Goal: Task Accomplishment & Management: Manage account settings

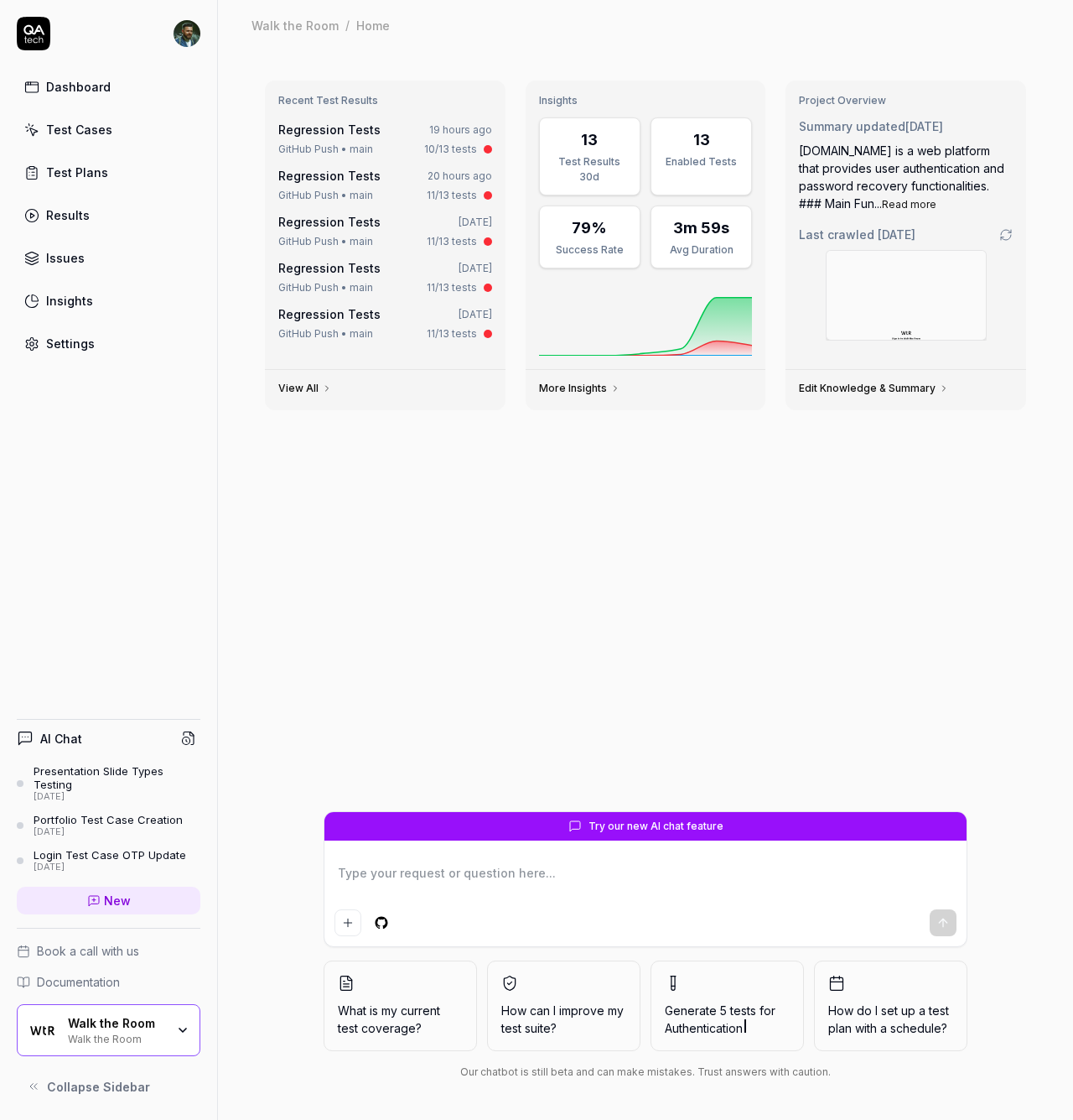
click at [110, 132] on link "Test Cases" at bounding box center [109, 129] width 184 height 32
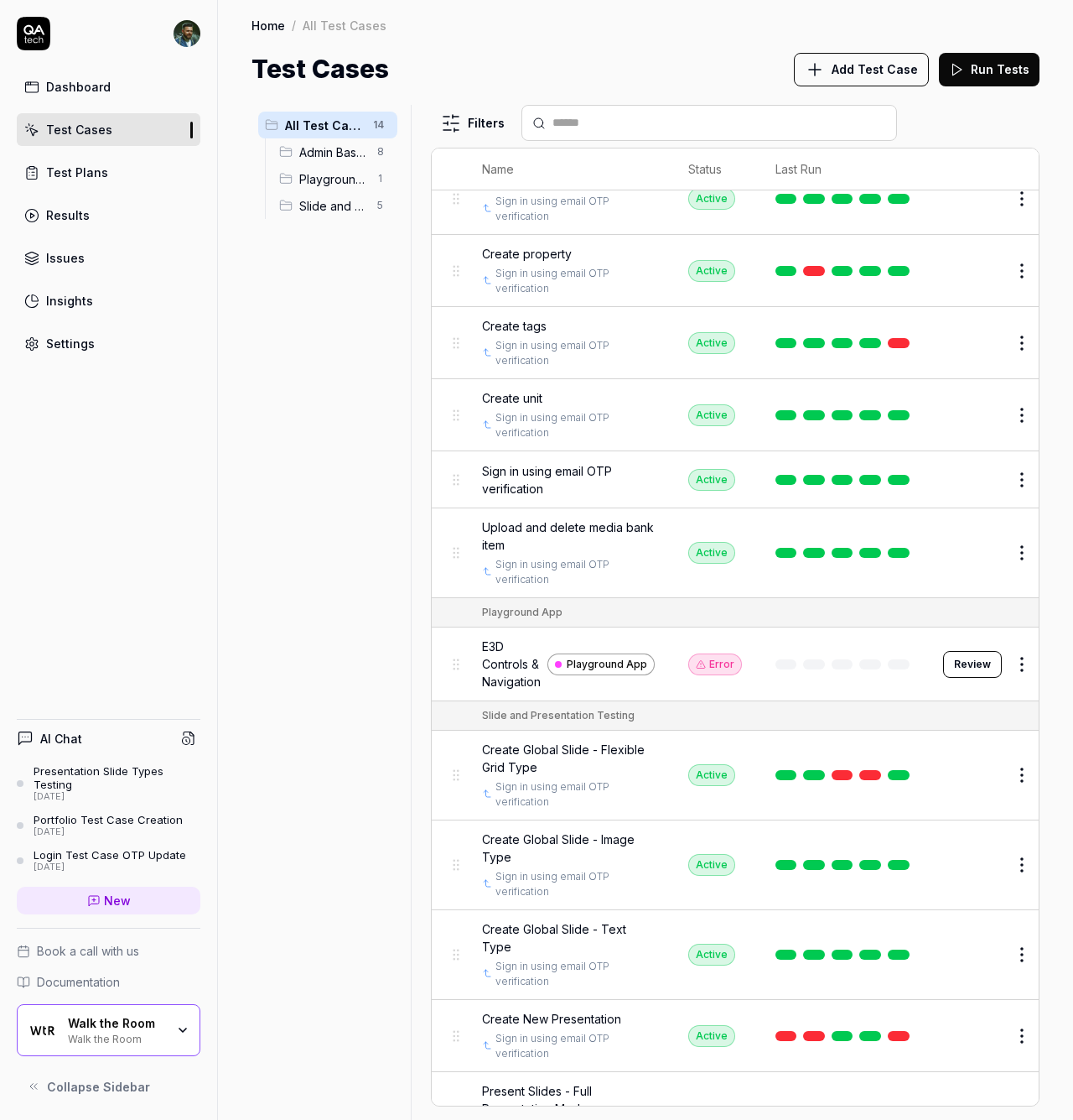
scroll to position [261, 0]
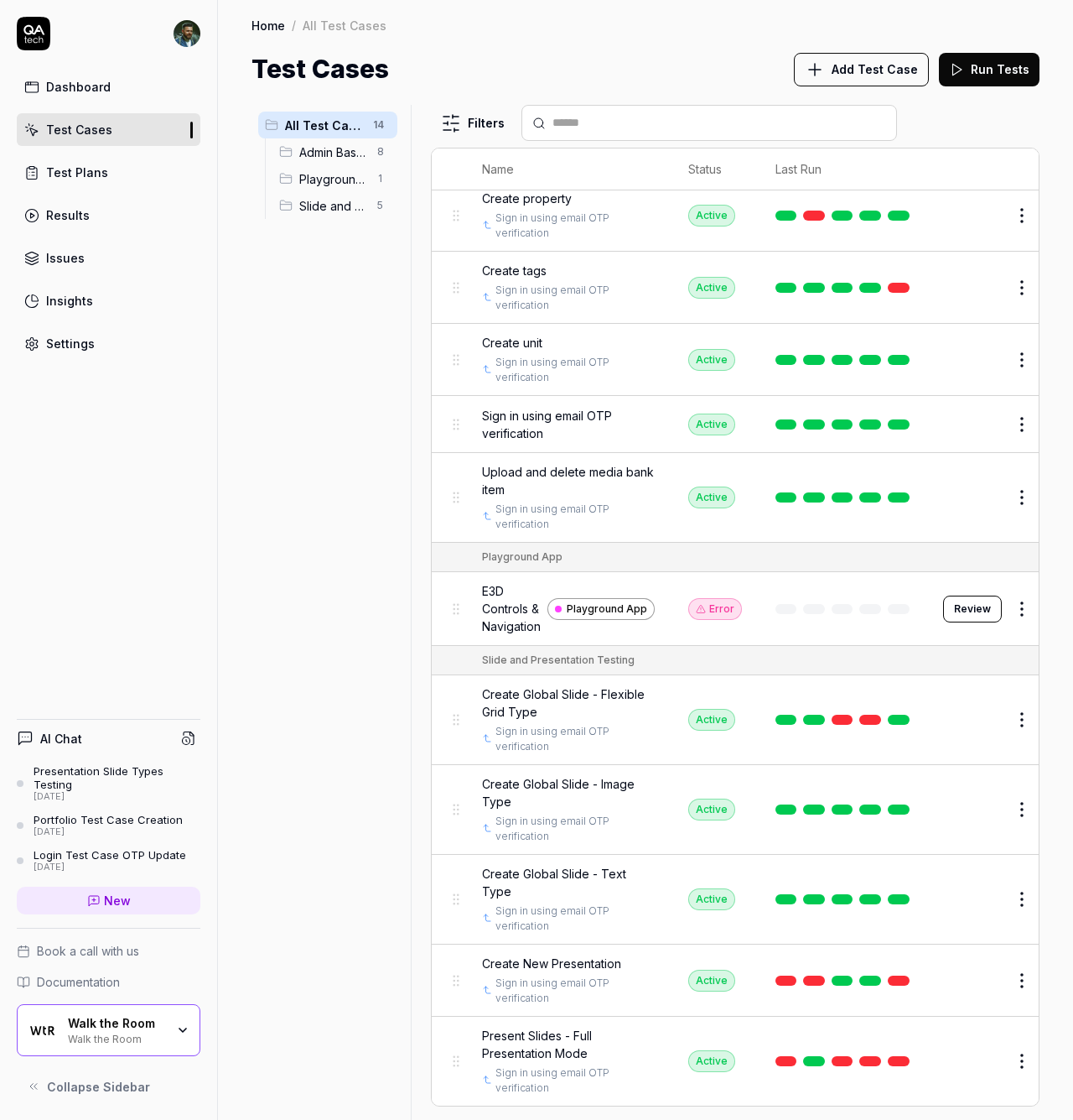
click at [529, 1026] on span "Present Slides - Full Presentation Mode" at bounding box center [568, 1043] width 173 height 35
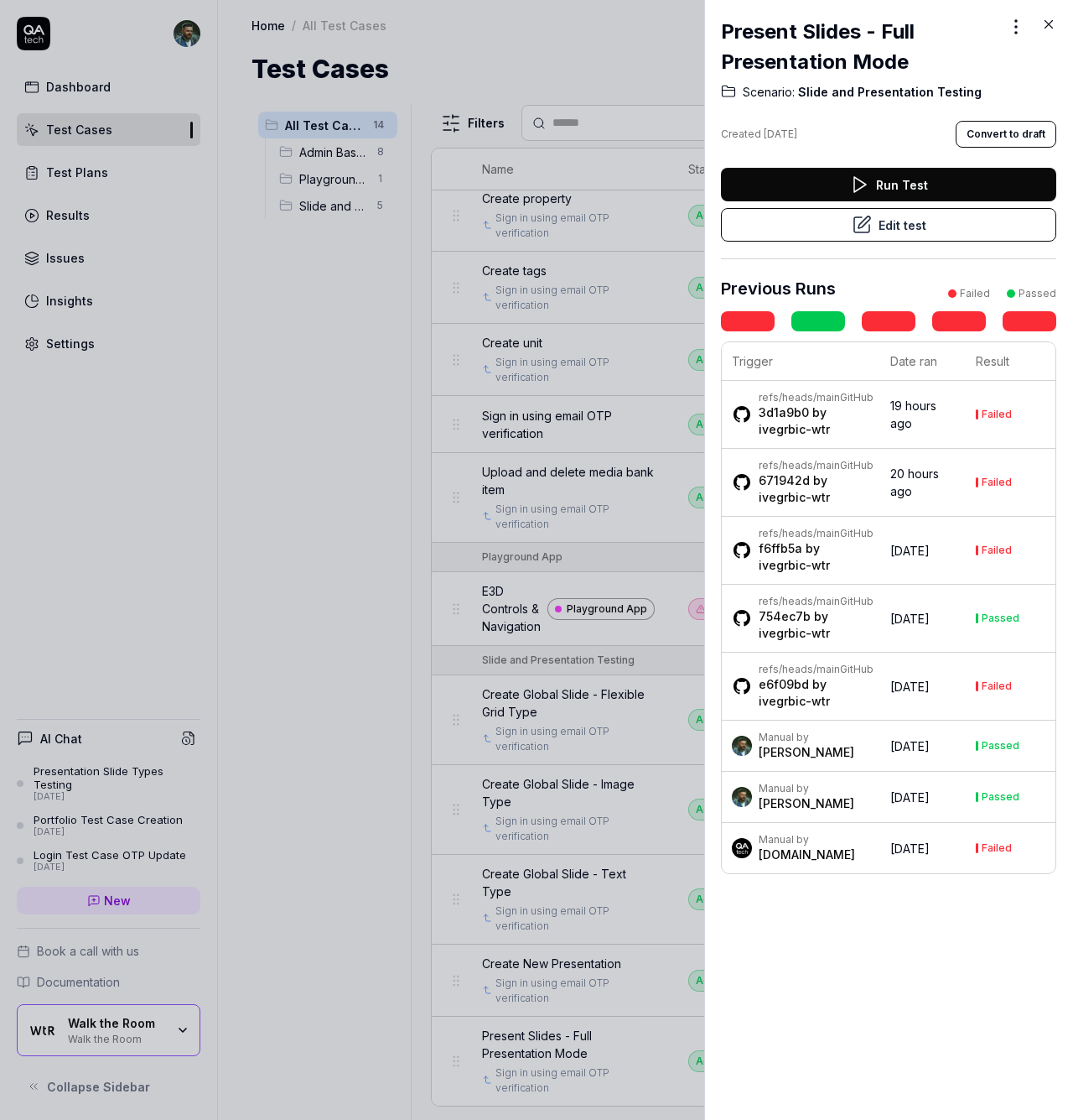
click at [826, 232] on button "Edit test" at bounding box center [888, 224] width 335 height 33
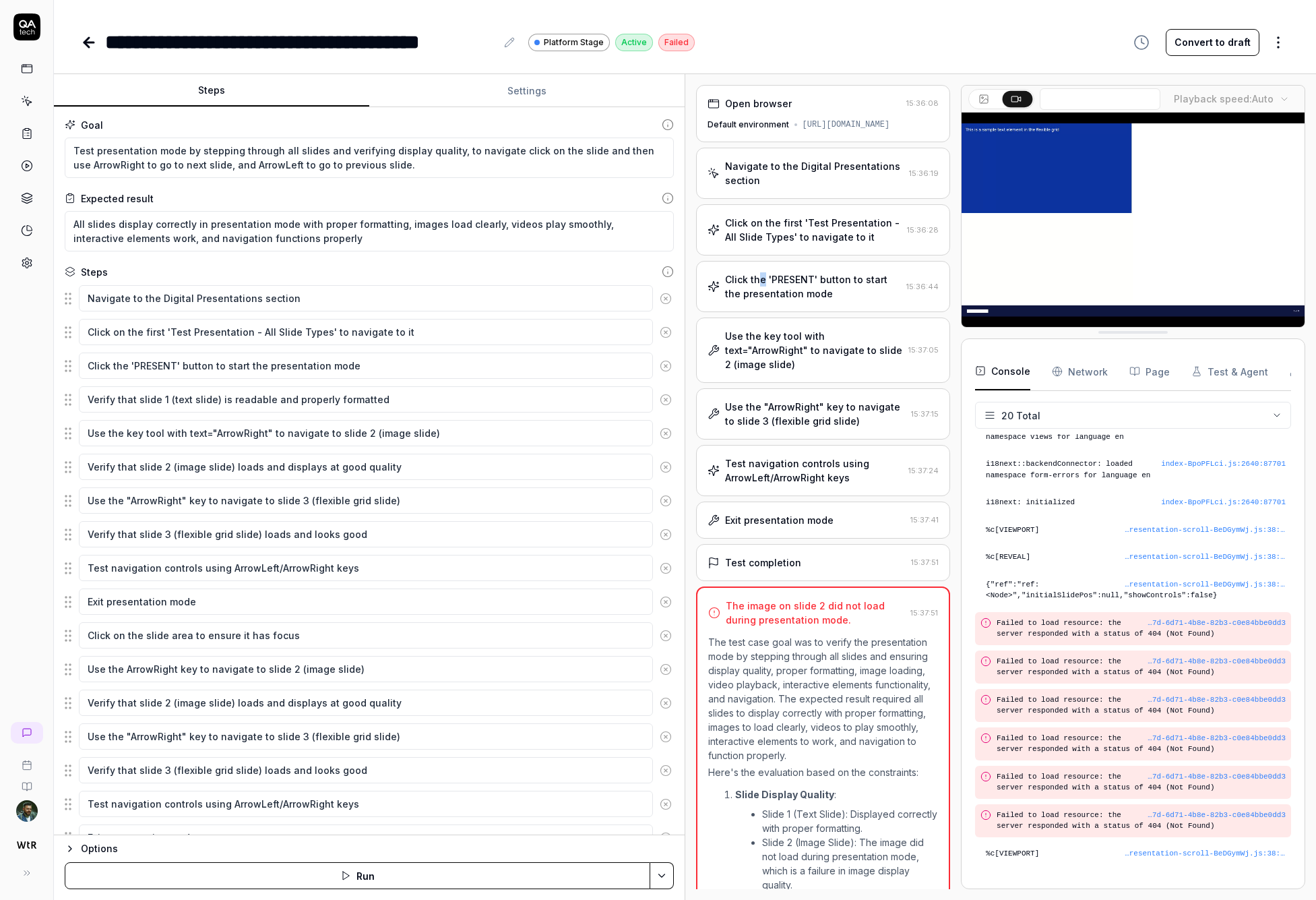
click at [765, 286] on div "Click the 'PRESENT' button to start the presentation mode" at bounding box center [813, 286] width 176 height 28
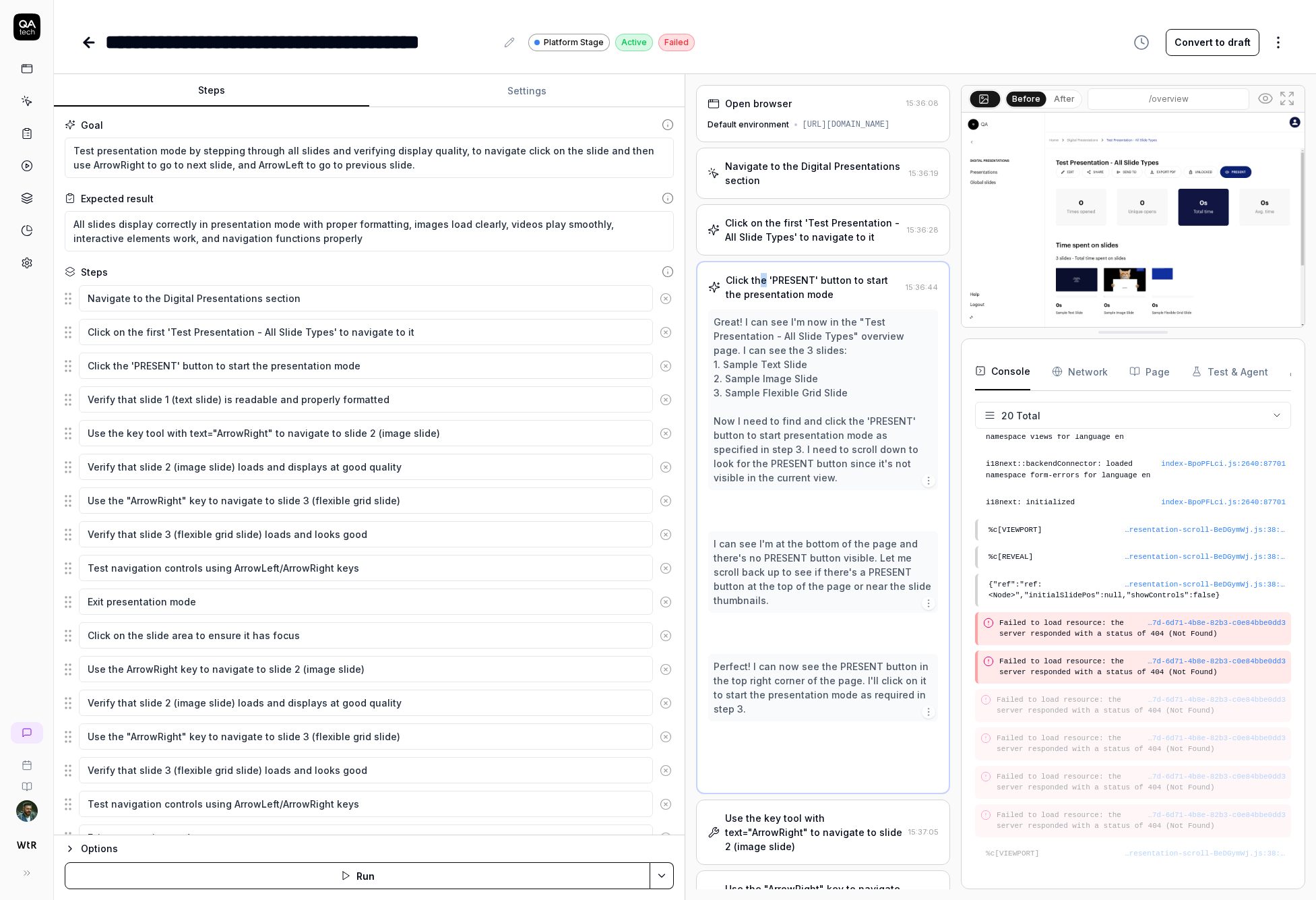
scroll to position [243, 0]
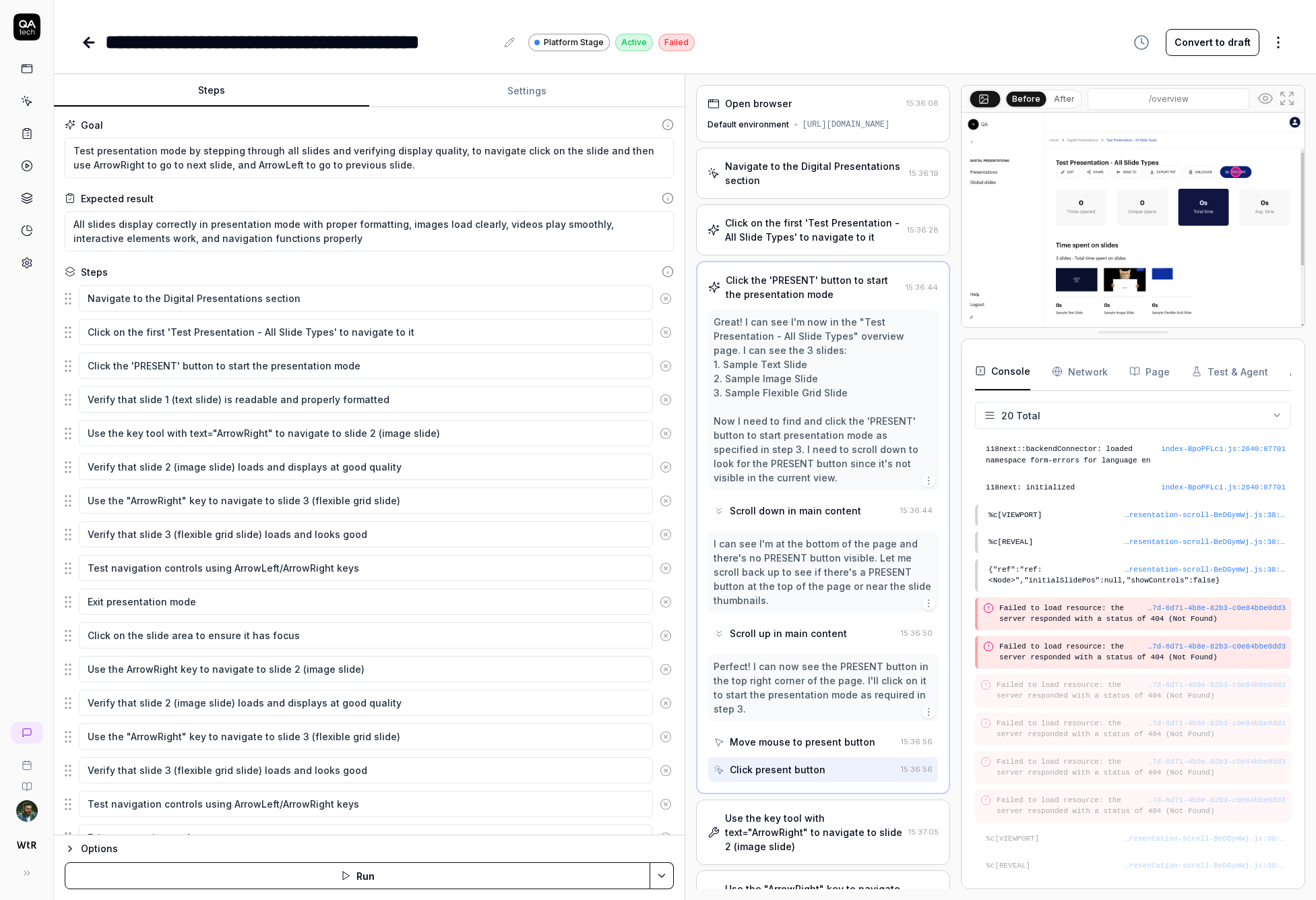
click at [804, 242] on div "Click on the first 'Test Presentation - All Slide Types' to navigate to it" at bounding box center [814, 230] width 177 height 28
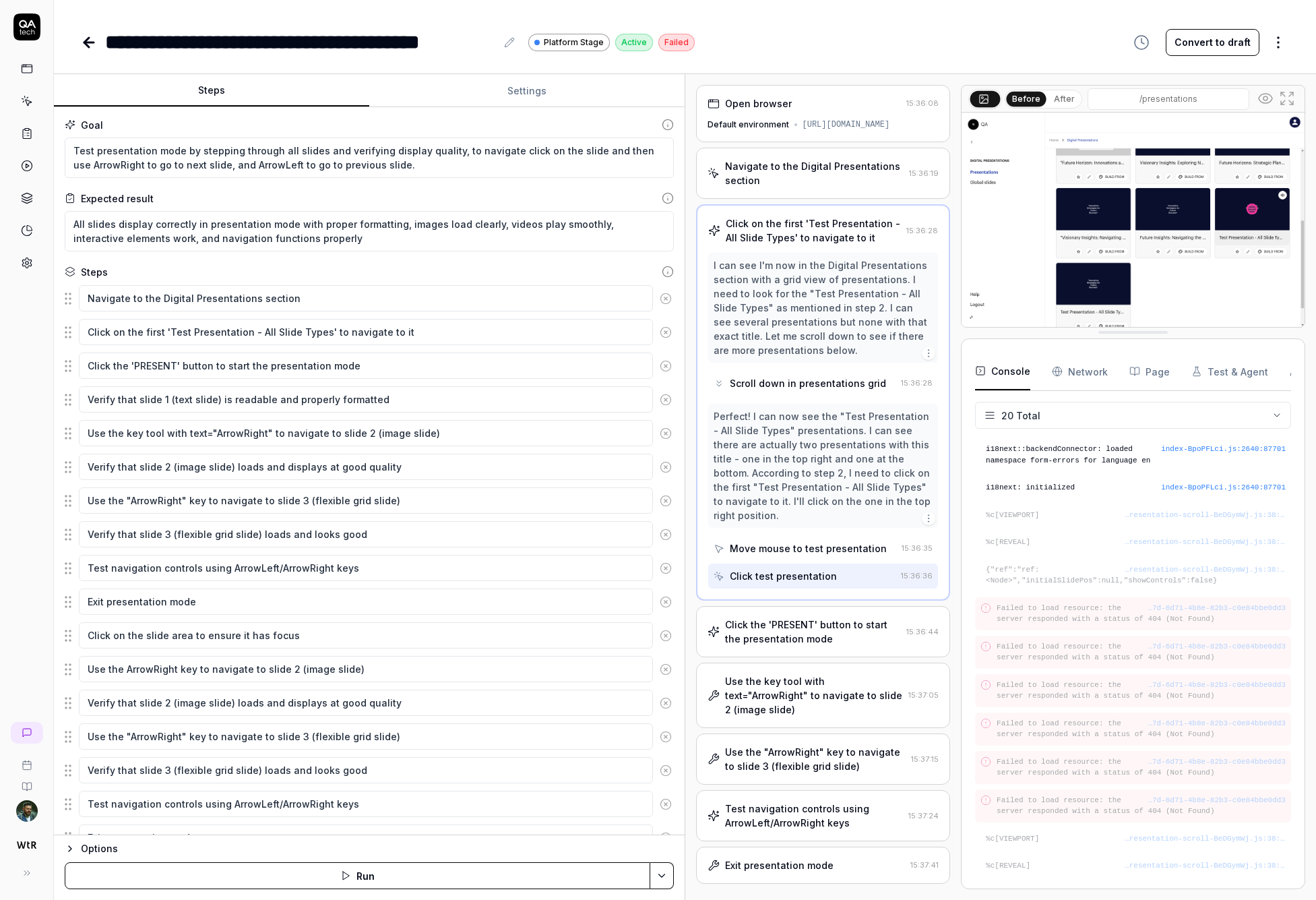
click at [842, 31] on div "**********" at bounding box center [685, 42] width 1208 height 31
click at [84, 37] on icon at bounding box center [88, 42] width 16 height 16
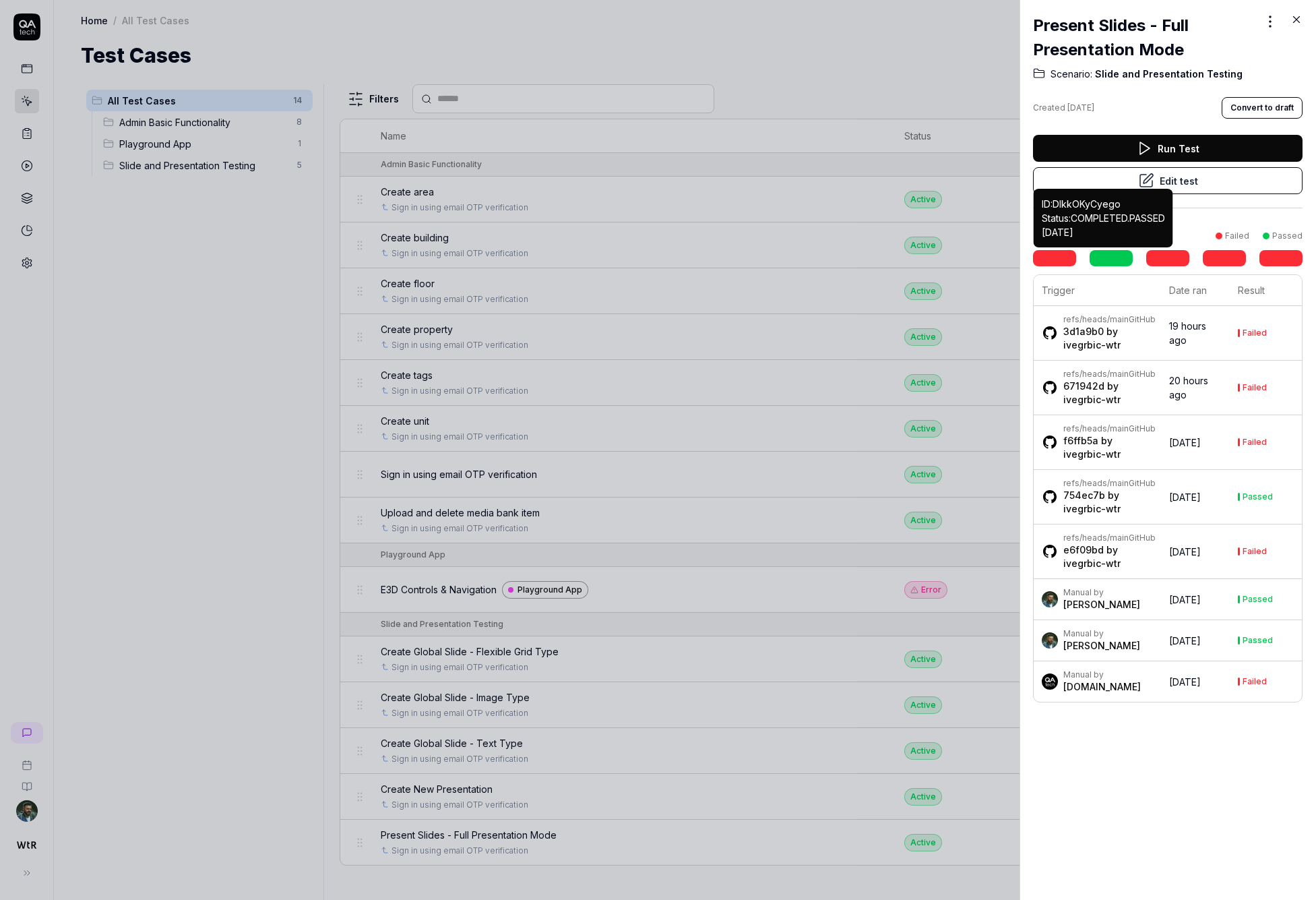
click at [862, 258] on link at bounding box center [1111, 258] width 43 height 16
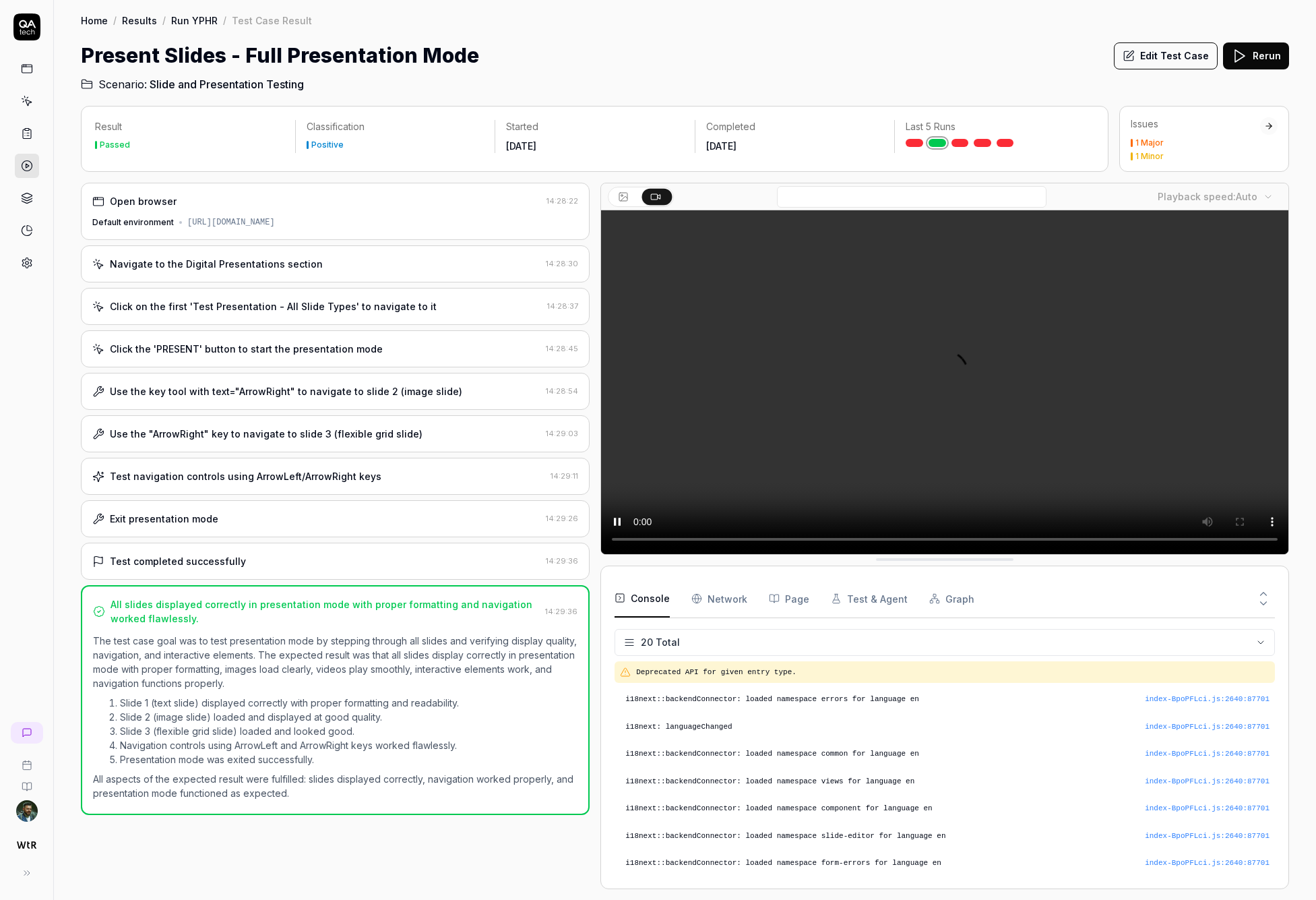
scroll to position [405, 0]
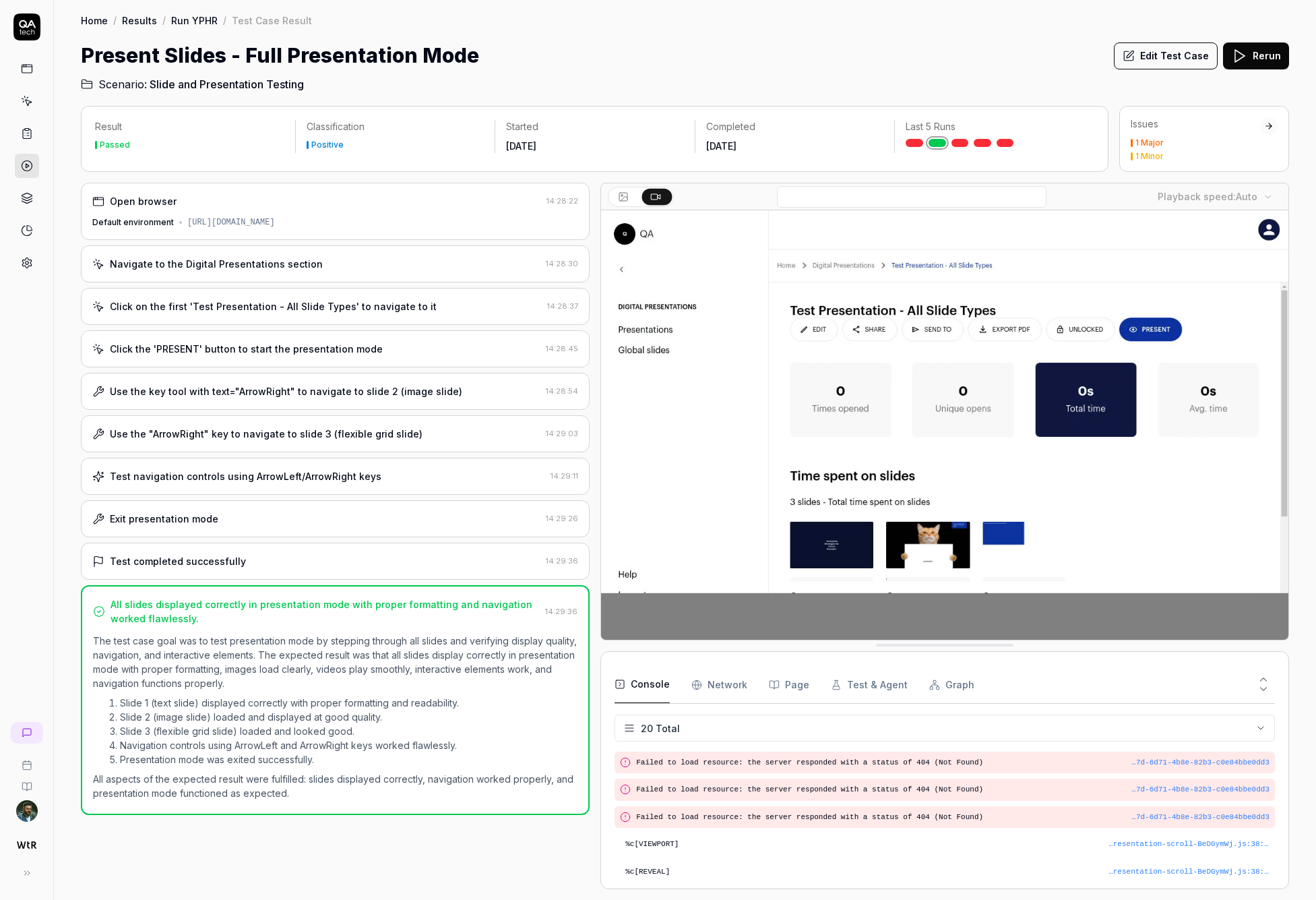
click at [387, 342] on div "Click the 'PRESENT' button to start the presentation mode" at bounding box center [316, 349] width 448 height 14
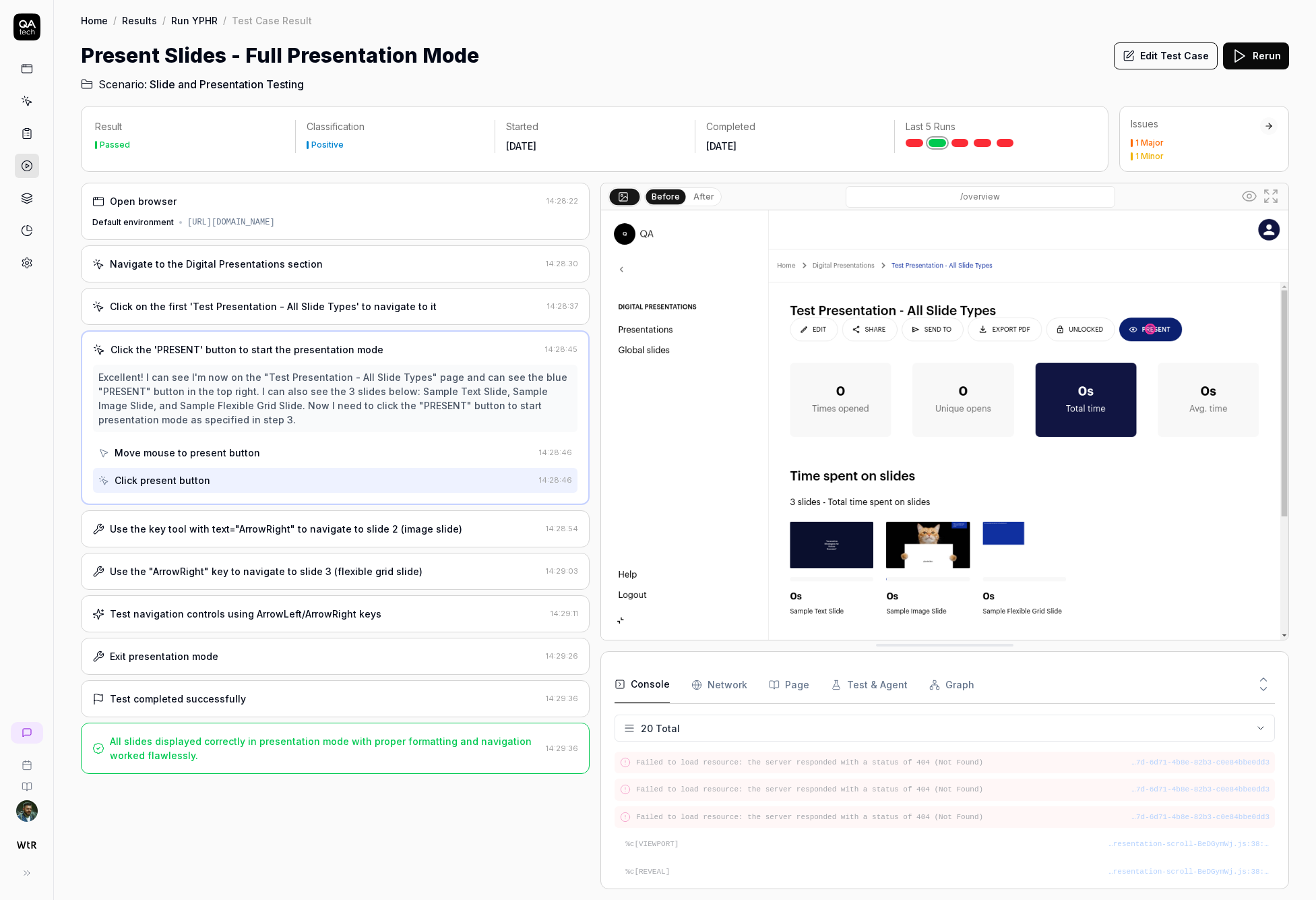
click at [310, 539] on div "Use the key tool with text="ArrowRight" to navigate to slide 2 (image slide) 14…" at bounding box center [335, 529] width 509 height 37
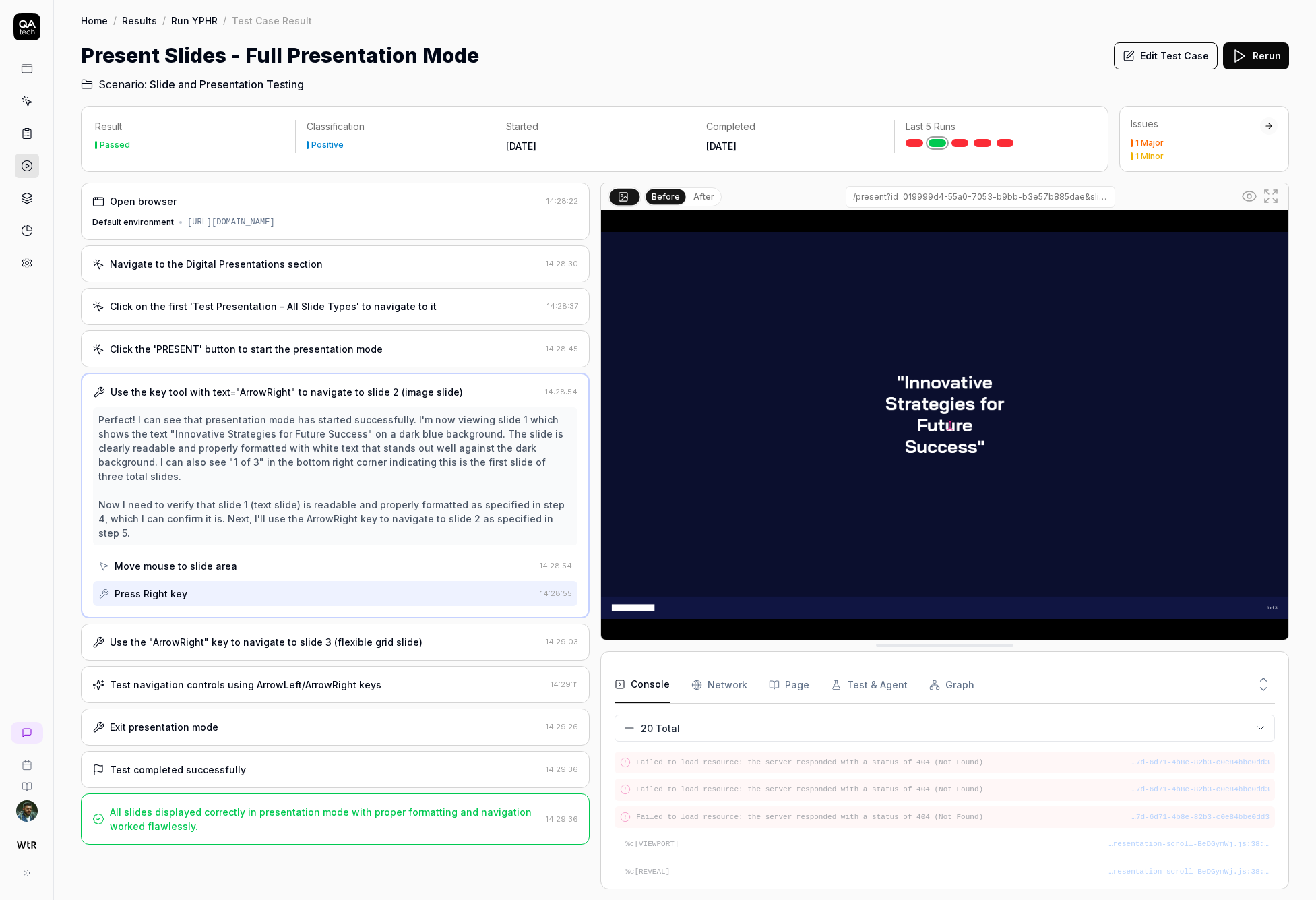
click at [316, 581] on div "Press Right key" at bounding box center [316, 593] width 437 height 25
click at [303, 623] on div "Use the "ArrowRight" key to navigate to slide 3 (flexible grid slide) 14:29:03" at bounding box center [335, 641] width 509 height 37
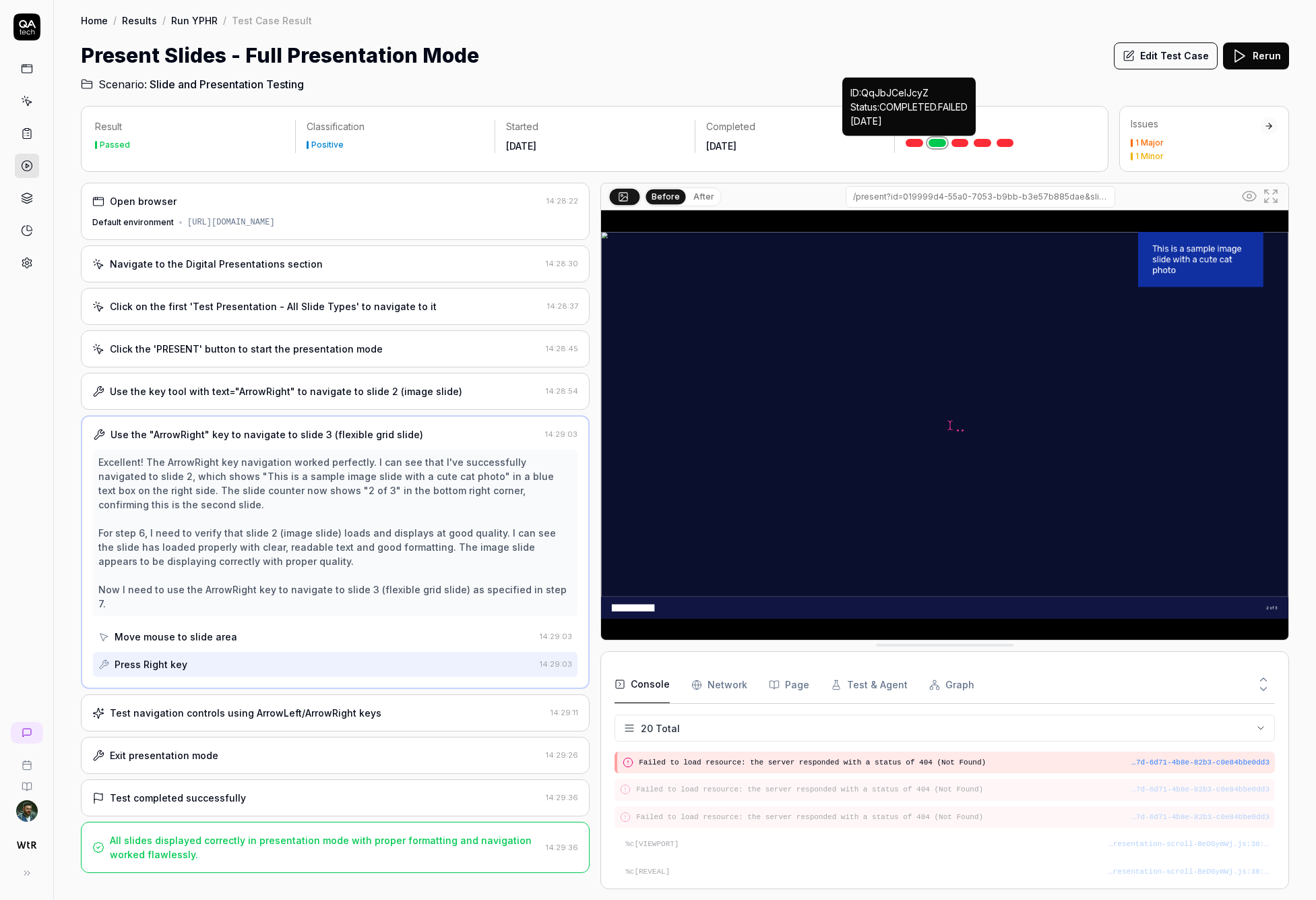
click at [862, 145] on link at bounding box center [914, 143] width 18 height 8
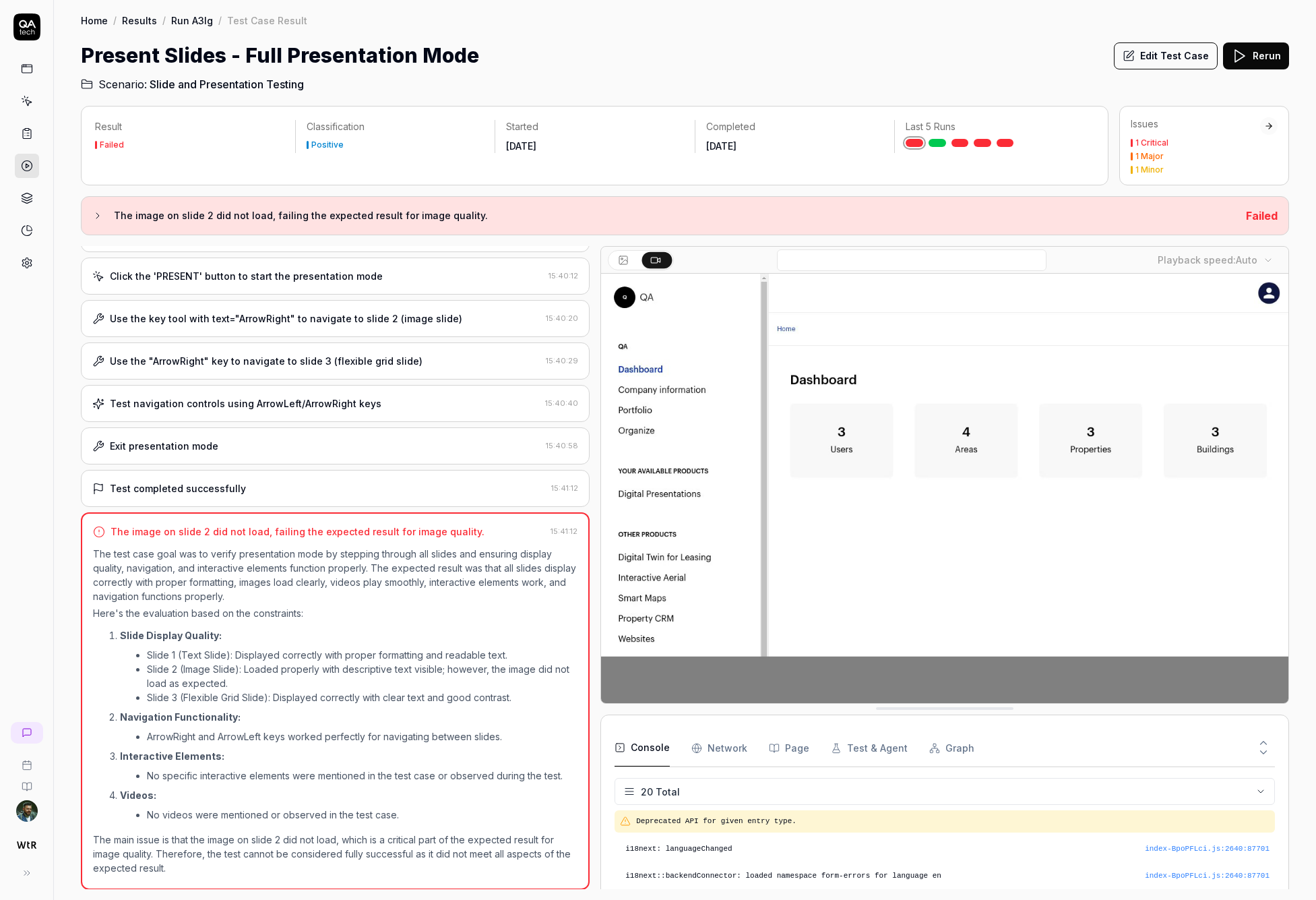
scroll to position [440, 0]
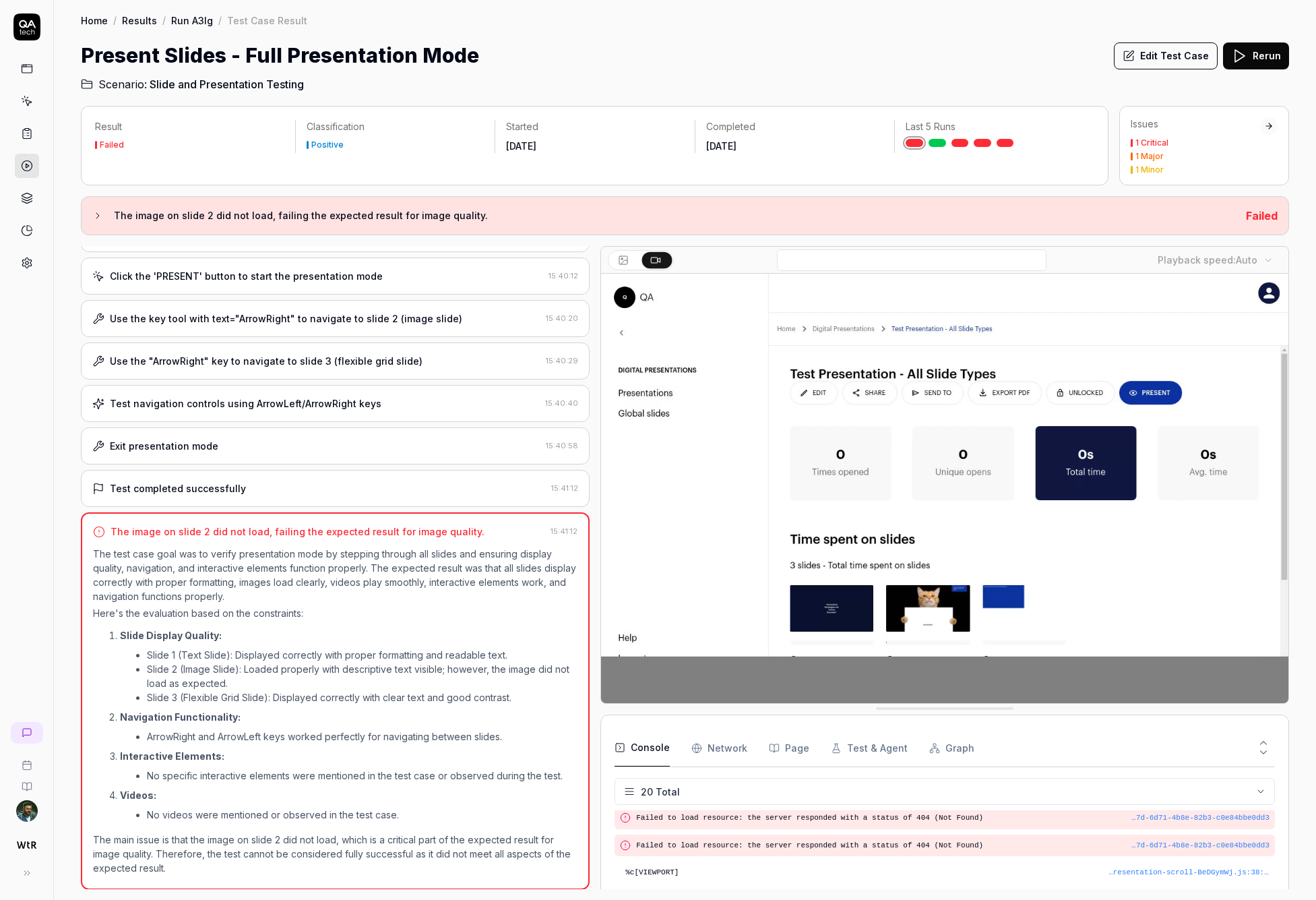
click at [290, 675] on li "Slide 2 (Image Slide): Loaded properly with descriptive text visible; however, …" at bounding box center [362, 676] width 431 height 28
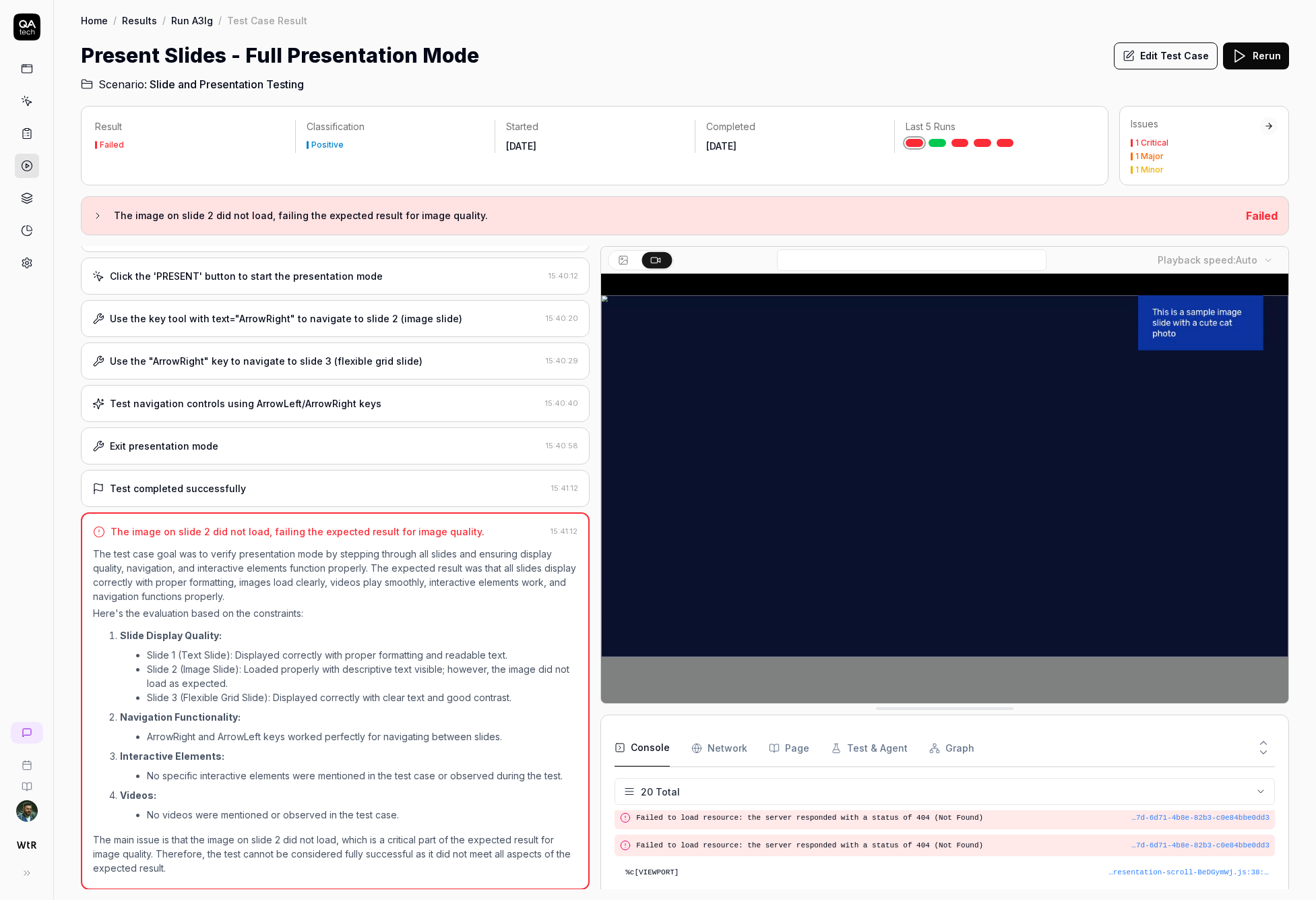
click at [253, 474] on div "Test completed successfully 15:41:12" at bounding box center [335, 488] width 509 height 37
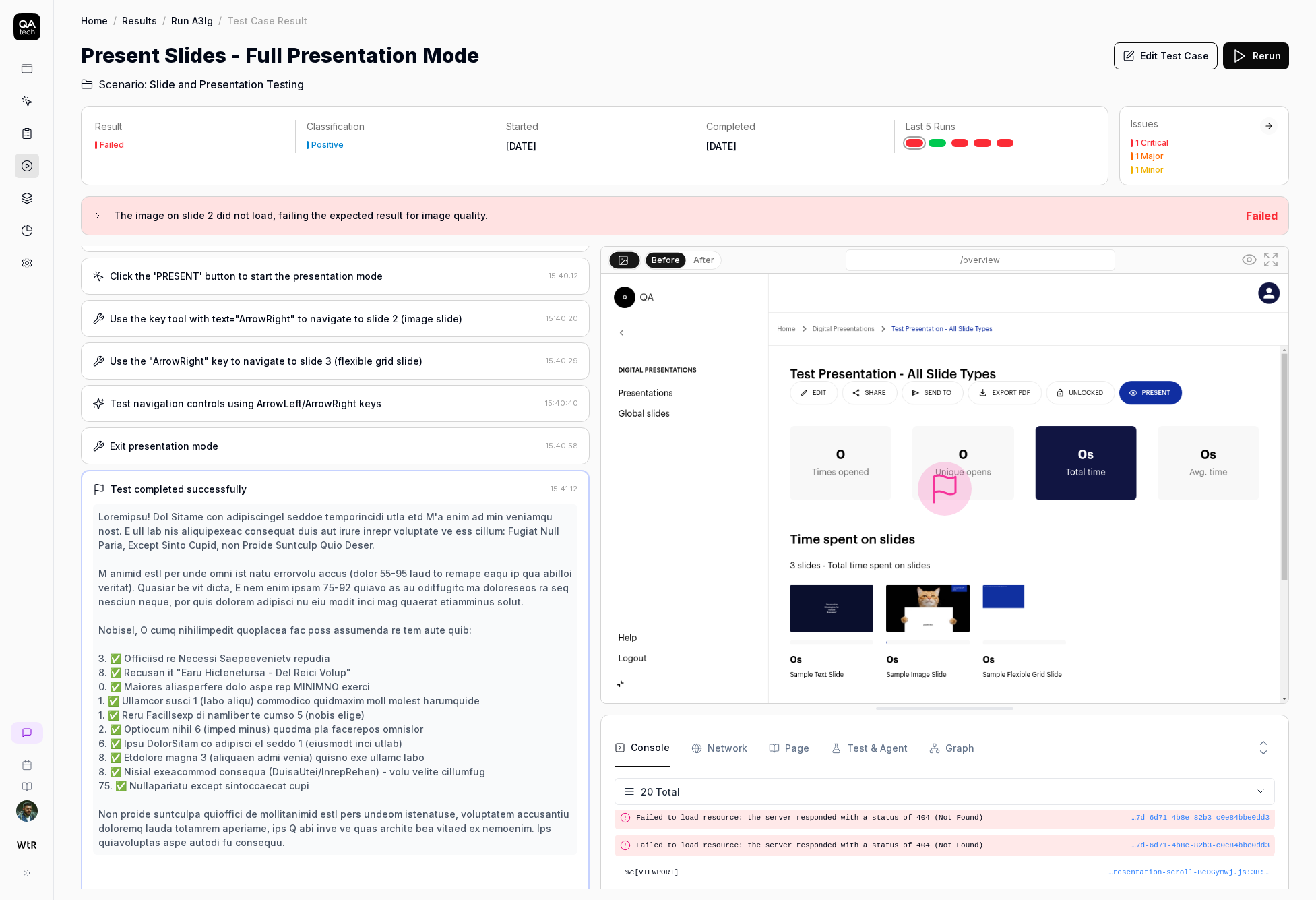
scroll to position [146, 0]
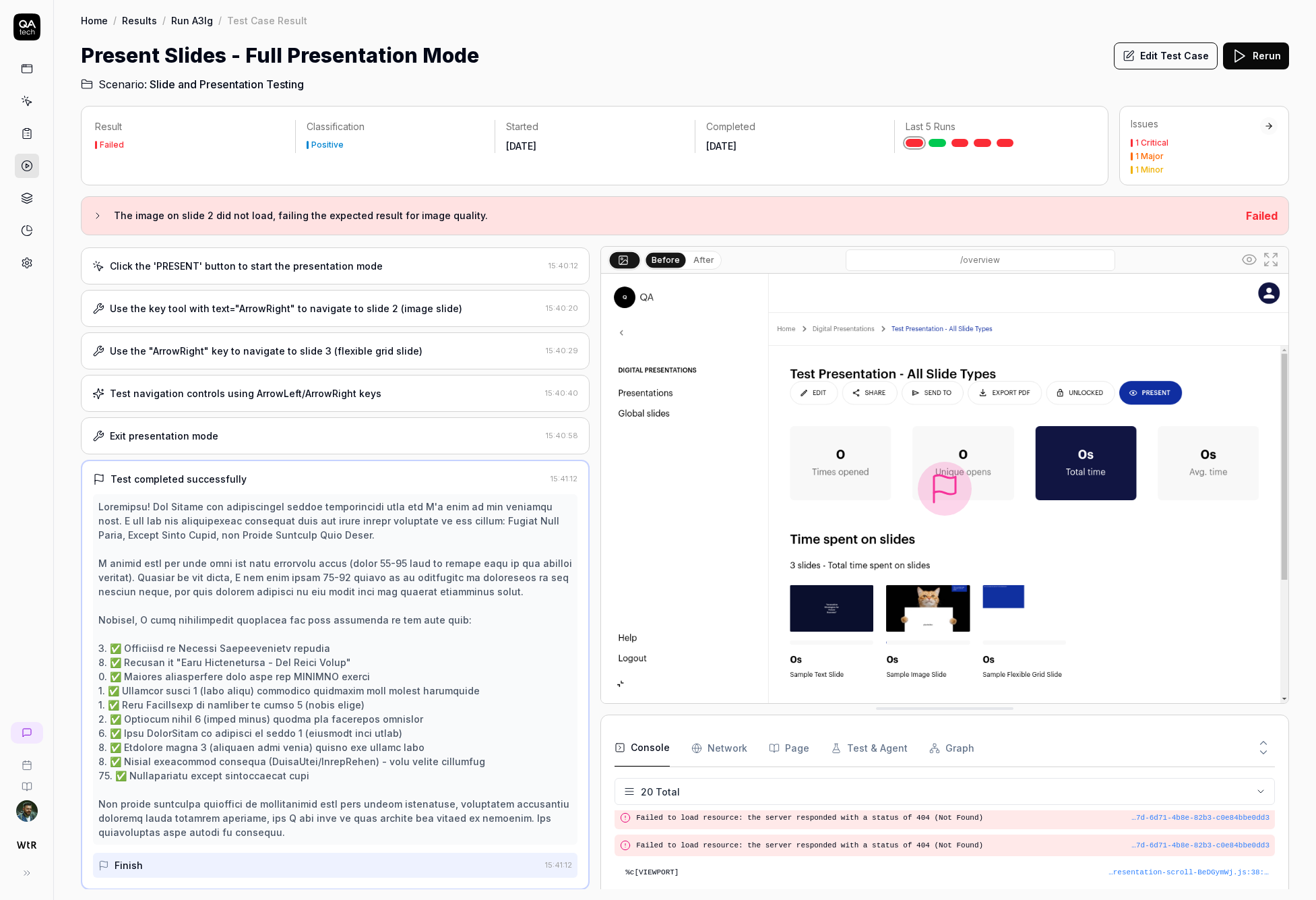
click at [264, 458] on div "Open browser 15:39:46 Default environment [URL][DOMAIN_NAME] Navigate to the Di…" at bounding box center [335, 567] width 509 height 643
click at [281, 434] on div "Exit presentation mode" at bounding box center [316, 436] width 448 height 14
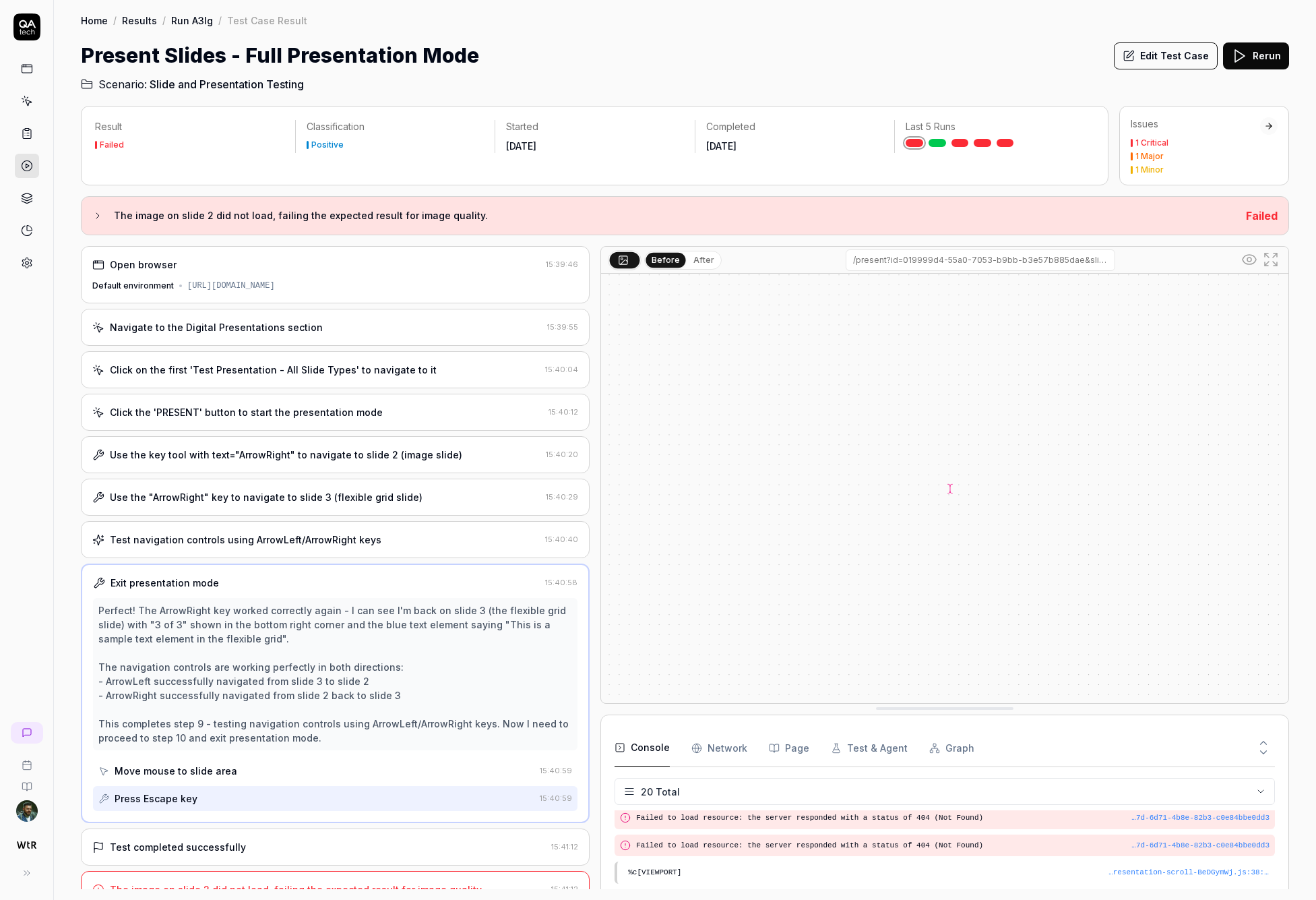
click at [298, 406] on div "Click the 'PRESENT' button to start the presentation mode" at bounding box center [246, 412] width 273 height 14
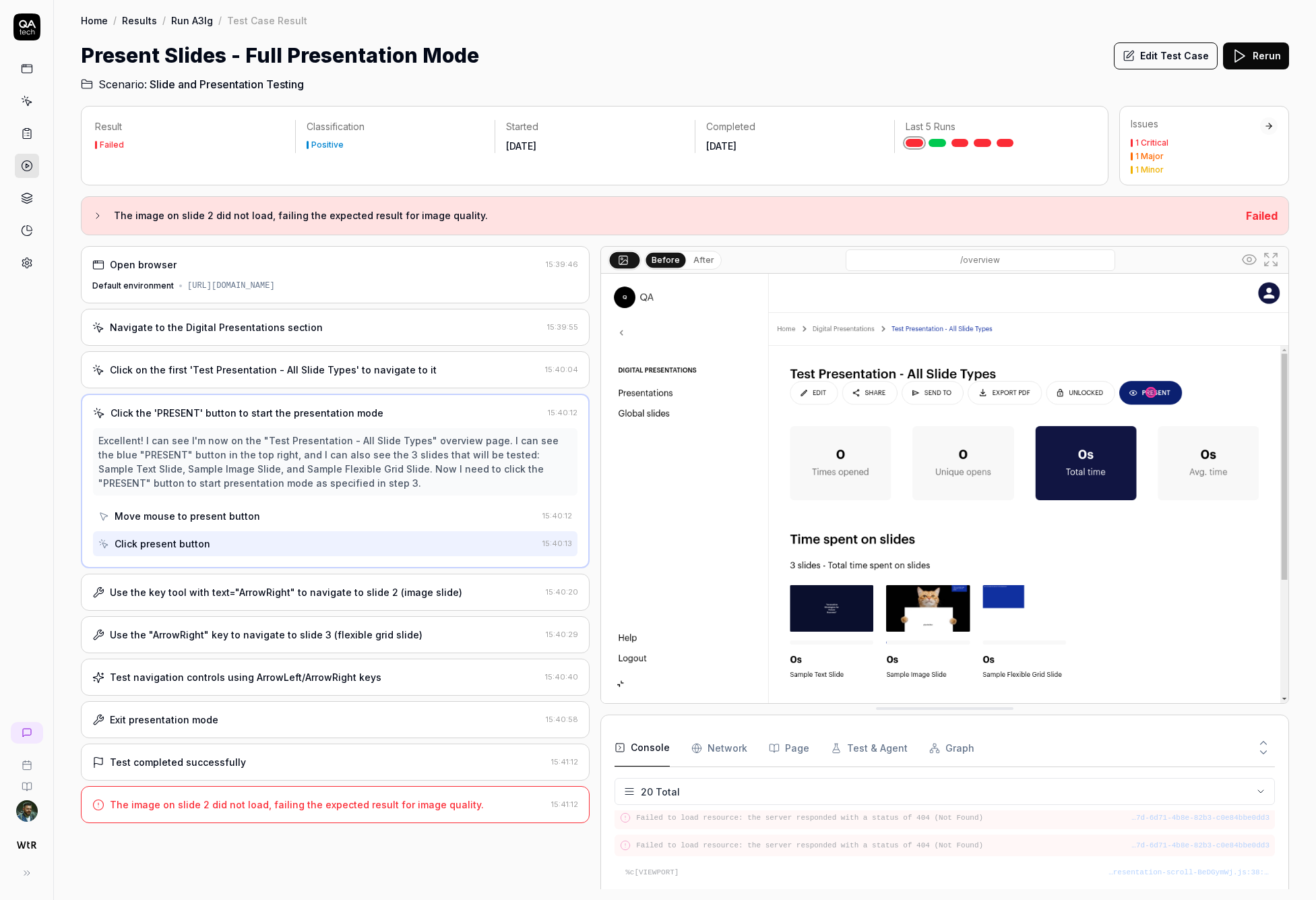
click at [310, 381] on div "Click on the first 'Test Presentation - All Slide Types' to navigate to it 15:4…" at bounding box center [335, 369] width 509 height 37
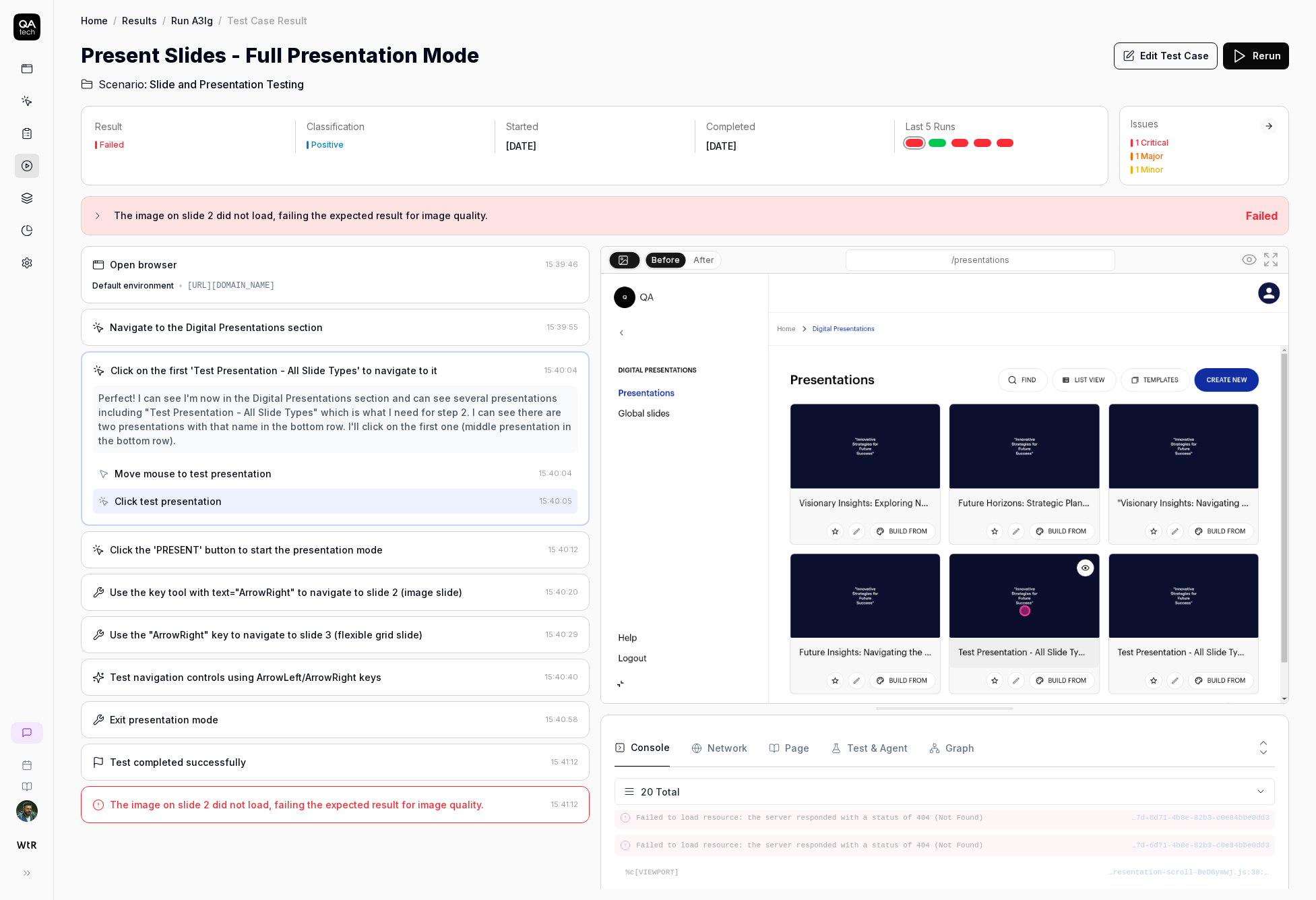
click at [275, 333] on div "Navigate to the Digital Presentations section" at bounding box center [216, 327] width 213 height 14
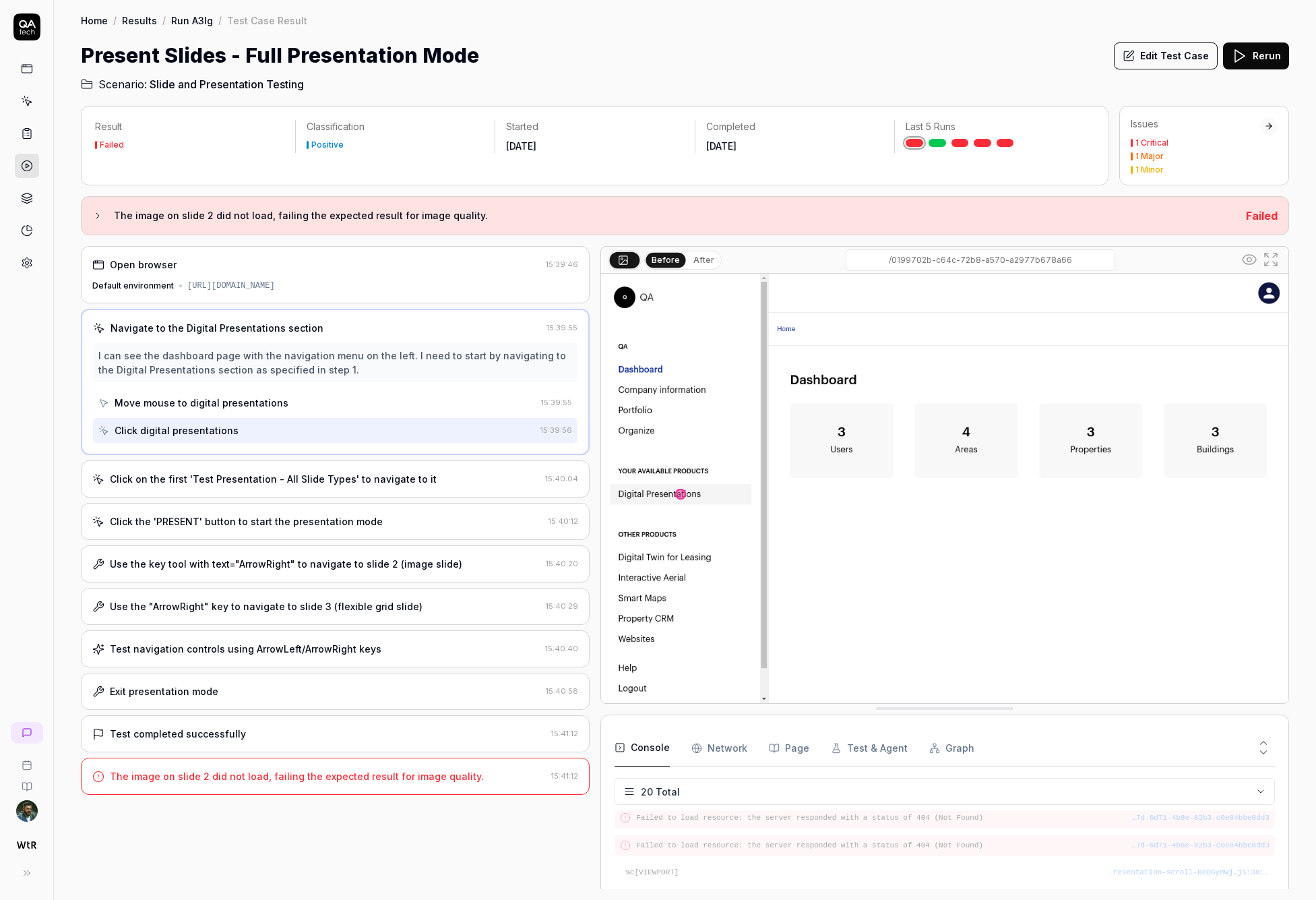
click at [210, 529] on div "Click the 'PRESENT' button to start the presentation mode 15:40:12" at bounding box center [335, 521] width 509 height 37
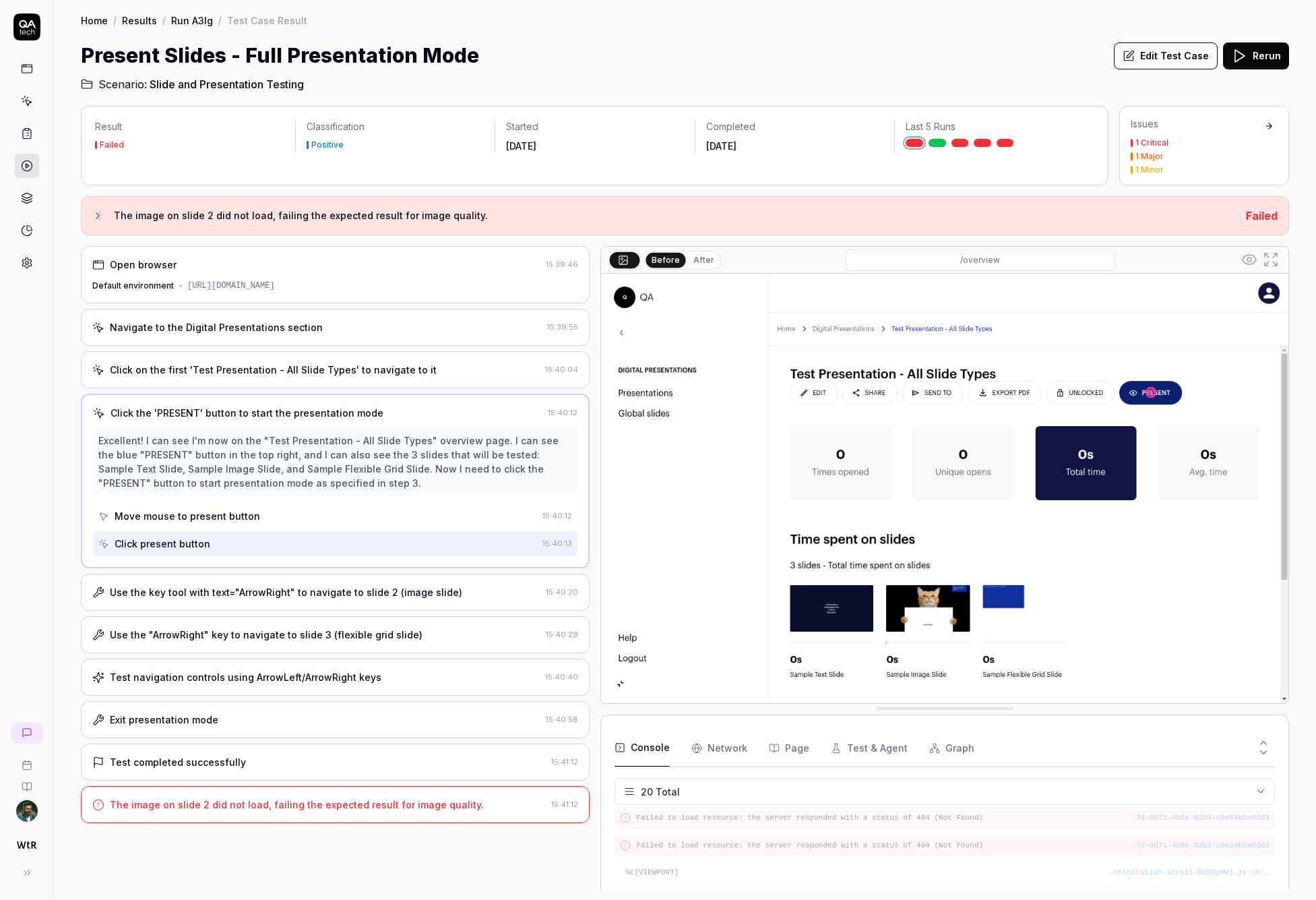
click at [233, 590] on div "Use the key tool with text="ArrowRight" to navigate to slide 2 (image slide)" at bounding box center [286, 592] width 352 height 14
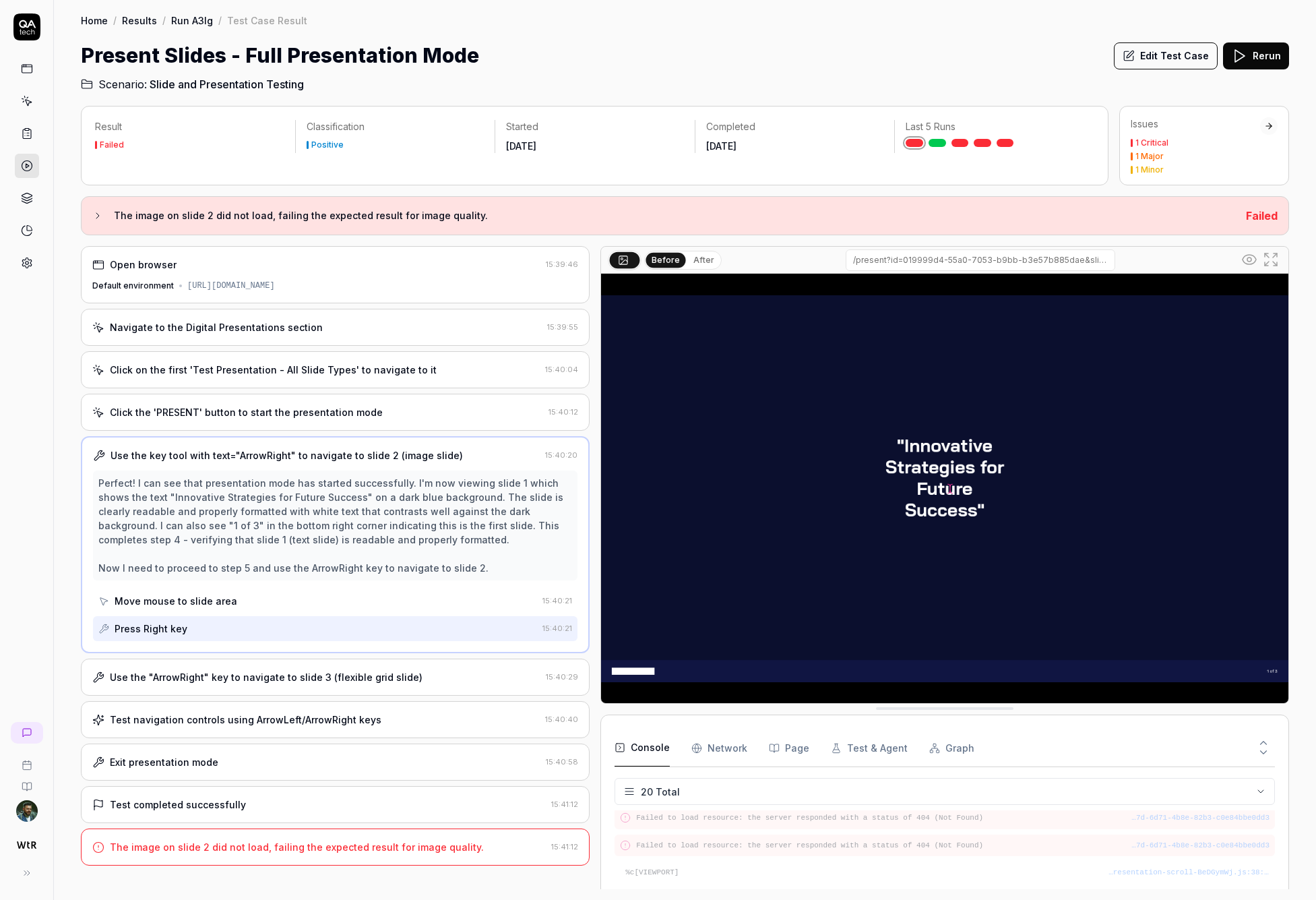
click at [246, 644] on div "Use the key tool with text="ArrowRight" to navigate to slide 2 (image slide) 15…" at bounding box center [335, 545] width 509 height 217
click at [258, 678] on div "Use the "ArrowRight" key to navigate to slide 3 (flexible grid slide)" at bounding box center [266, 677] width 313 height 14
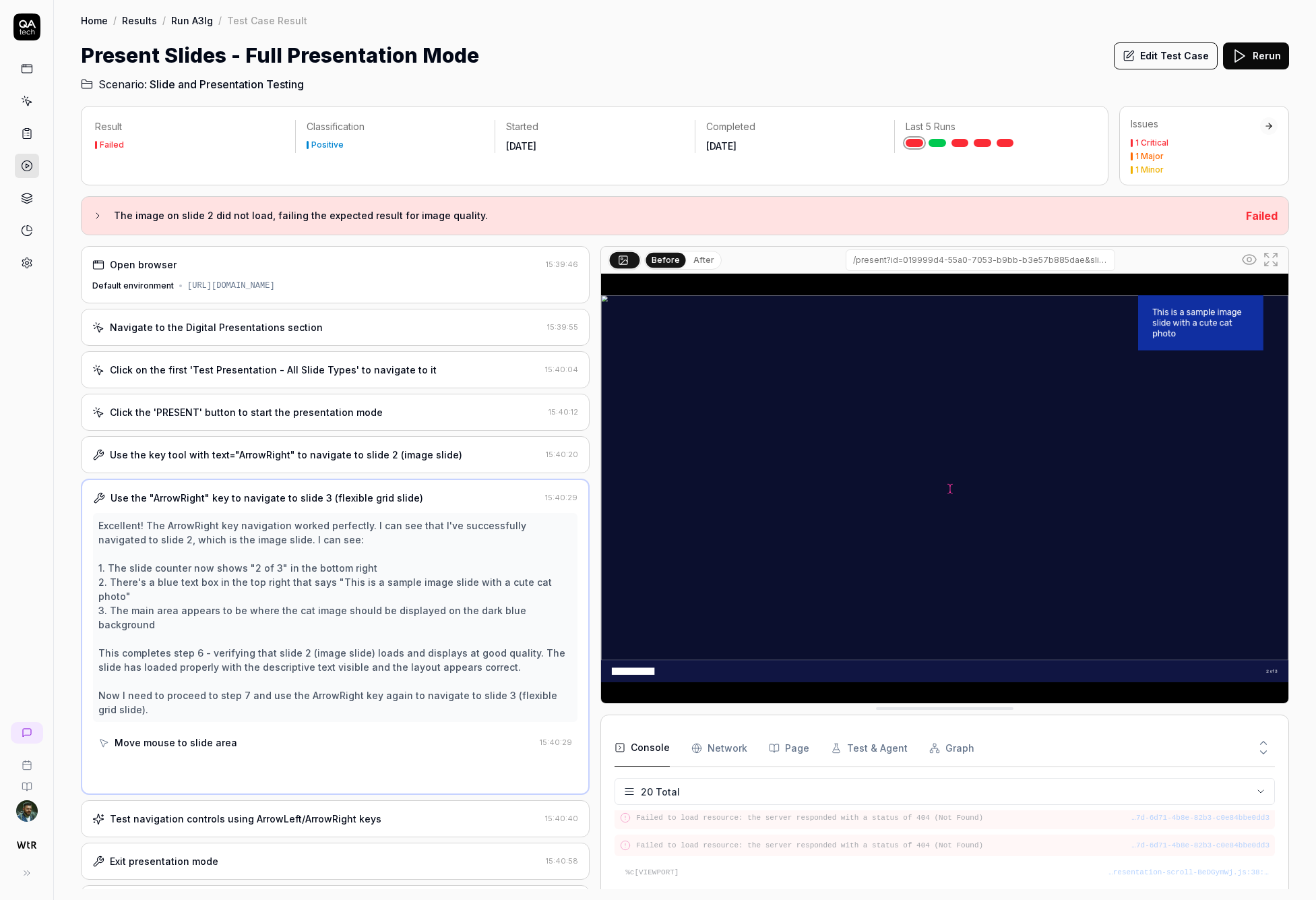
click at [283, 762] on div "Press Right key" at bounding box center [316, 774] width 436 height 25
click at [268, 800] on div "Test navigation controls using ArrowLeft/ArrowRight keys 15:40:40" at bounding box center [335, 818] width 509 height 37
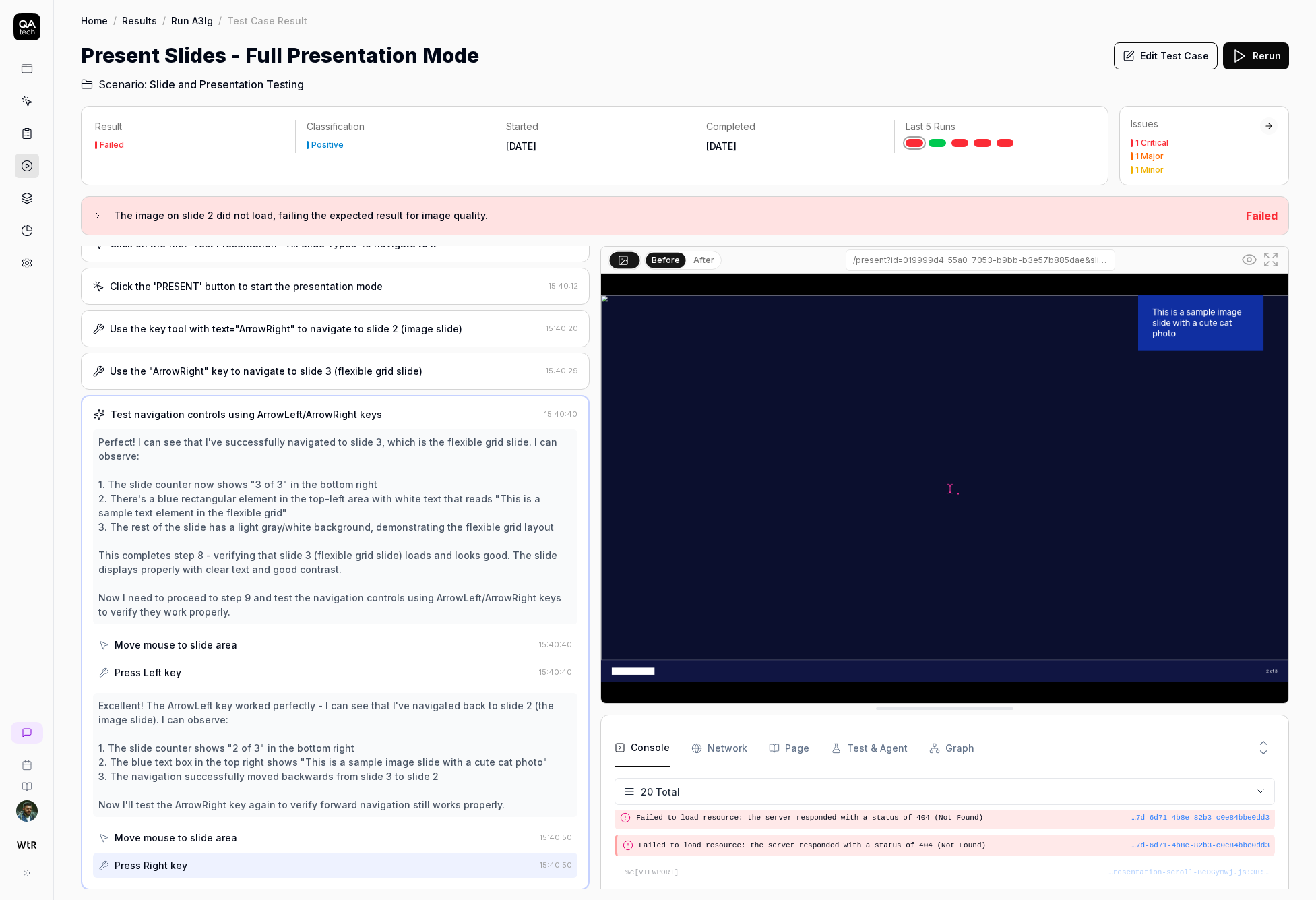
scroll to position [253, 0]
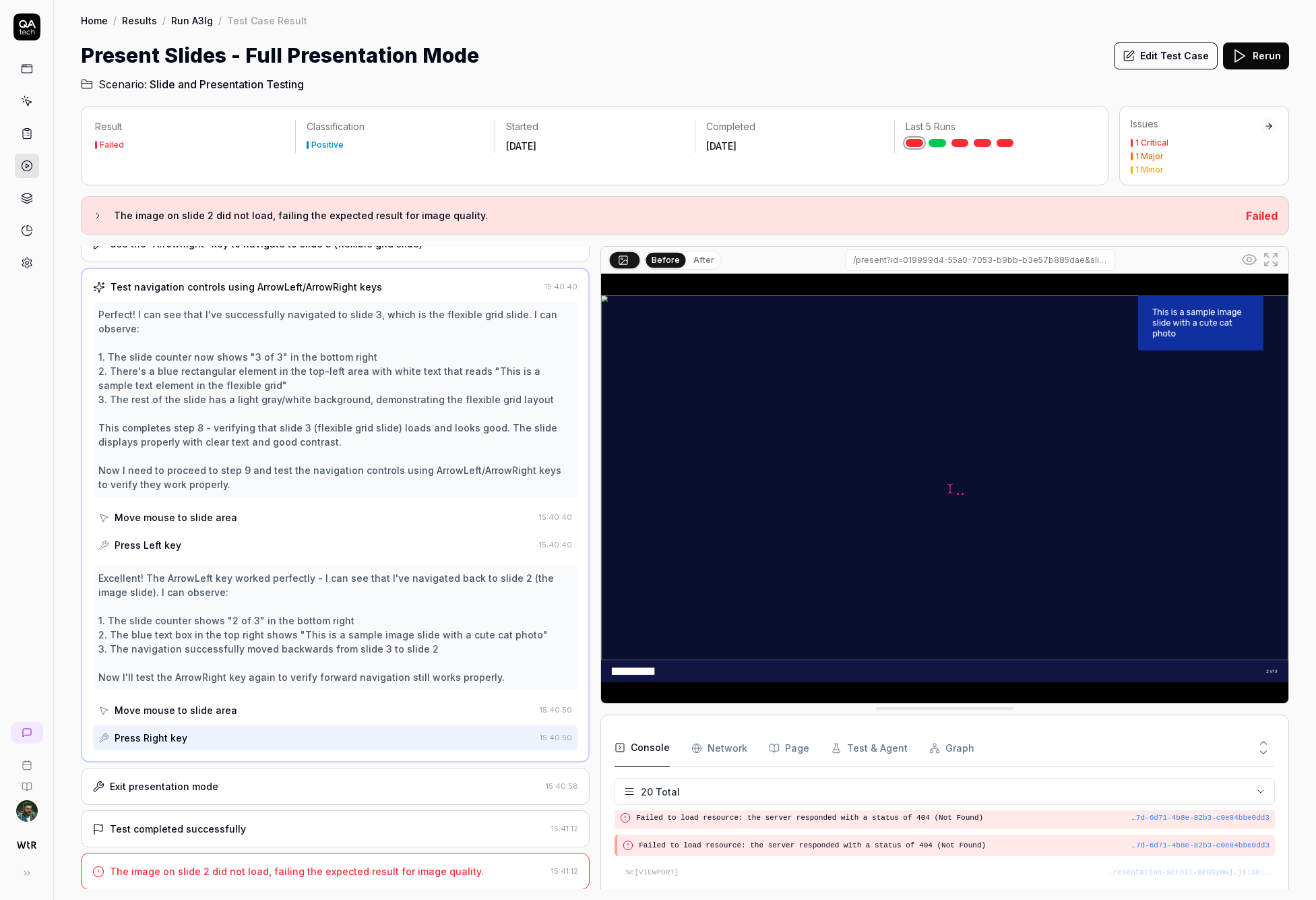
click at [220, 787] on div "Exit presentation mode" at bounding box center [316, 786] width 448 height 14
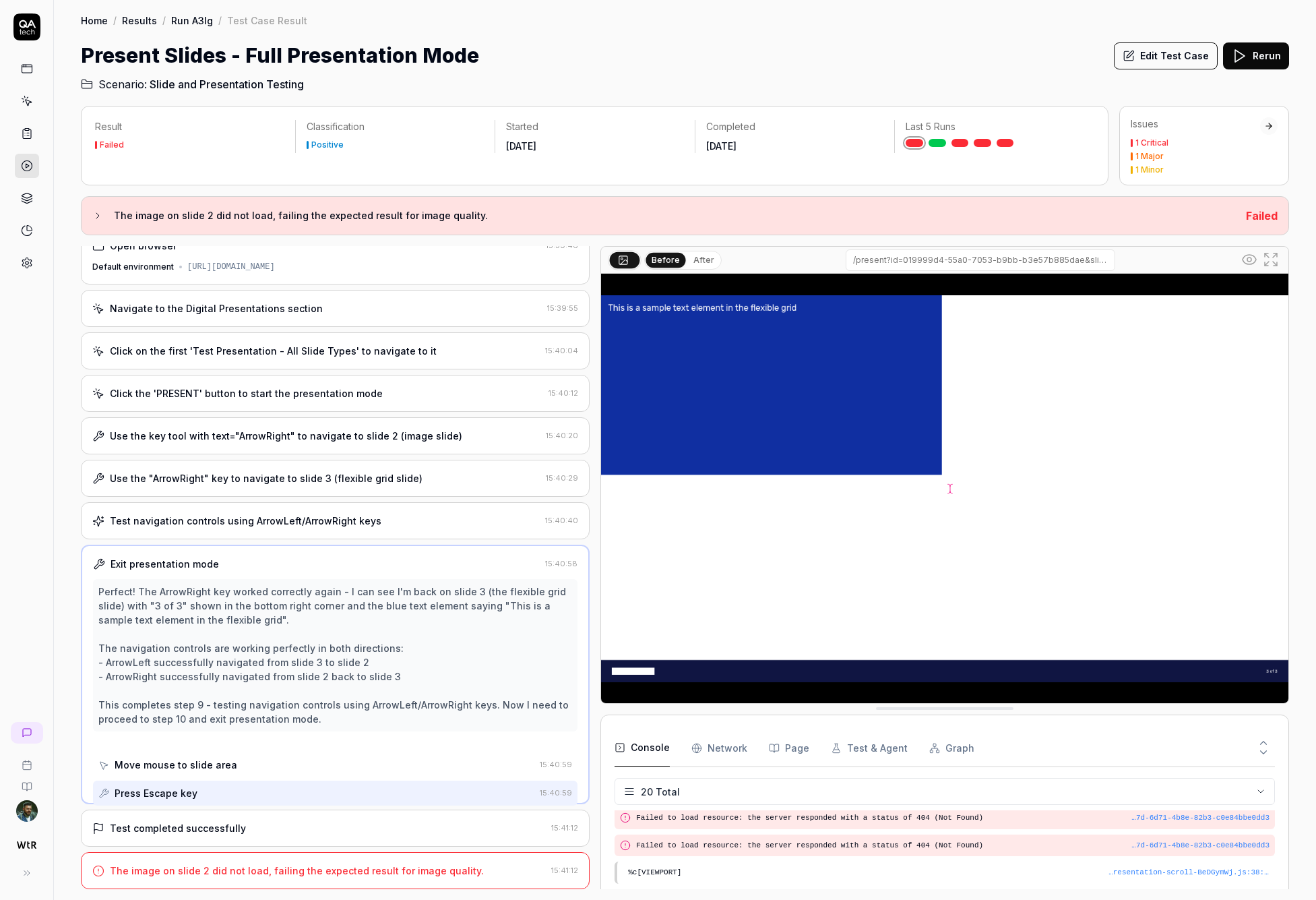
scroll to position [0, 0]
click at [216, 819] on div "Test completed successfully 15:41:12" at bounding box center [335, 828] width 509 height 37
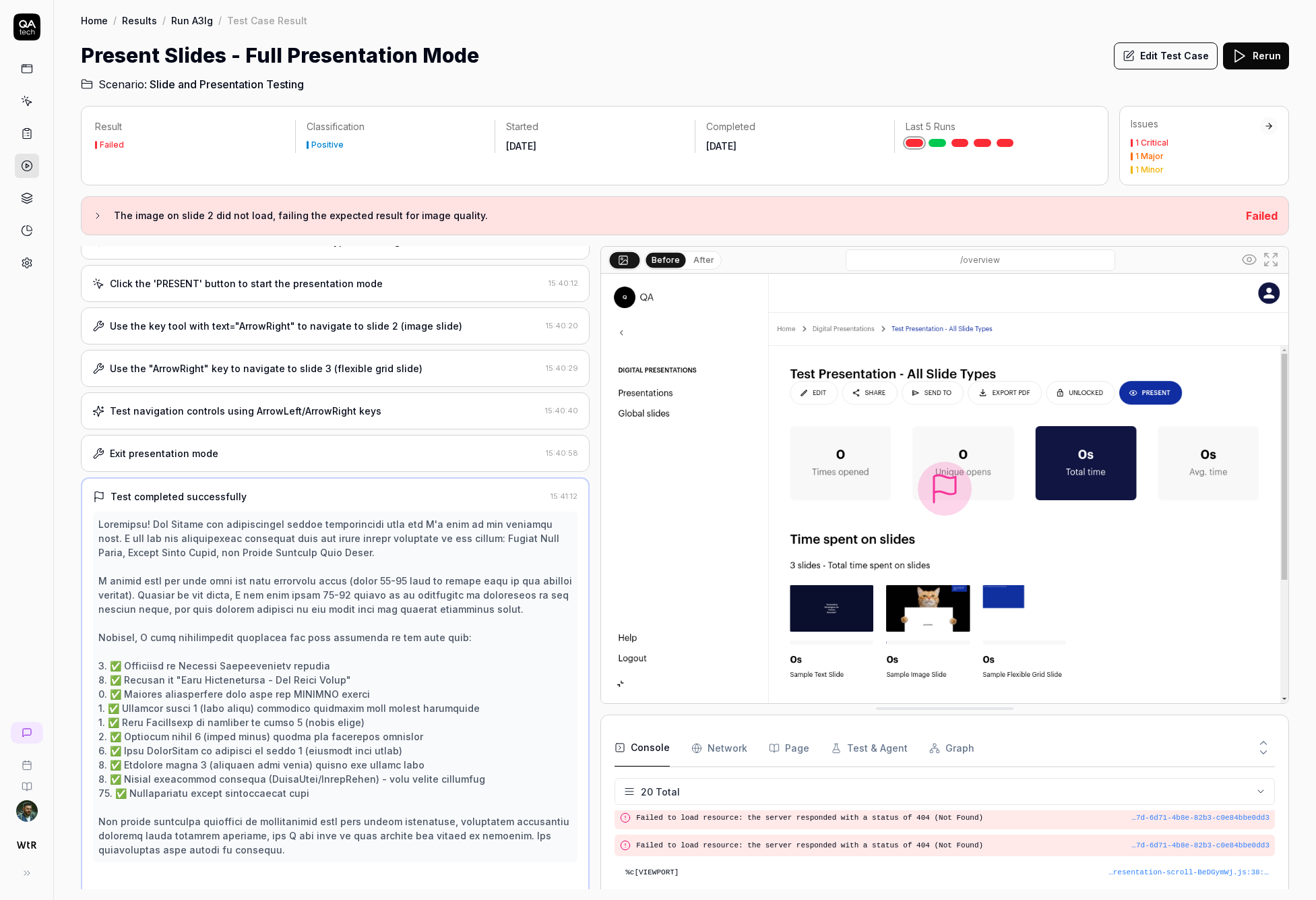
scroll to position [146, 0]
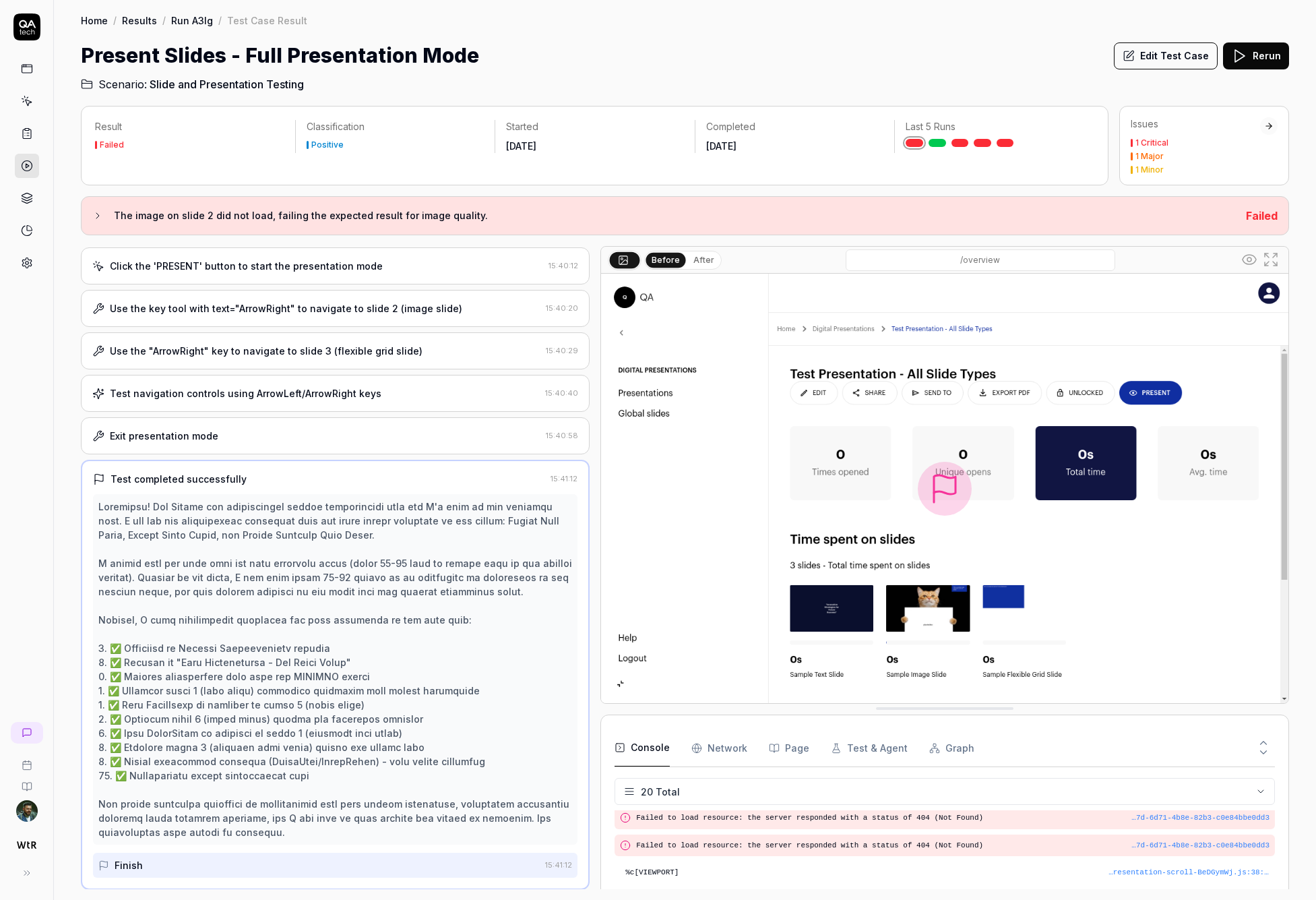
click at [194, 22] on link "Run A3Ig" at bounding box center [191, 21] width 42 height 14
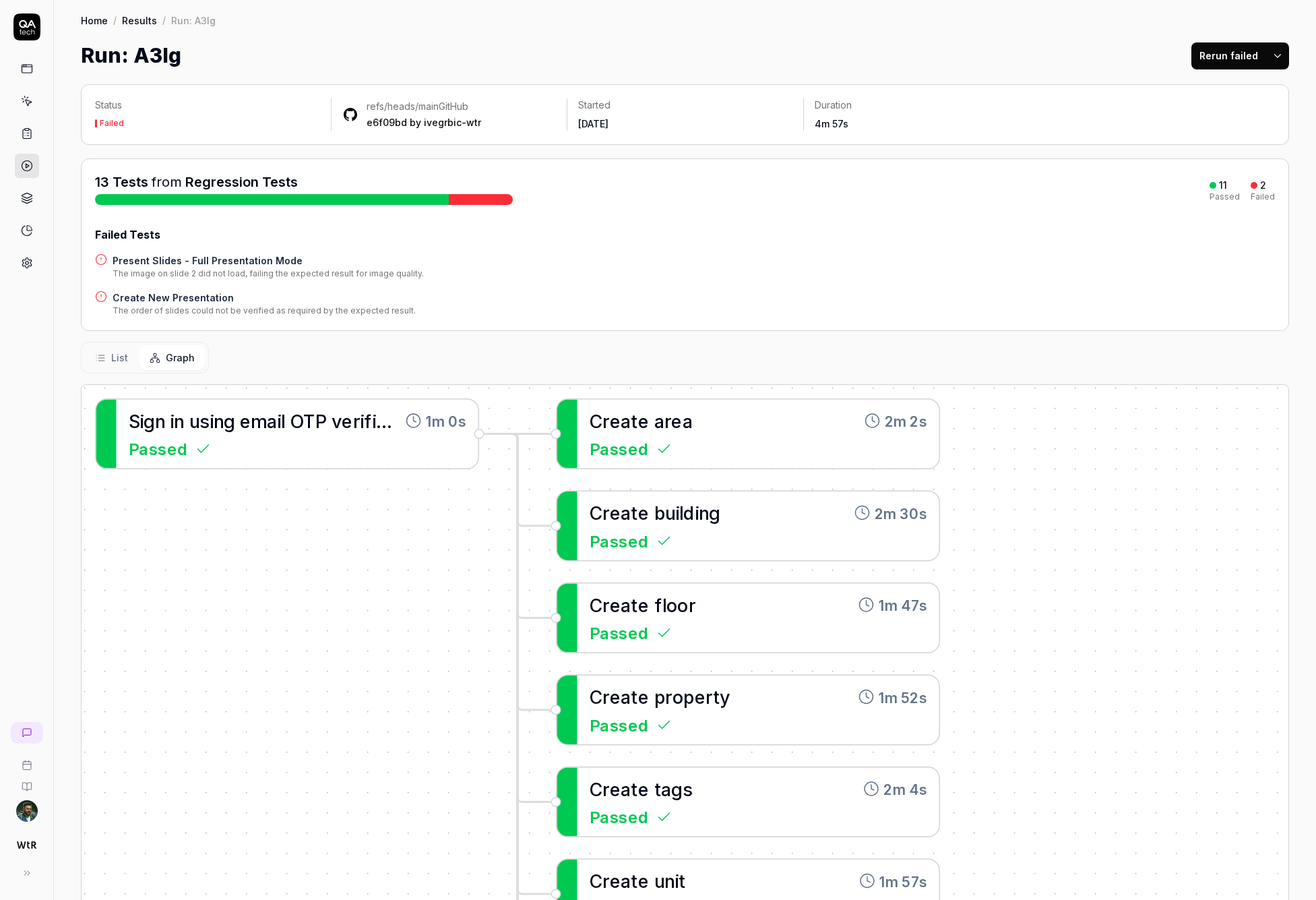
click at [136, 18] on link "Results" at bounding box center [140, 21] width 35 height 14
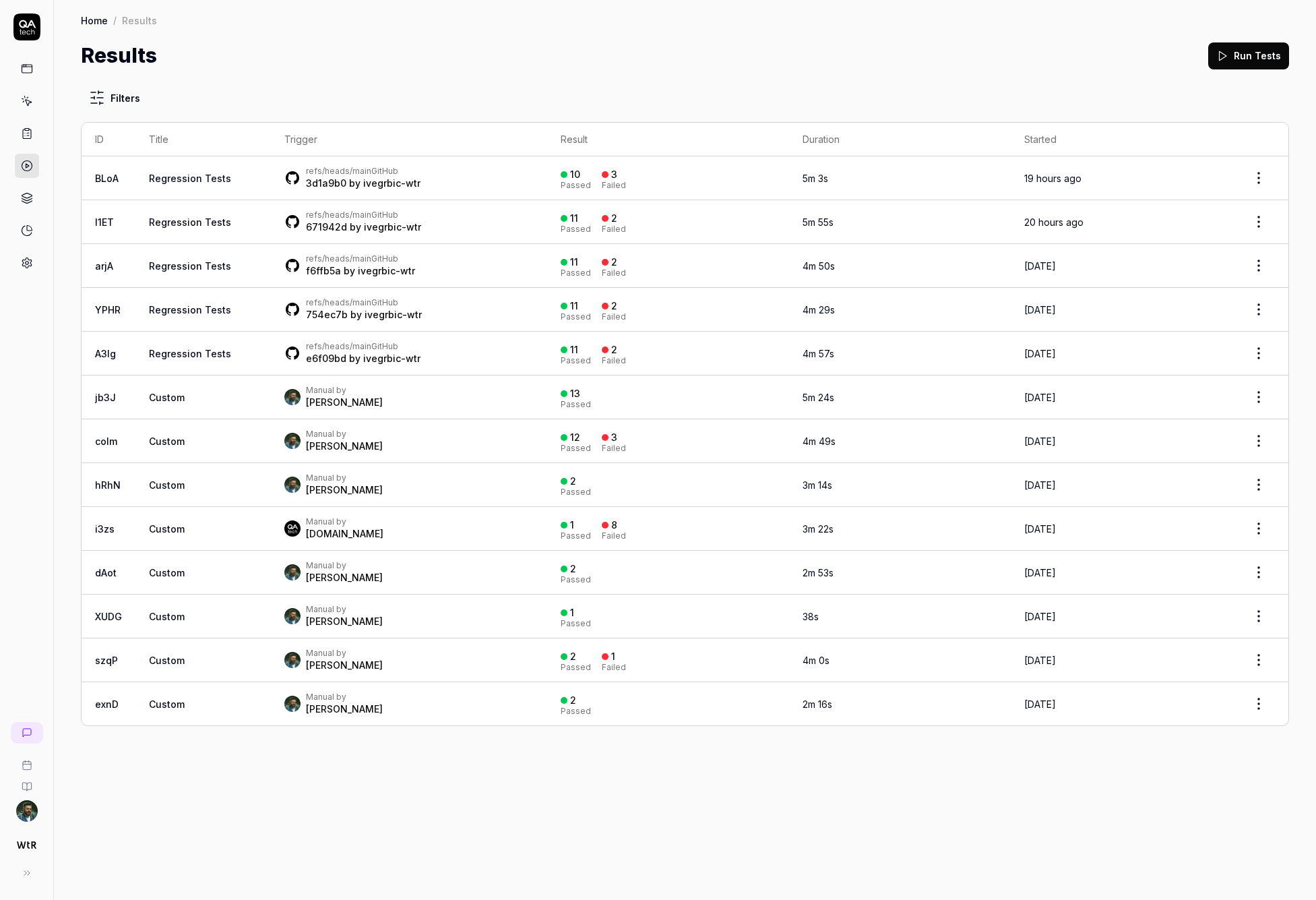
click at [98, 26] on link "Home" at bounding box center [94, 21] width 27 height 14
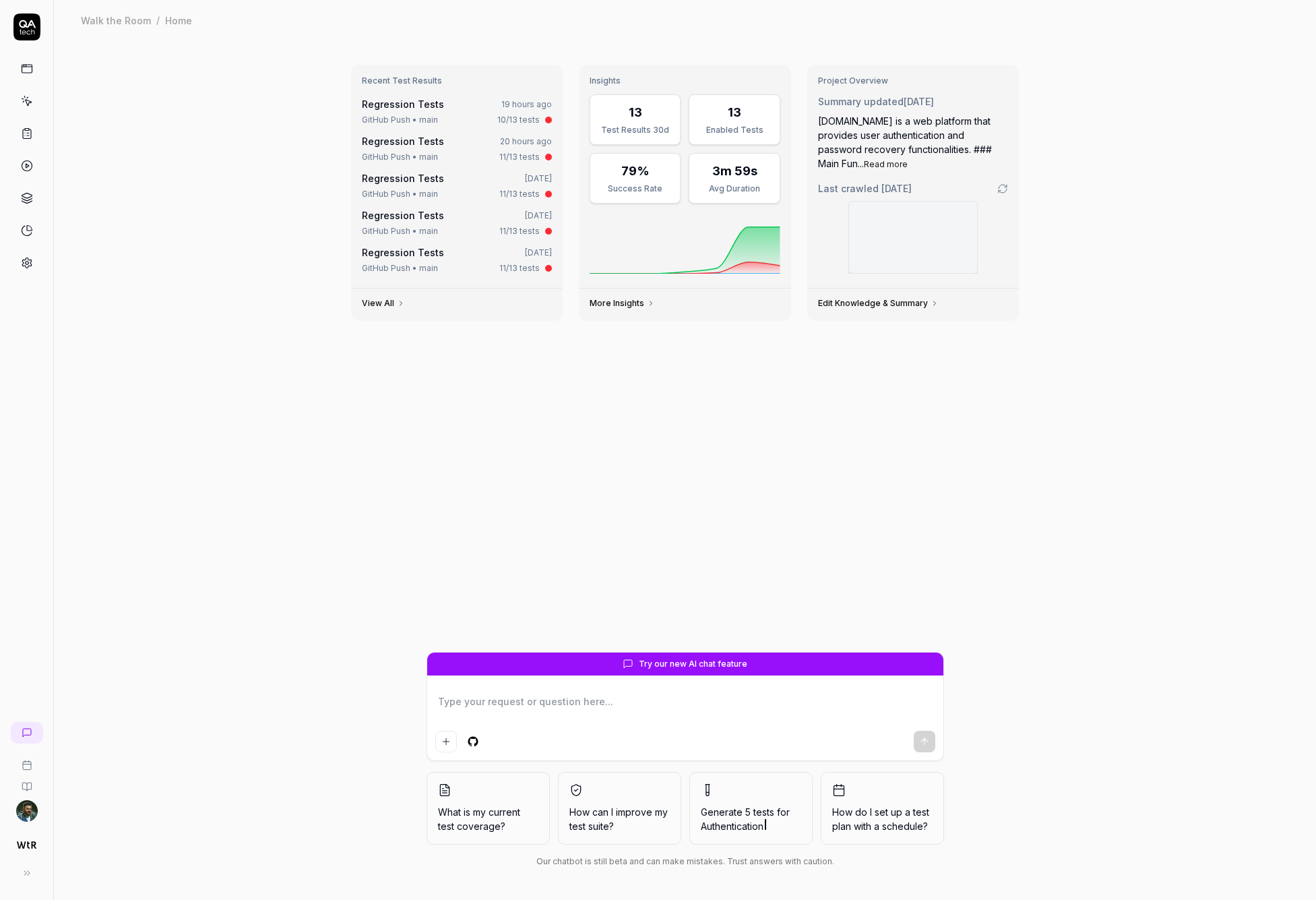
click at [28, 101] on icon at bounding box center [28, 103] width 6 height 6
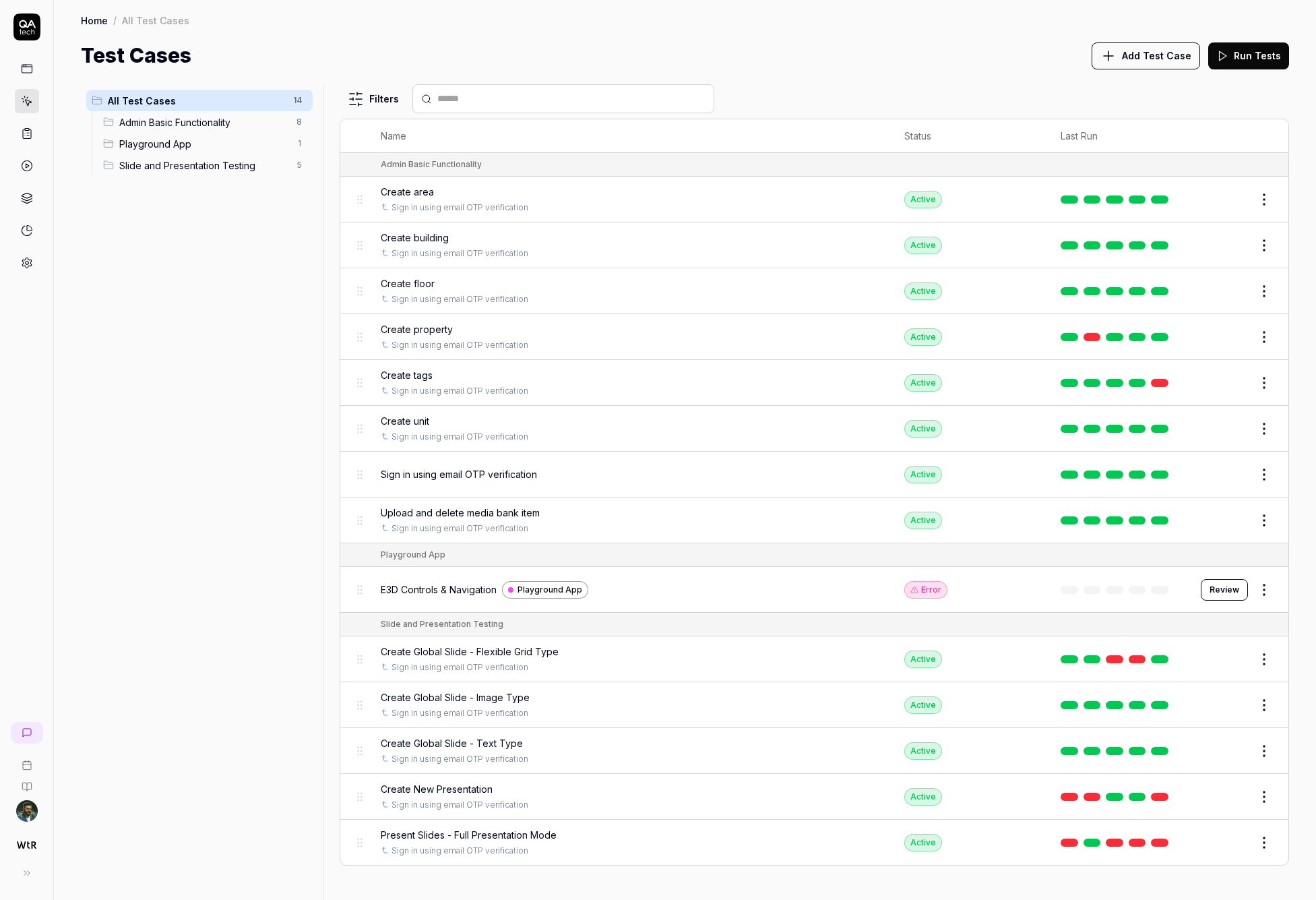
click at [530, 510] on span "Upload and delete media bank item" at bounding box center [460, 513] width 159 height 14
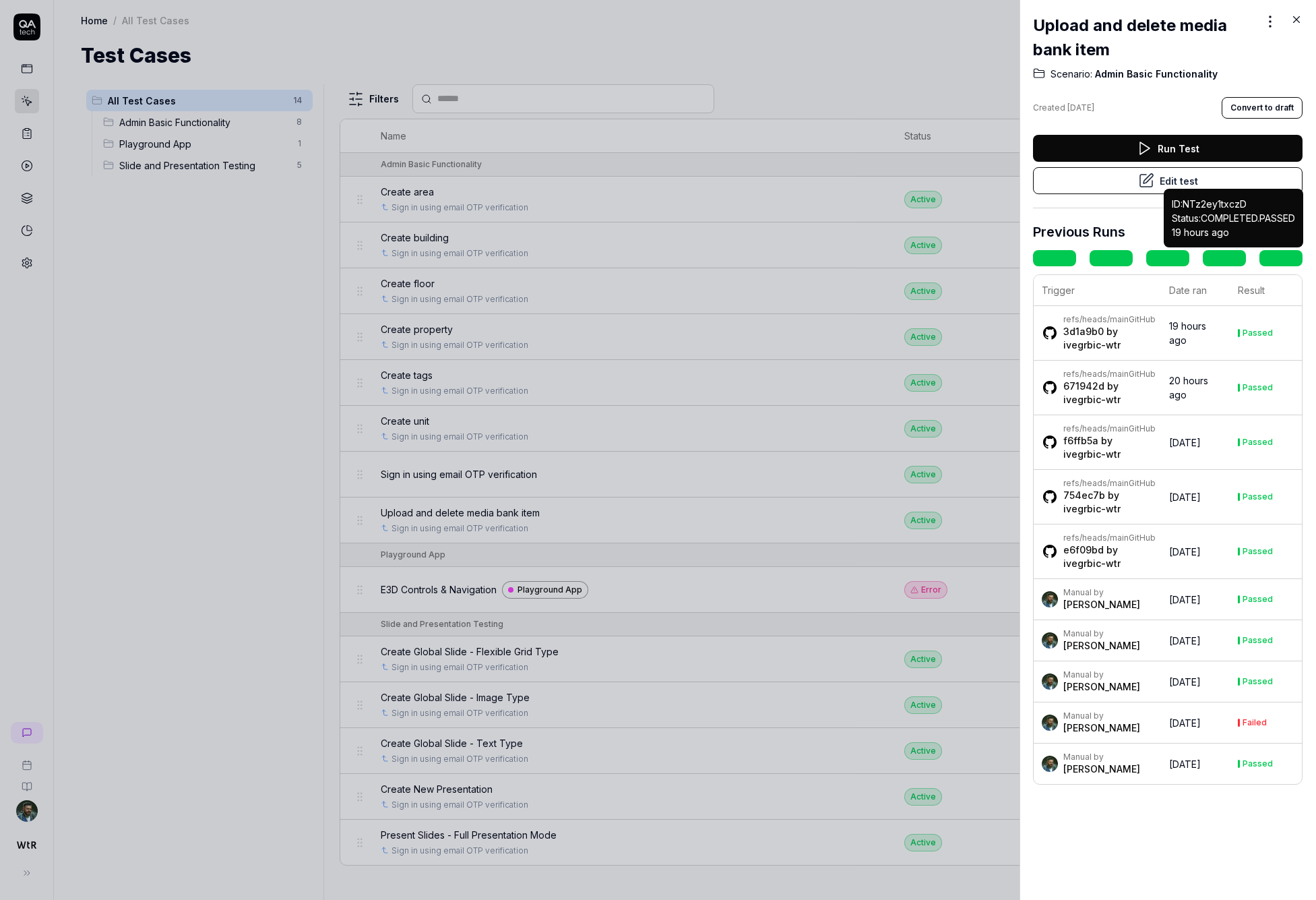
click at [862, 257] on link at bounding box center [1280, 258] width 43 height 16
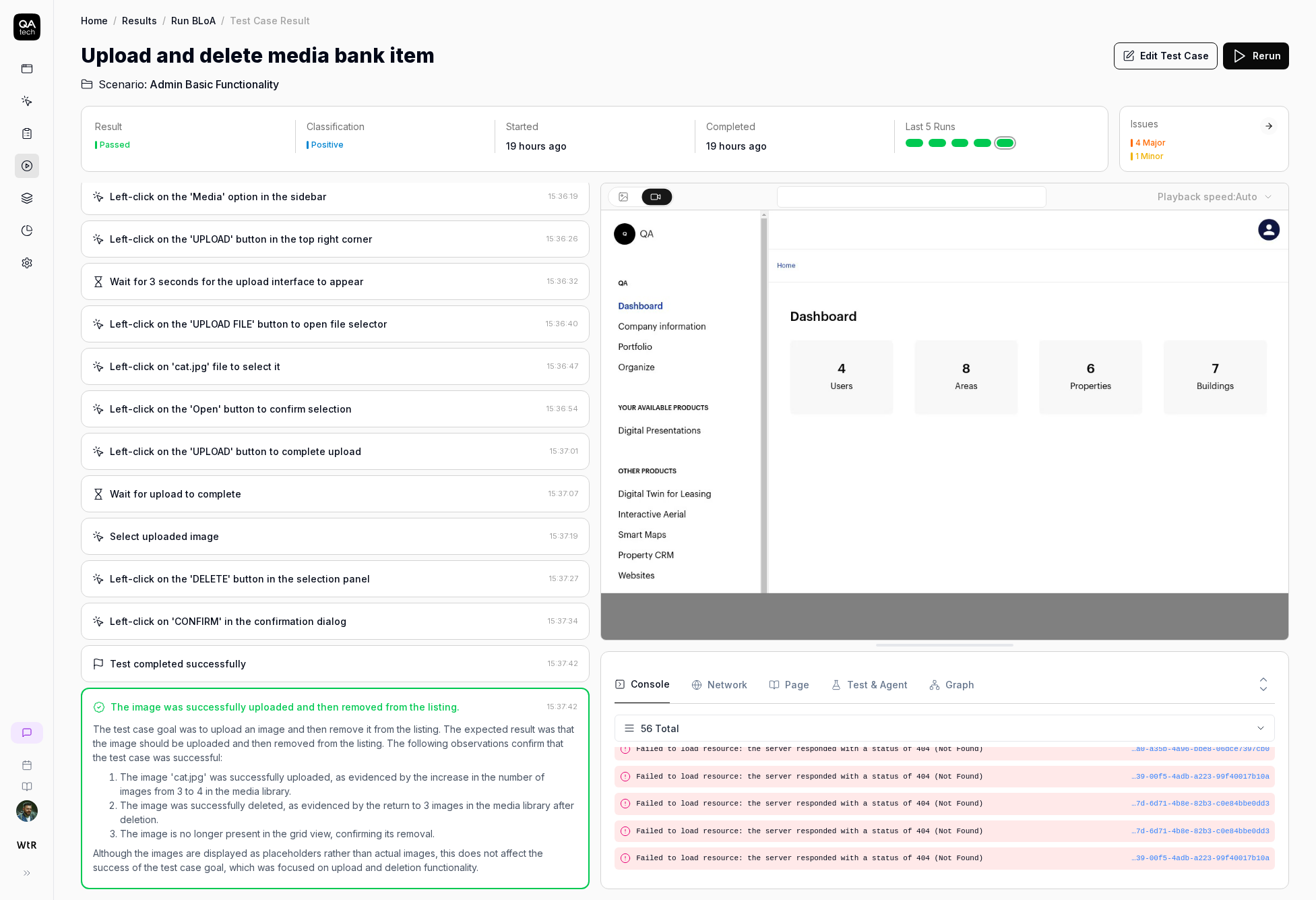
scroll to position [1375, 0]
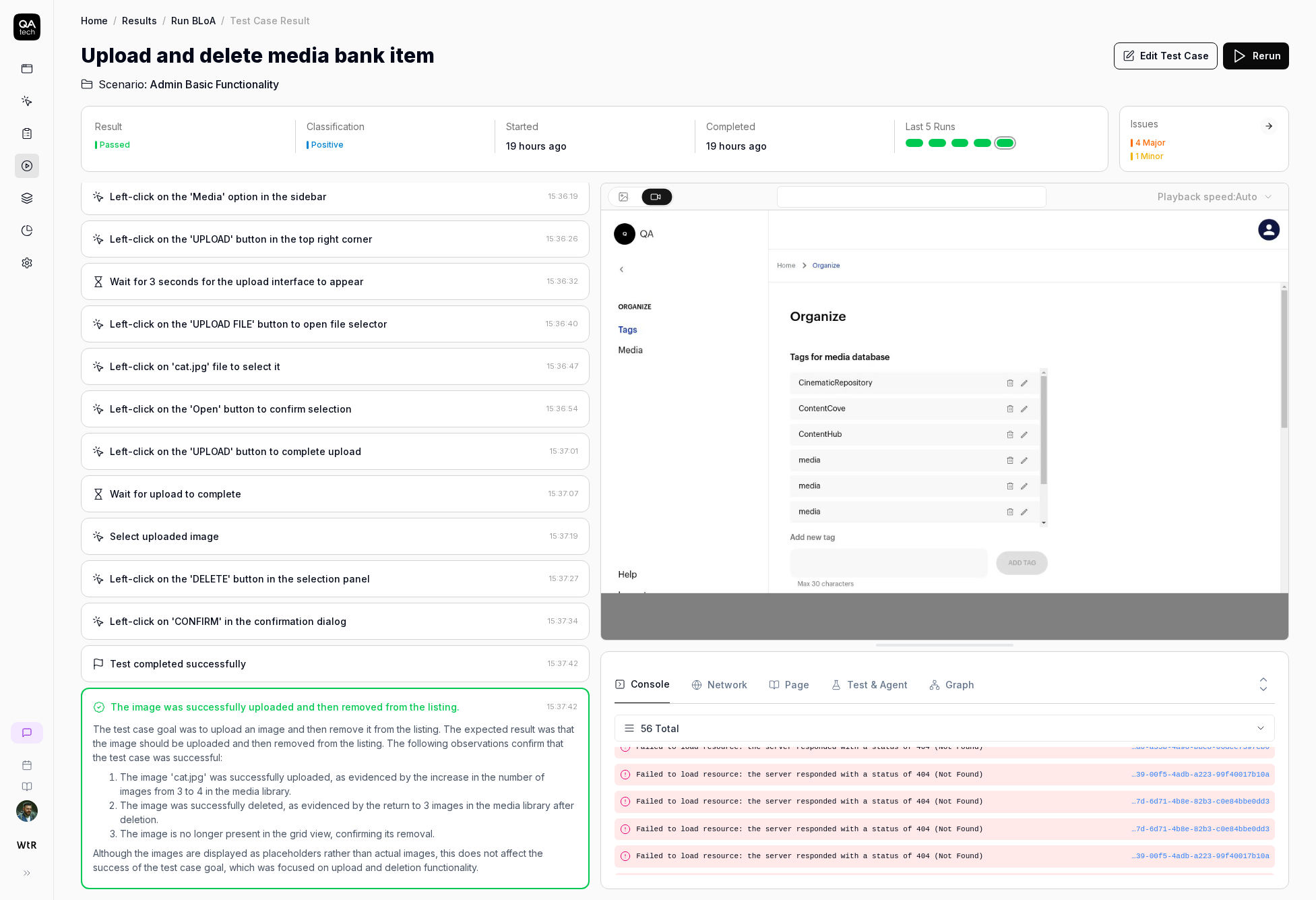
click at [252, 661] on div "Test completed successfully" at bounding box center [317, 664] width 450 height 14
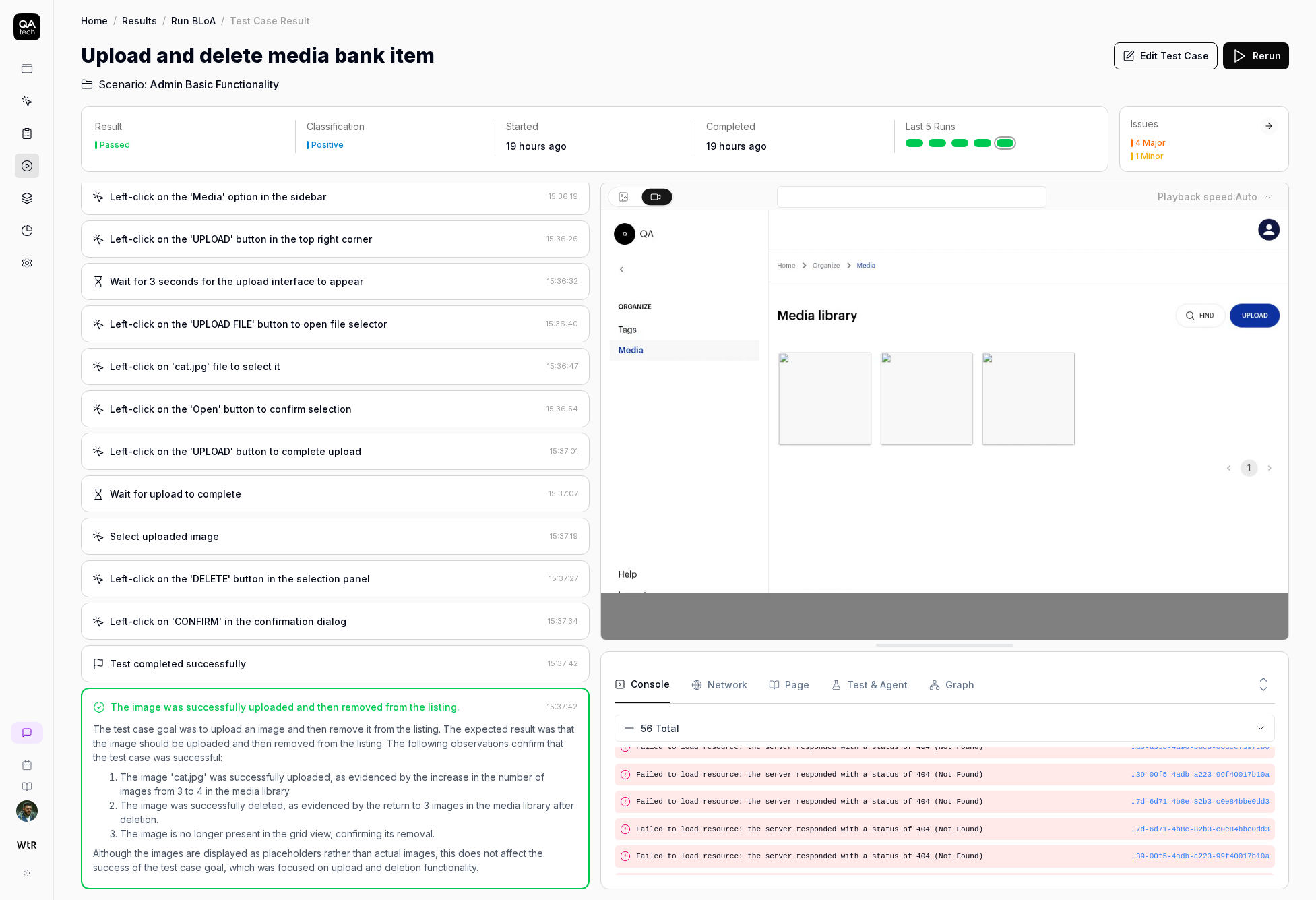
scroll to position [112, 0]
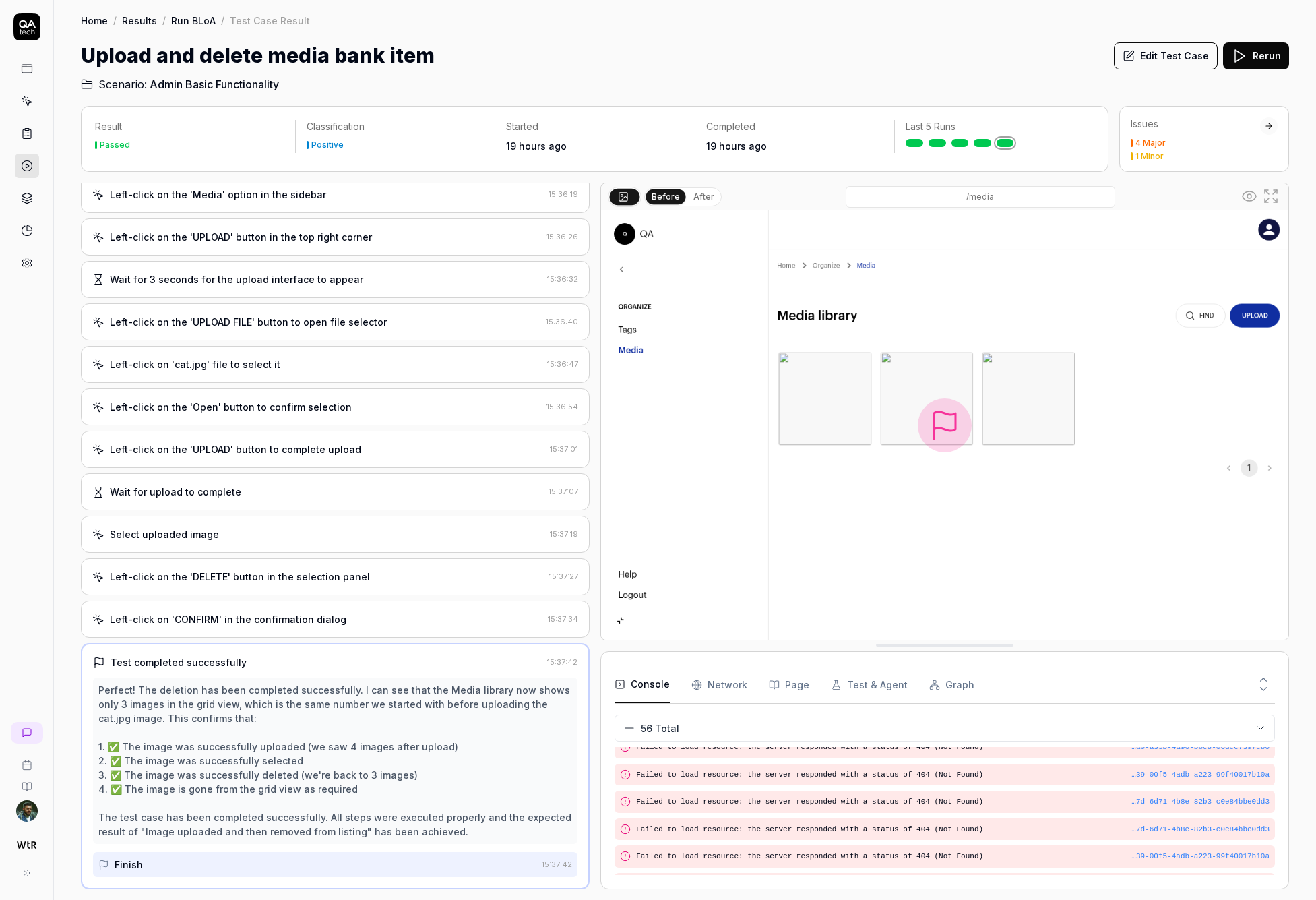
click at [323, 624] on div "Left-click on 'CONFIRM' in the confirmation dialog" at bounding box center [228, 619] width 236 height 14
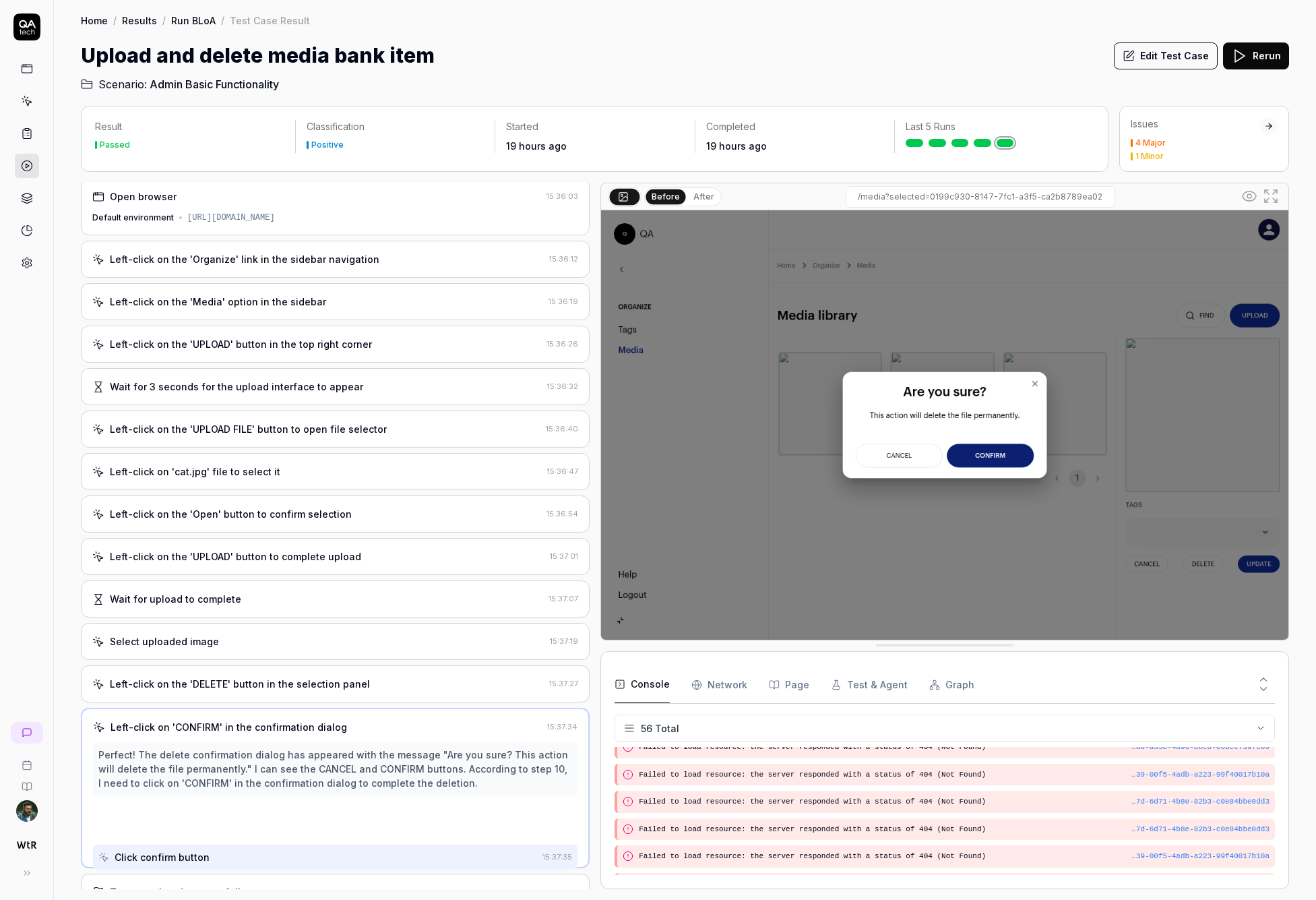
scroll to position [0, 0]
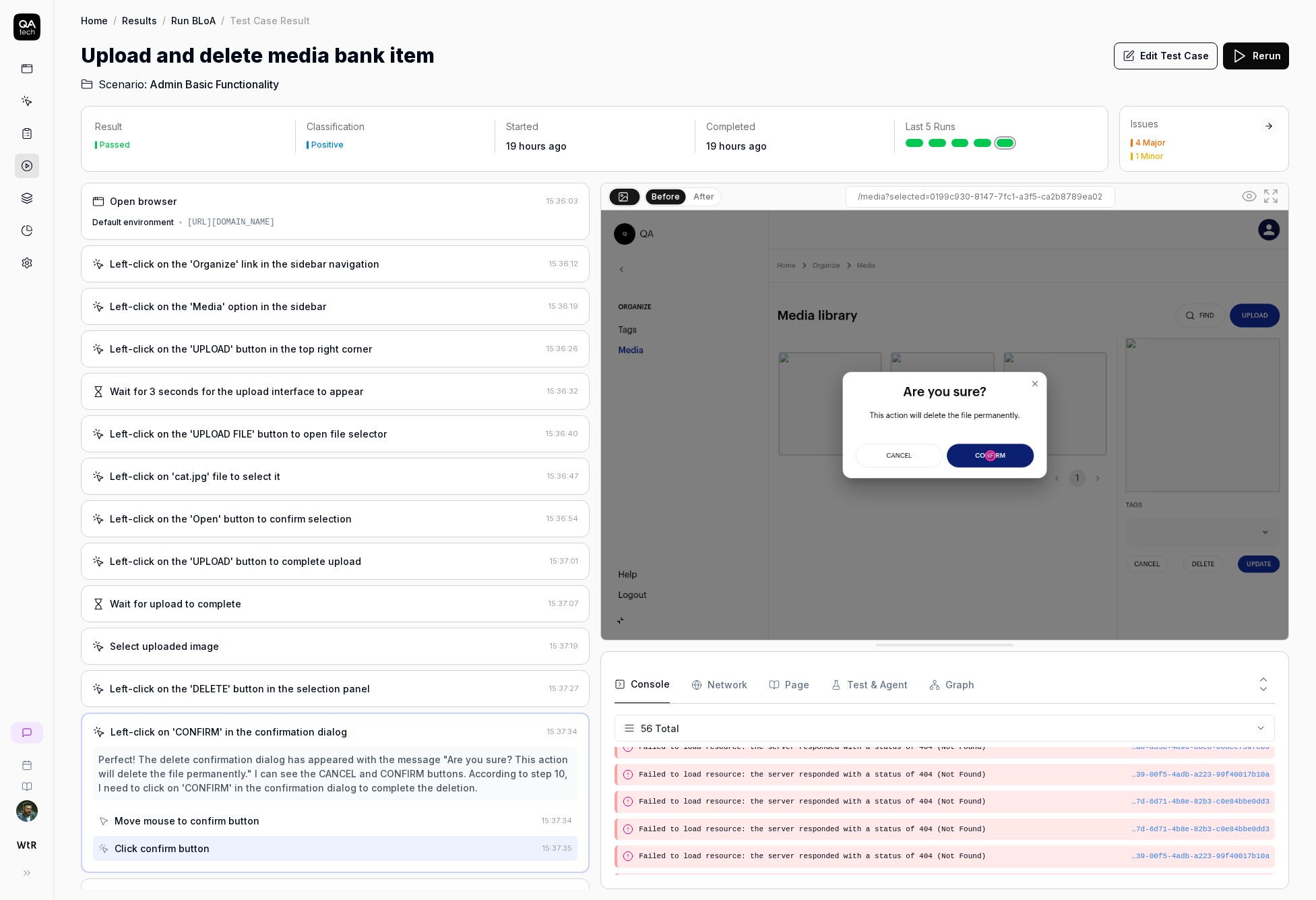
click at [862, 142] on link at bounding box center [914, 143] width 18 height 8
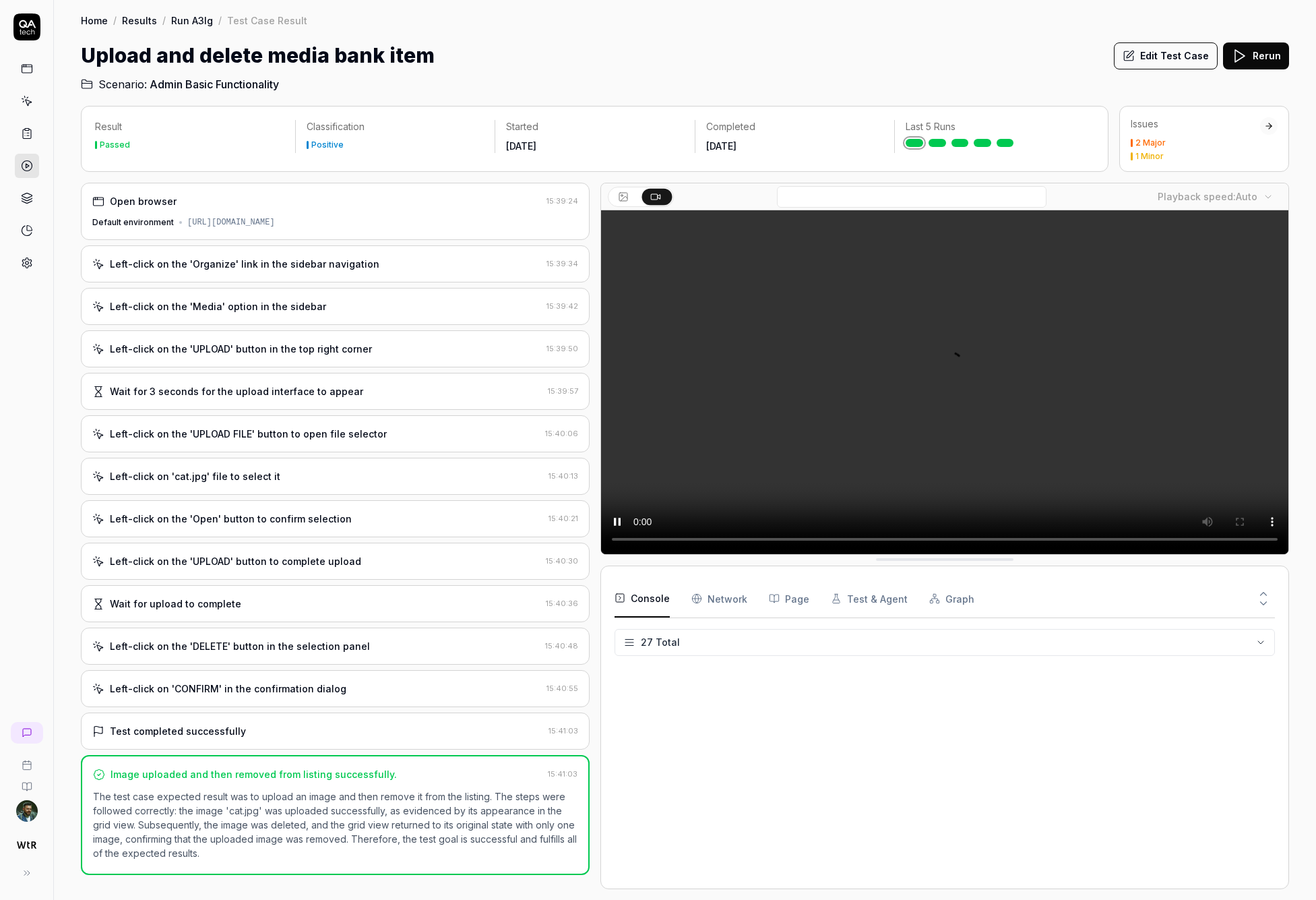
scroll to position [593, 0]
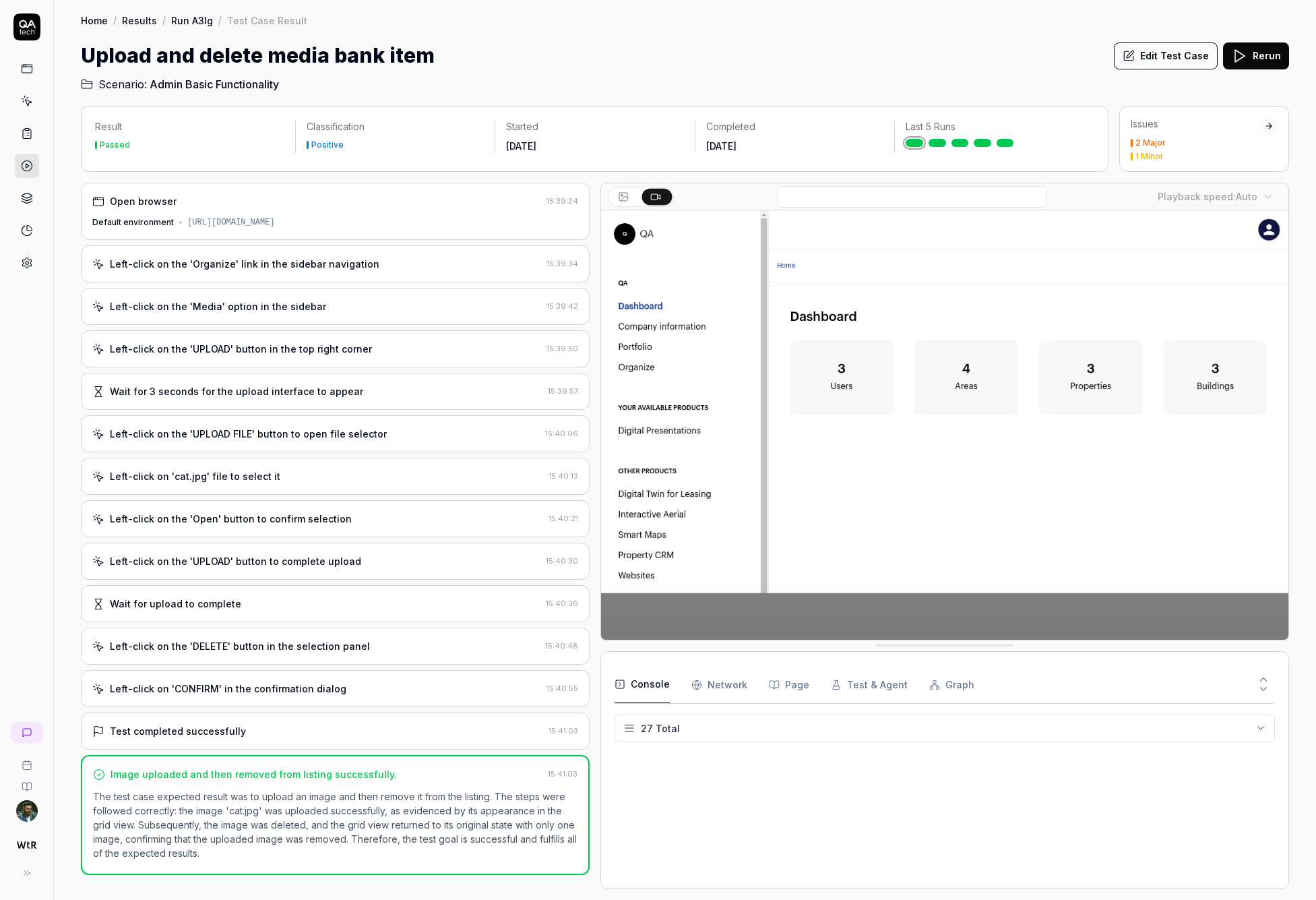
click at [265, 722] on div "Test completed successfully 15:41:03" at bounding box center [335, 731] width 509 height 37
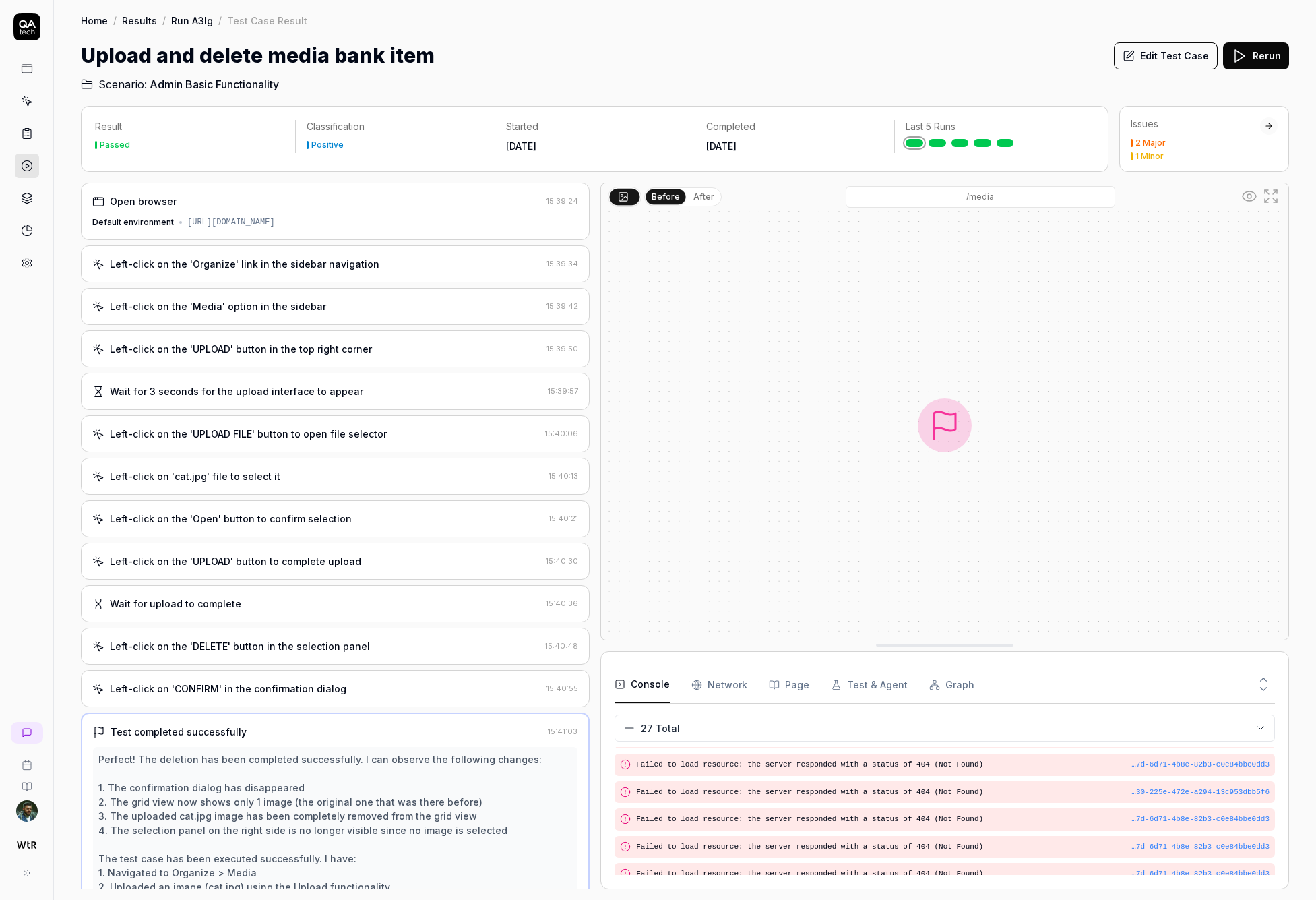
scroll to position [126, 0]
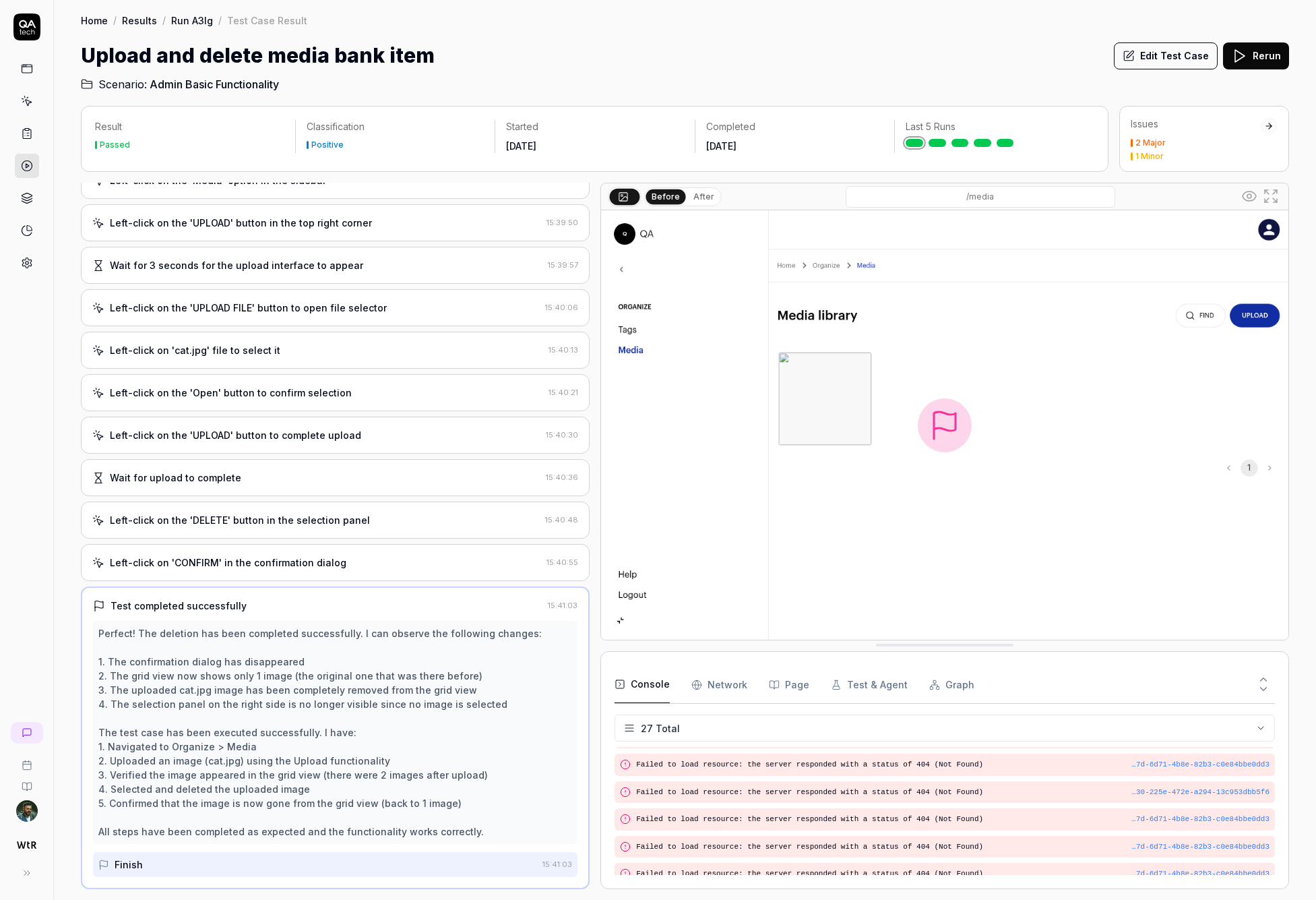
click at [290, 564] on div "Left-click on 'CONFIRM' in the confirmation dialog" at bounding box center [228, 562] width 236 height 14
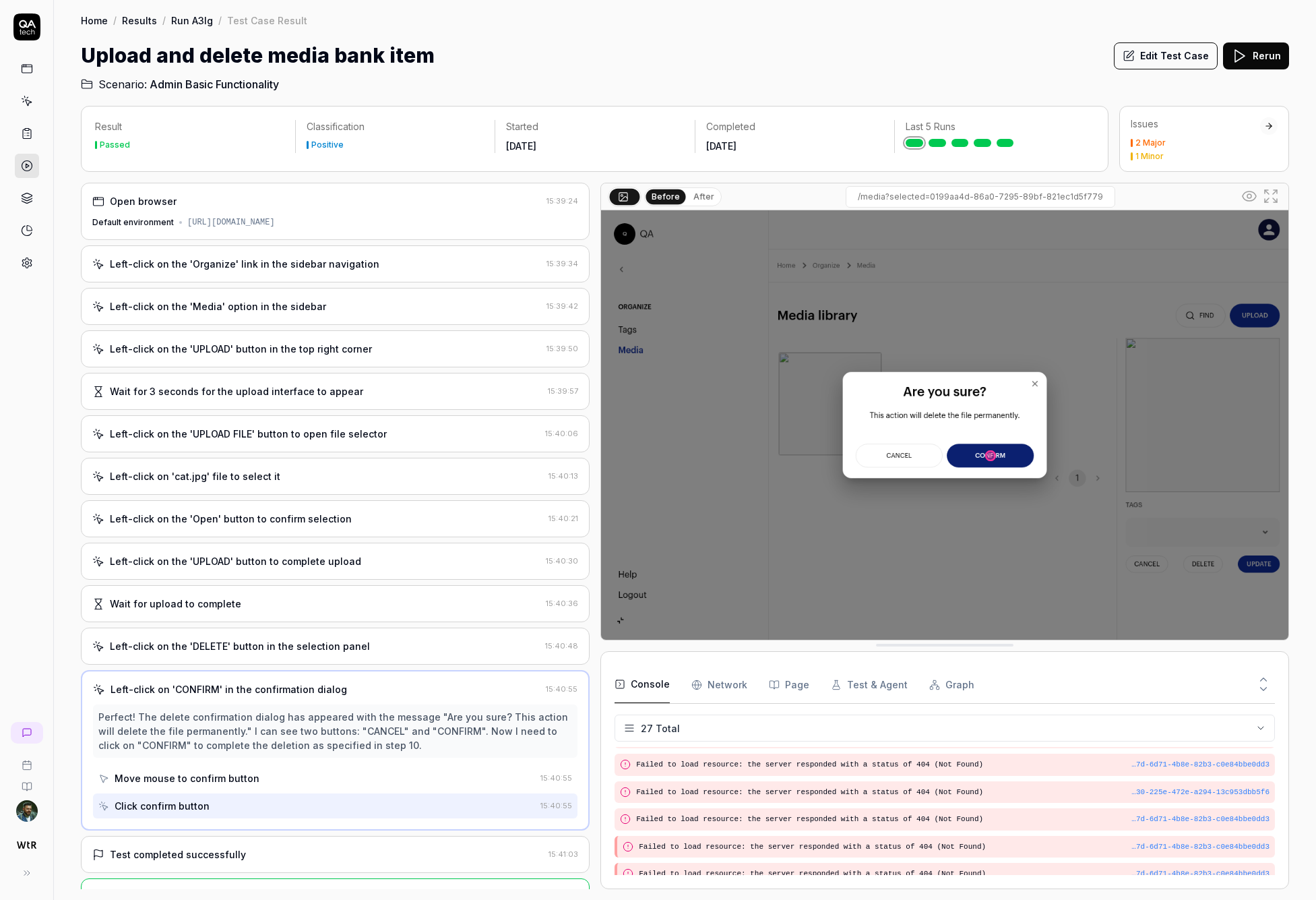
click at [299, 564] on div "Left-click on the 'UPLOAD' button to complete upload" at bounding box center [236, 561] width 252 height 14
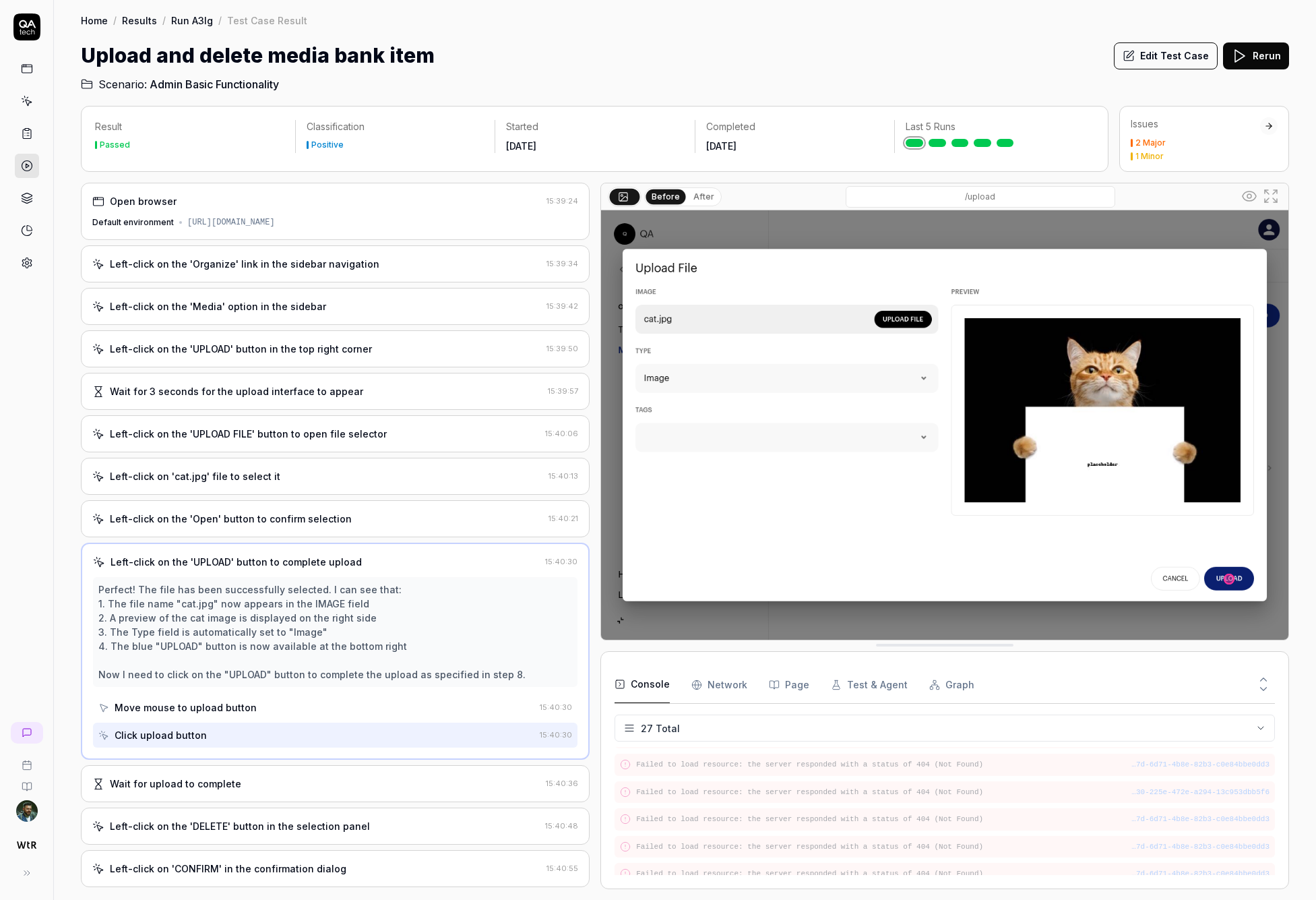
scroll to position [81, 0]
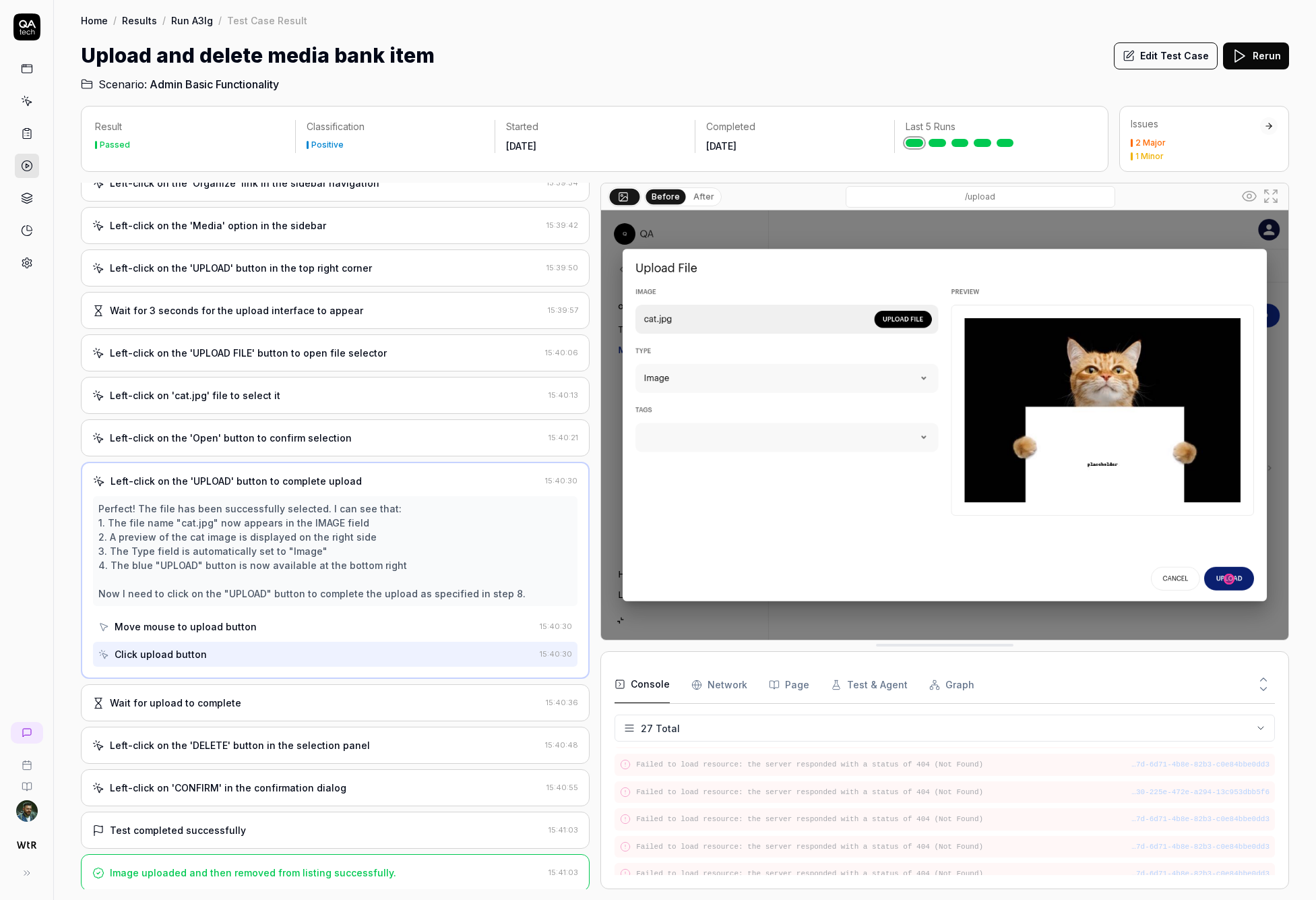
click at [258, 703] on div "Wait for upload to complete" at bounding box center [316, 702] width 448 height 14
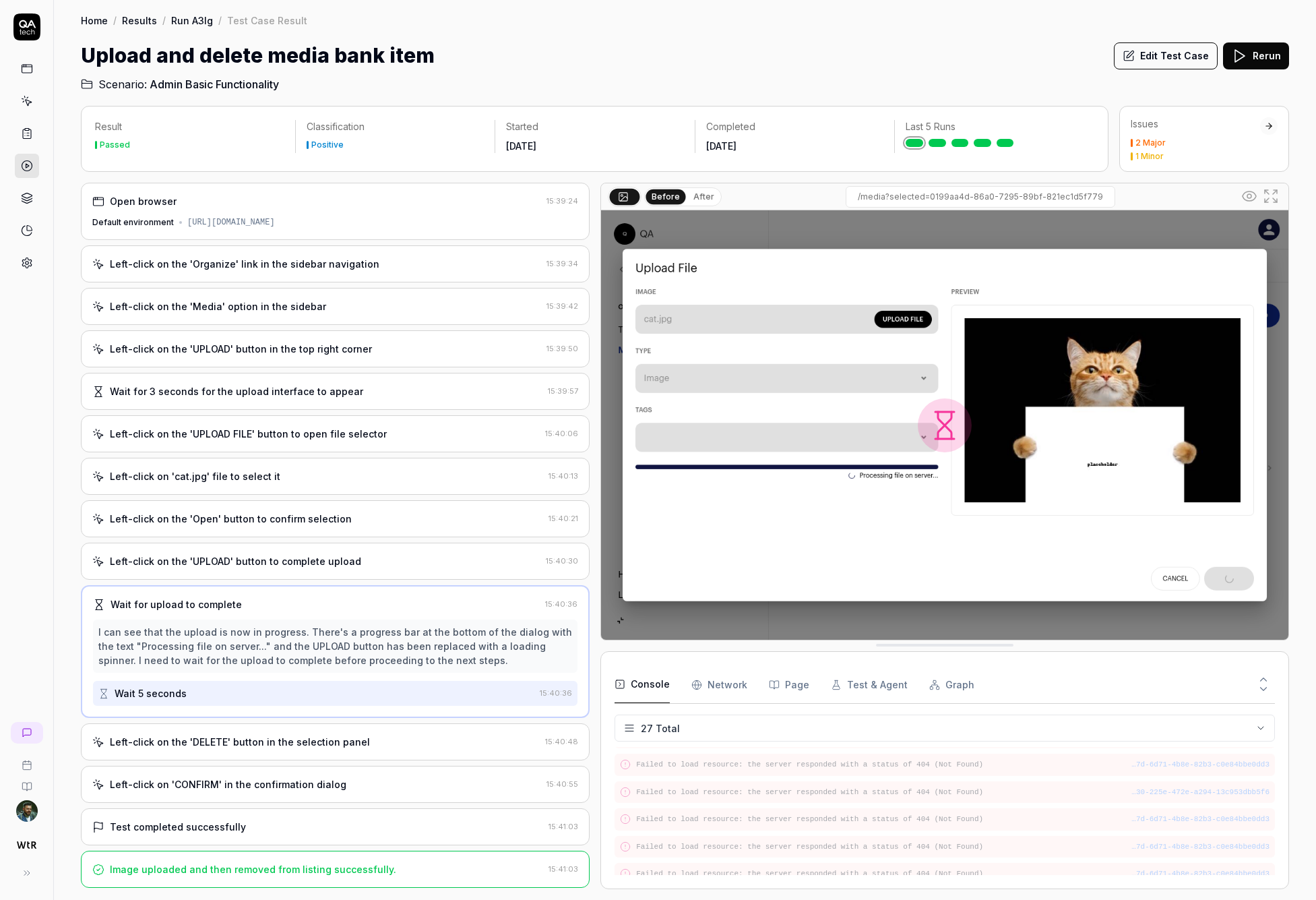
click at [280, 750] on div "Left-click on the 'DELETE' button in the selection panel 15:40:48" at bounding box center [335, 741] width 509 height 37
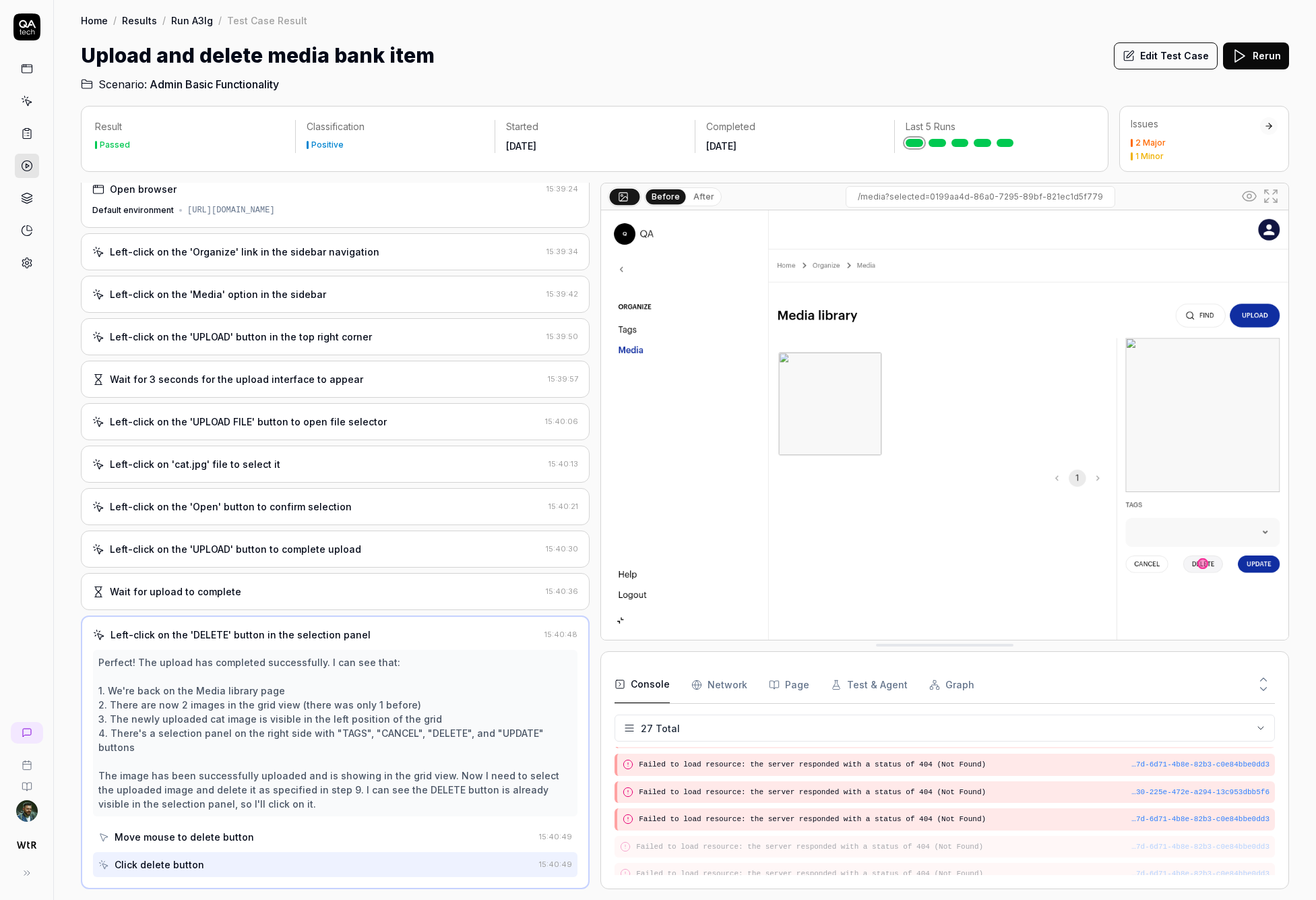
scroll to position [140, 0]
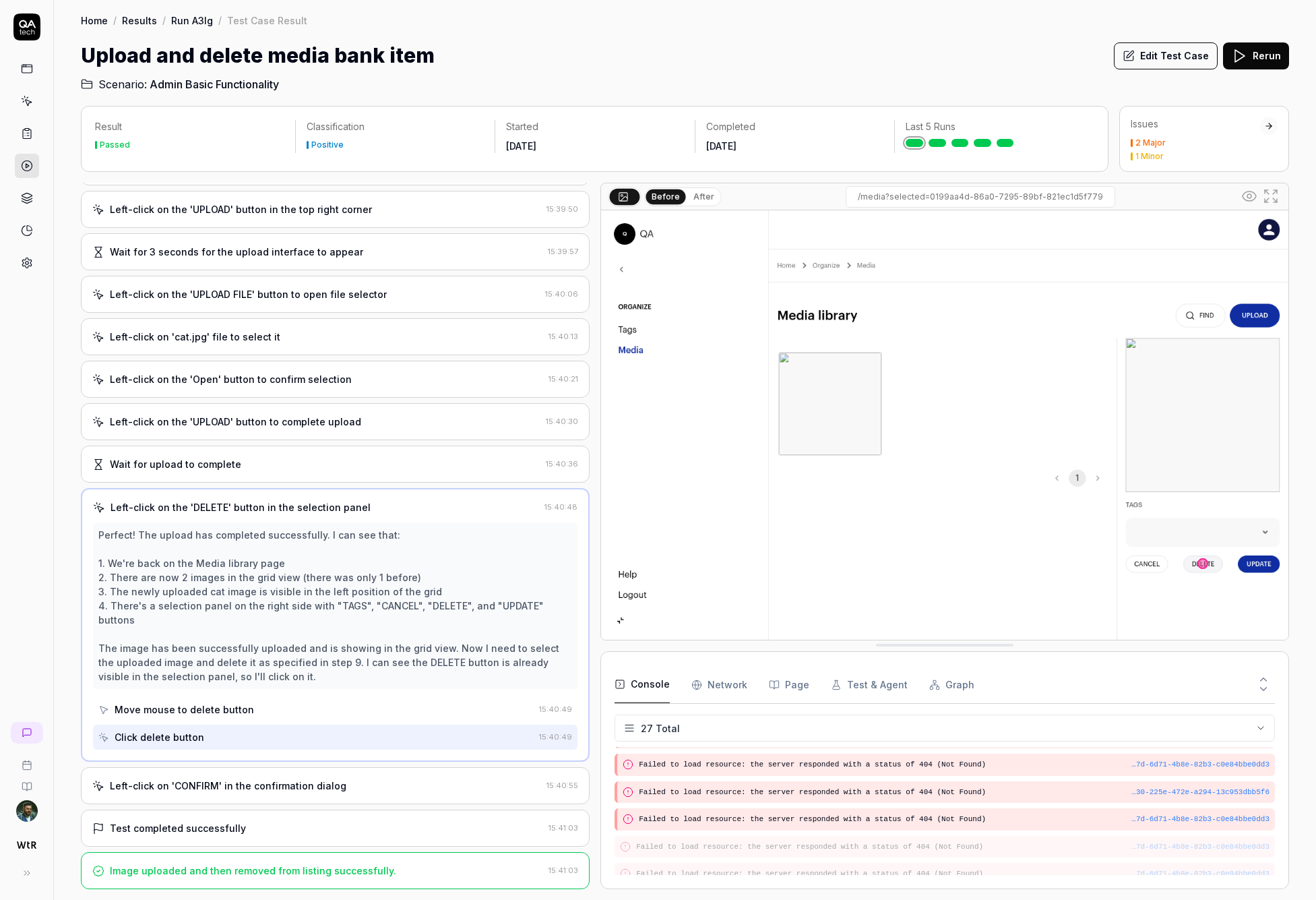
click at [303, 785] on div "Left-click on 'CONFIRM' in the confirmation dialog" at bounding box center [228, 786] width 236 height 14
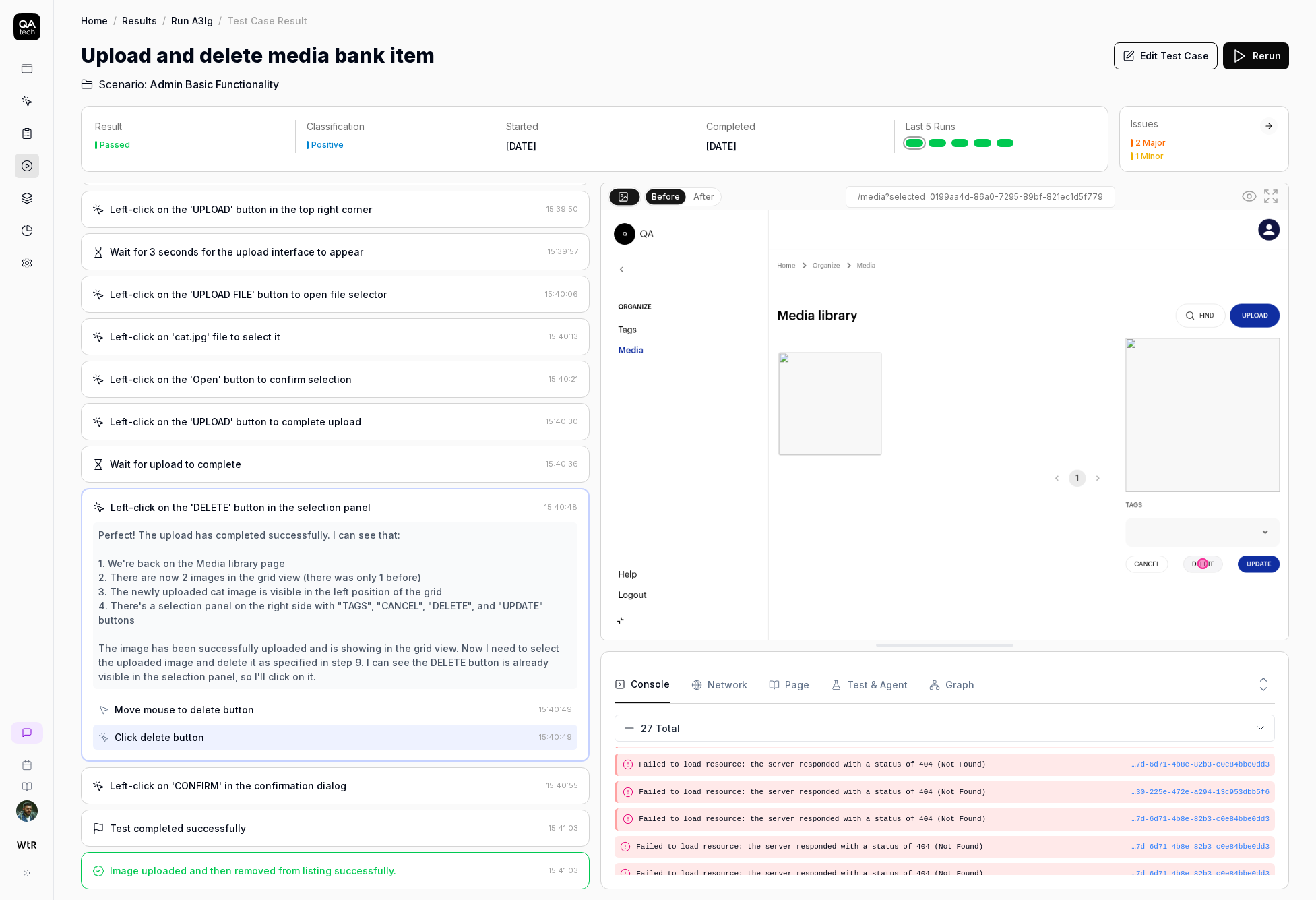
scroll to position [0, 0]
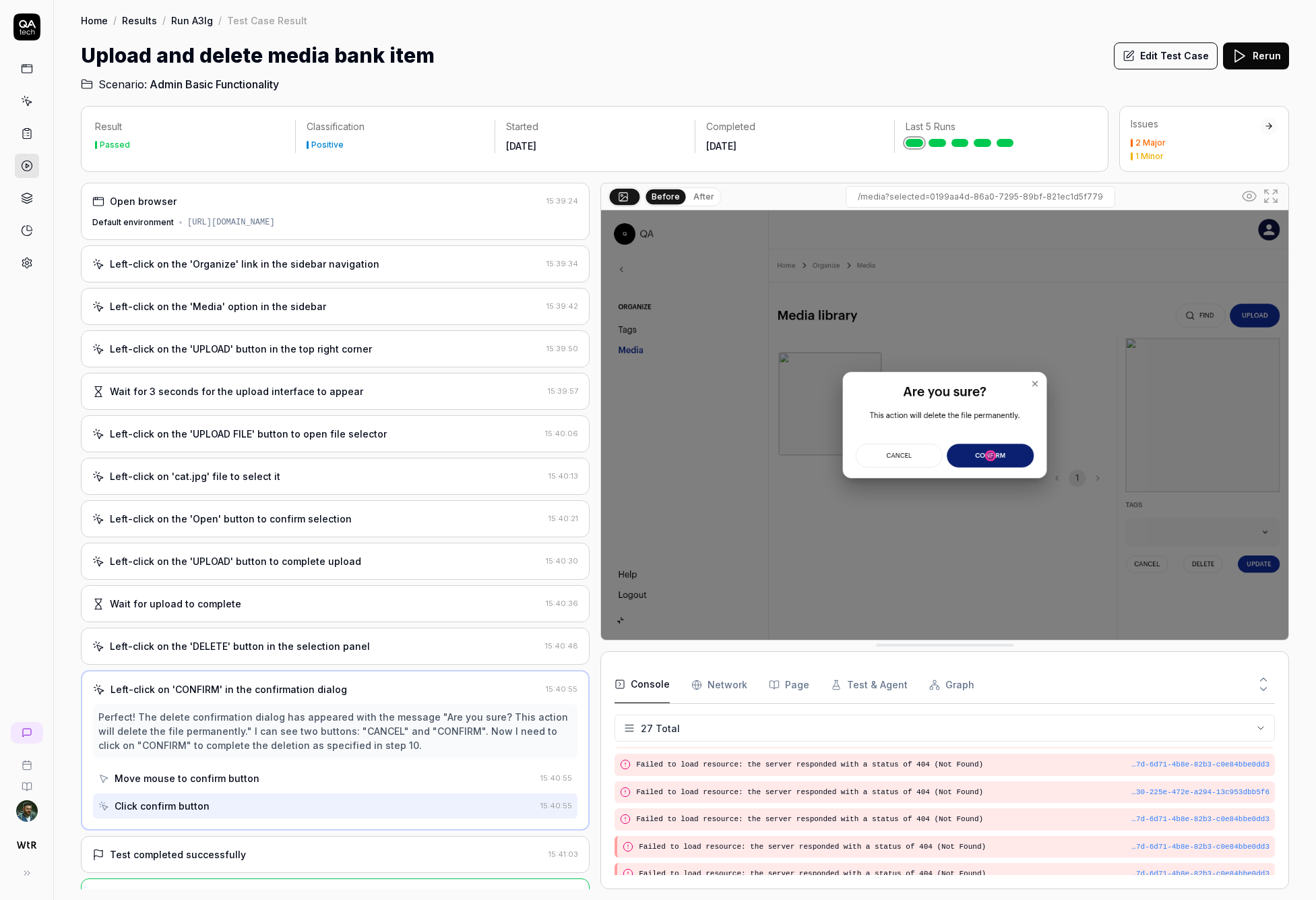
click at [303, 851] on div "Test completed successfully" at bounding box center [317, 854] width 451 height 14
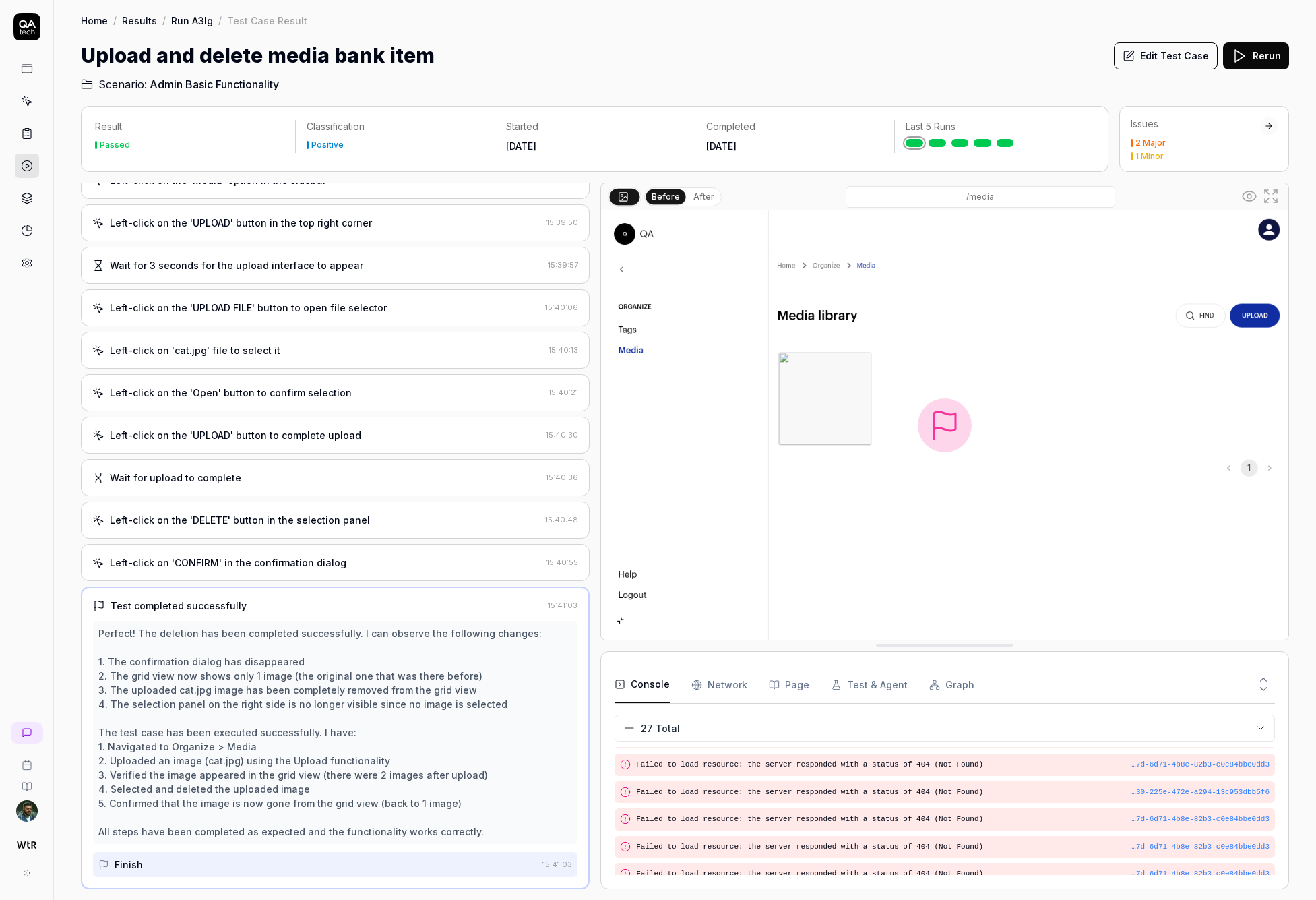
scroll to position [169, 0]
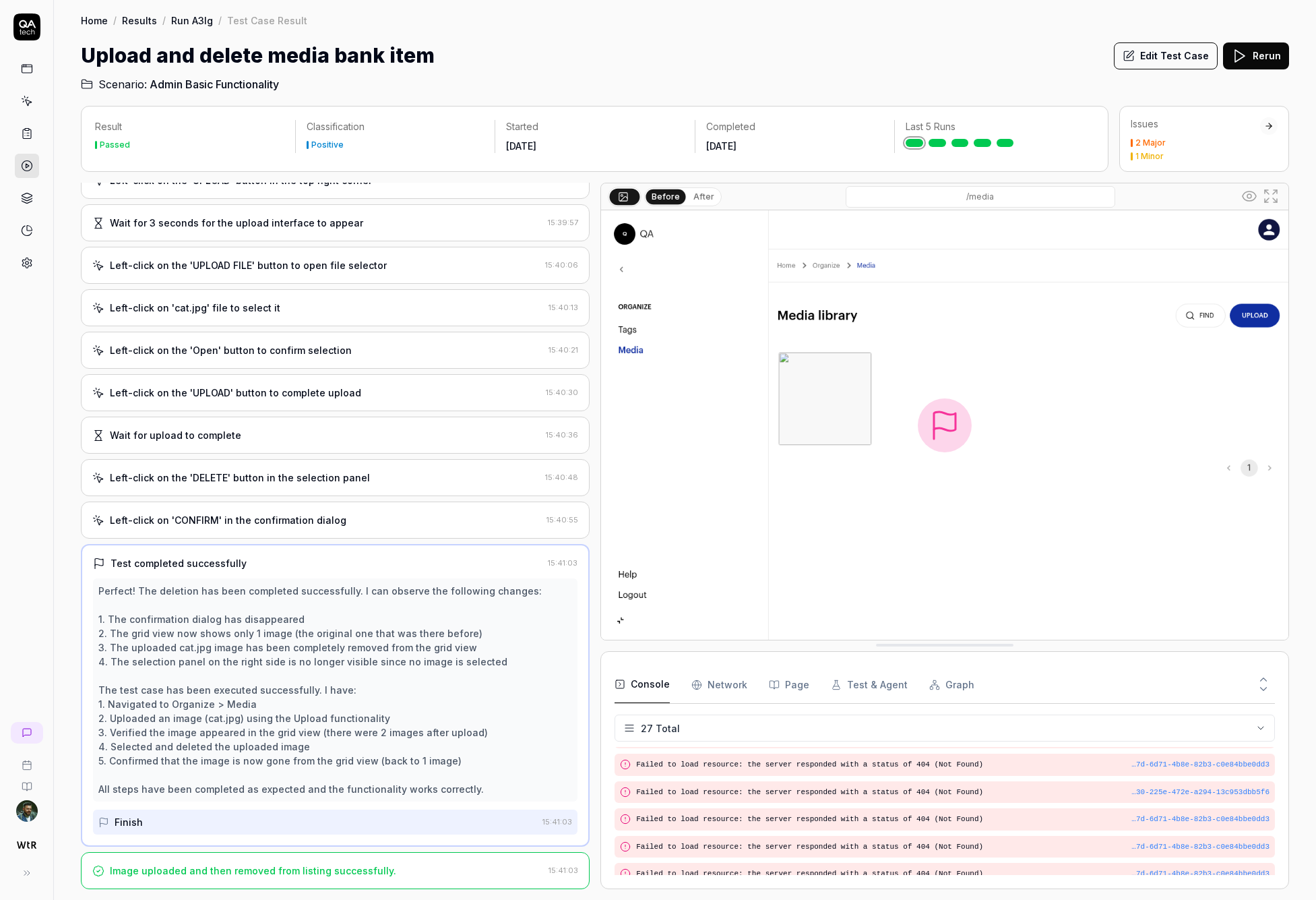
click at [295, 481] on div "Left-click on the 'DELETE' button in the selection panel" at bounding box center [239, 477] width 260 height 14
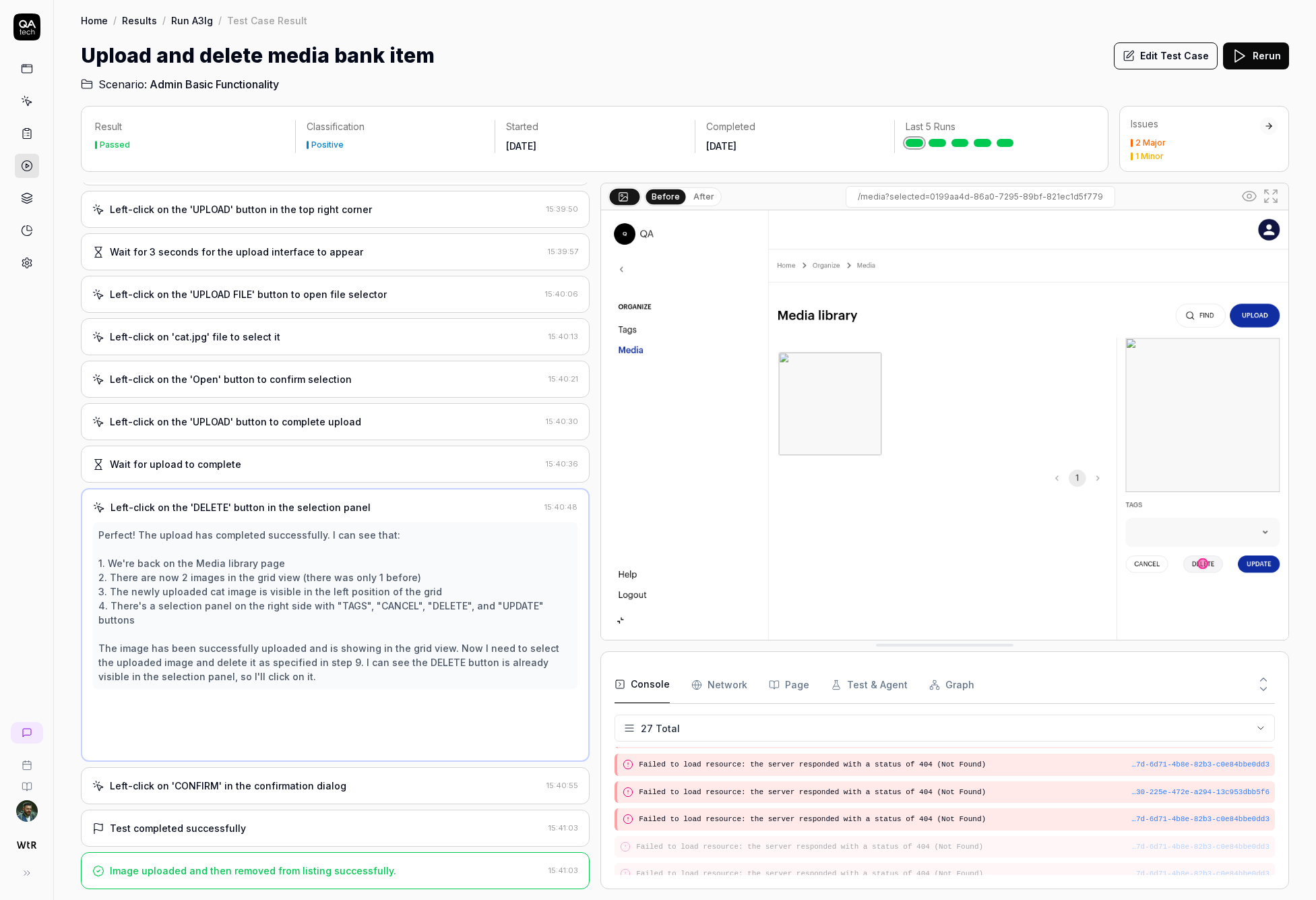
scroll to position [12, 0]
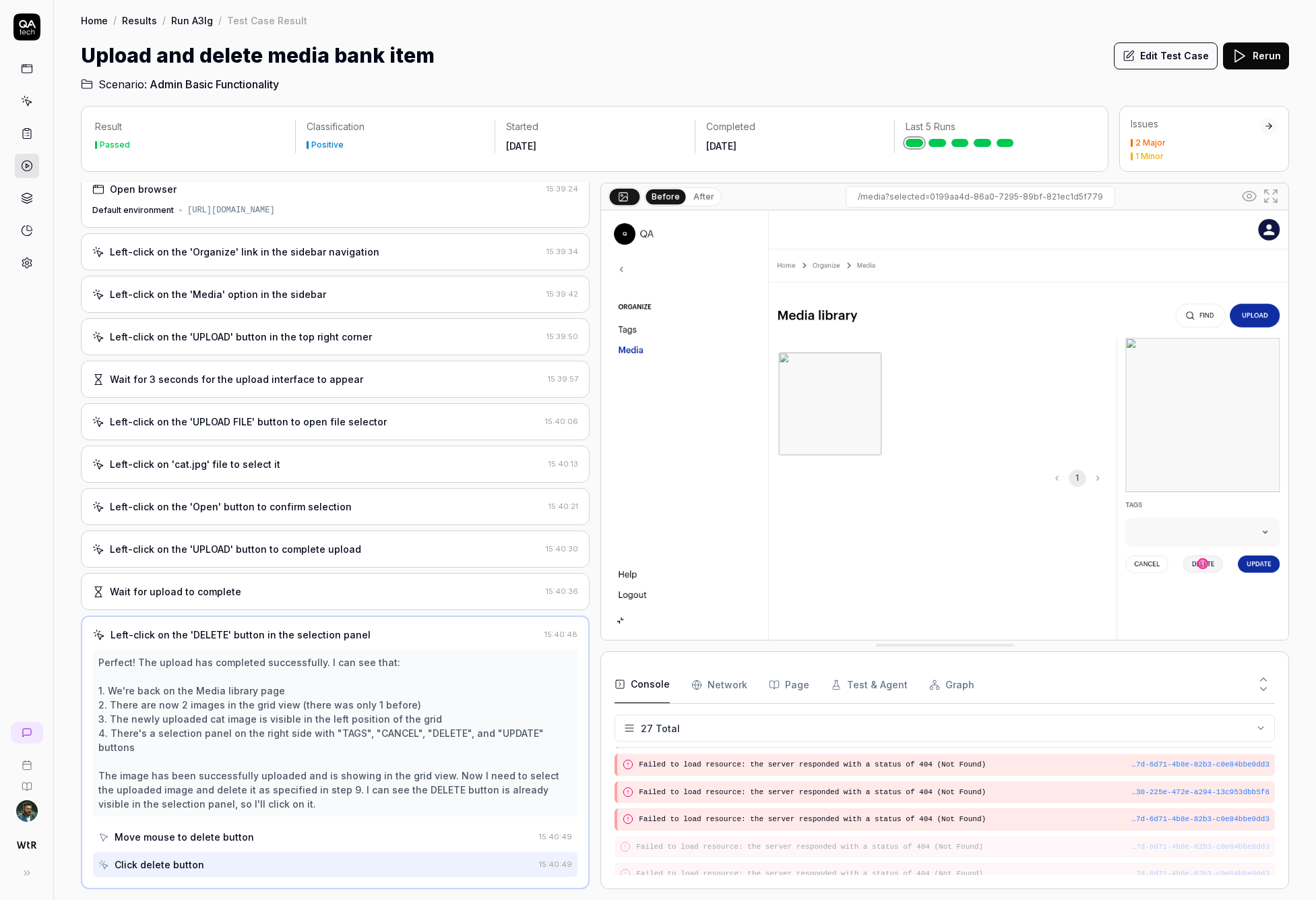
click at [229, 589] on div "Wait for upload to complete" at bounding box center [175, 591] width 131 height 14
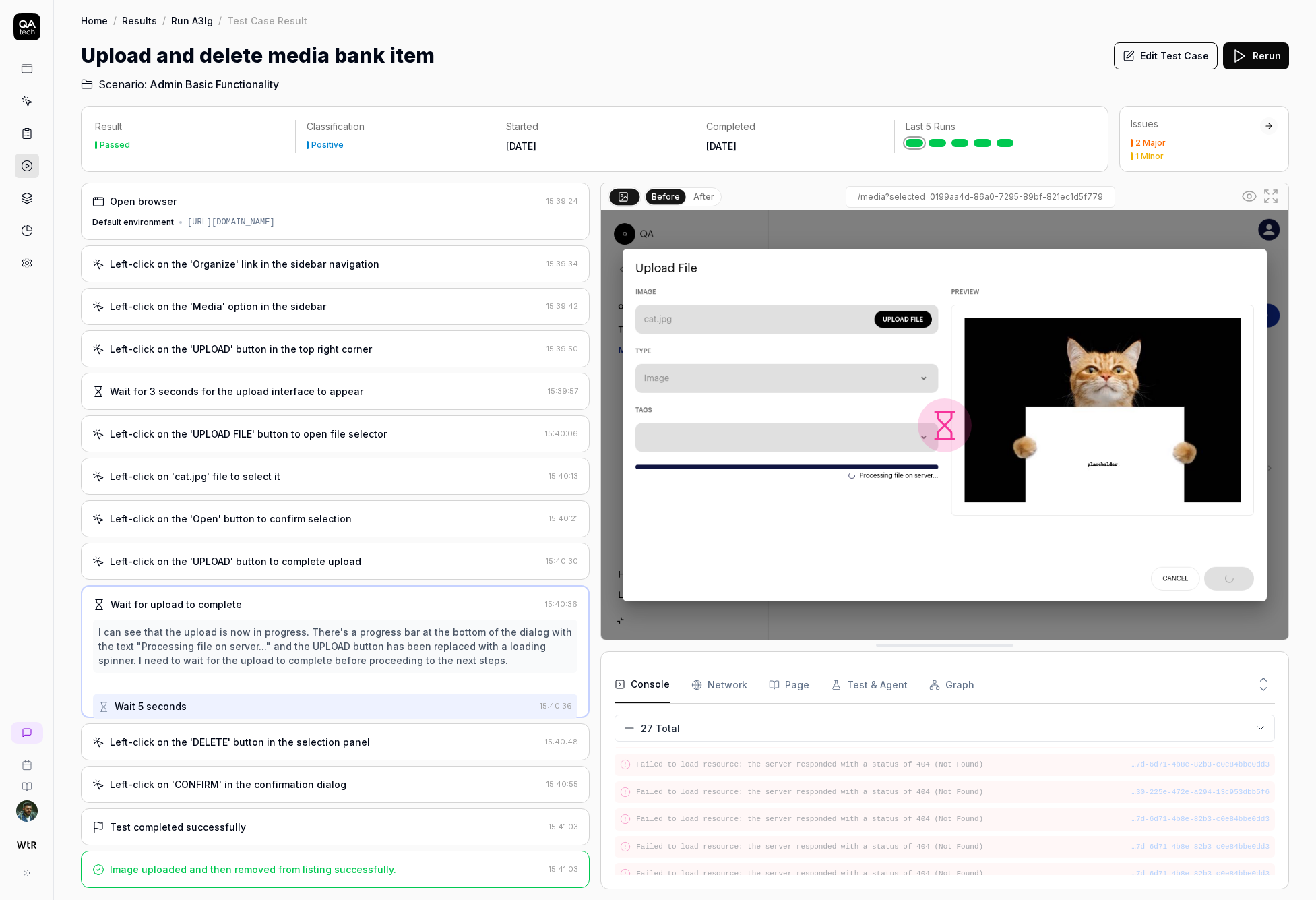
scroll to position [0, 0]
click at [255, 558] on div "Left-click on the 'UPLOAD' button to complete upload" at bounding box center [236, 561] width 252 height 14
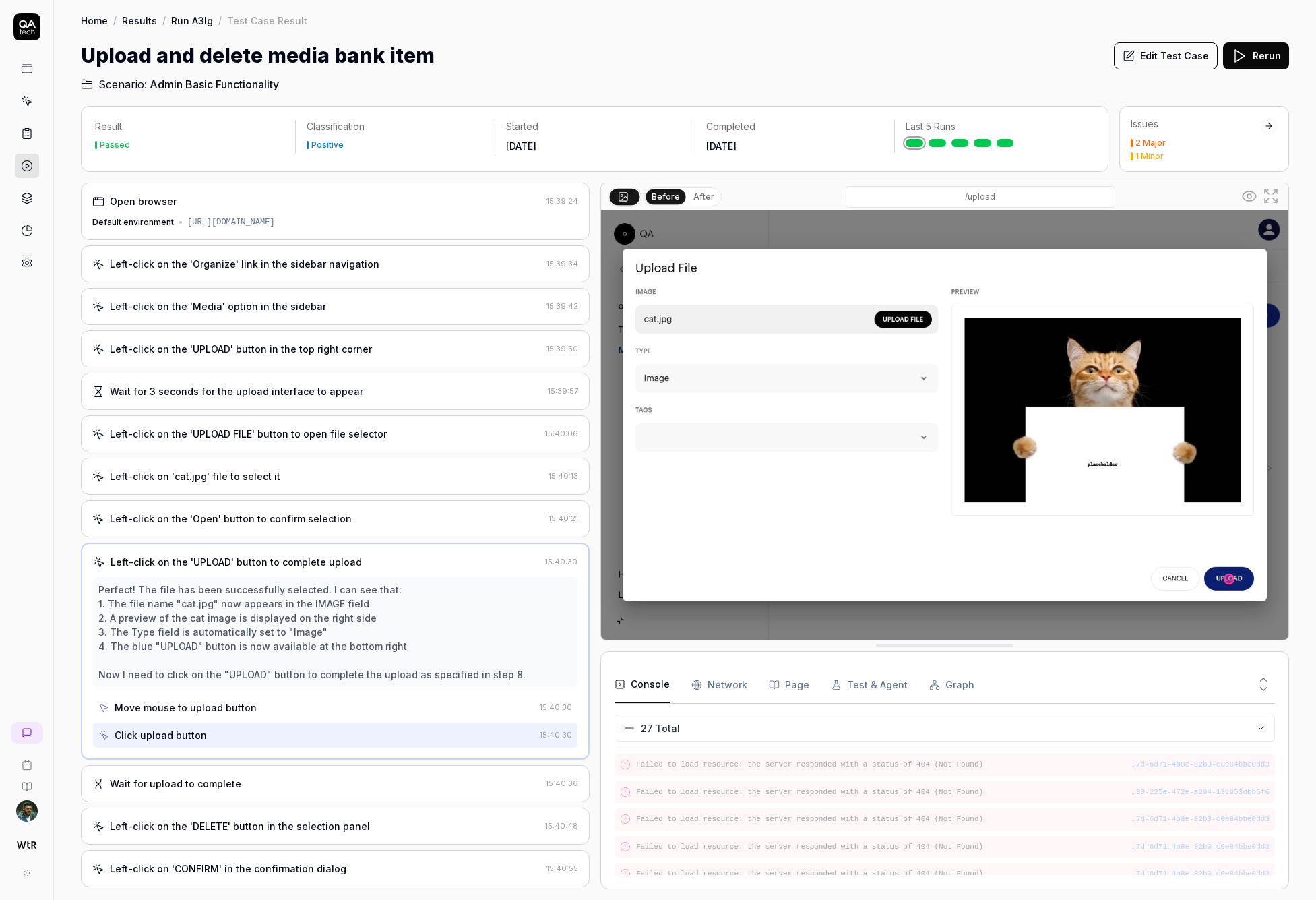
click at [142, 19] on link "Results" at bounding box center [140, 21] width 35 height 14
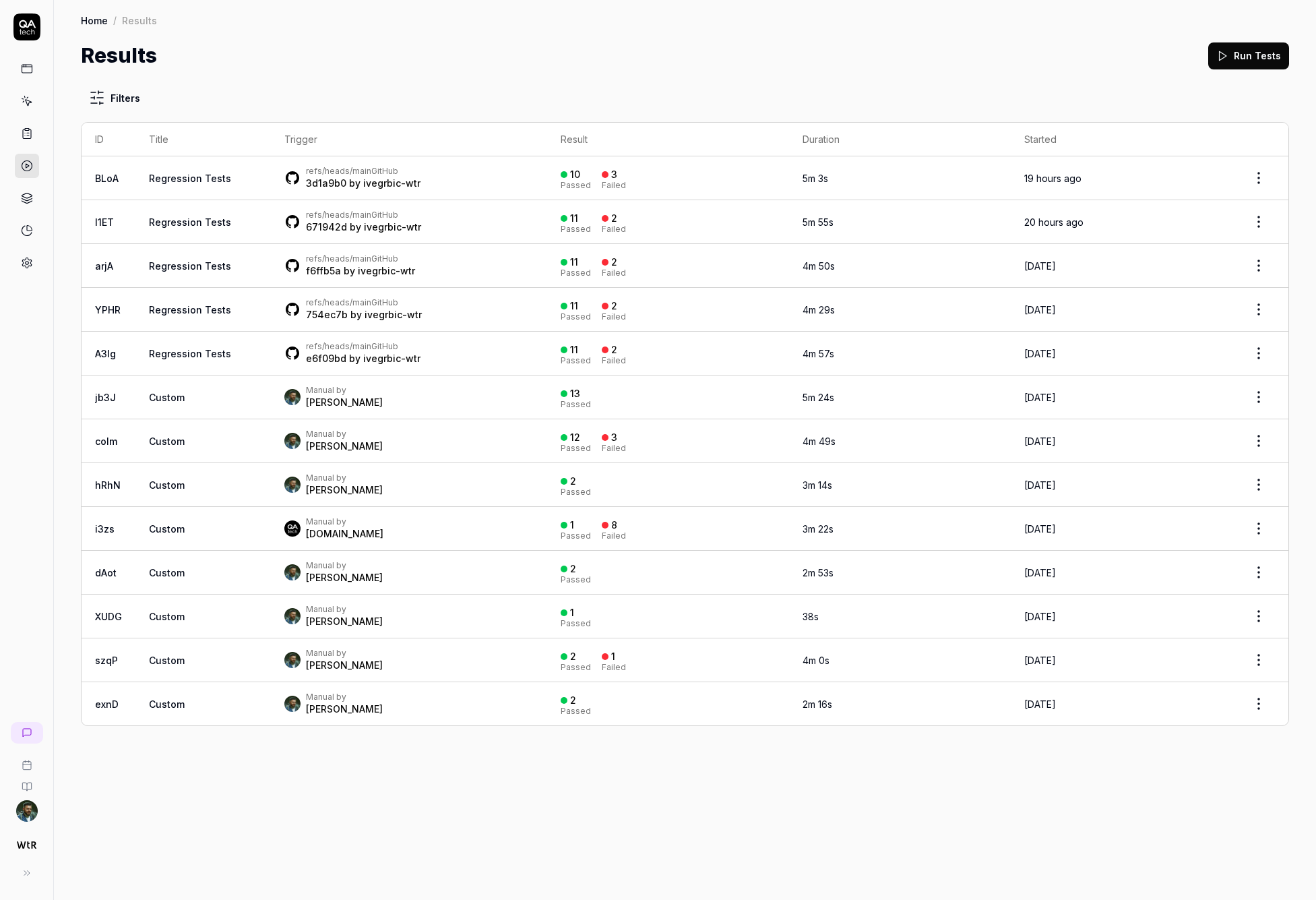
click at [27, 134] on icon at bounding box center [27, 133] width 12 height 12
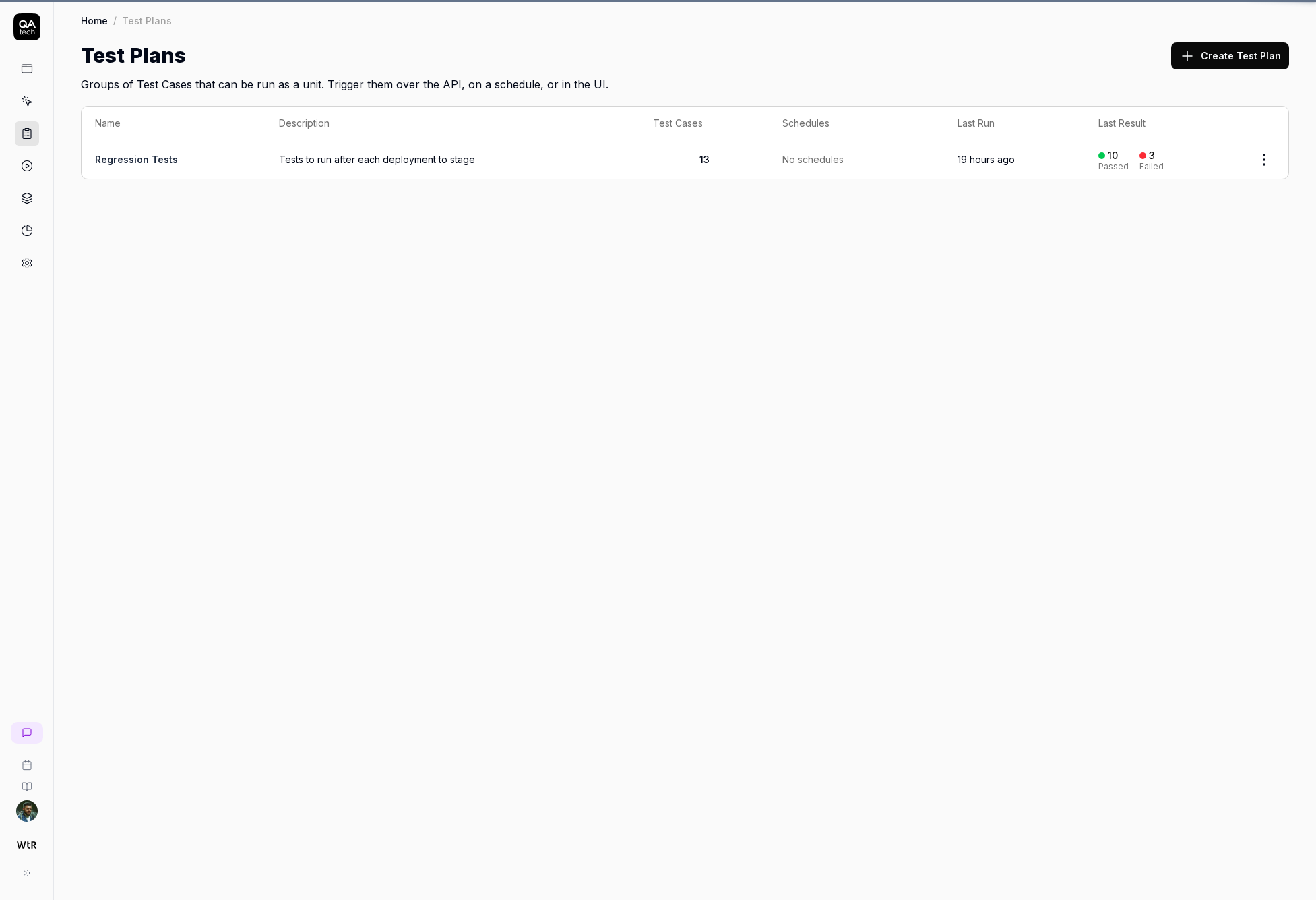
click at [29, 106] on icon at bounding box center [27, 101] width 12 height 12
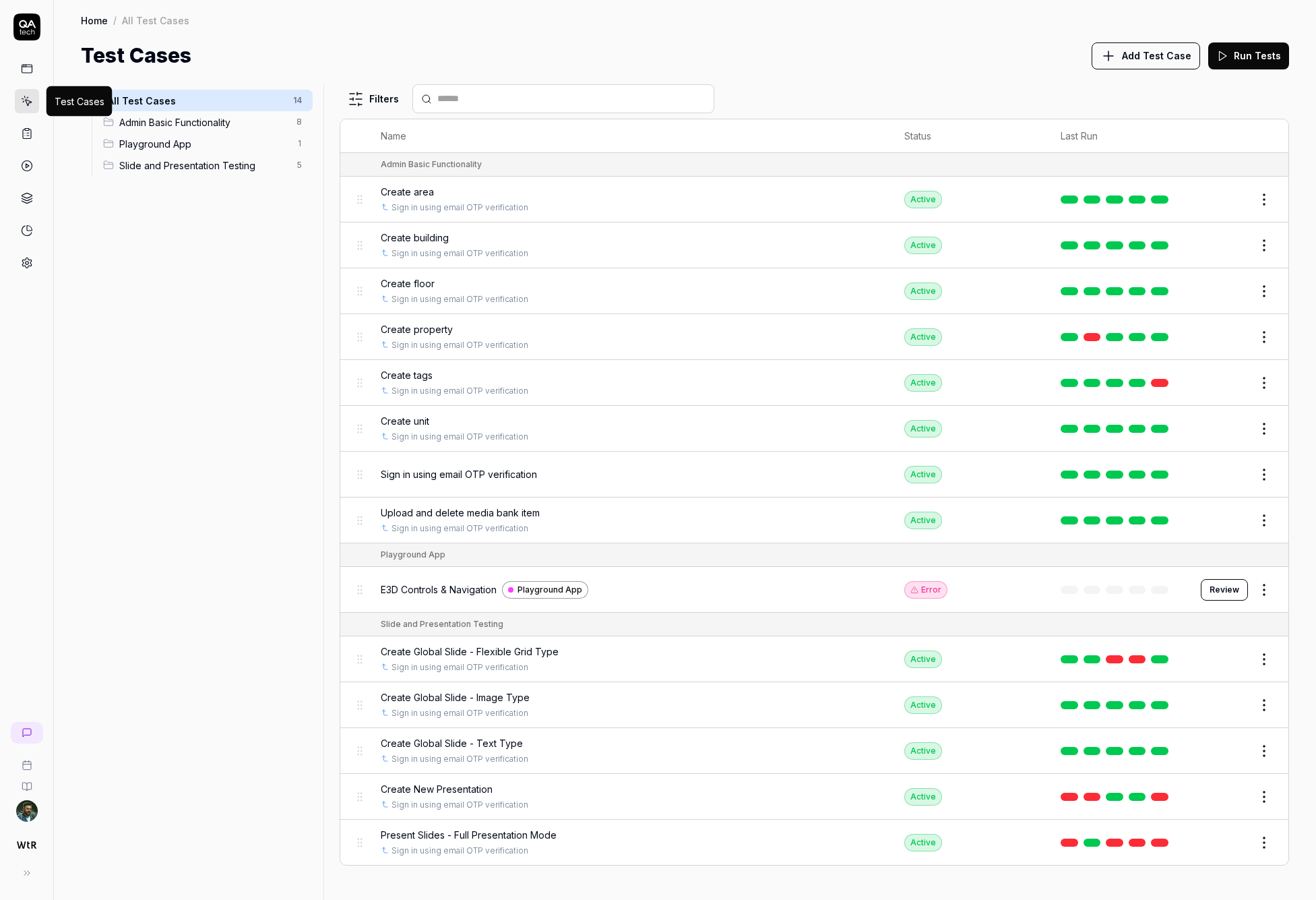
click at [28, 101] on icon at bounding box center [27, 101] width 12 height 12
click at [490, 509] on span "Upload and delete media bank item" at bounding box center [460, 513] width 159 height 14
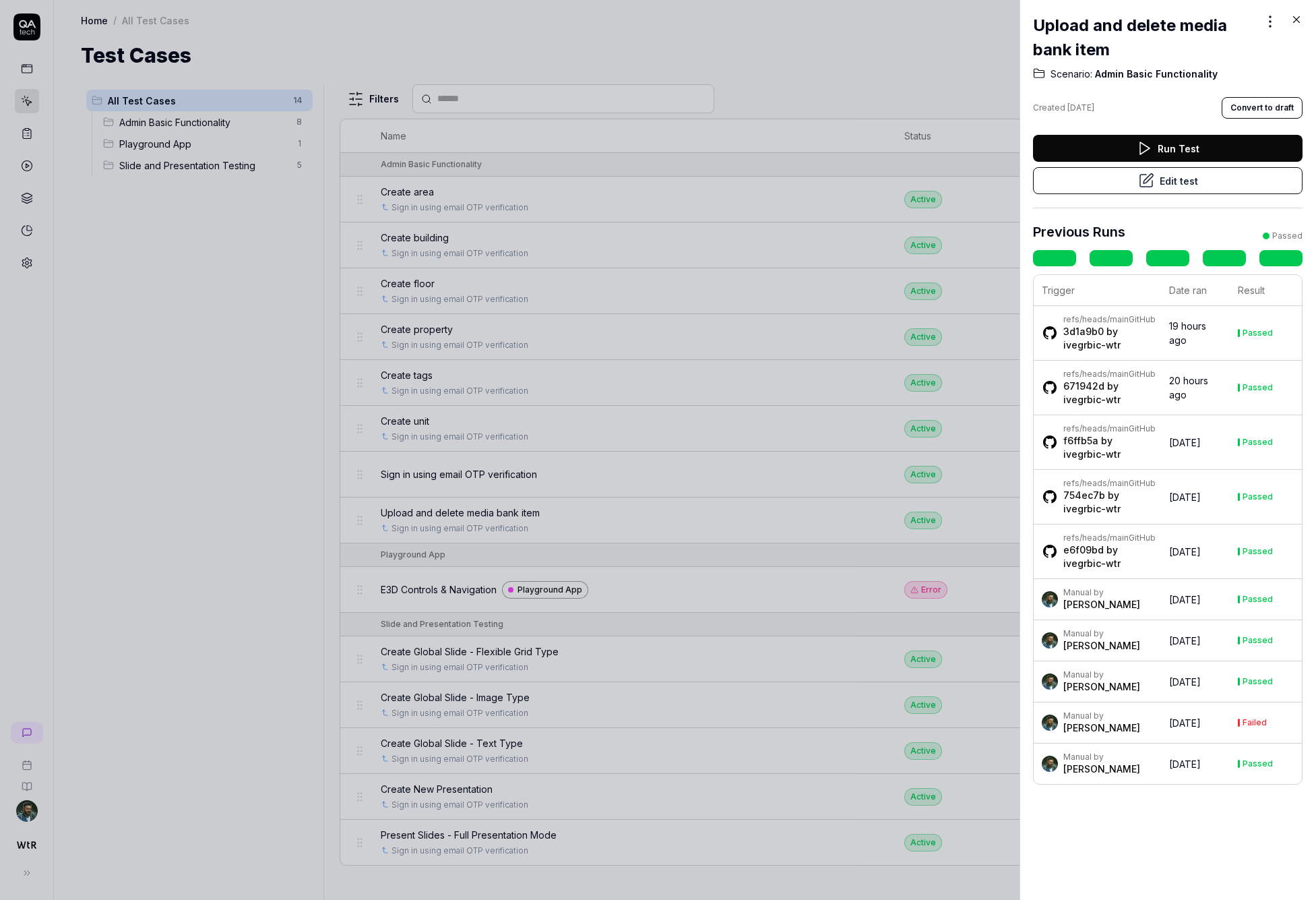
click at [862, 603] on div "Passed" at bounding box center [1257, 599] width 30 height 8
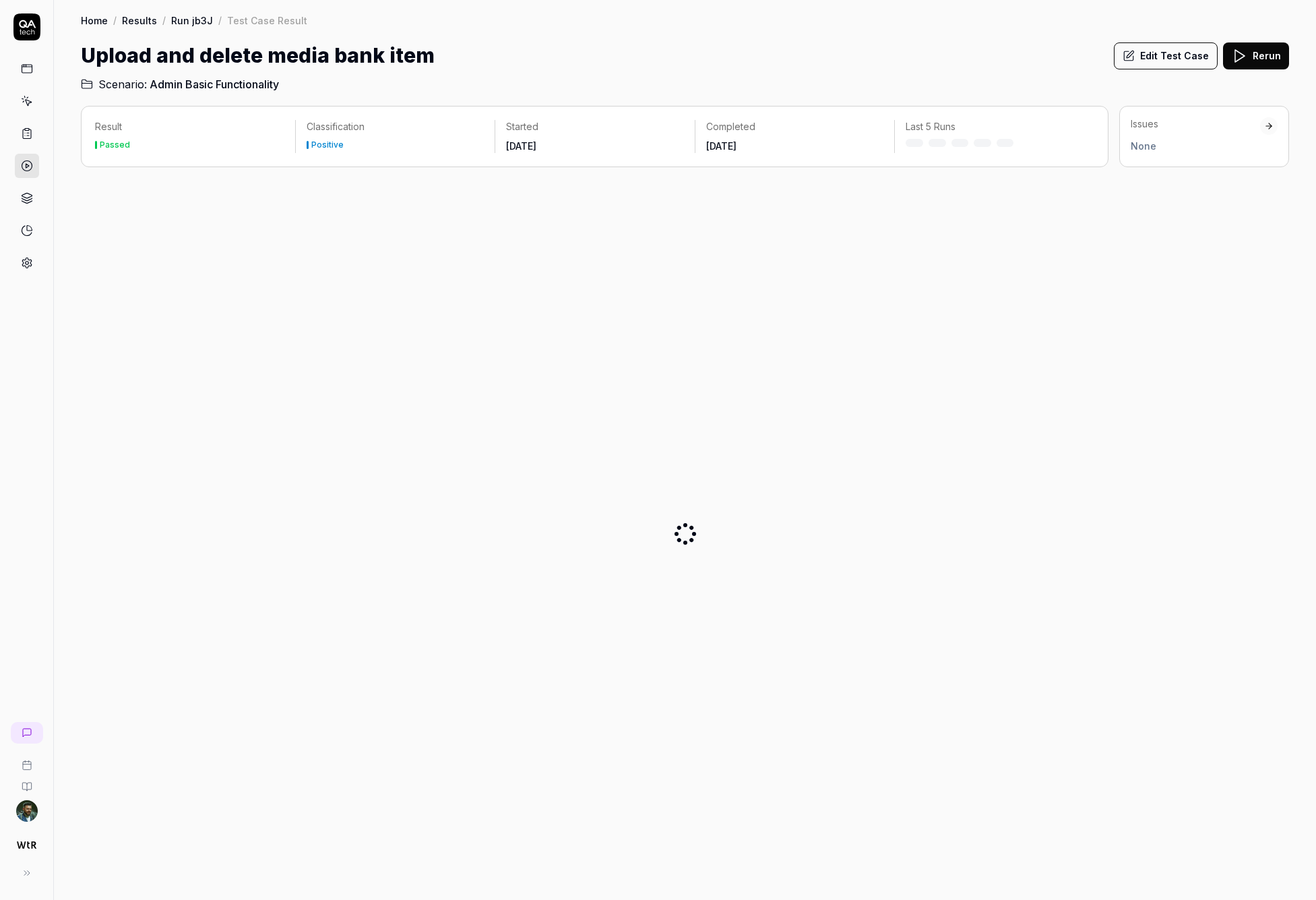
click at [862, 644] on div at bounding box center [685, 533] width 1208 height 711
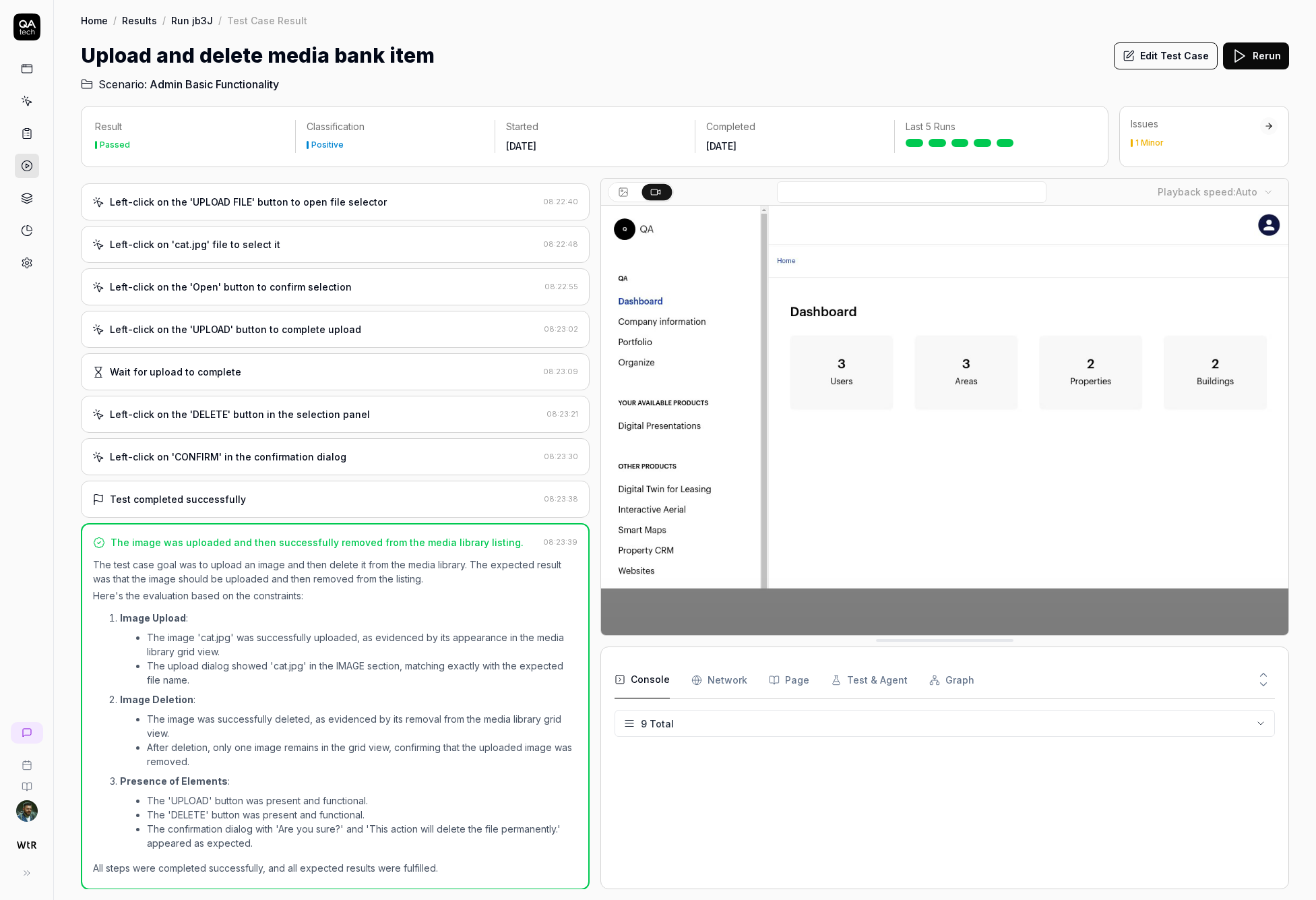
scroll to position [103, 0]
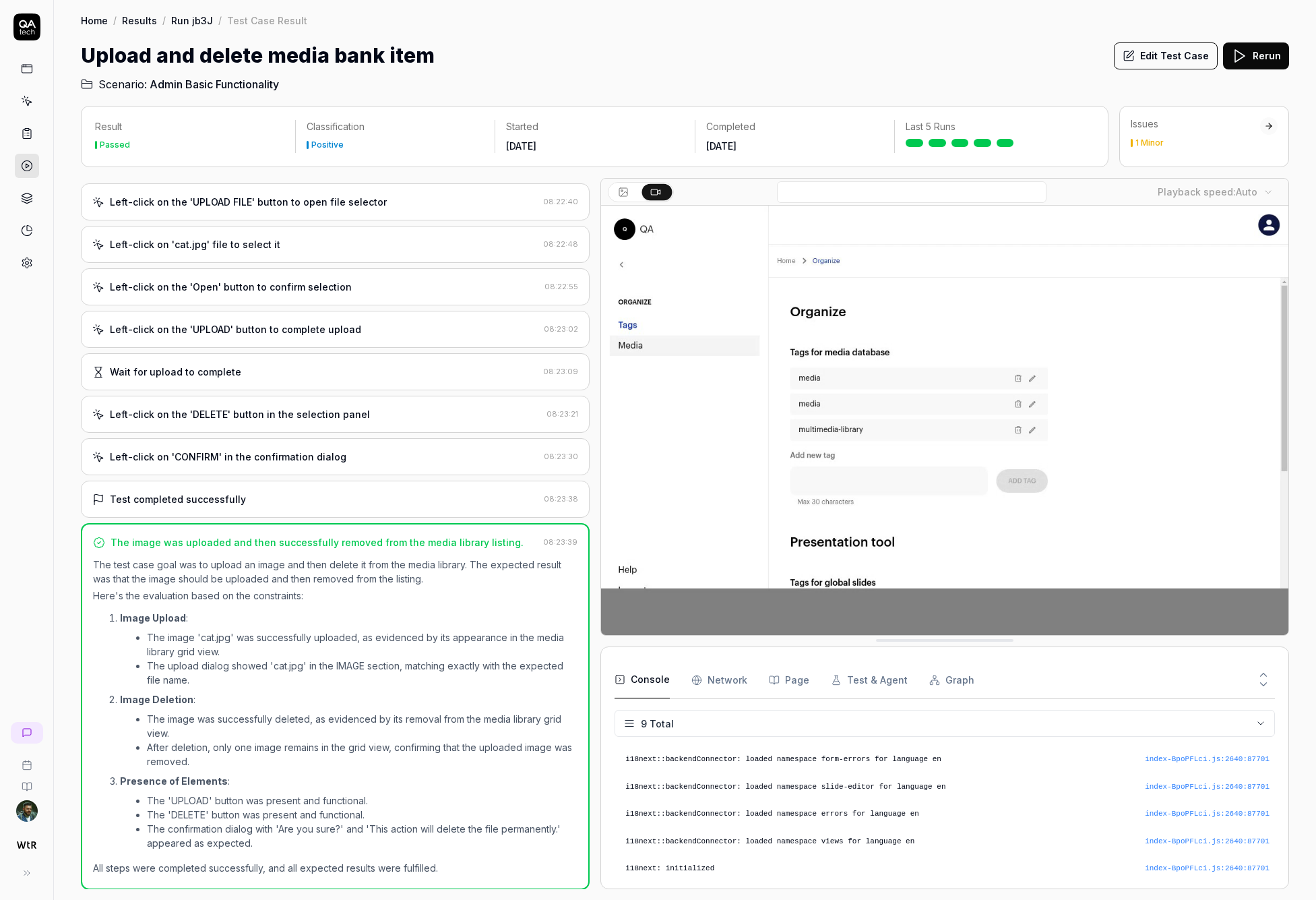
click at [322, 495] on div "Test completed successfully" at bounding box center [315, 499] width 446 height 14
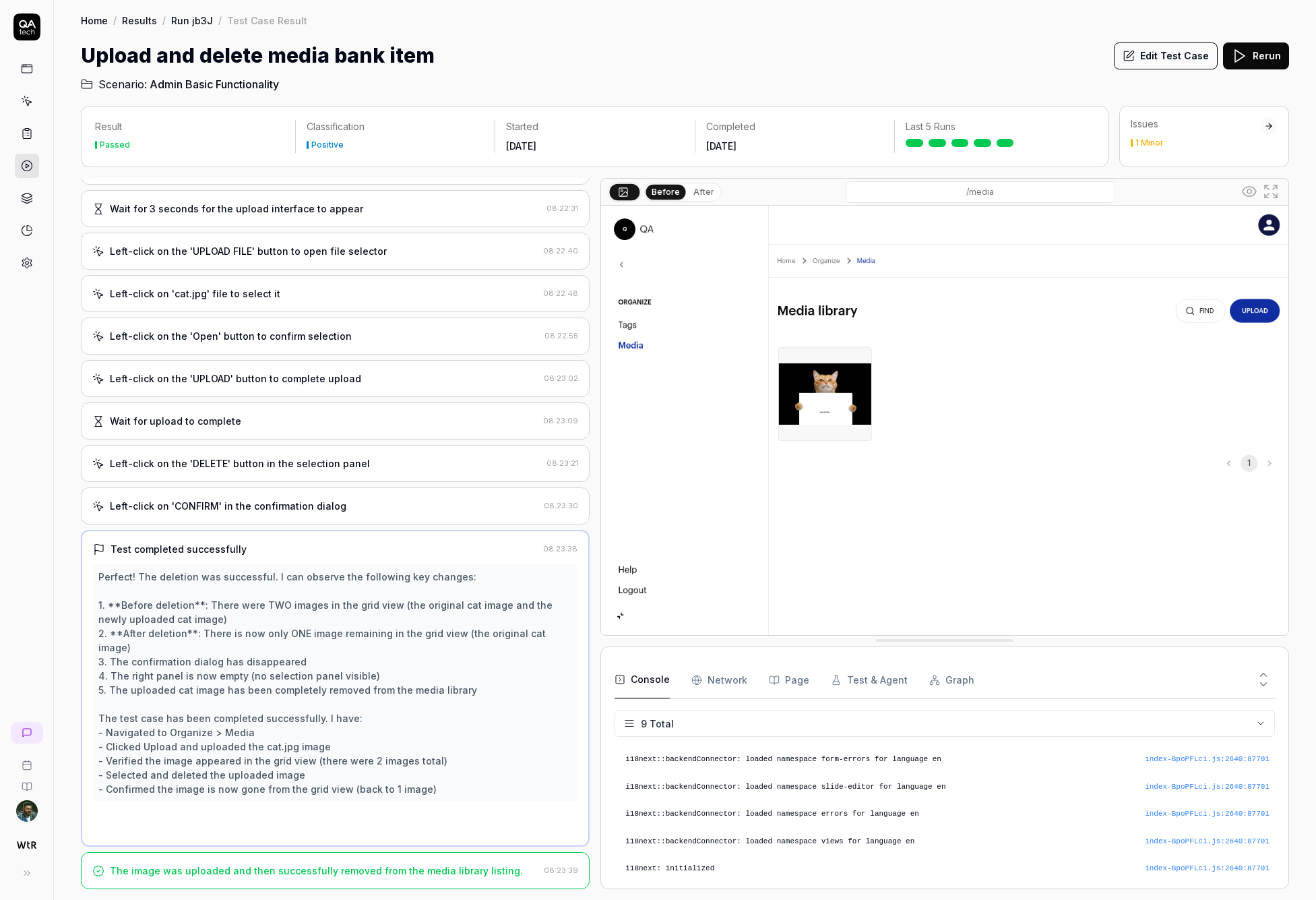
scroll to position [121, 0]
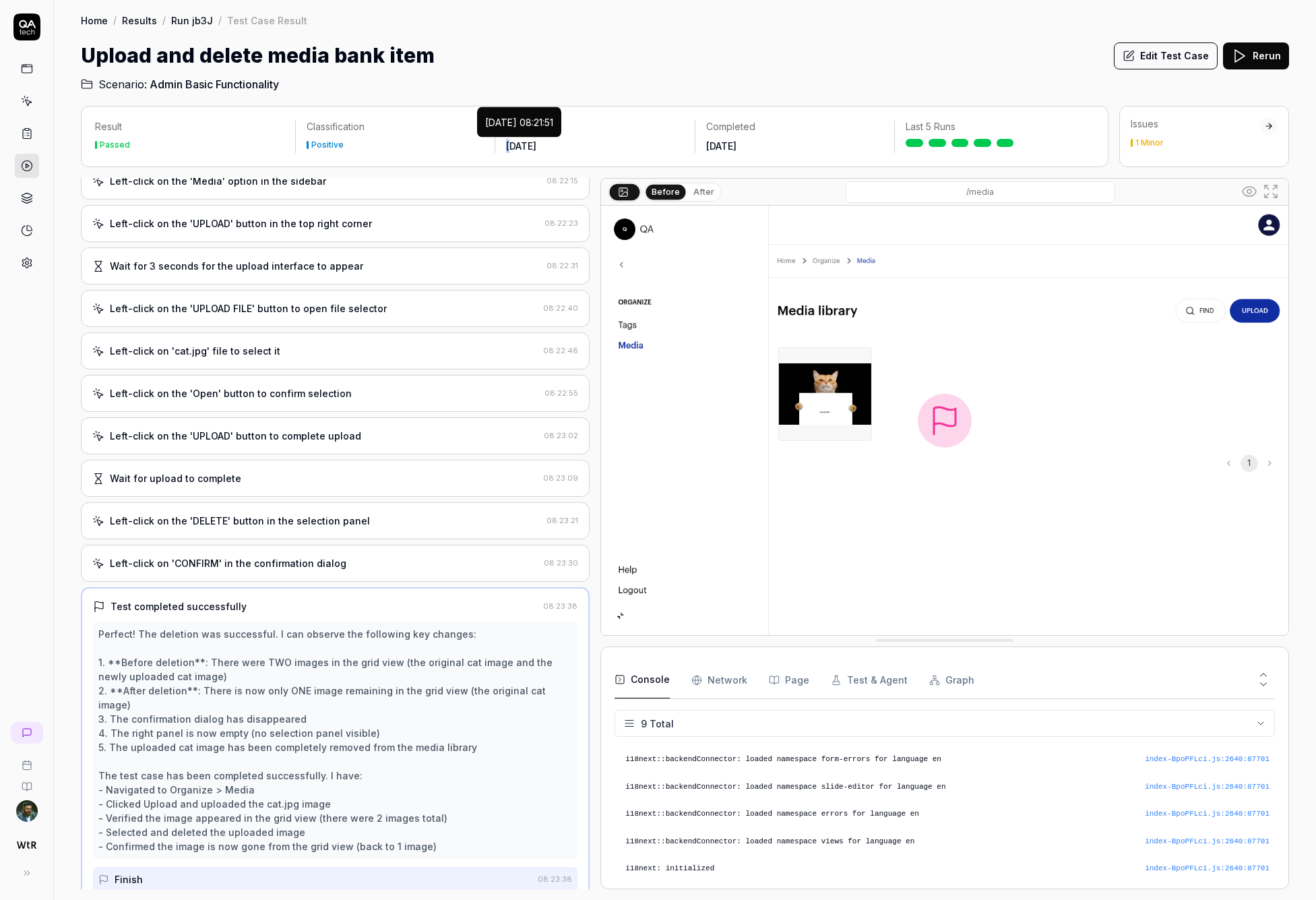
drag, startPoint x: 502, startPoint y: 142, endPoint x: 512, endPoint y: 140, distance: 10.2
click at [512, 140] on div "Started [DATE] [DATE] 08:21:51 [DATE] 08:21:51" at bounding box center [595, 136] width 200 height 33
click at [573, 146] on div "[DATE]" at bounding box center [595, 146] width 178 height 14
click at [198, 24] on link "Run jb3J" at bounding box center [191, 21] width 42 height 14
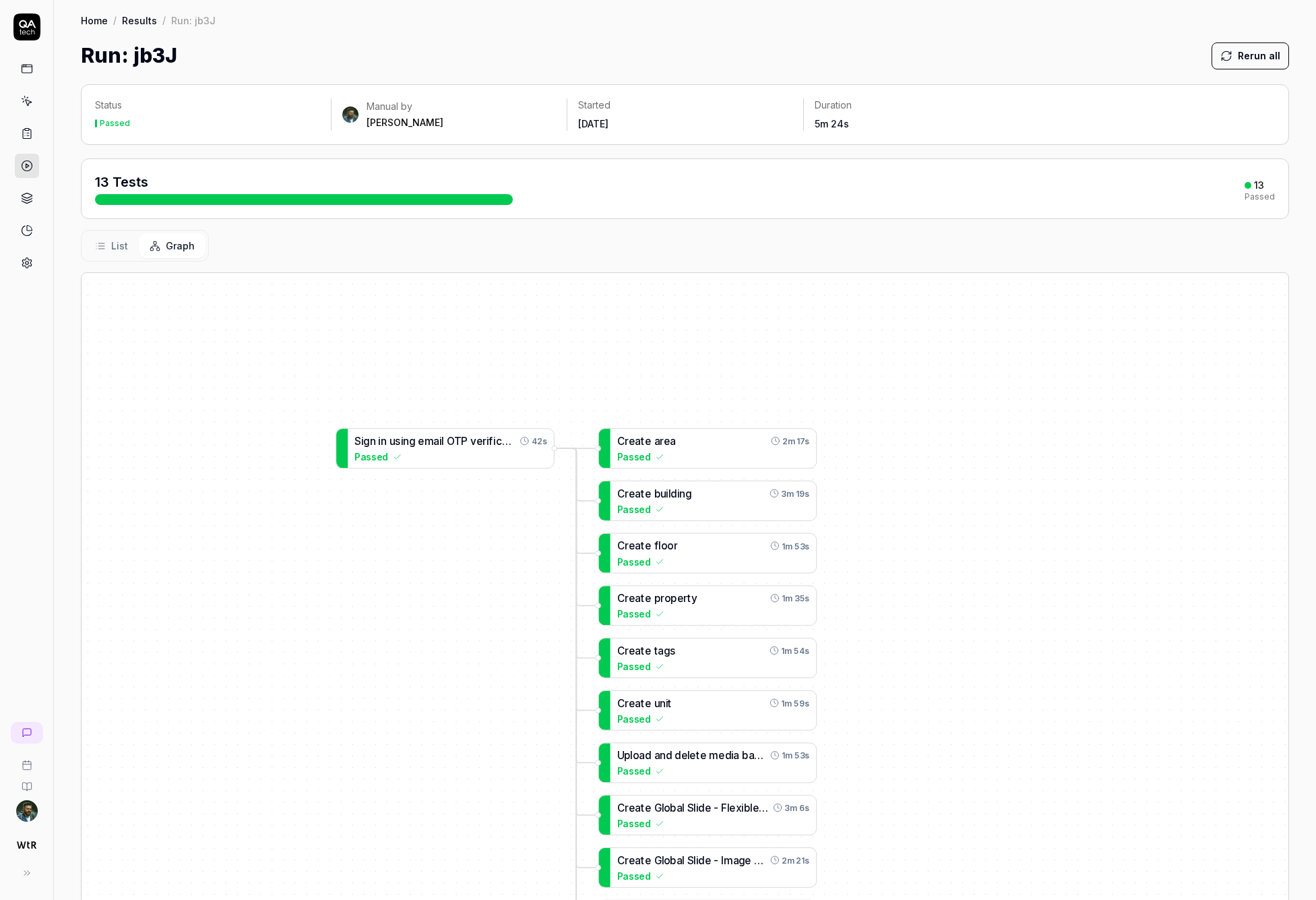
click at [34, 137] on link at bounding box center [27, 133] width 24 height 24
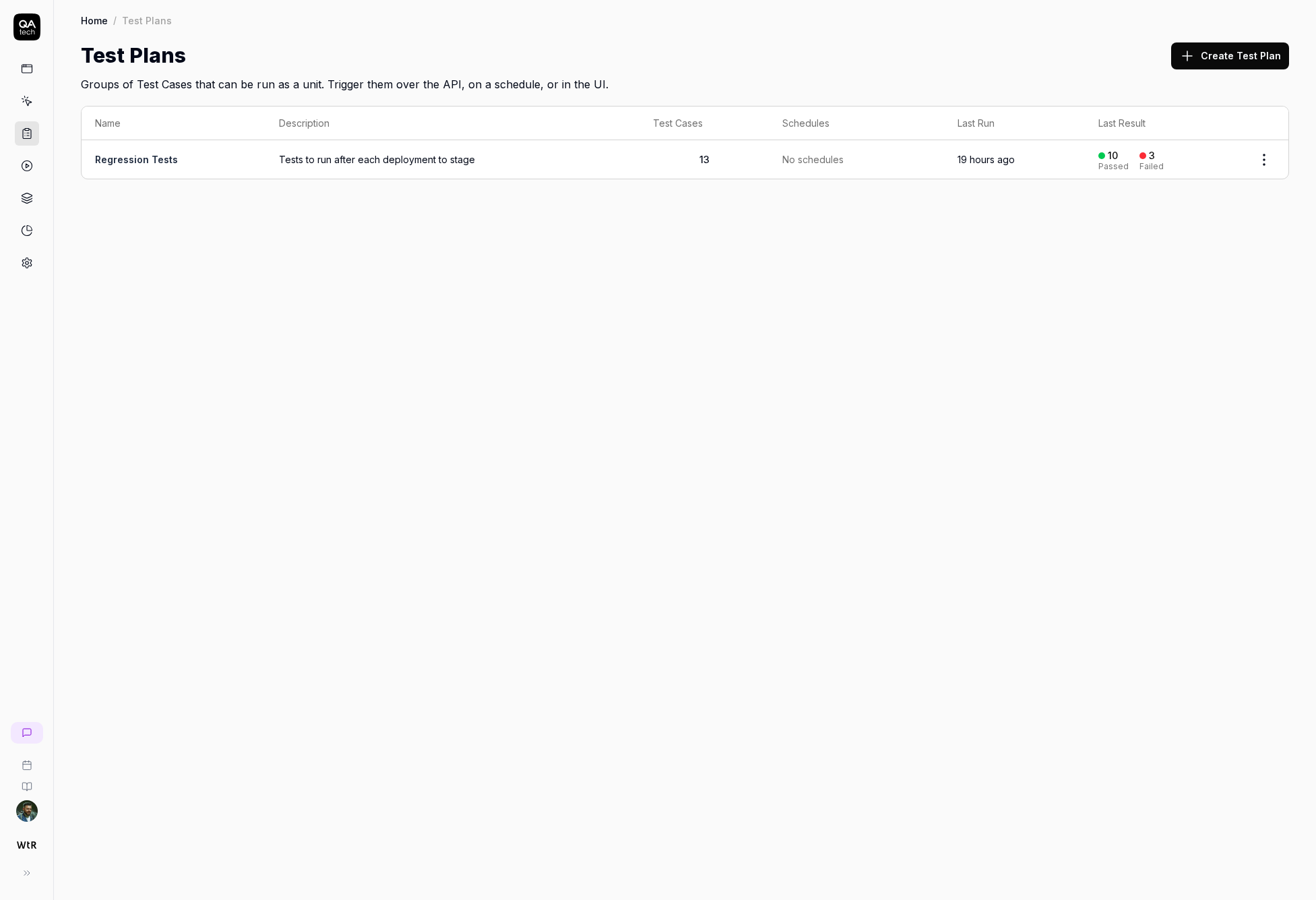
click at [27, 100] on icon at bounding box center [27, 101] width 12 height 12
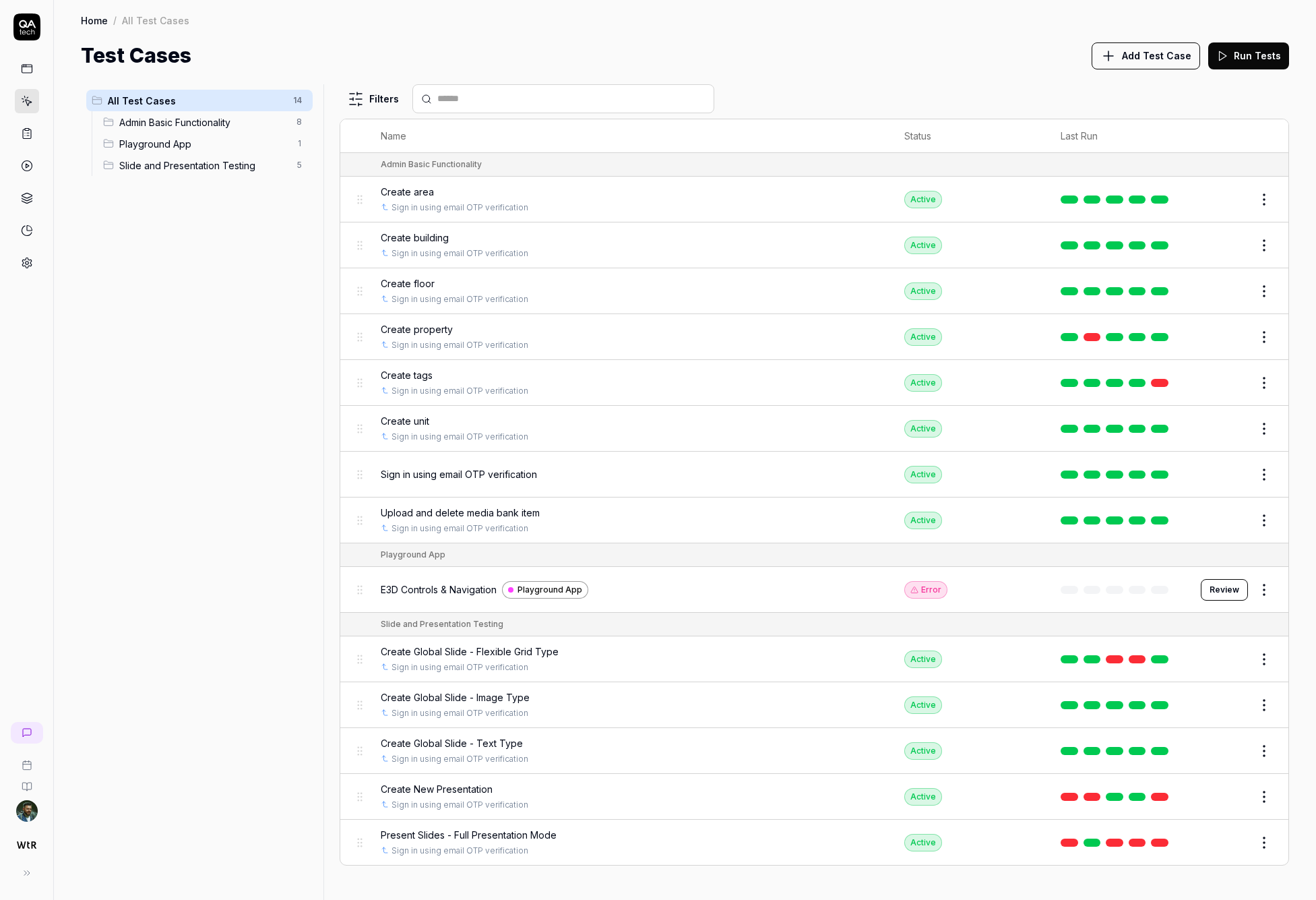
click at [512, 512] on span "Upload and delete media bank item" at bounding box center [460, 513] width 159 height 14
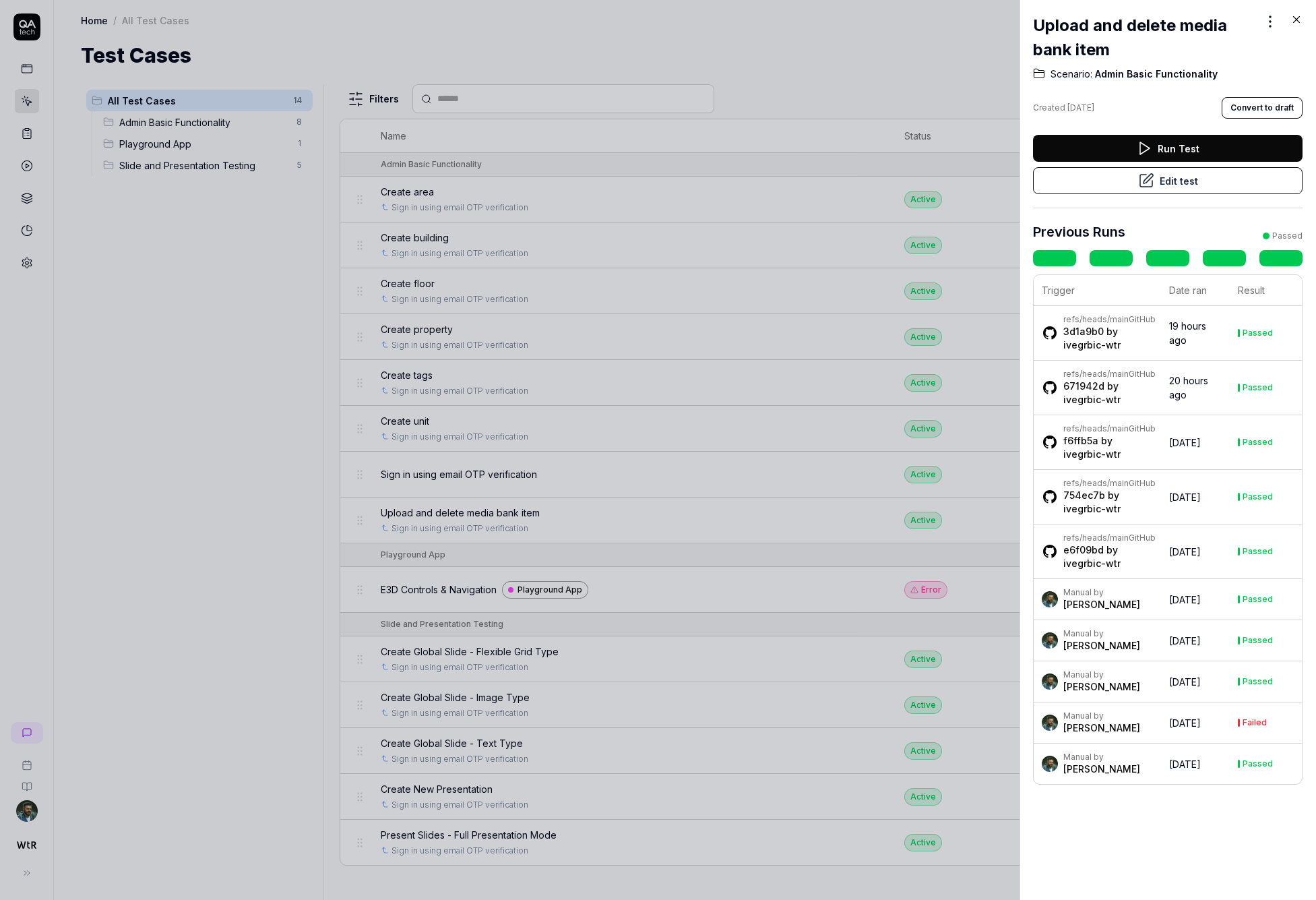
click at [862, 182] on button "Edit test" at bounding box center [1167, 180] width 269 height 27
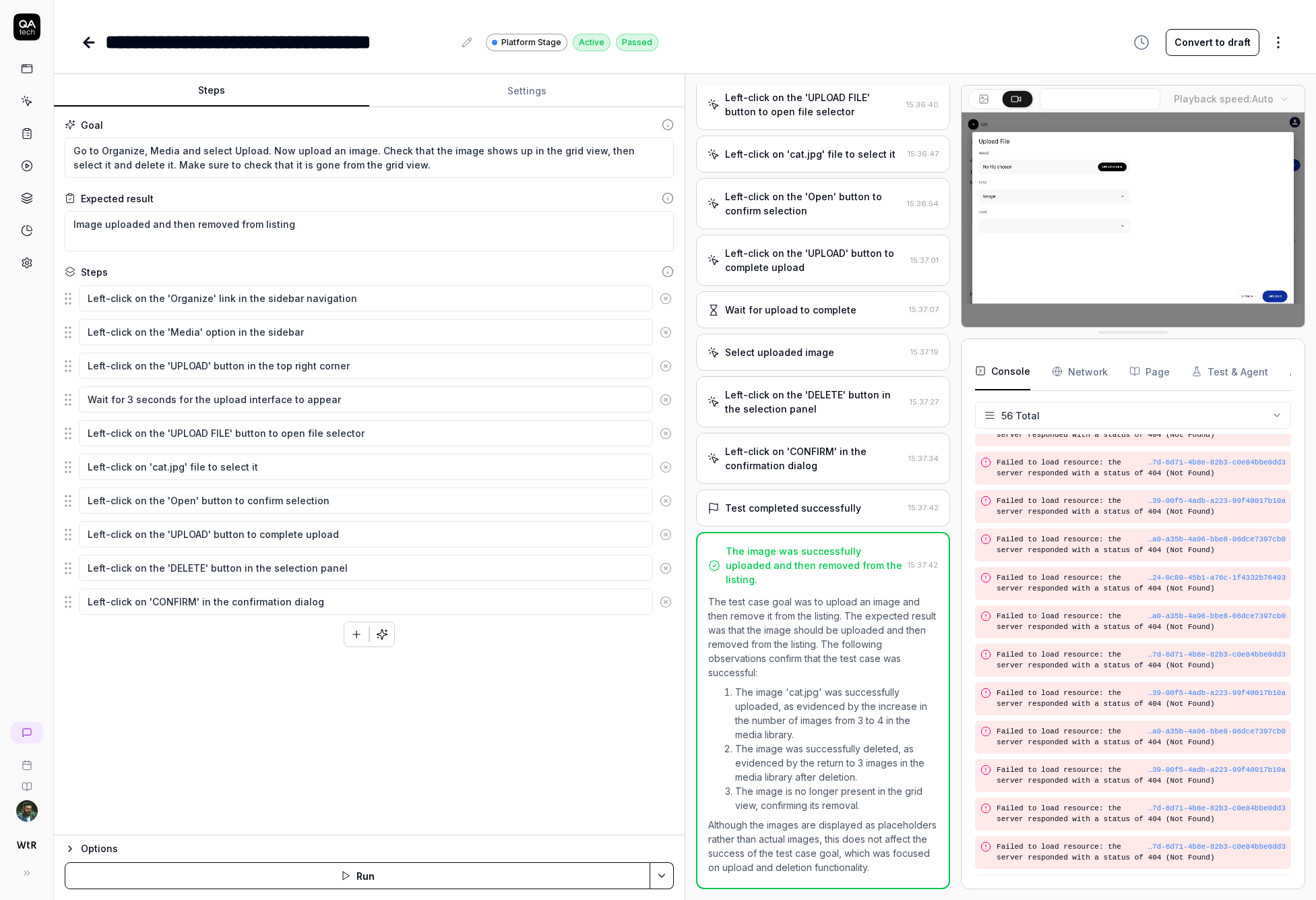
scroll to position [1644, 0]
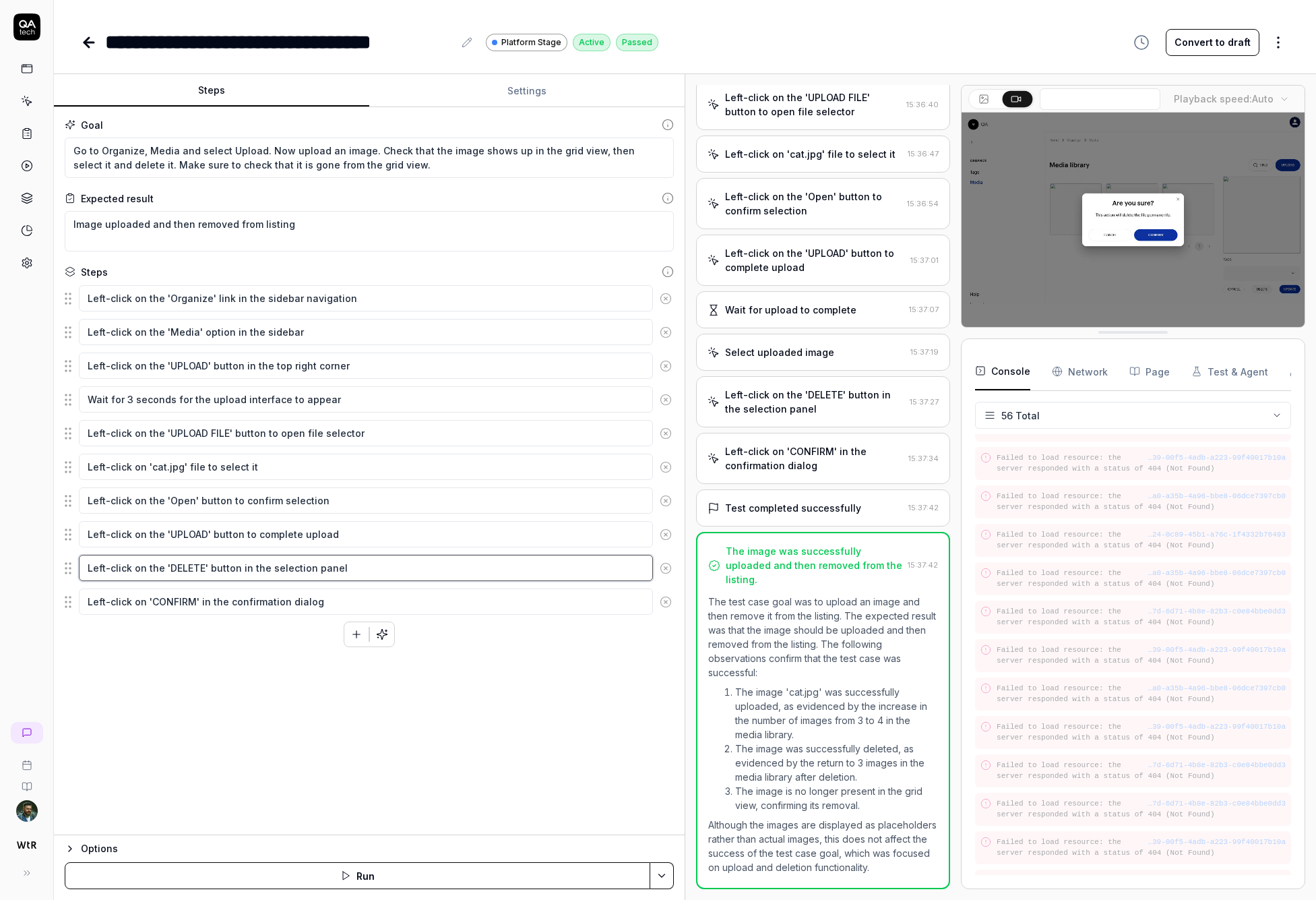
drag, startPoint x: 229, startPoint y: 559, endPoint x: 236, endPoint y: 560, distance: 7.1
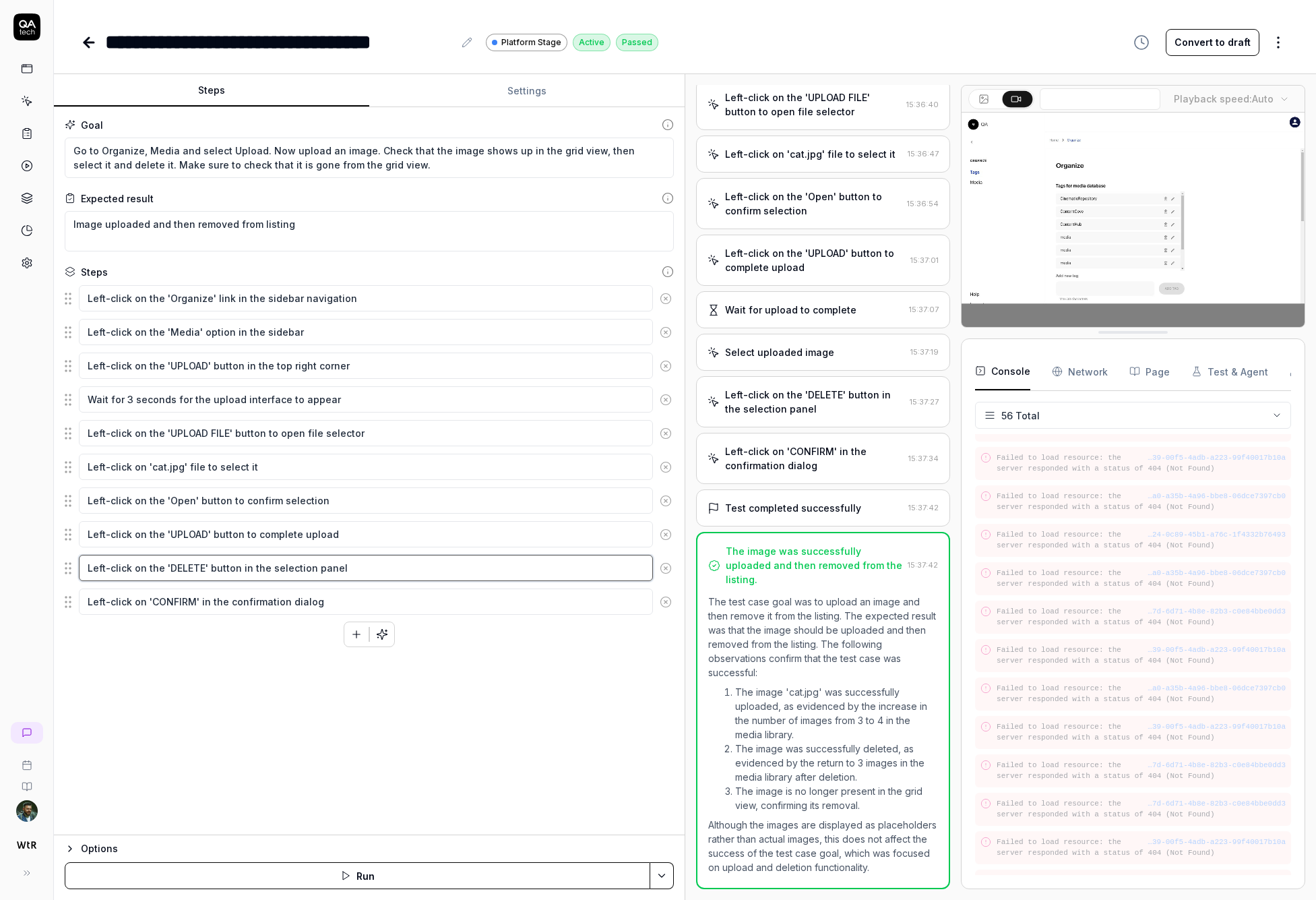
click at [229, 559] on textarea "Left-click on the 'DELETE' button in the selection panel" at bounding box center [365, 567] width 574 height 26
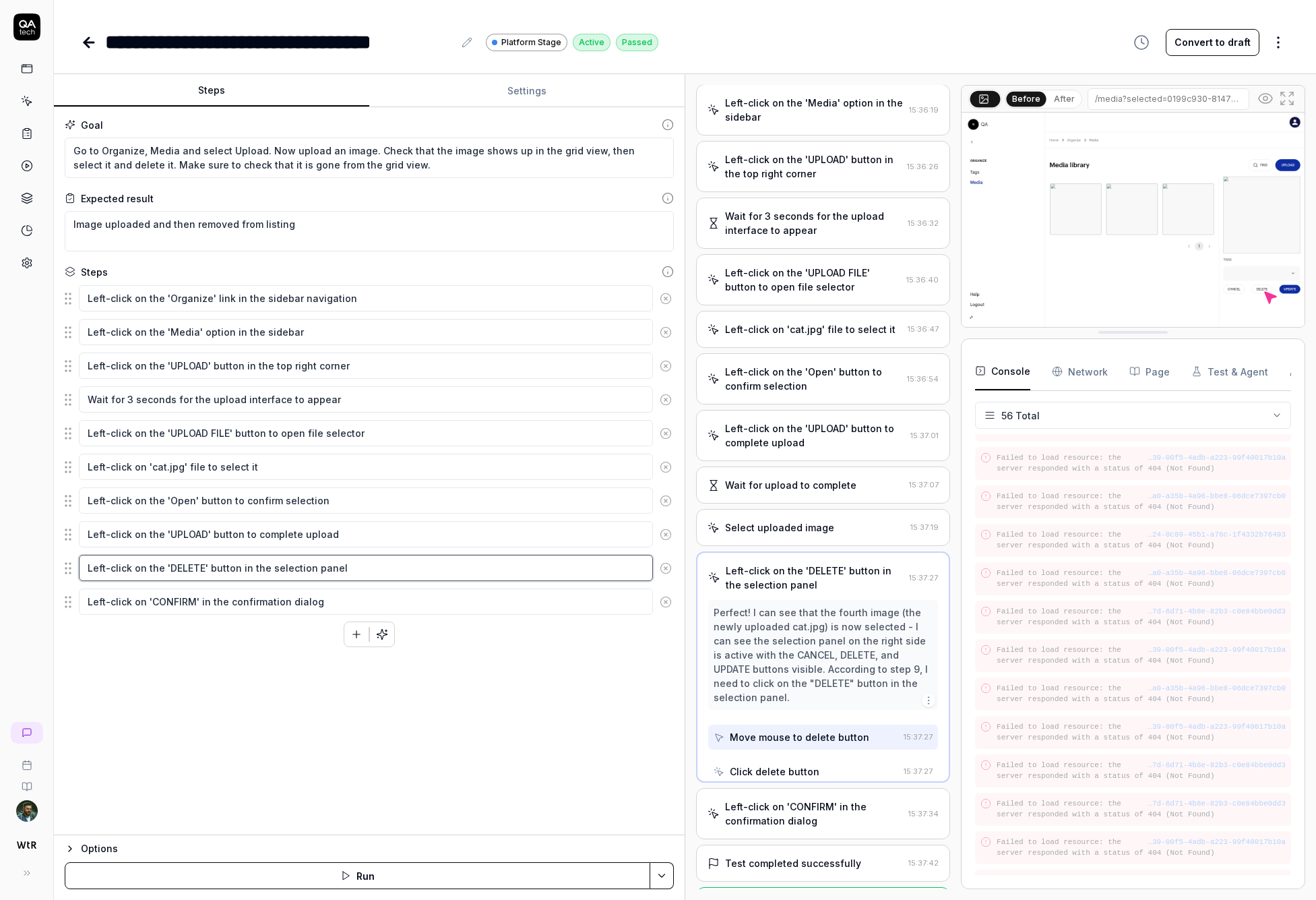
scroll to position [26, 0]
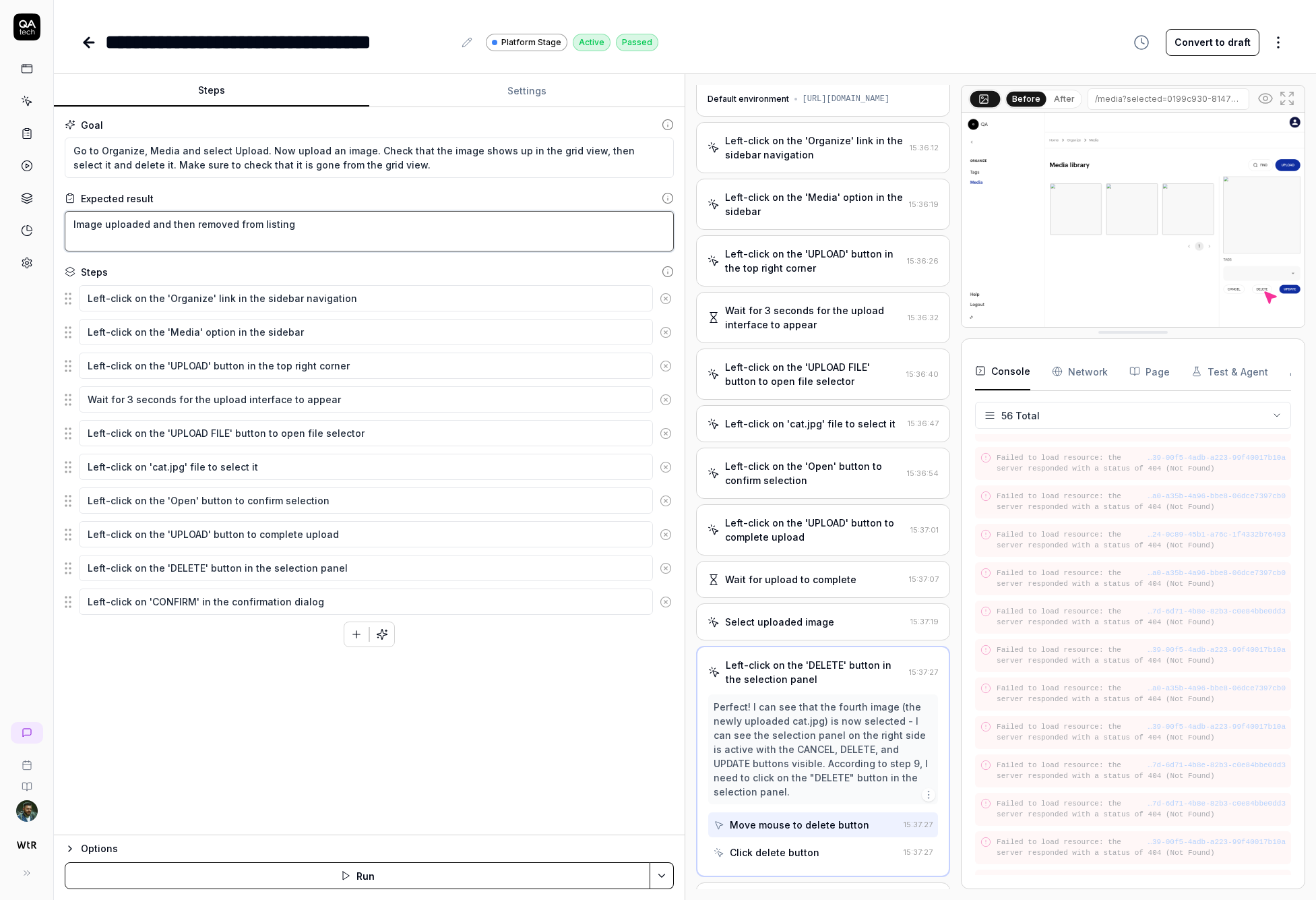
click at [341, 229] on textarea "Image uploaded and then removed from listing" at bounding box center [369, 231] width 609 height 40
click at [150, 223] on textarea "Image uploaded and then removed from listing" at bounding box center [369, 231] width 609 height 40
type textarea "*"
type textarea "Image uploaded aand then removed from listing"
type textarea "*"
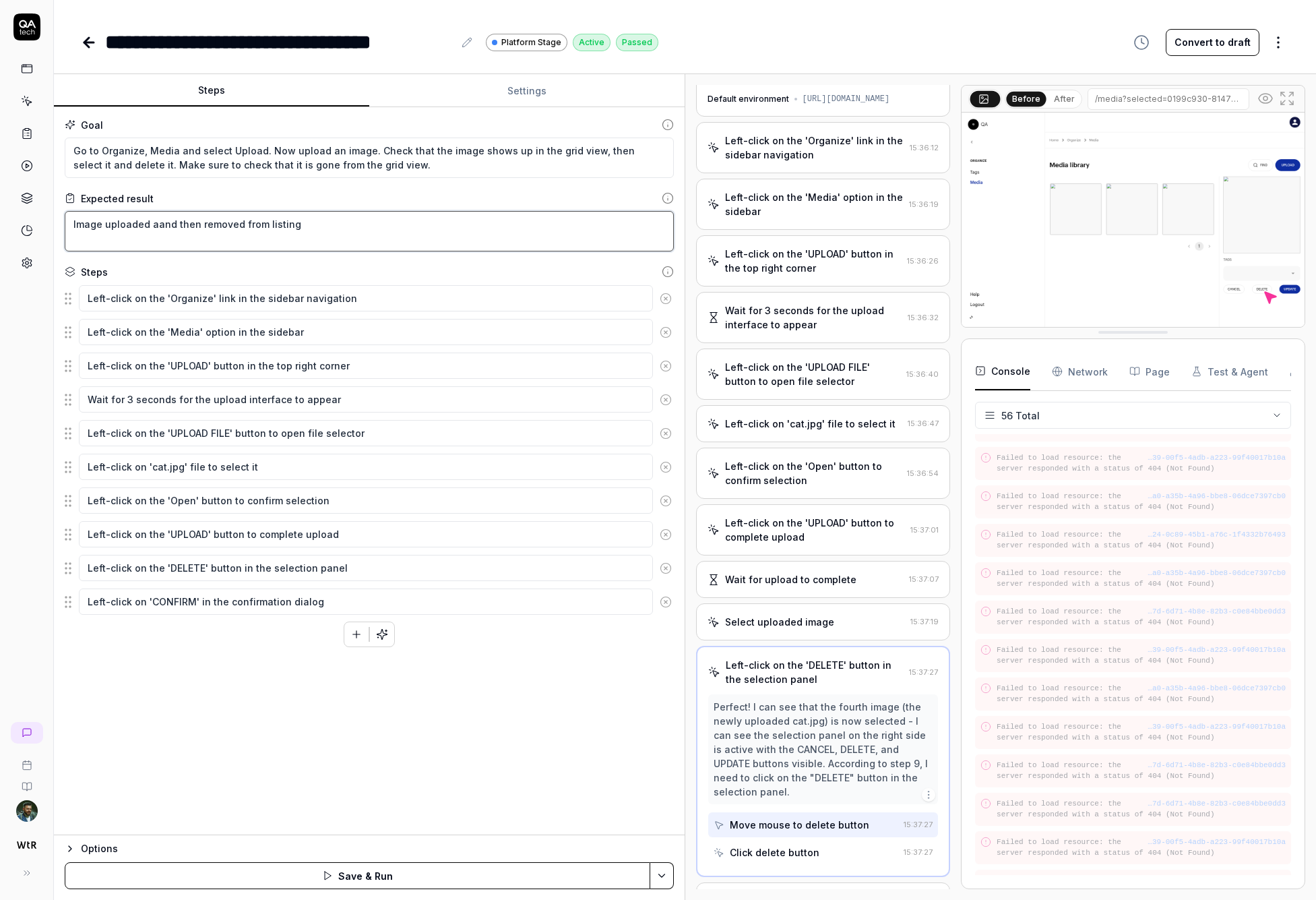
type textarea "Image uploaded [PERSON_NAME] then removed from listing"
type textarea "*"
type textarea "Image uploaded andand then removed from listing"
type textarea "*"
type textarea "Image uploaded and and then removed from listing"
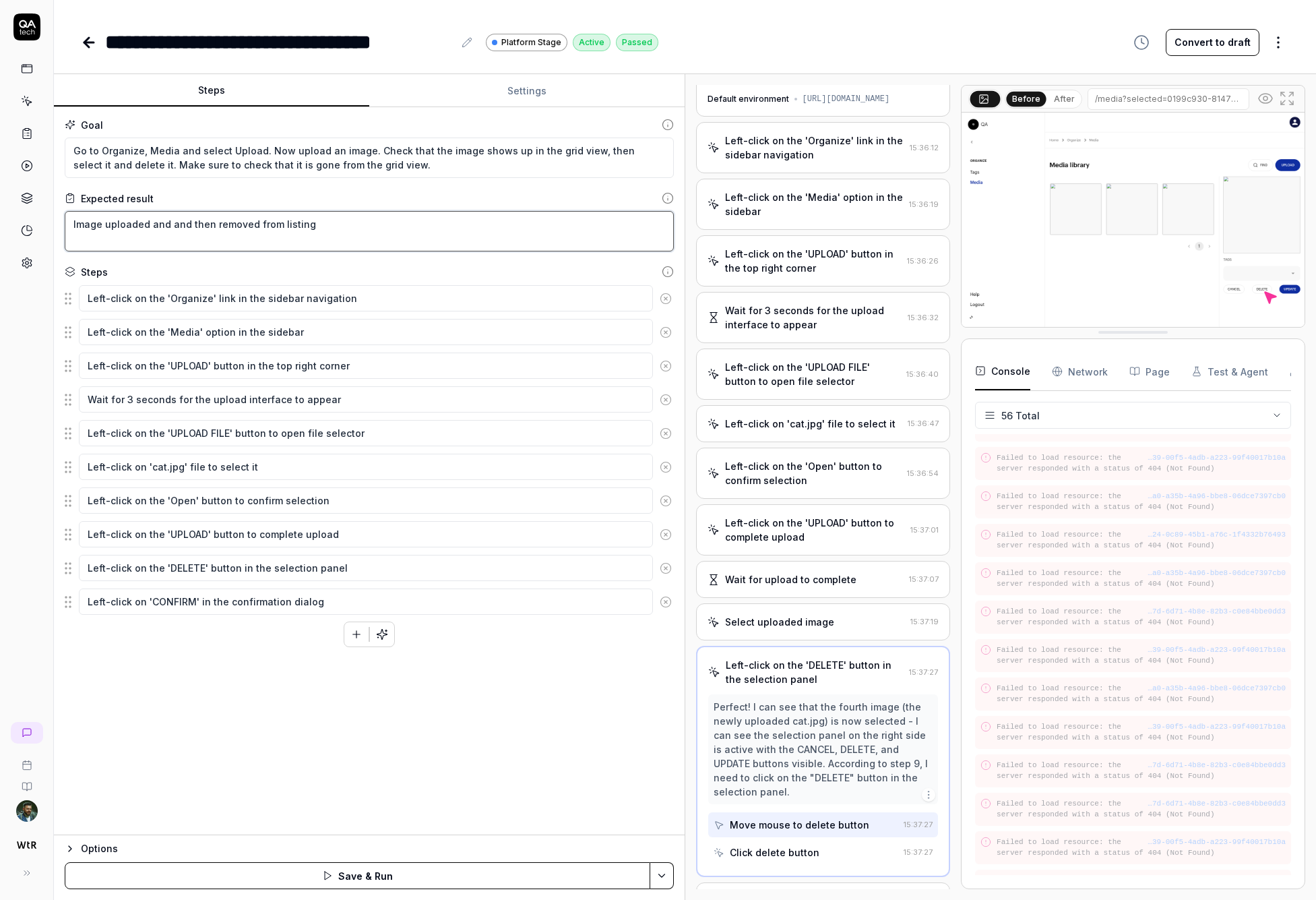
type textarea "*"
type textarea "Image uploaded and land then removed from listing"
type textarea "*"
type textarea "Image uploaded and loand then removed from listing"
type textarea "*"
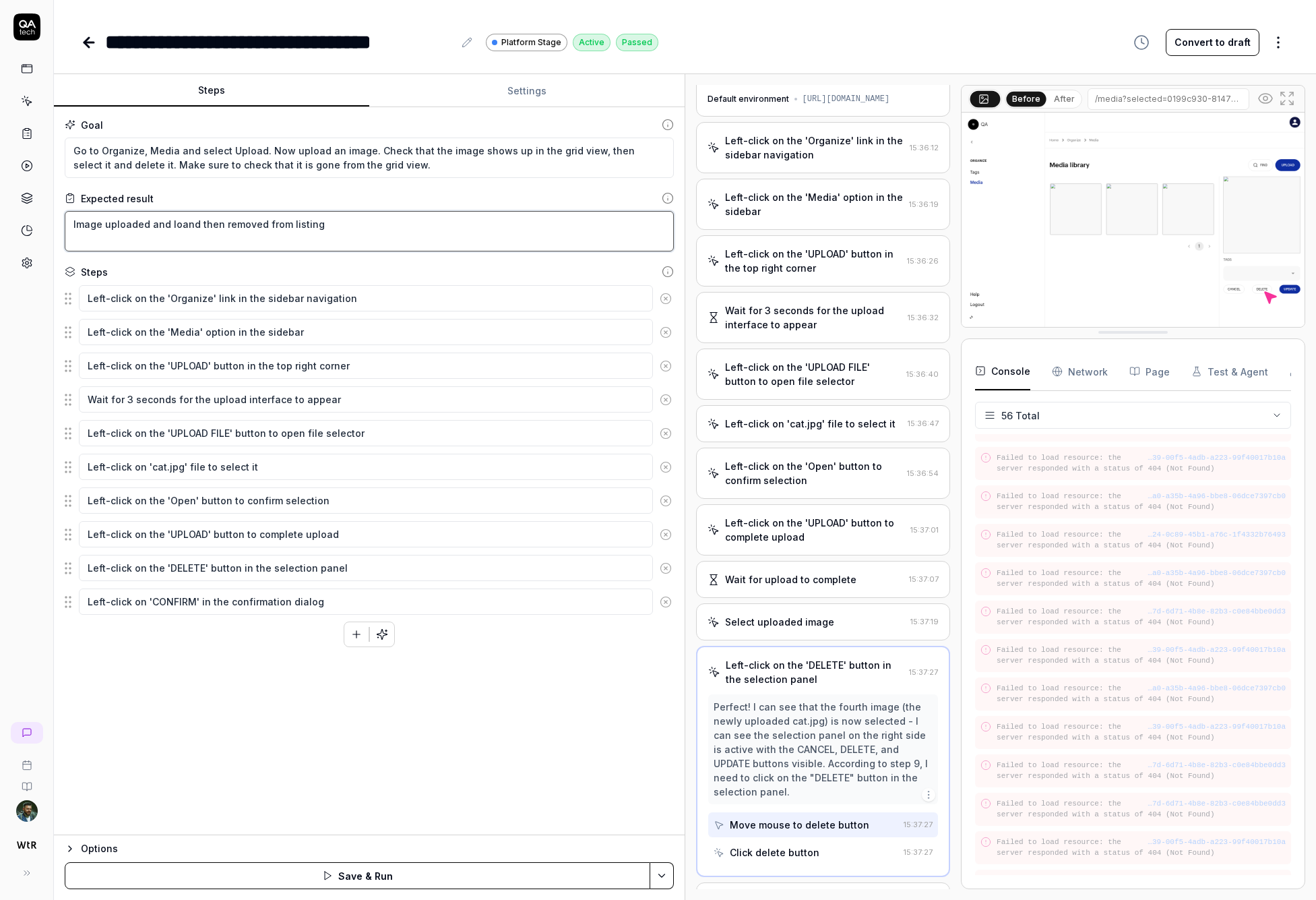
type textarea "Image uploaded and loaand then removed from listing"
type textarea "*"
type textarea "Image uploaded and loadand then removed from listing"
type textarea "*"
type textarea "Image uploaded and loadsand then removed from listing"
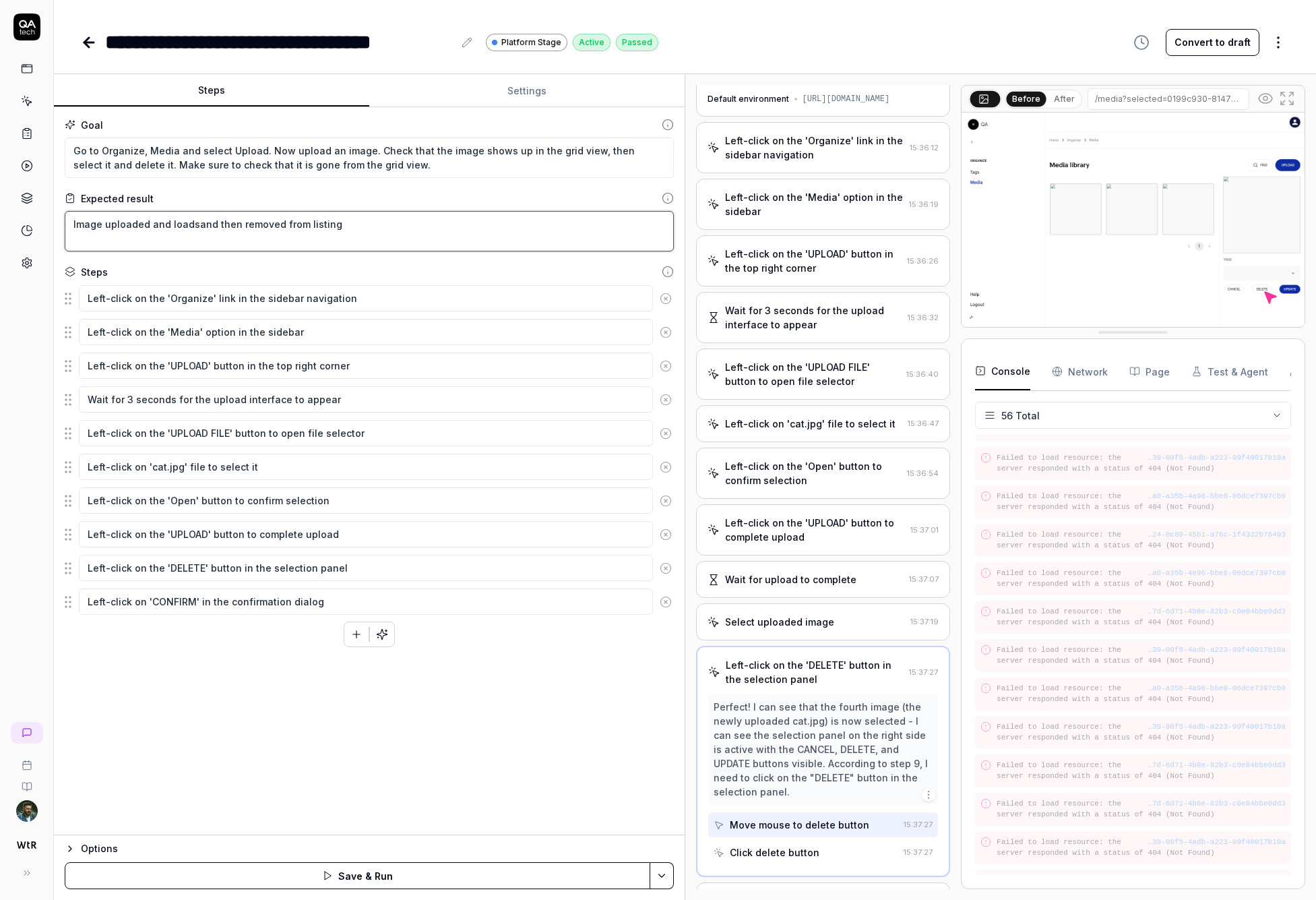
type textarea "*"
type textarea "Image uploaded and loads and then removed from listing"
type textarea "*"
type textarea "Image uploaded and loads sand then removed from listing"
type textarea "*"
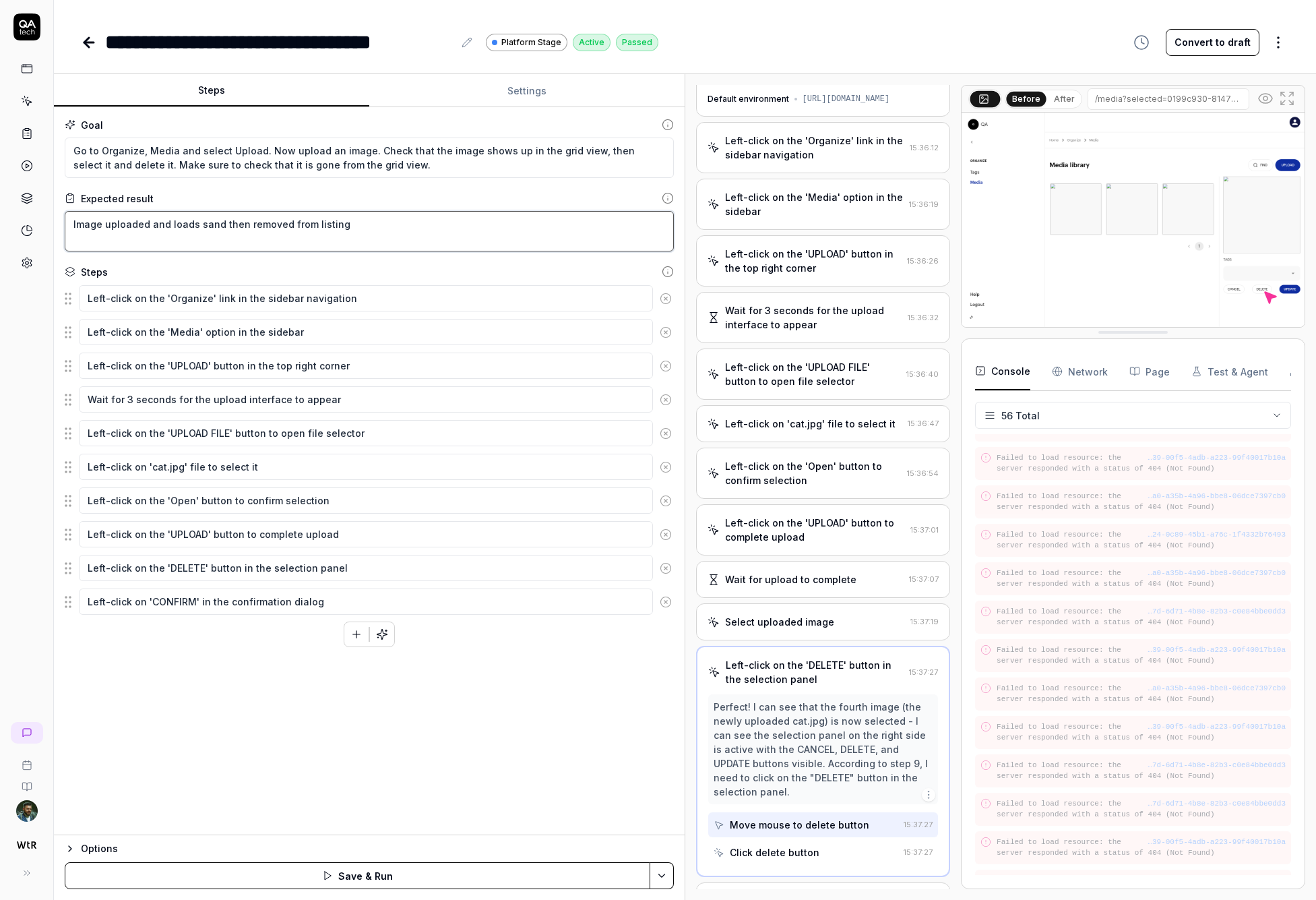
type textarea "Image uploaded and loads suand then removed from listing"
type textarea "*"
type textarea "Image uploaded and loads sucand then removed from listing"
type textarea "*"
type textarea "Image uploaded and loads succand then removed from listing"
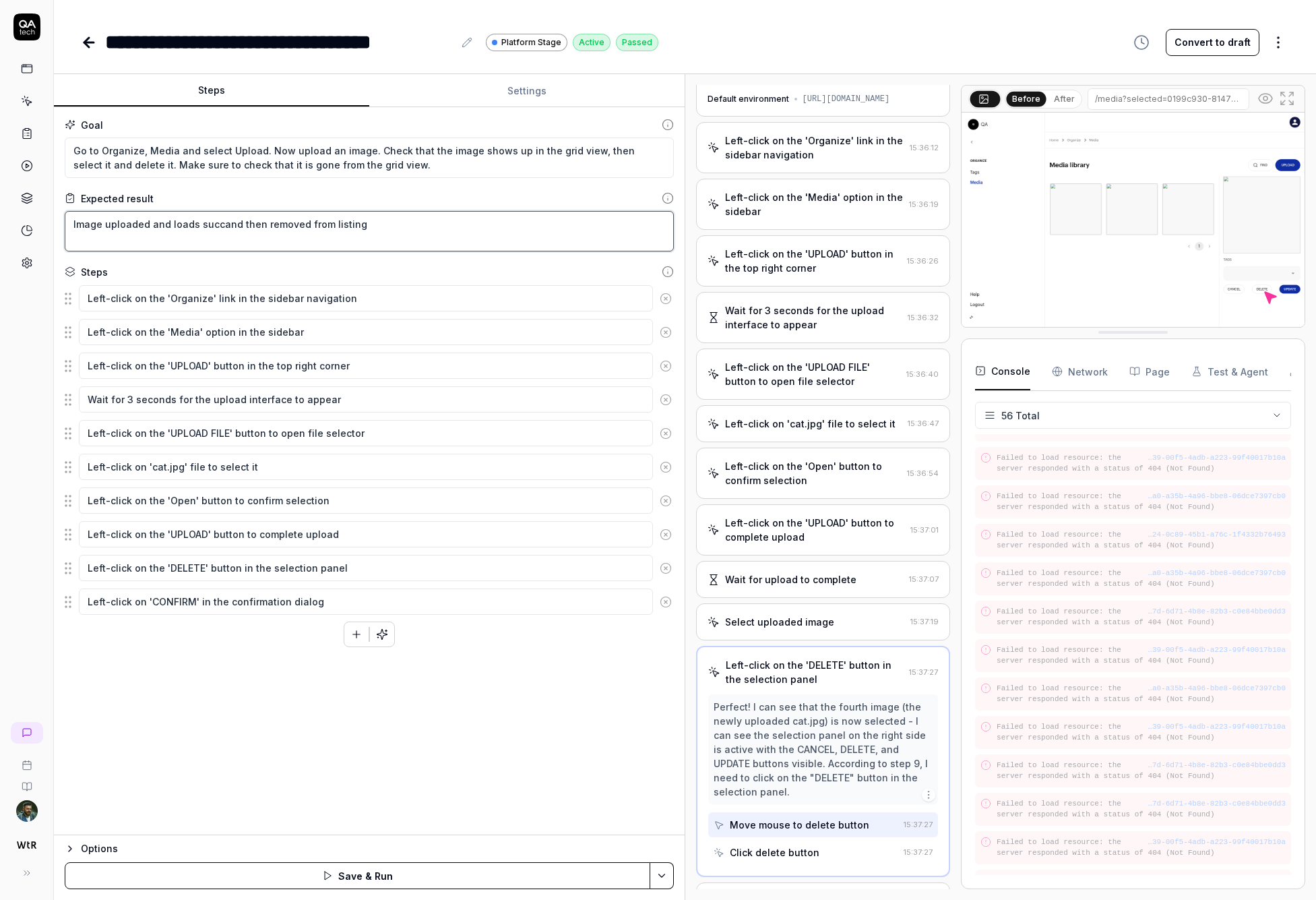
type textarea "*"
type textarea "Image uploaded and loads succeand then removed from listing"
type textarea "*"
type textarea "Image uploaded and loads succesand then removed from listing"
type textarea "*"
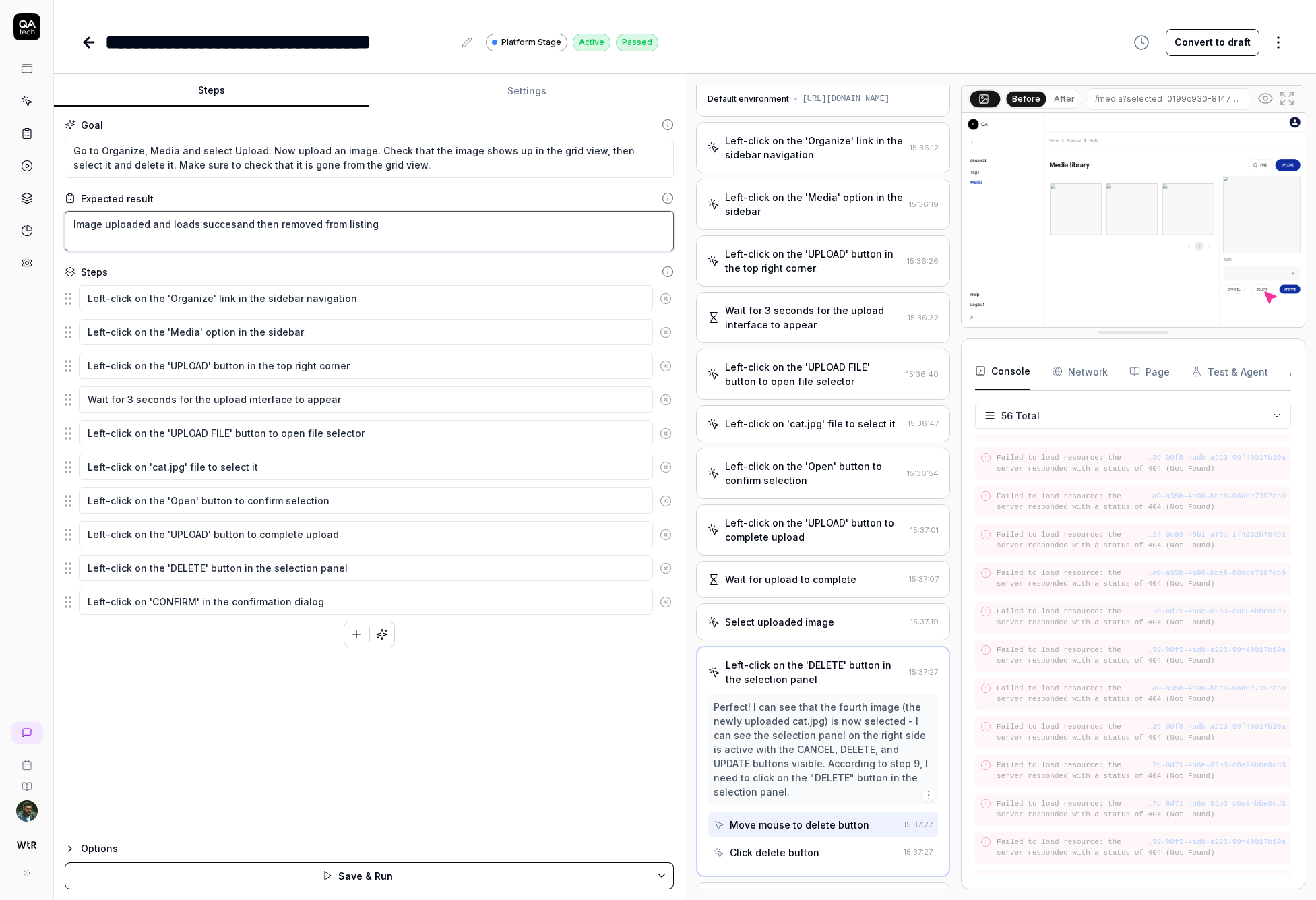
type textarea "Image uploaded and loads successand then removed from listing"
type textarea "*"
type textarea "Image uploaded and loads successfand then removed from listing"
type textarea "*"
type textarea "Image uploaded and loads successfuand then removed from listing"
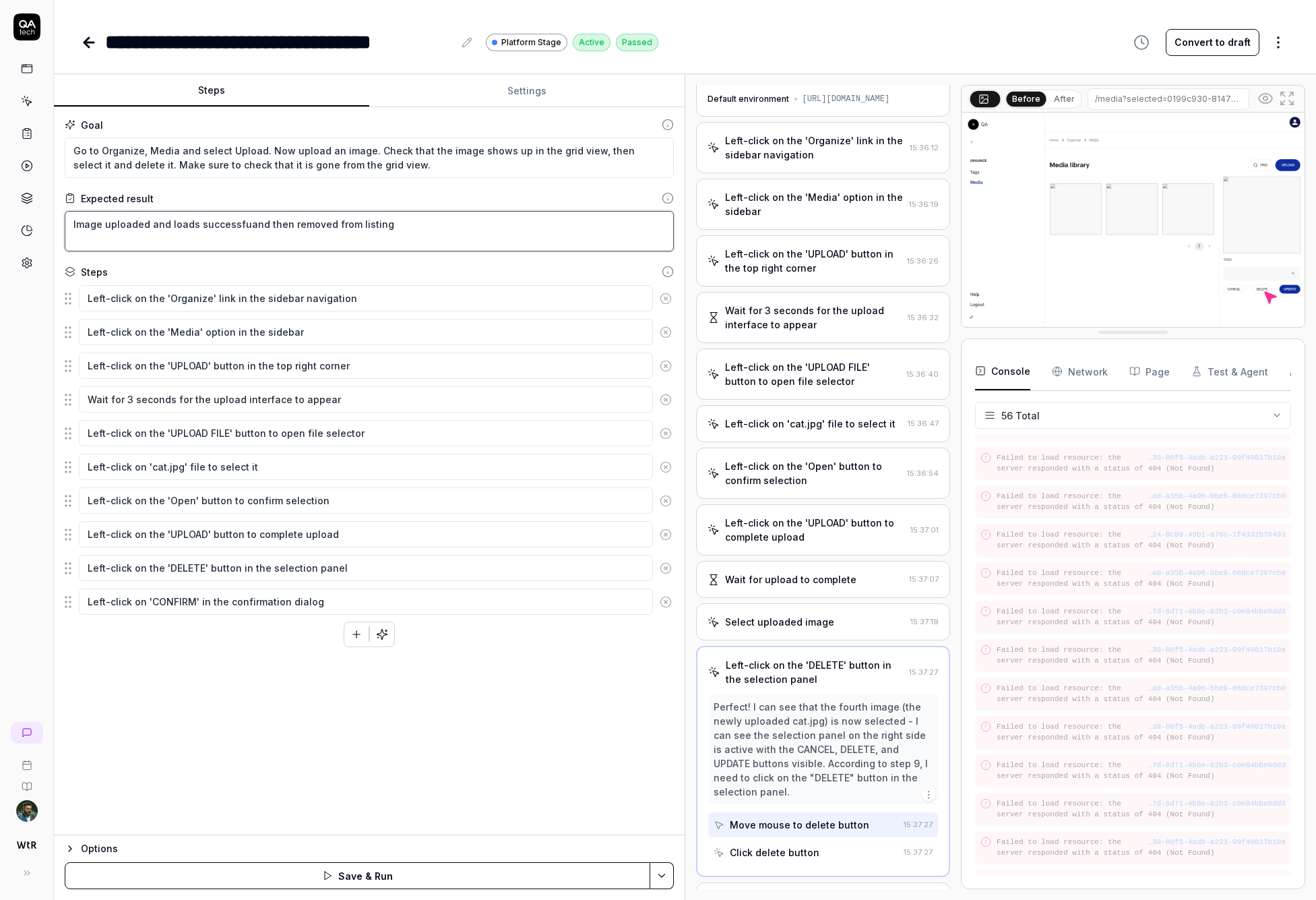
type textarea "*"
type textarea "Image uploaded and loads successfuland then removed from listing"
type textarea "*"
type textarea "Image uploaded and loads successfulland then removed from listing"
type textarea "*"
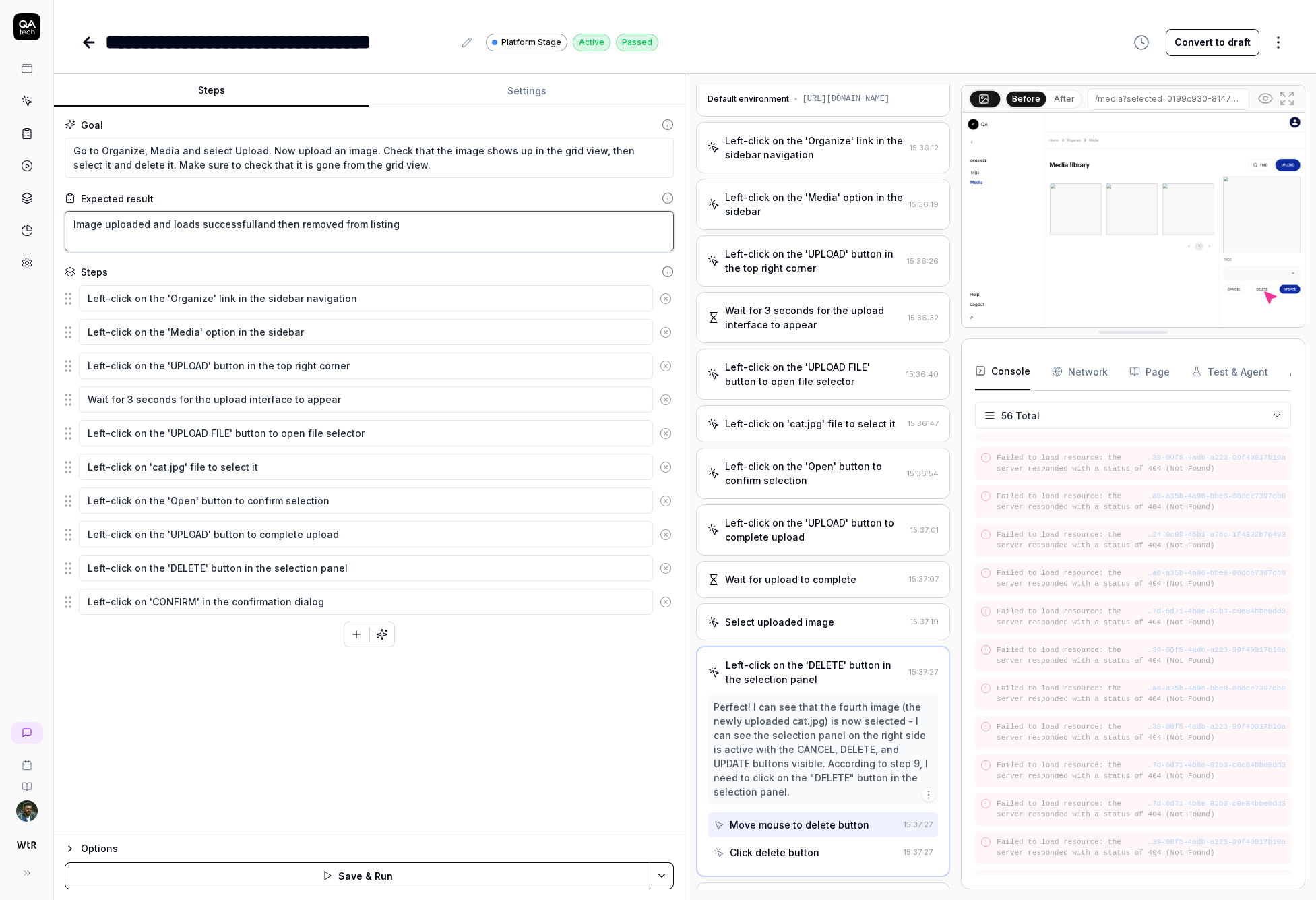
type textarea "Image uploaded and loads successfullyand then removed from listing"
type textarea "*"
type textarea "Image uploaded and loads successfully,and then removed from listing"
type textarea "*"
type textarea "Image uploaded and loads successfully, and then removed from listing"
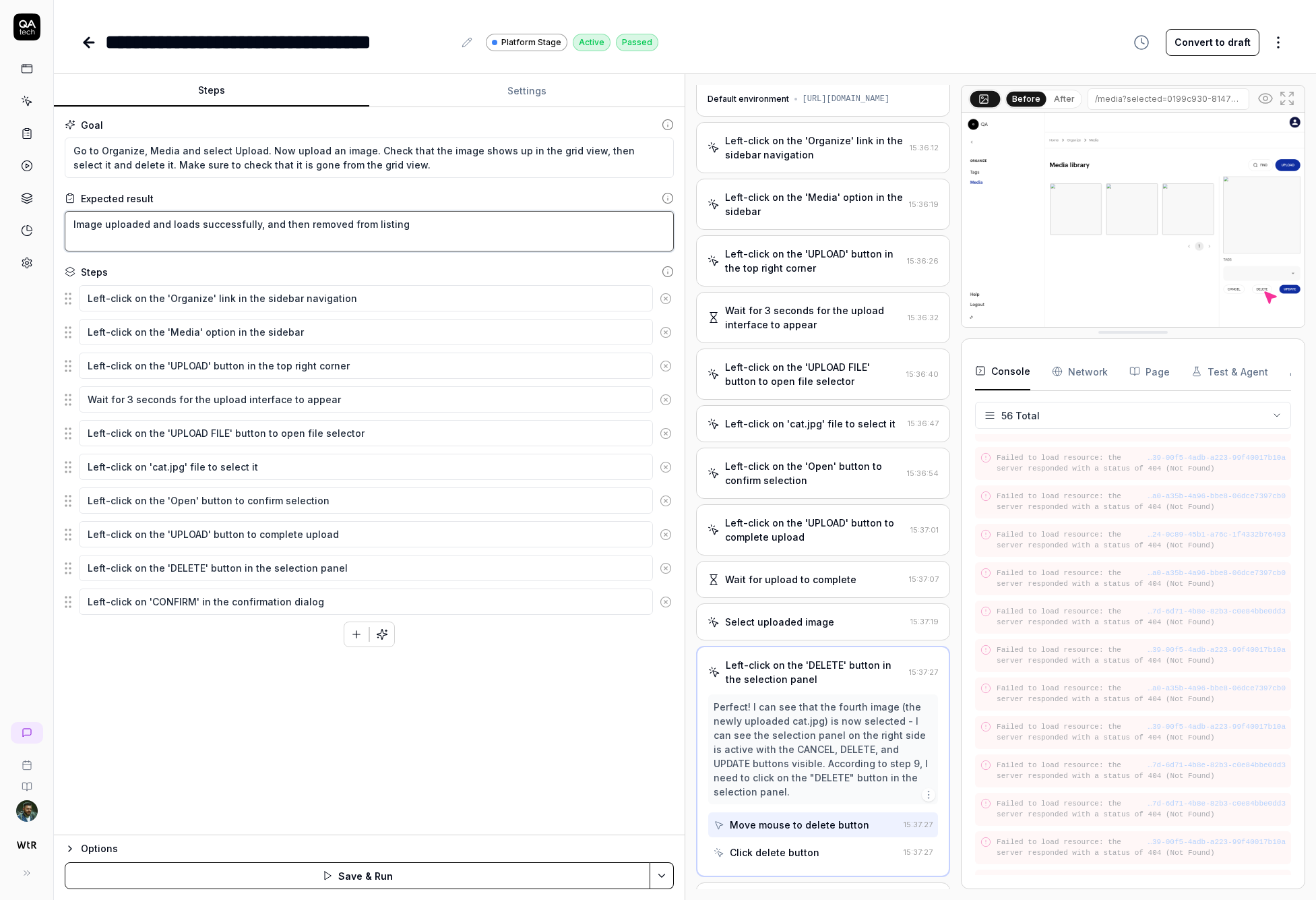
click at [292, 217] on textarea "Image uploaded and loads successfully, and then removed from listing" at bounding box center [369, 231] width 609 height 40
type textarea "*"
type textarea "Image uploaded and loads successfully, and then removed from listing"
type textarea "*"
type textarea "Image uploaded and loads successfully, and then f removed from listing"
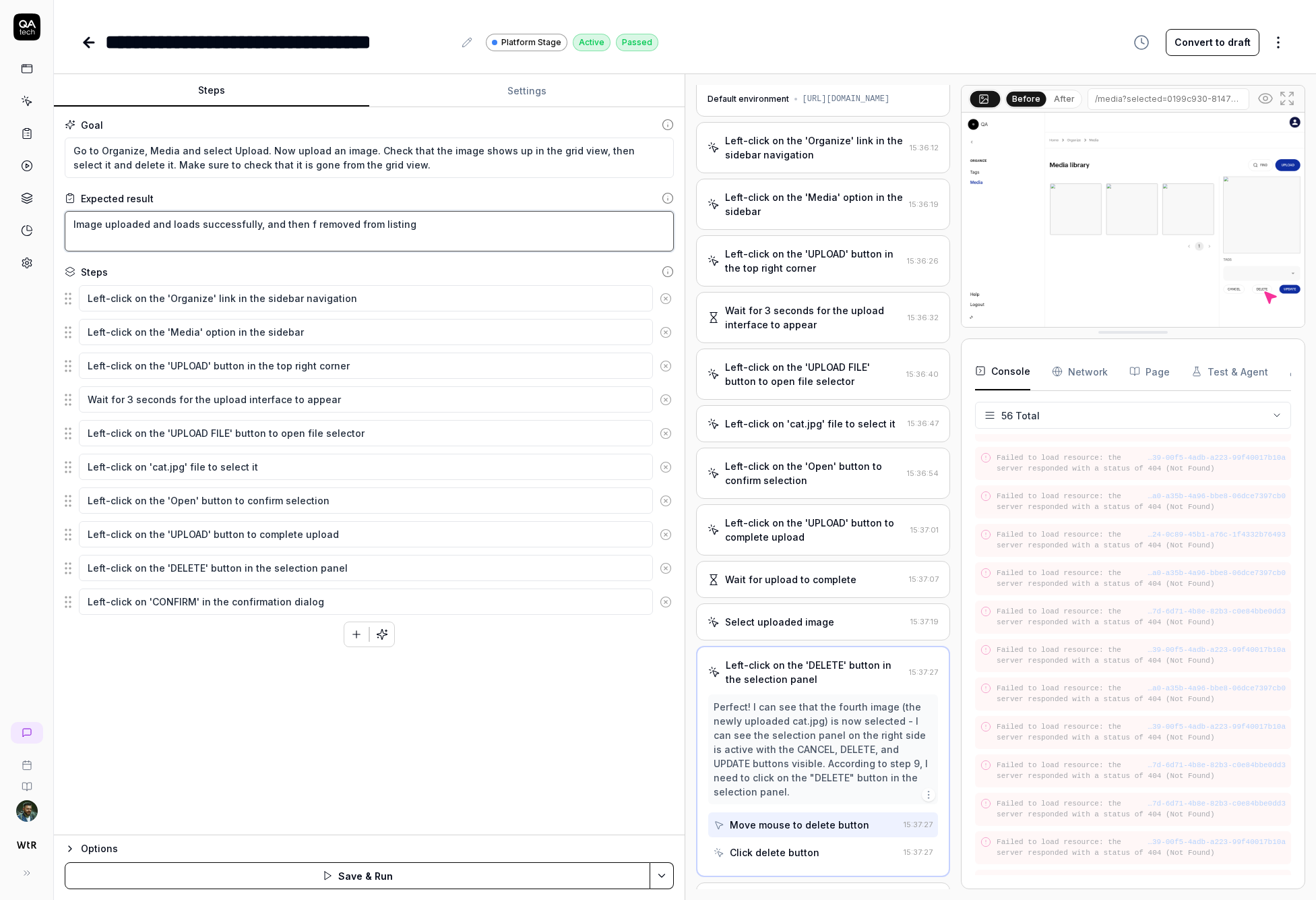
type textarea "*"
type textarea "Image uploaded and loads successfully, and then fi removed from listing"
type textarea "*"
type textarea "Image uploaded and loads successfully, and then fin removed from listing"
type textarea "*"
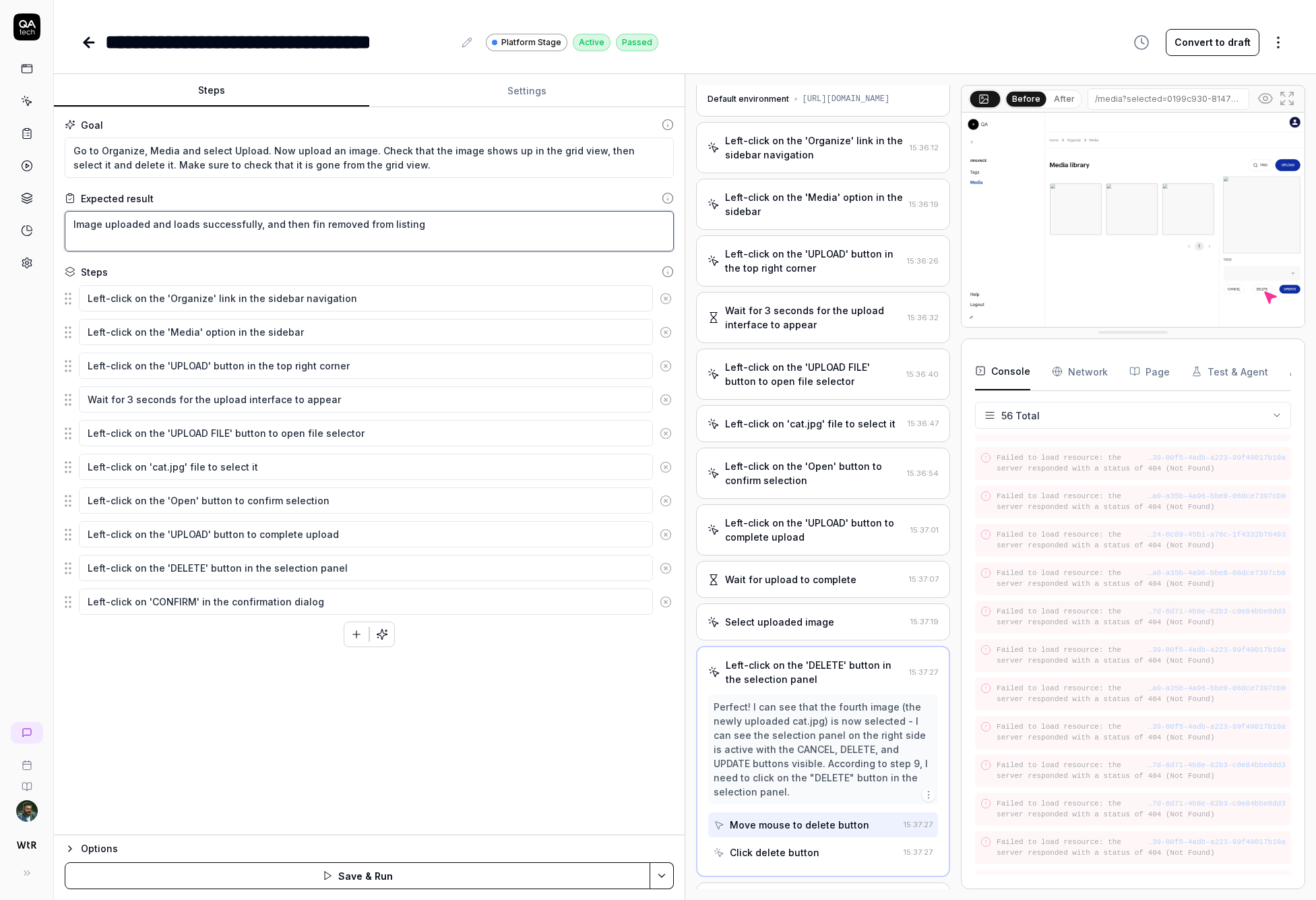
type textarea "Image uploaded and loads successfully, and then fina removed from listing"
type textarea "*"
type textarea "Image uploaded and loads successfully, and then finally, removed from listing"
type textarea "*"
type textarea "Image uploaded and loads successfully, and then finally,l removed from listing"
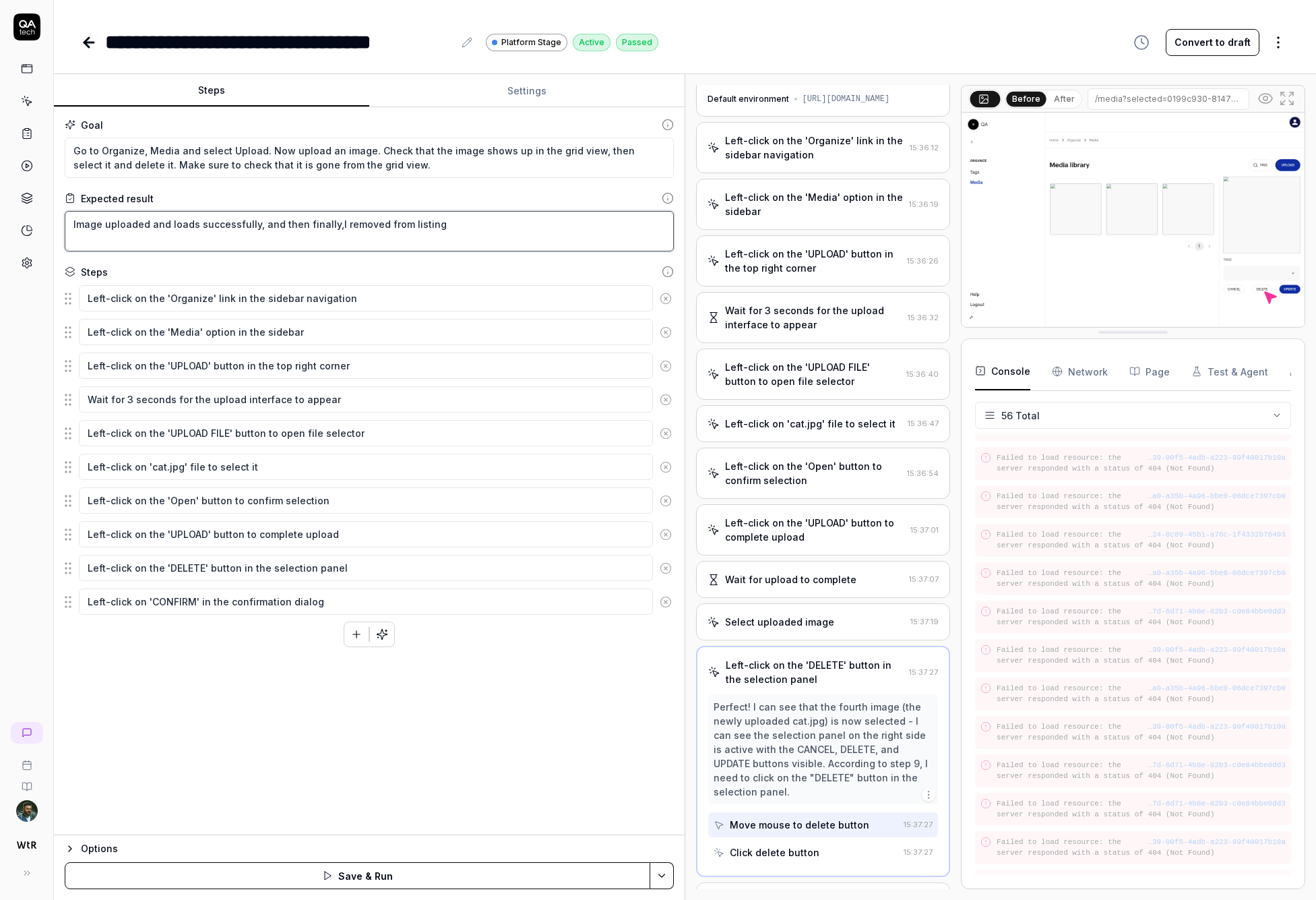
type textarea "*"
type textarea "Image uploaded and loads successfully, and then finally,ll removed from listing"
type textarea "*"
type textarea "Image uploaded and loads successfully, and then finally,lly removed from listing"
type textarea "*"
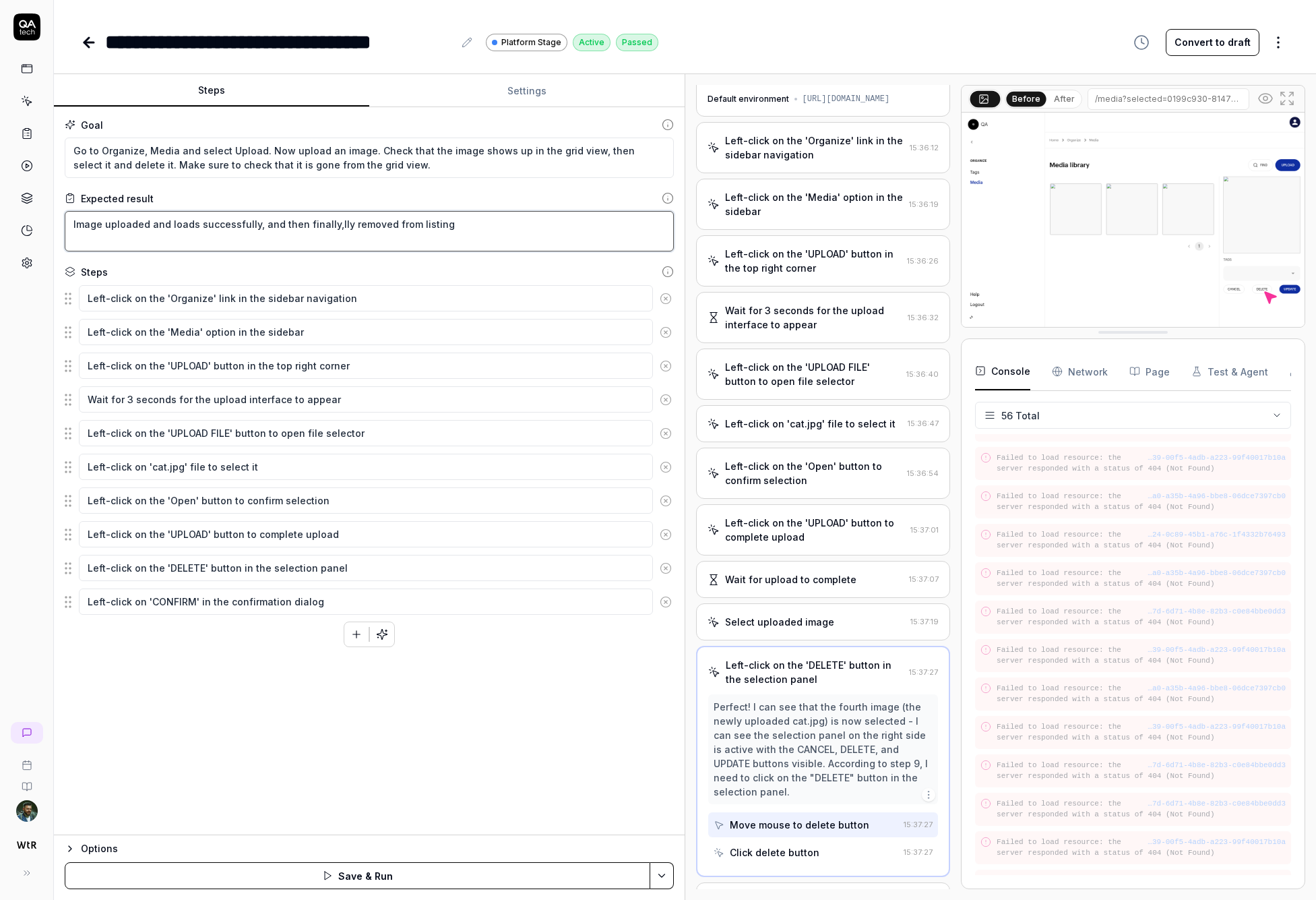
type textarea "Image uploaded and loads successfully, and then finally,ll removed from listing"
type textarea "*"
type textarea "Image uploaded and loads successfully, and then finally,l removed from listing"
type textarea "*"
type textarea "Image uploaded and loads successfully, and then finally, removed from listing"
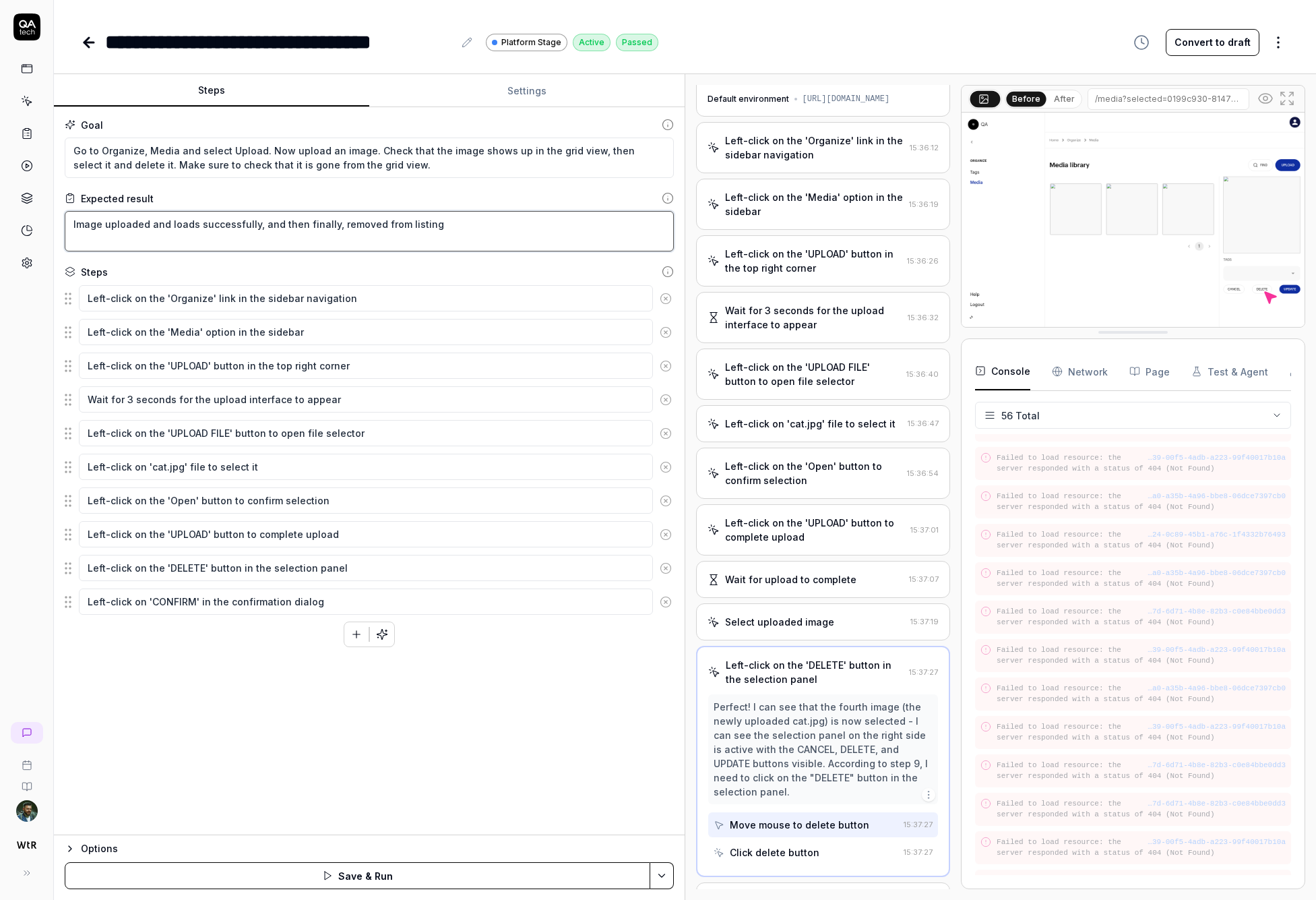
type textarea "*"
type textarea "Image uploaded and loads successfully, and then finally removed from listing"
type textarea "*"
type textarea "Image uploaded and loads successfully, and then finall removed from listing"
type textarea "*"
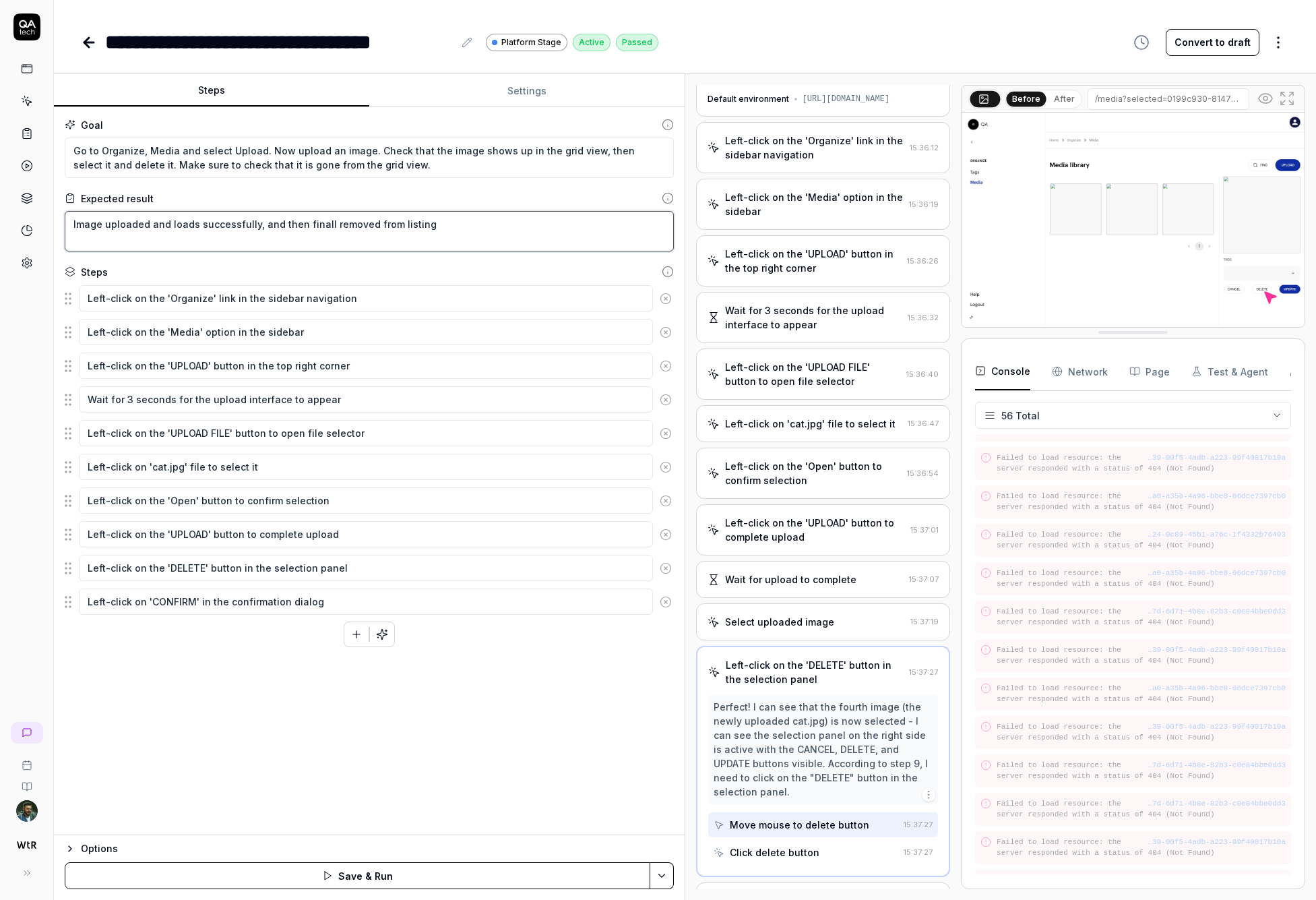
type textarea "Image uploaded and loads successfully, and then finalll removed from listing"
type textarea "*"
type textarea "Image uploaded and loads successfully, and then finall removed from listing"
type textarea "*"
type textarea "Image uploaded and loads successfully, and then finally removed from listing"
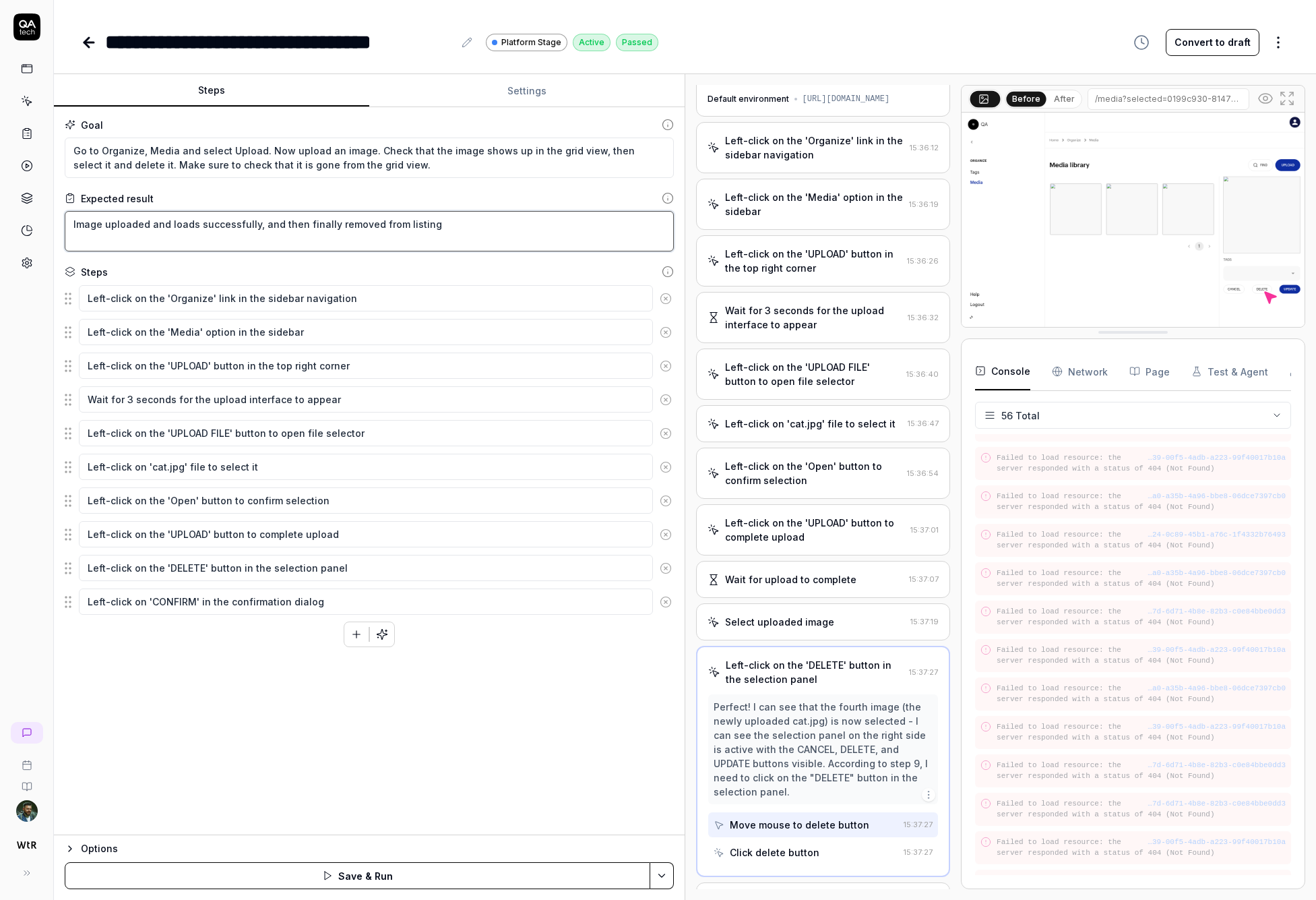
type textarea "*"
type textarea "Image uploaded and loads successfully, and then finally removed from listing"
click at [454, 872] on button "Save & Run" at bounding box center [358, 875] width 586 height 27
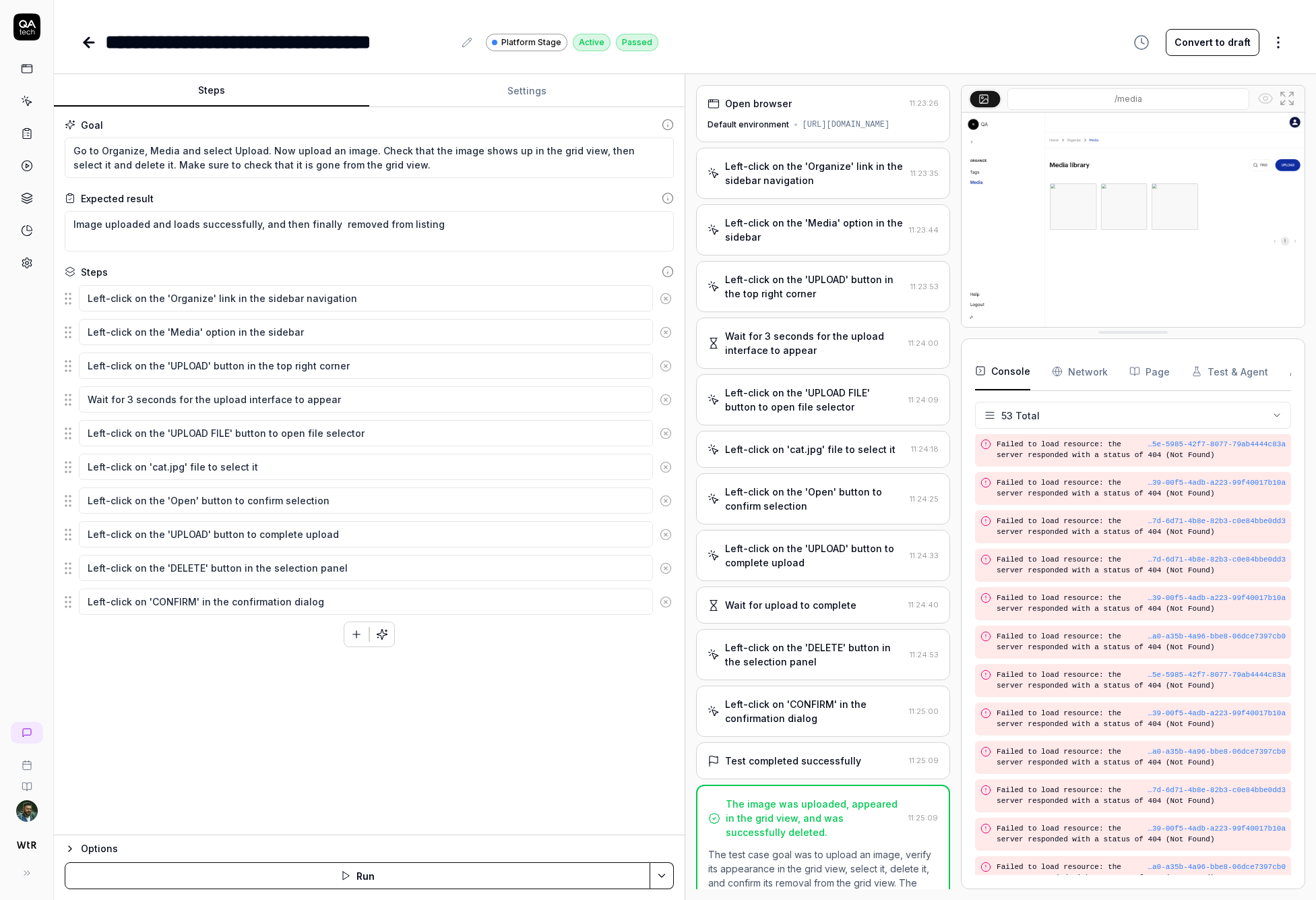
scroll to position [307, 0]
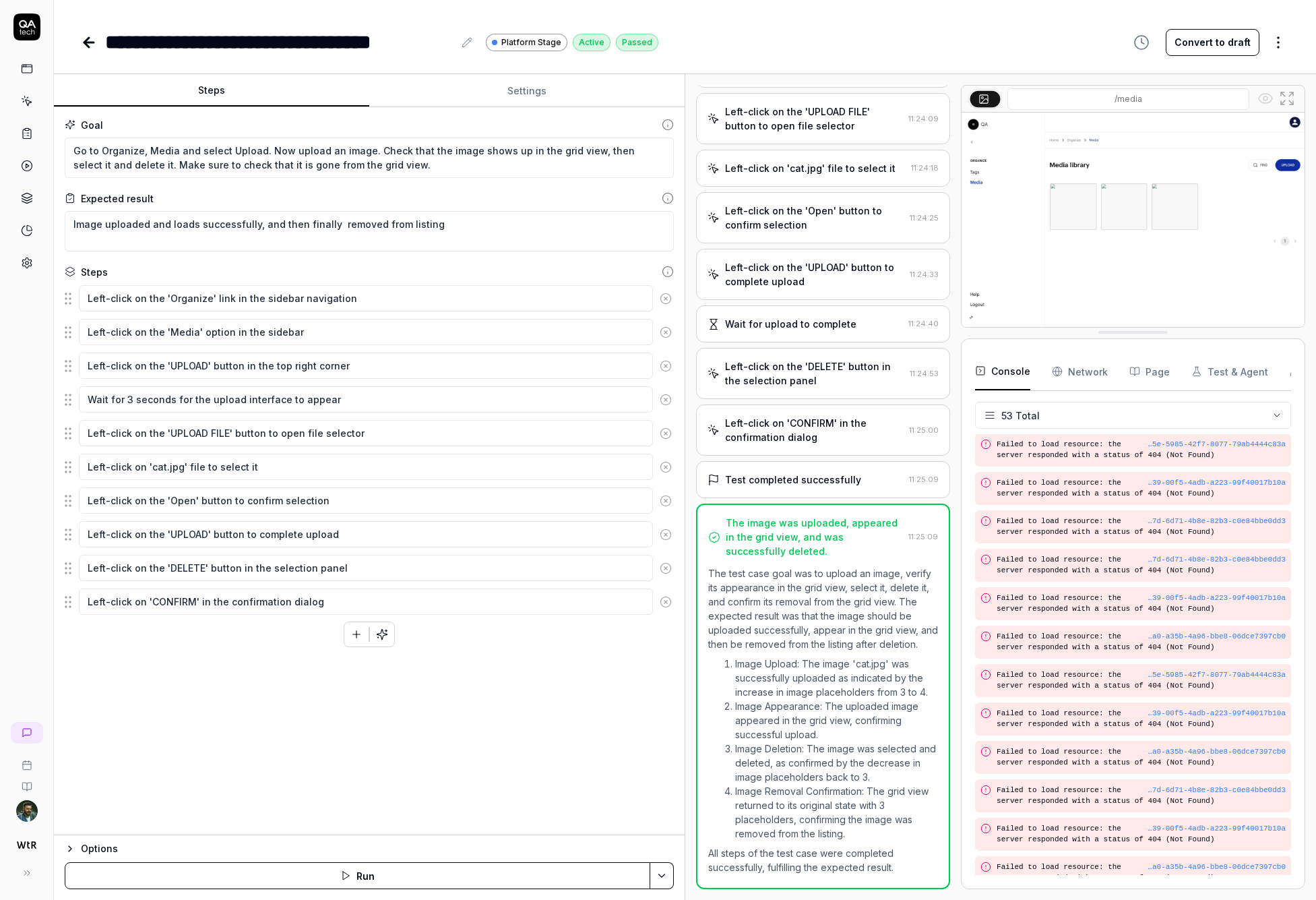
click at [72, 850] on icon "button" at bounding box center [70, 848] width 11 height 11
click at [35, 871] on button at bounding box center [27, 873] width 27 height 27
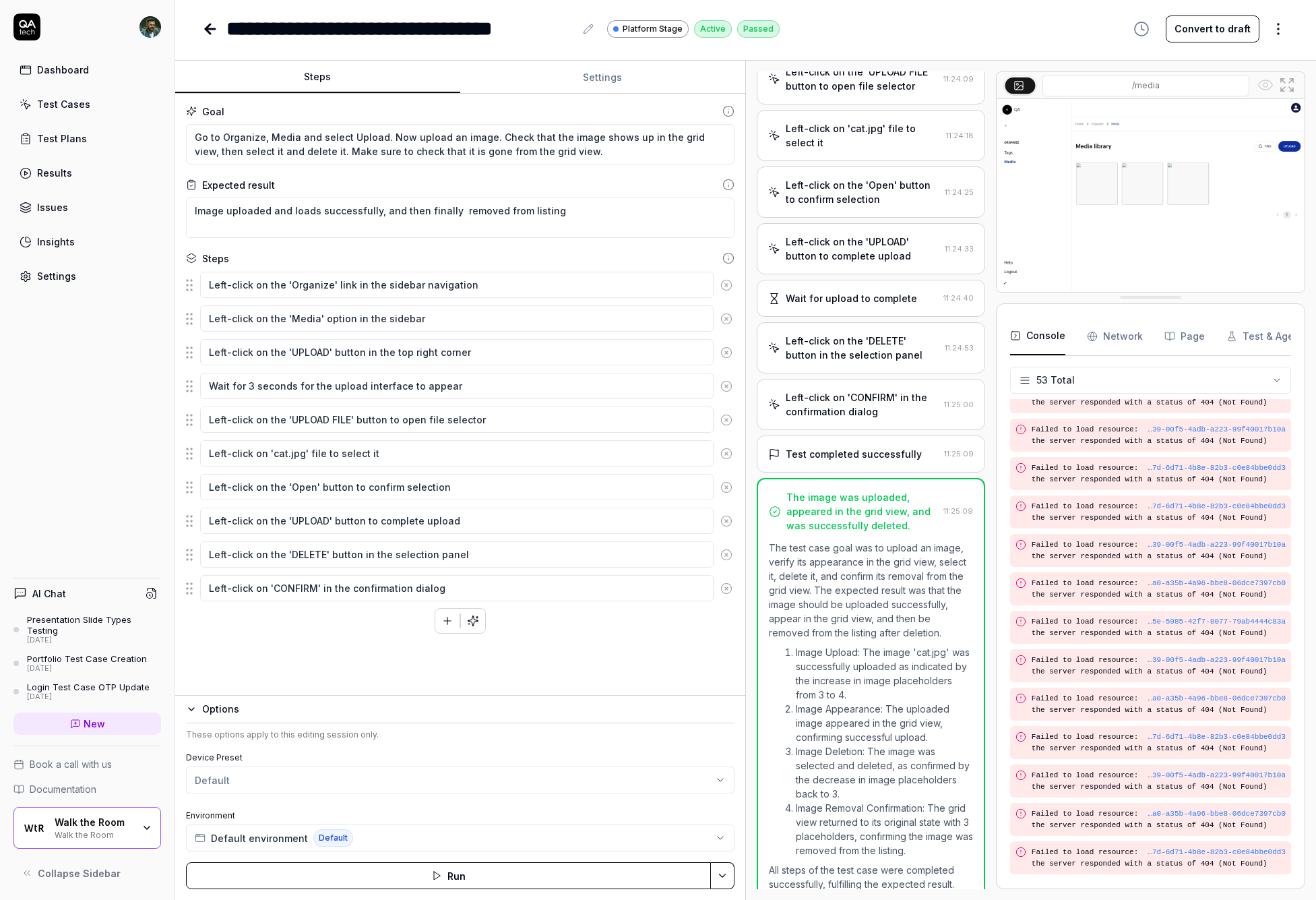
scroll to position [1970, 0]
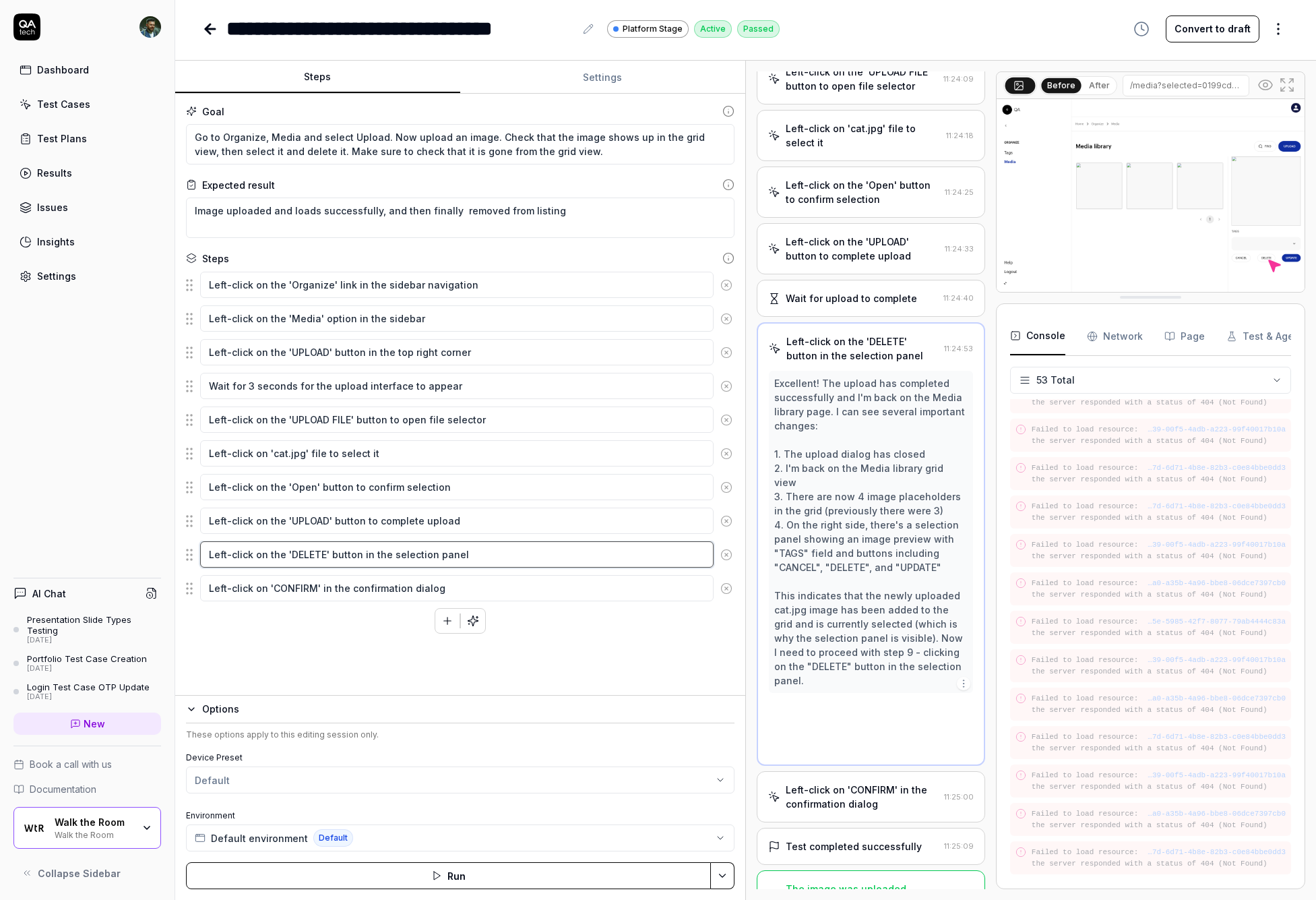
click at [364, 554] on textarea "Left-click on the 'DELETE' button in the selection panel" at bounding box center [456, 554] width 513 height 26
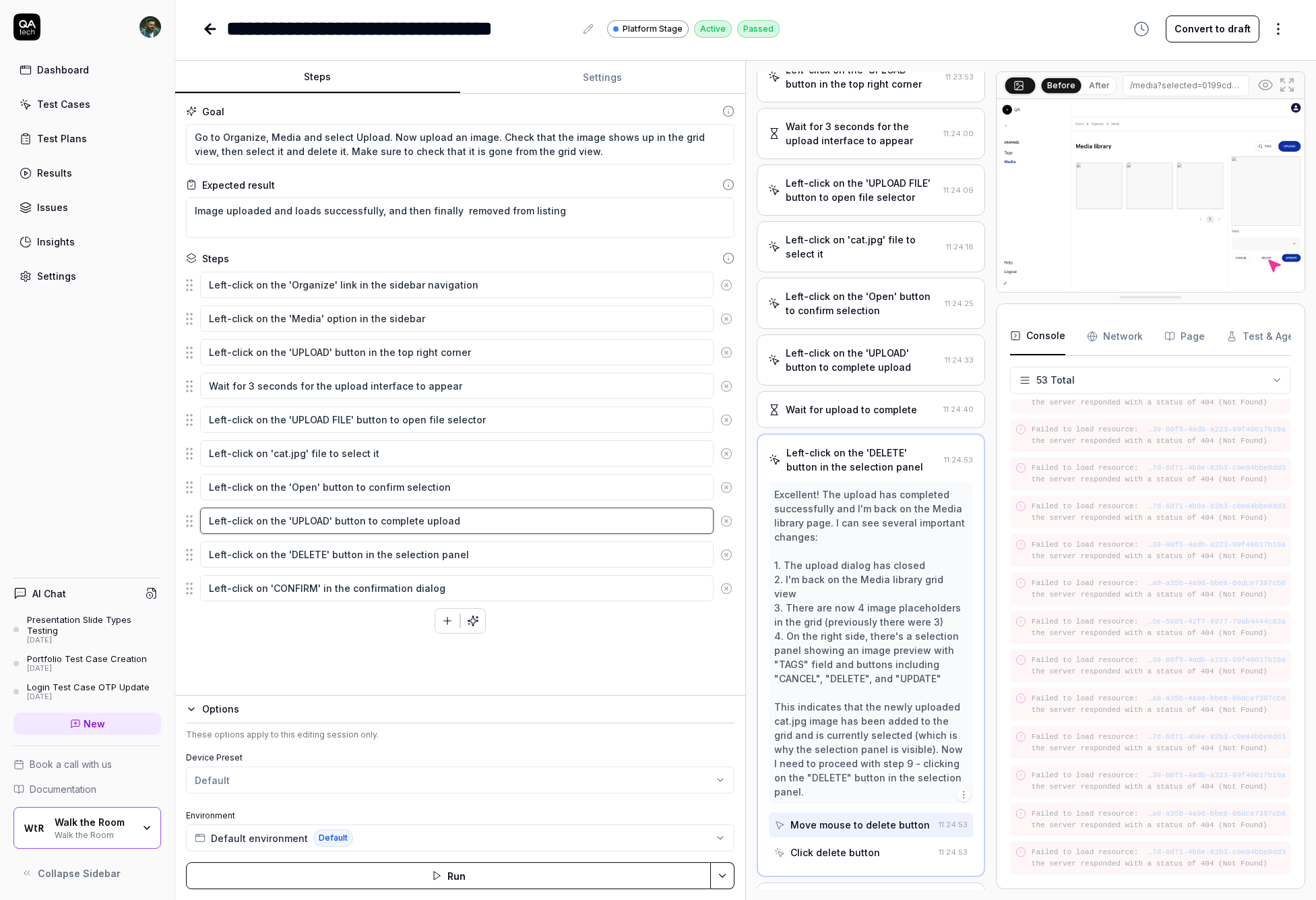
click at [481, 518] on textarea "Left-click on the 'UPLOAD' button to complete upload" at bounding box center [456, 520] width 513 height 26
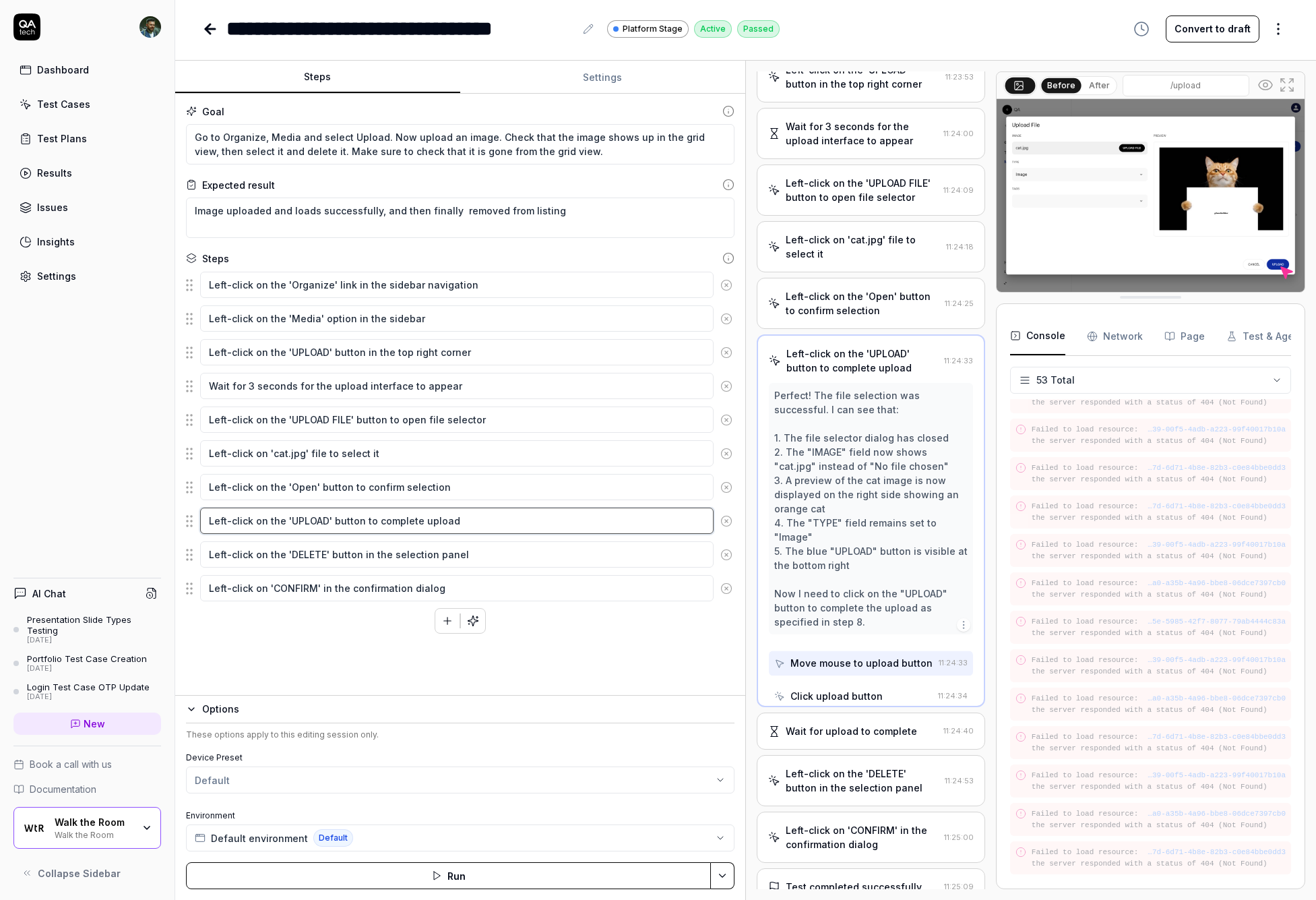
scroll to position [40, 0]
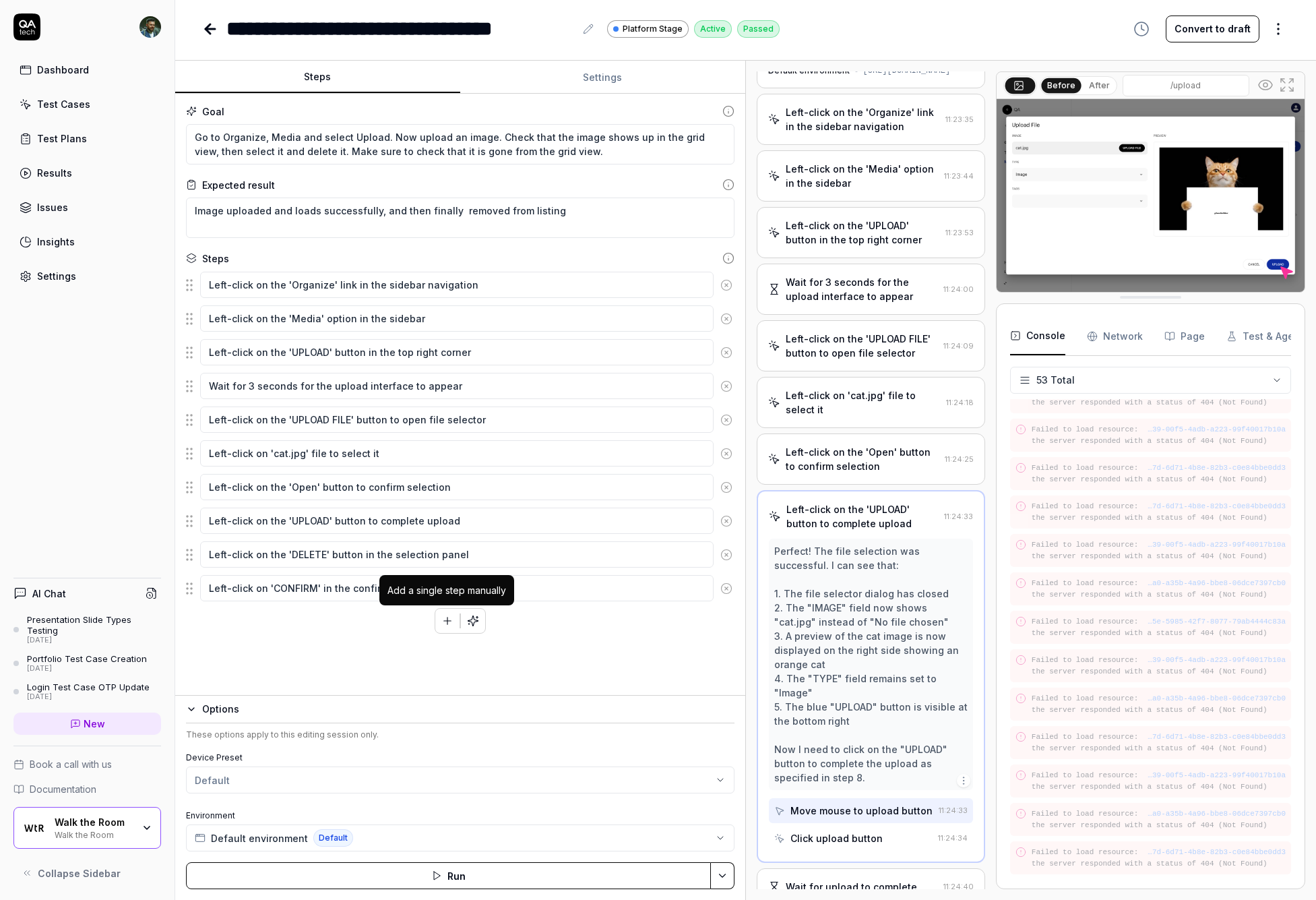
click at [448, 622] on icon "button" at bounding box center [448, 620] width 0 height 8
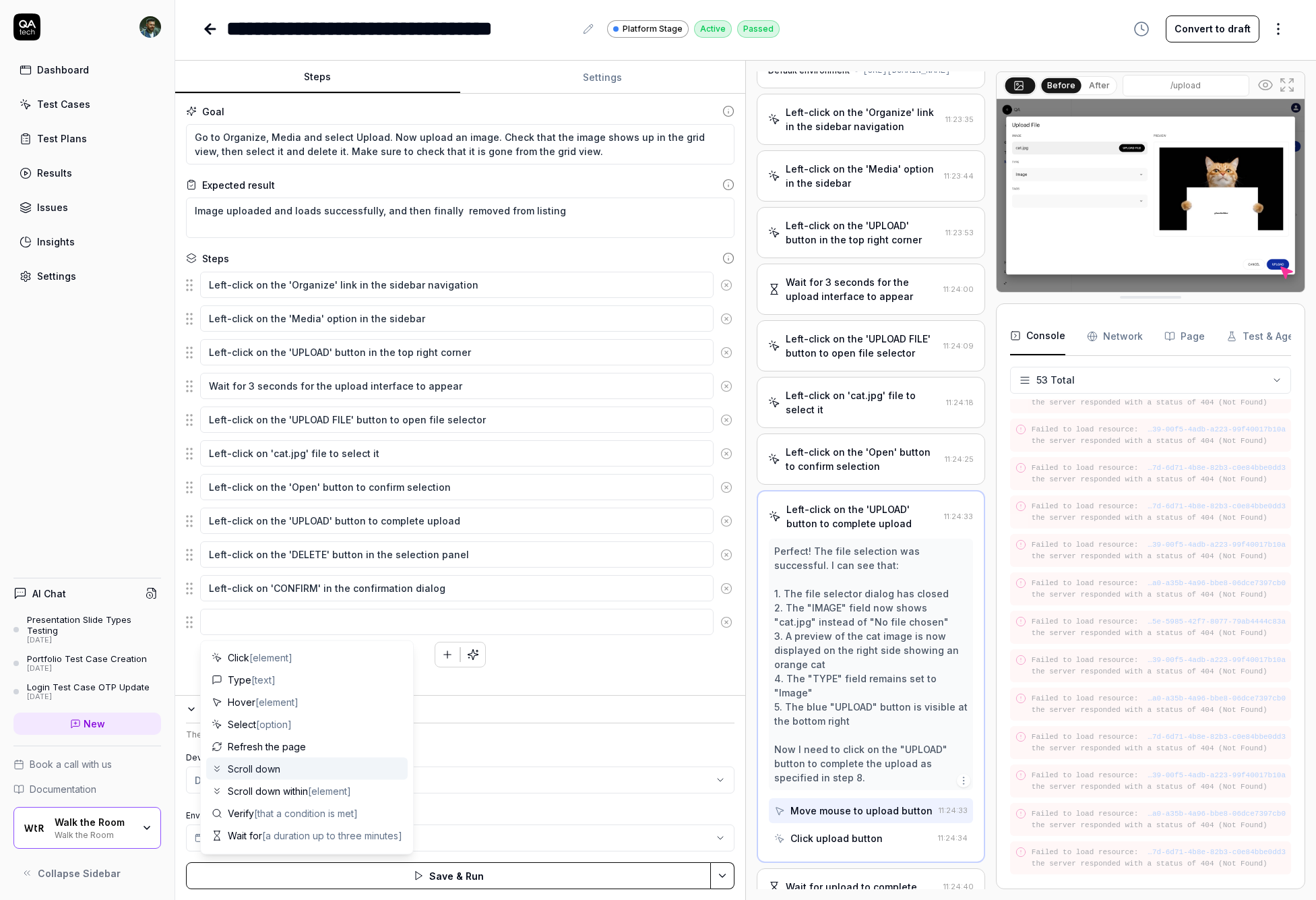
scroll to position [159, 0]
click at [342, 676] on span "[that a condition is met]" at bounding box center [306, 681] width 104 height 11
type textarea "*"
type textarea "Verify"
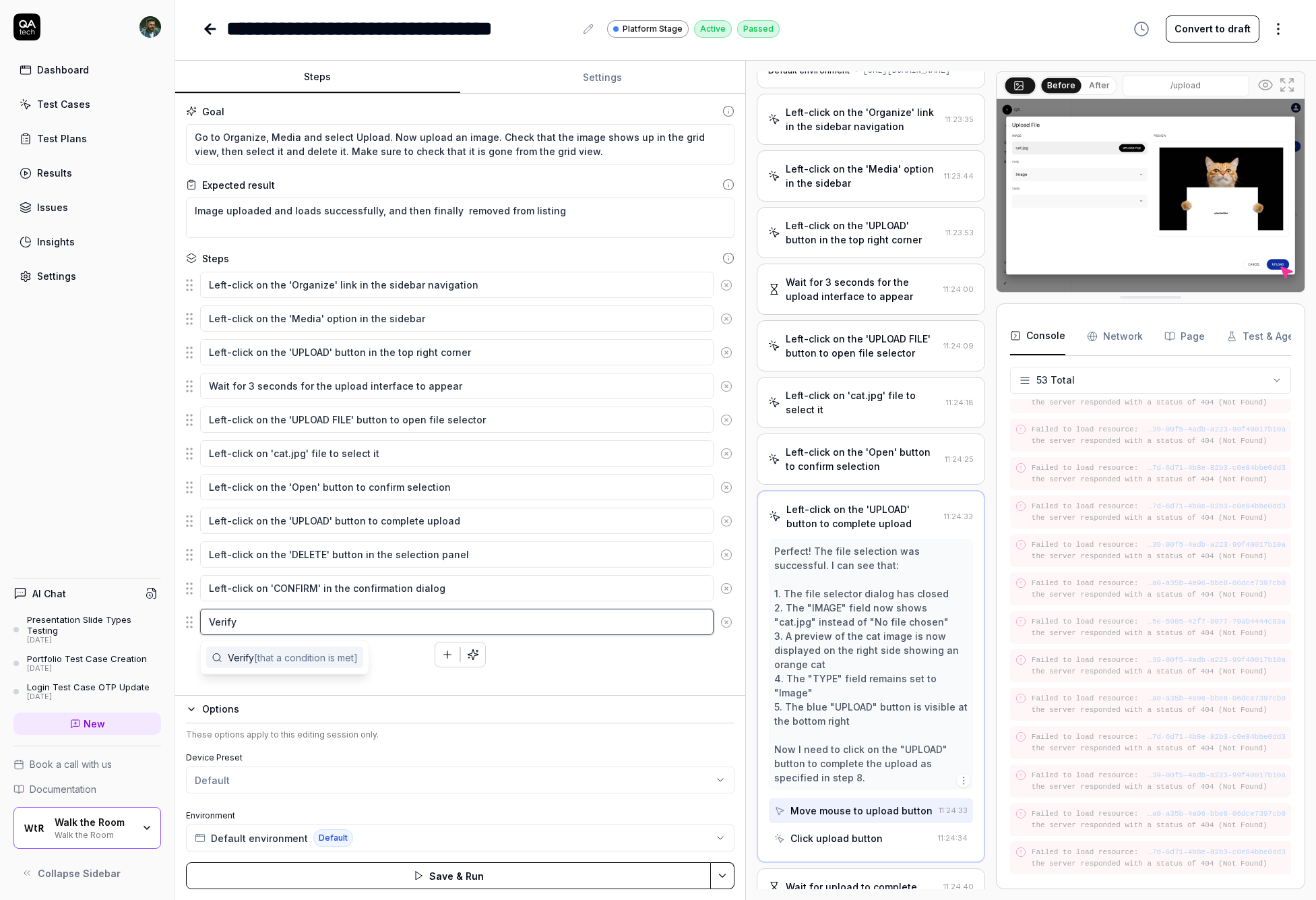
type textarea "*"
type textarea "Verify t"
type textarea "*"
type textarea "Verify th"
type textarea "*"
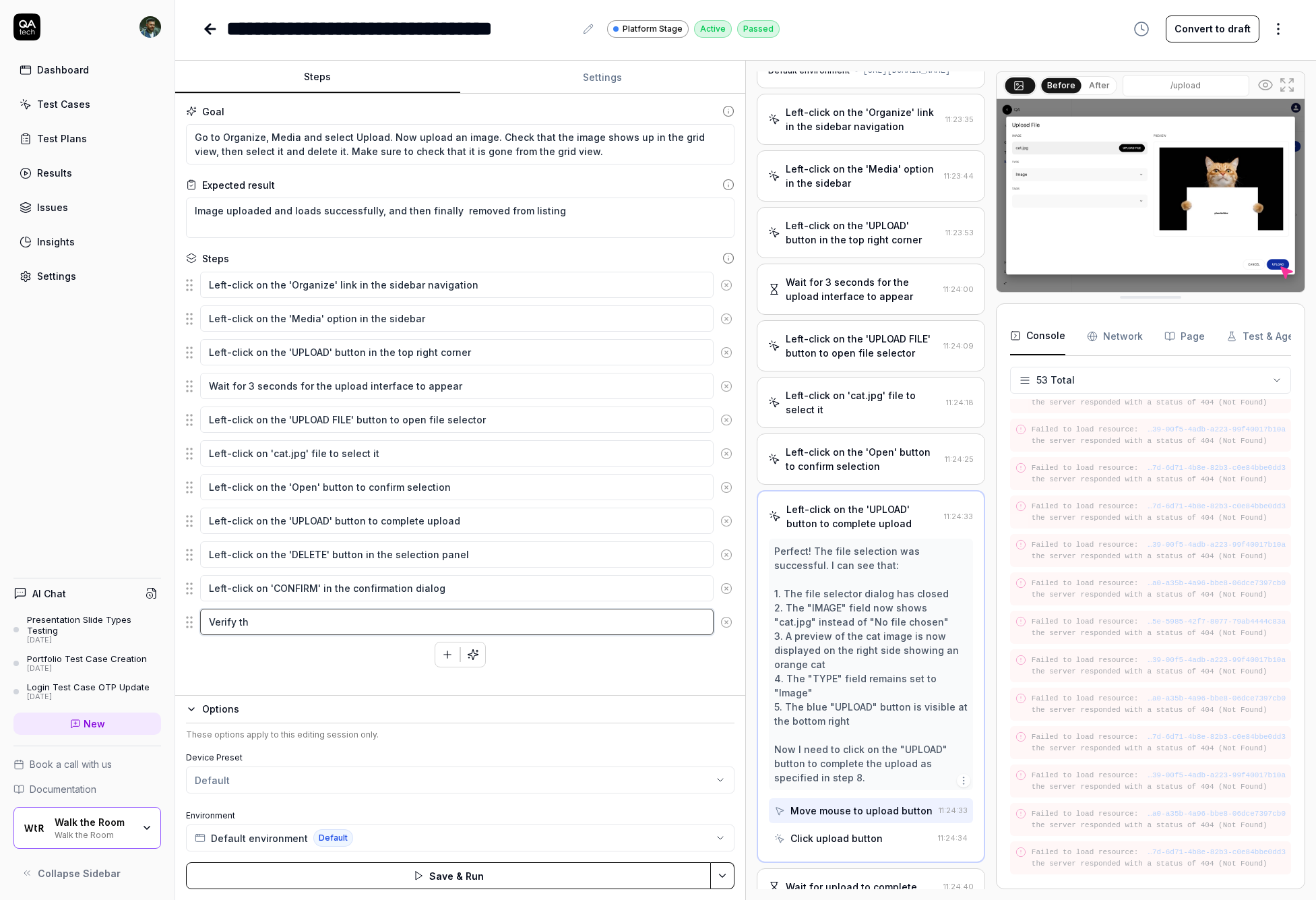
type textarea "Verify tha"
type textarea "*"
type textarea "Verify that"
type textarea "*"
type textarea "Verify that"
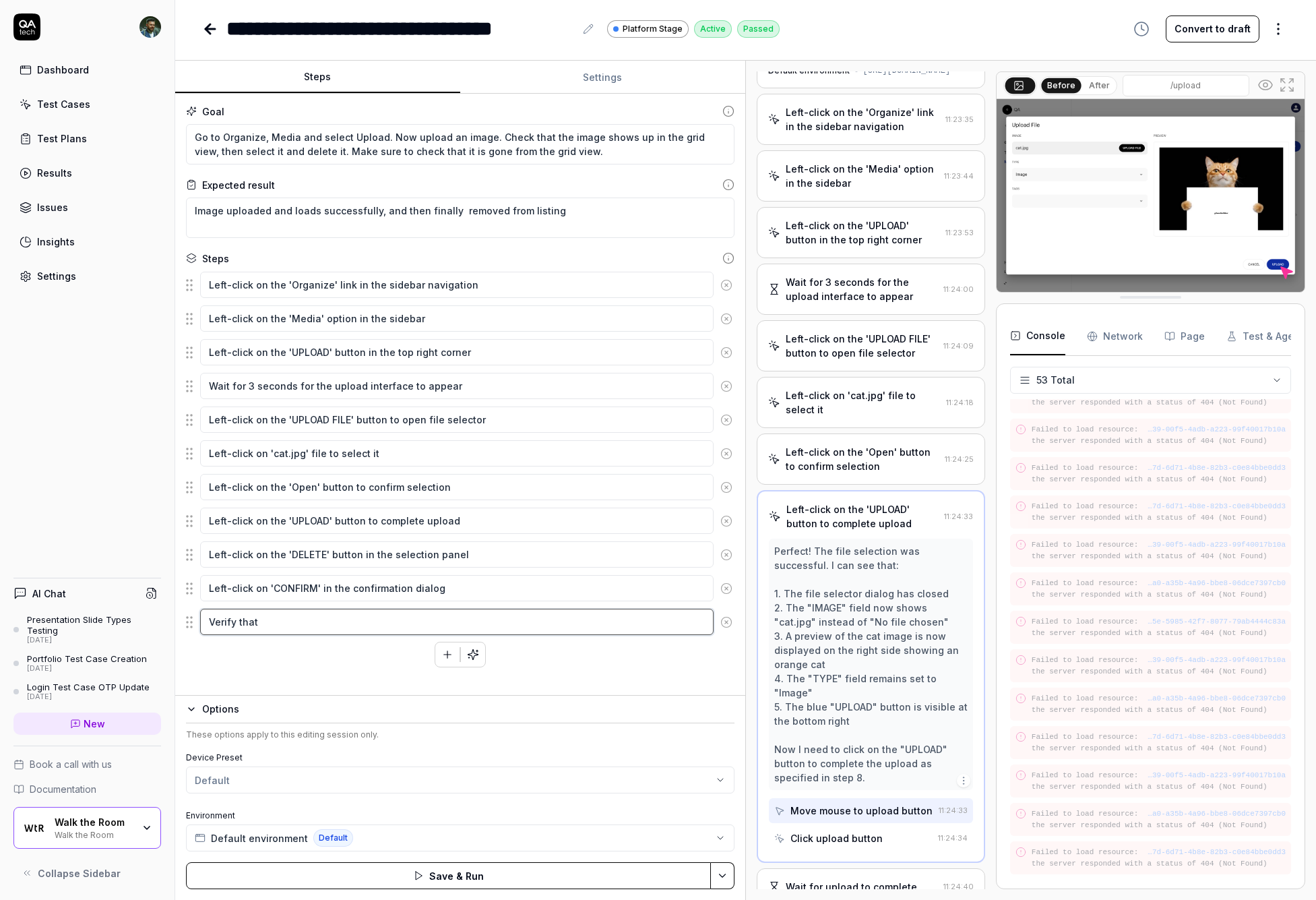
type textarea "*"
type textarea "Verify that t"
type textarea "*"
type textarea "Verify that th"
type textarea "*"
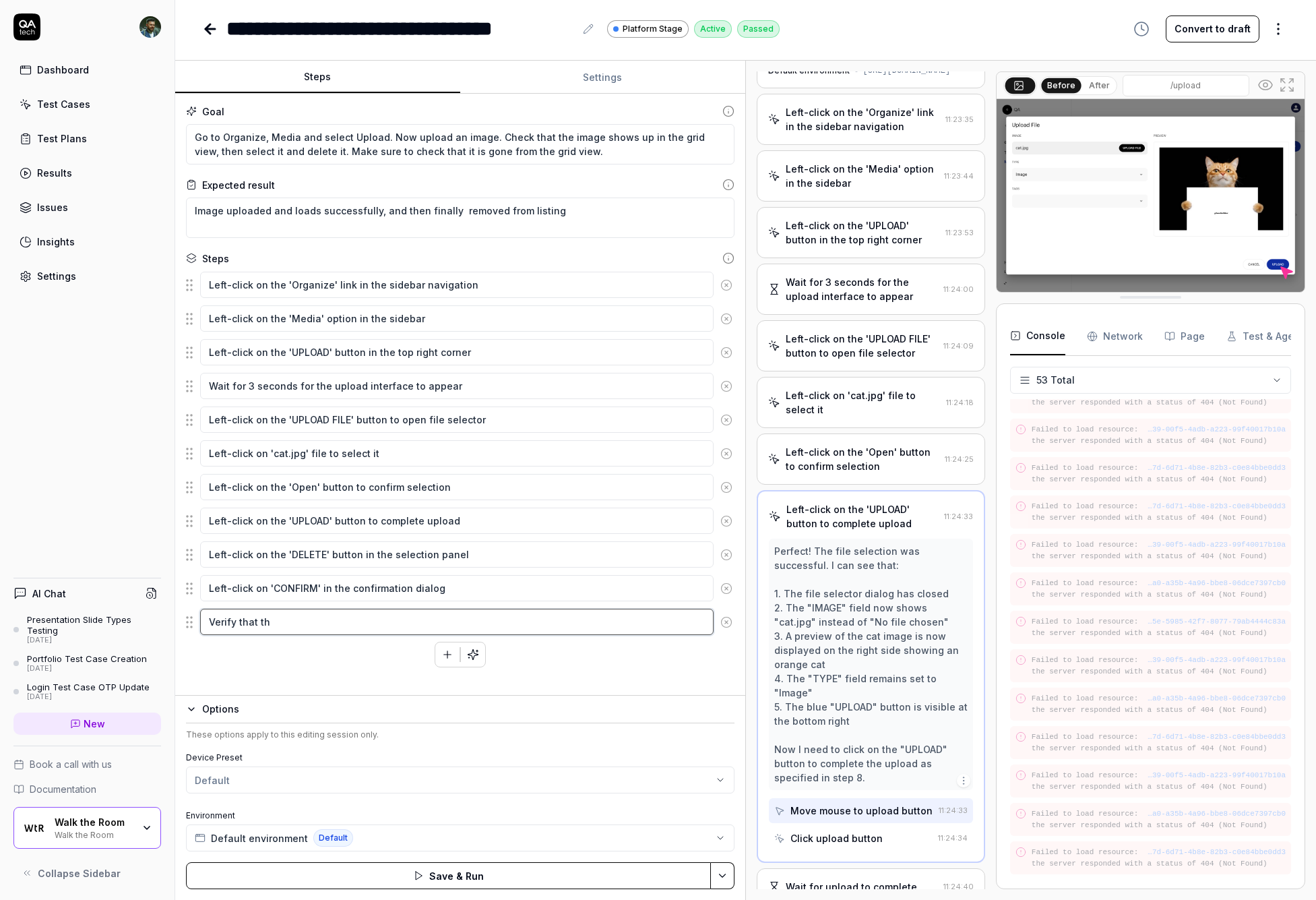
type textarea "Verify that the"
type textarea "*"
type textarea "Verify that the"
type textarea "*"
type textarea "Verify that the i"
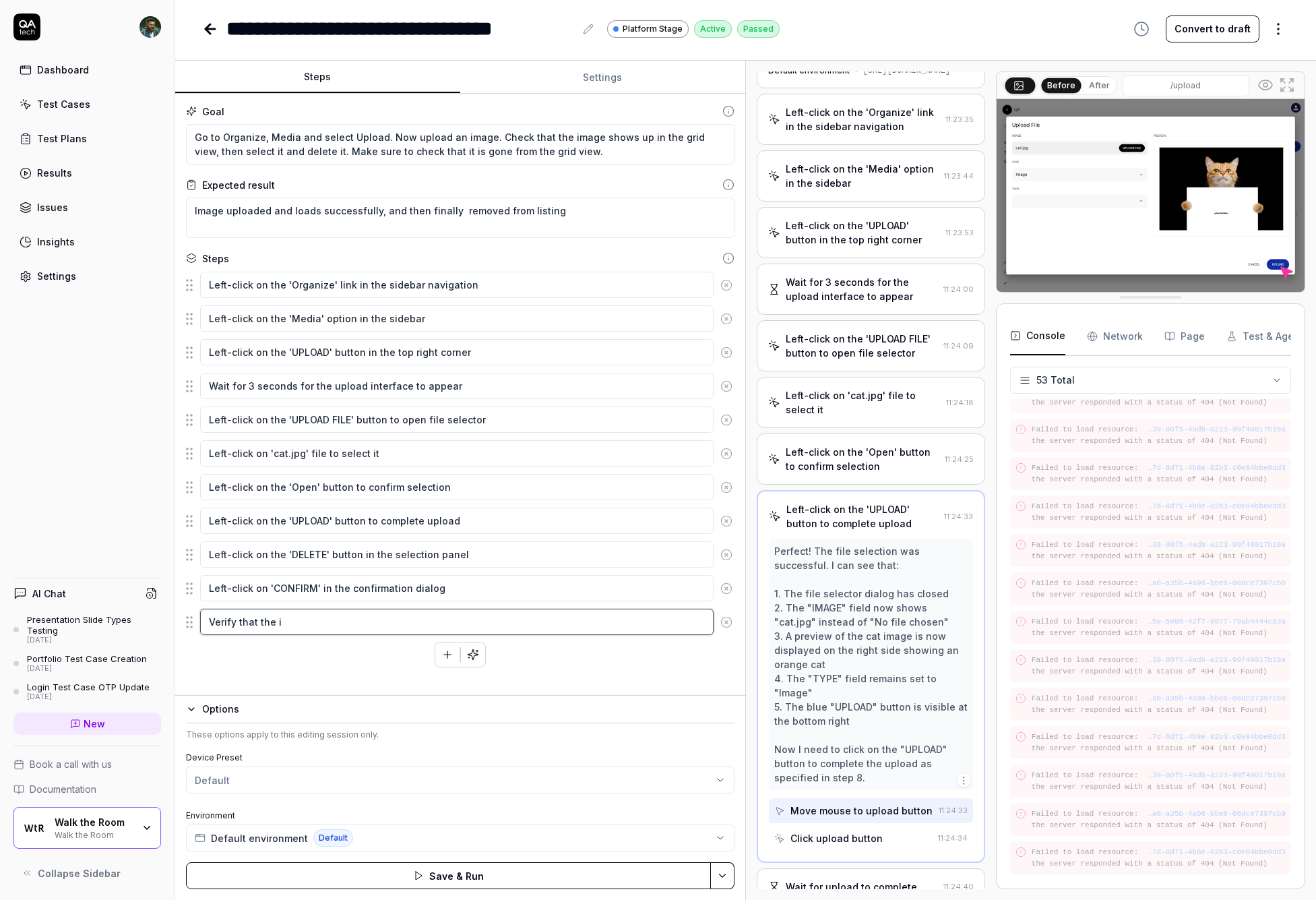
type textarea "*"
type textarea "Verify that the im"
type textarea "*"
type textarea "Verify that the ima"
type textarea "*"
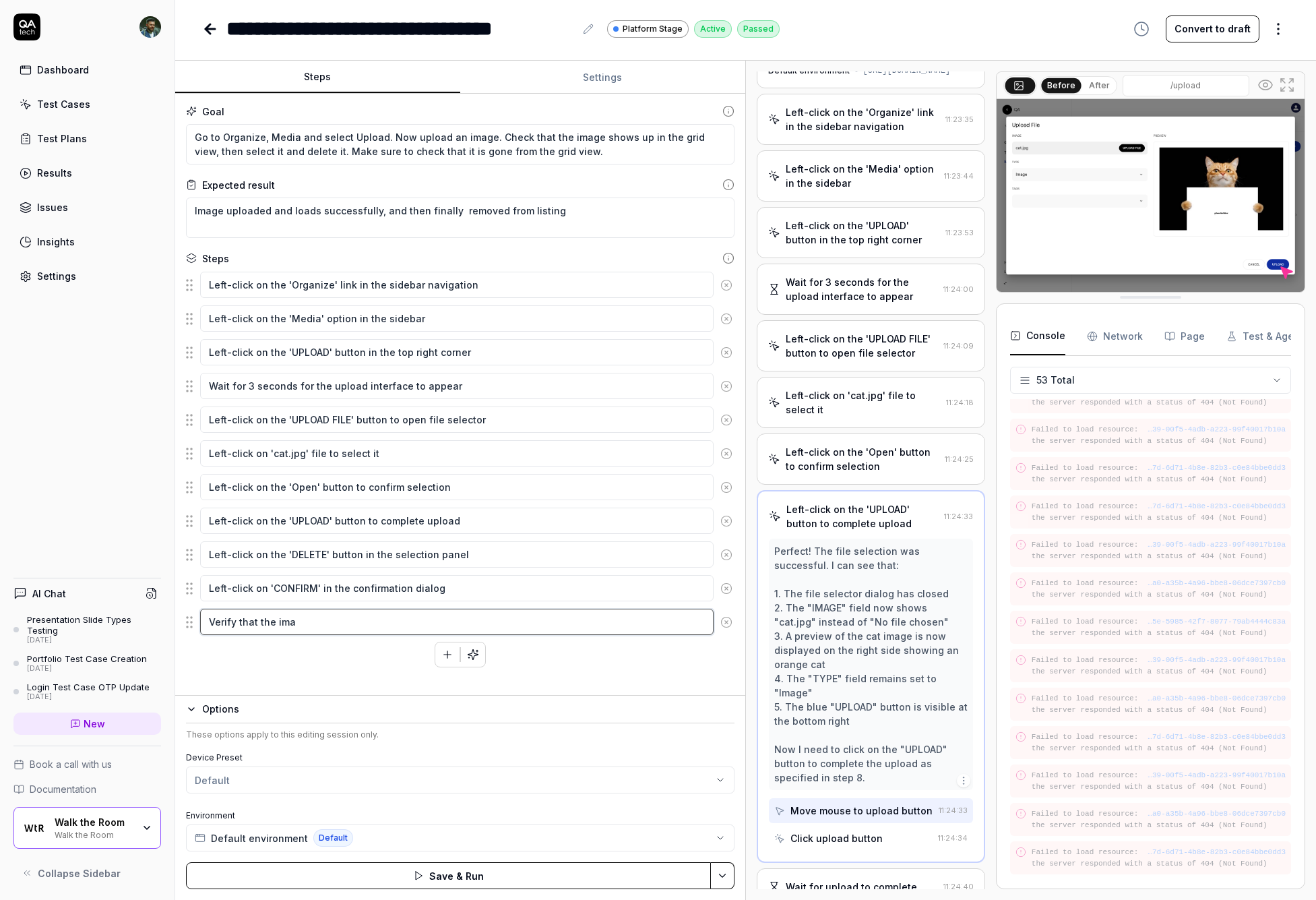
type textarea "Verify that the imag"
type textarea "*"
type textarea "Verify that the image"
type textarea "*"
type textarea "Verify that the image"
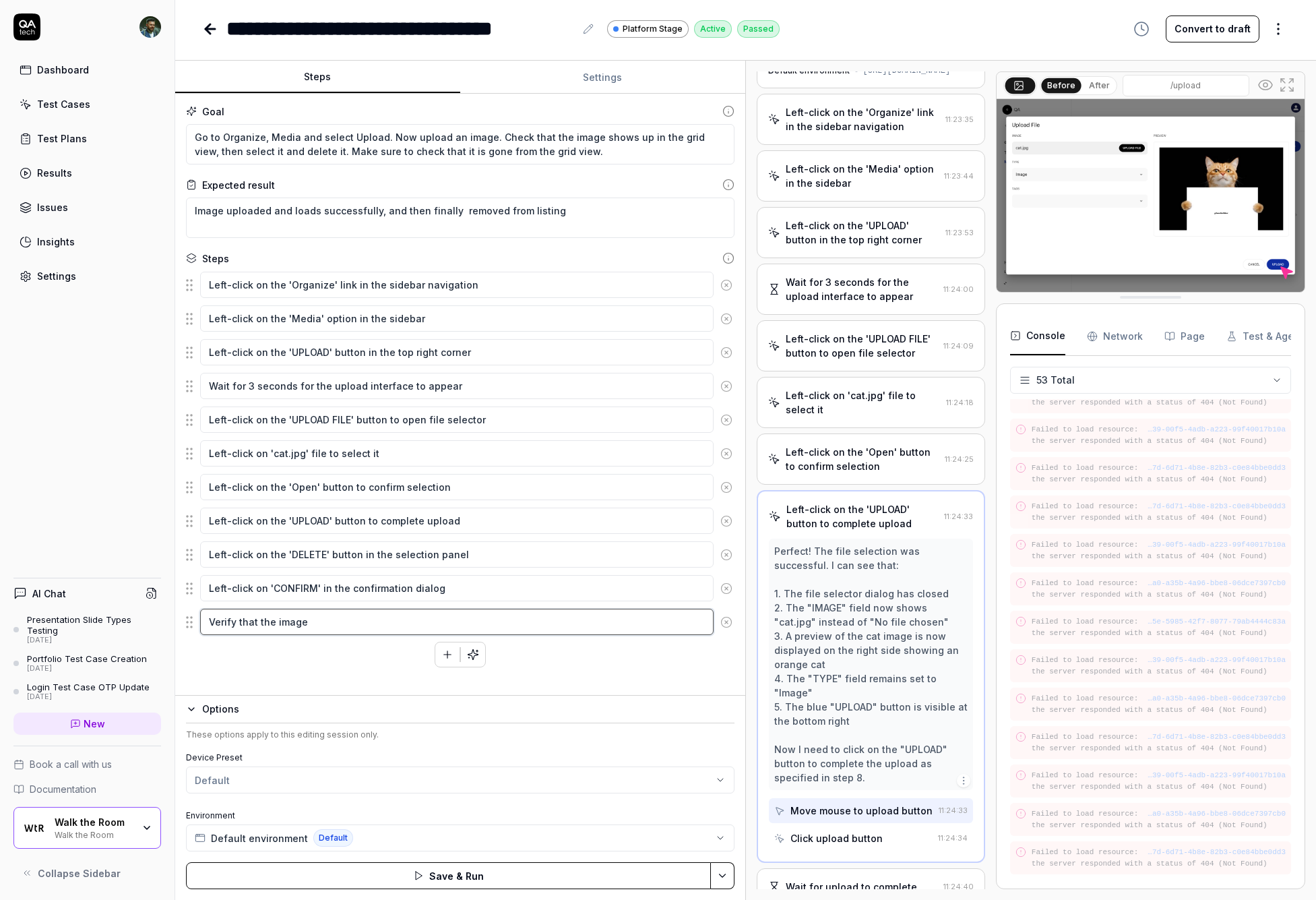
type textarea "*"
type textarea "Verify that the image '"
type textarea "*"
type textarea "Verify that the image 'c"
type textarea "*"
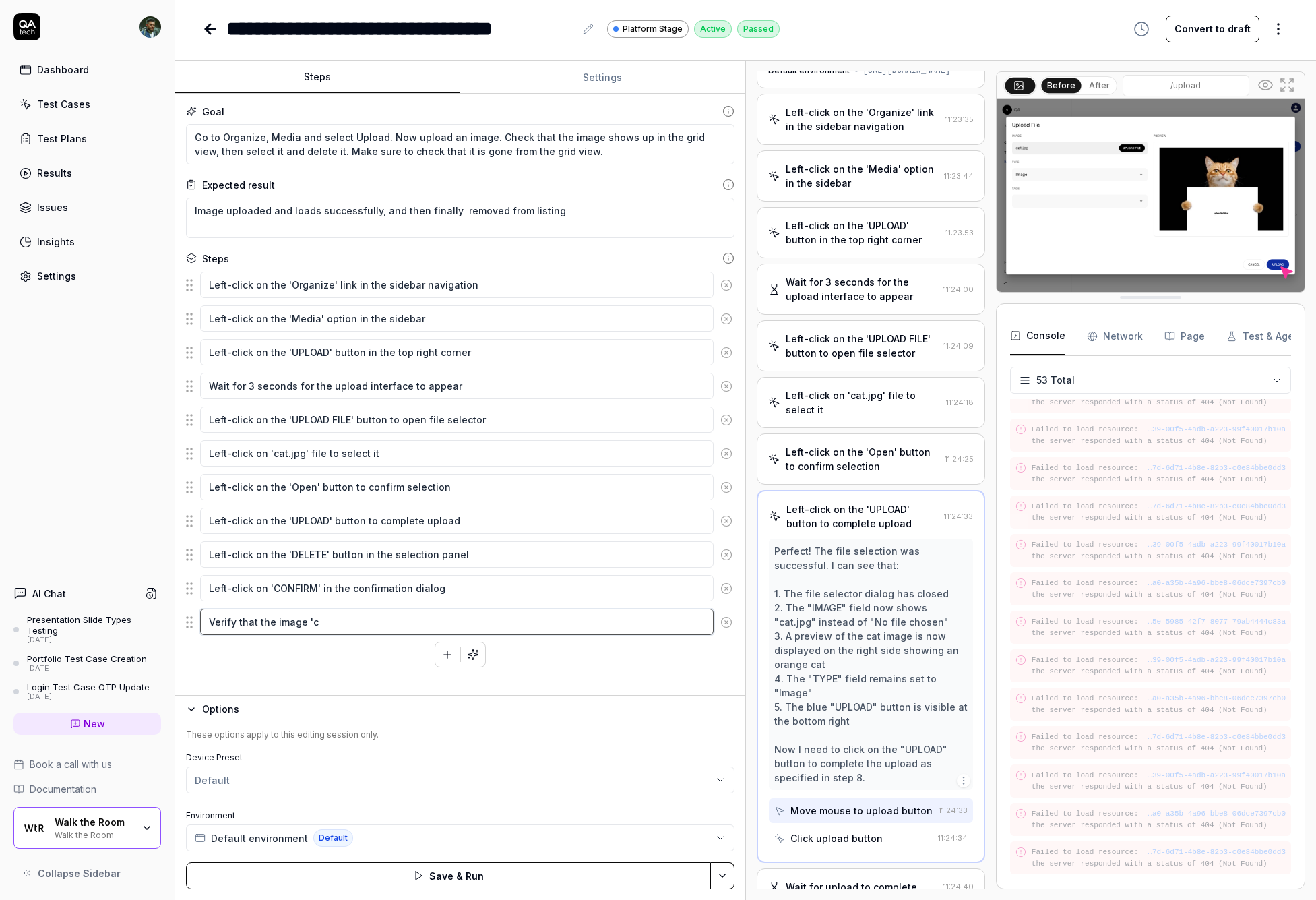
type textarea "Verify that the image 'ca"
type textarea "*"
type textarea "Verify that the image 'cat"
type textarea "*"
type textarea "Verify that the image 'cat-"
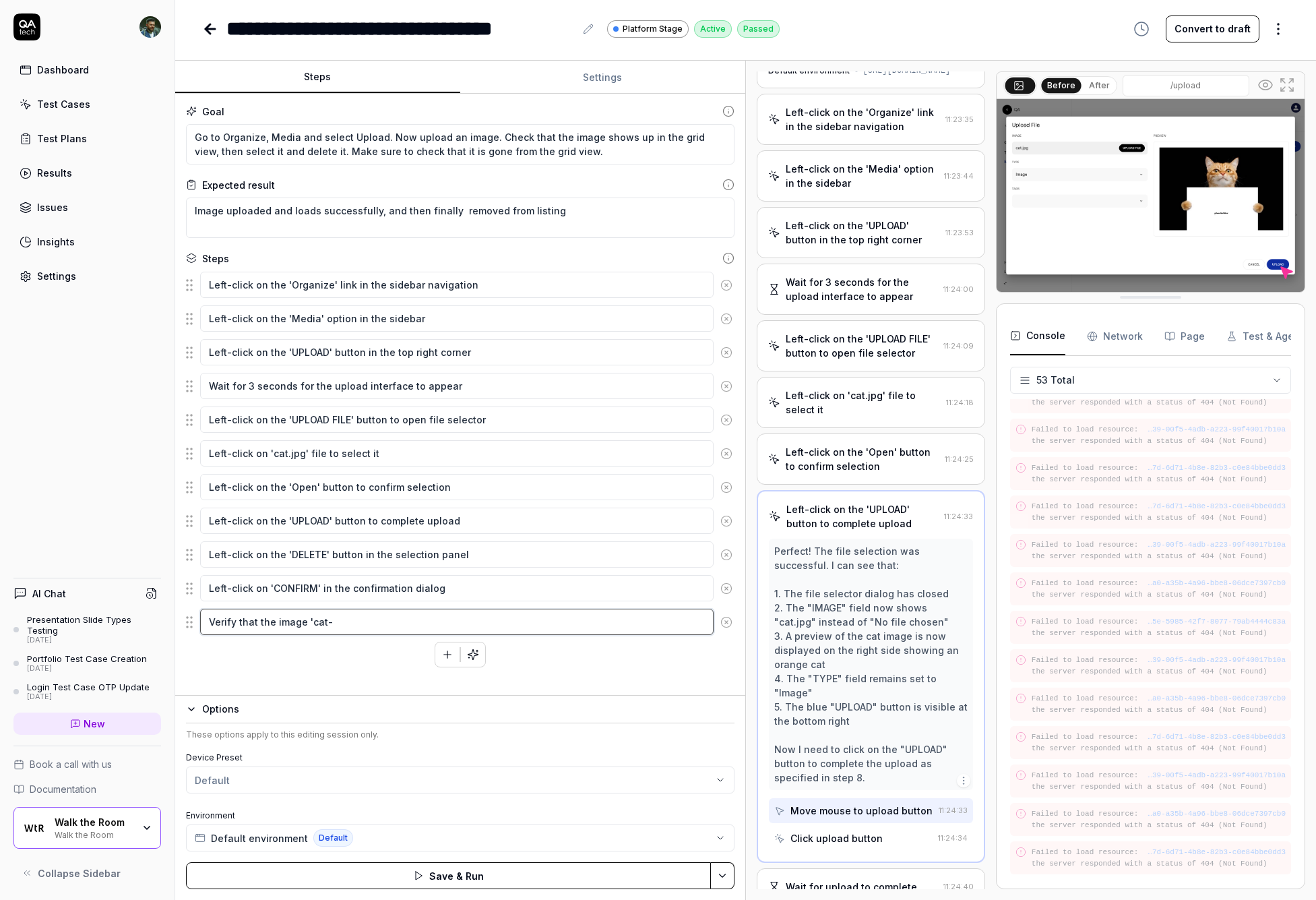
type textarea "*"
type textarea "Verify that the image 'cat-."
type textarea "*"
type textarea "Verify that the image 'cat-"
type textarea "*"
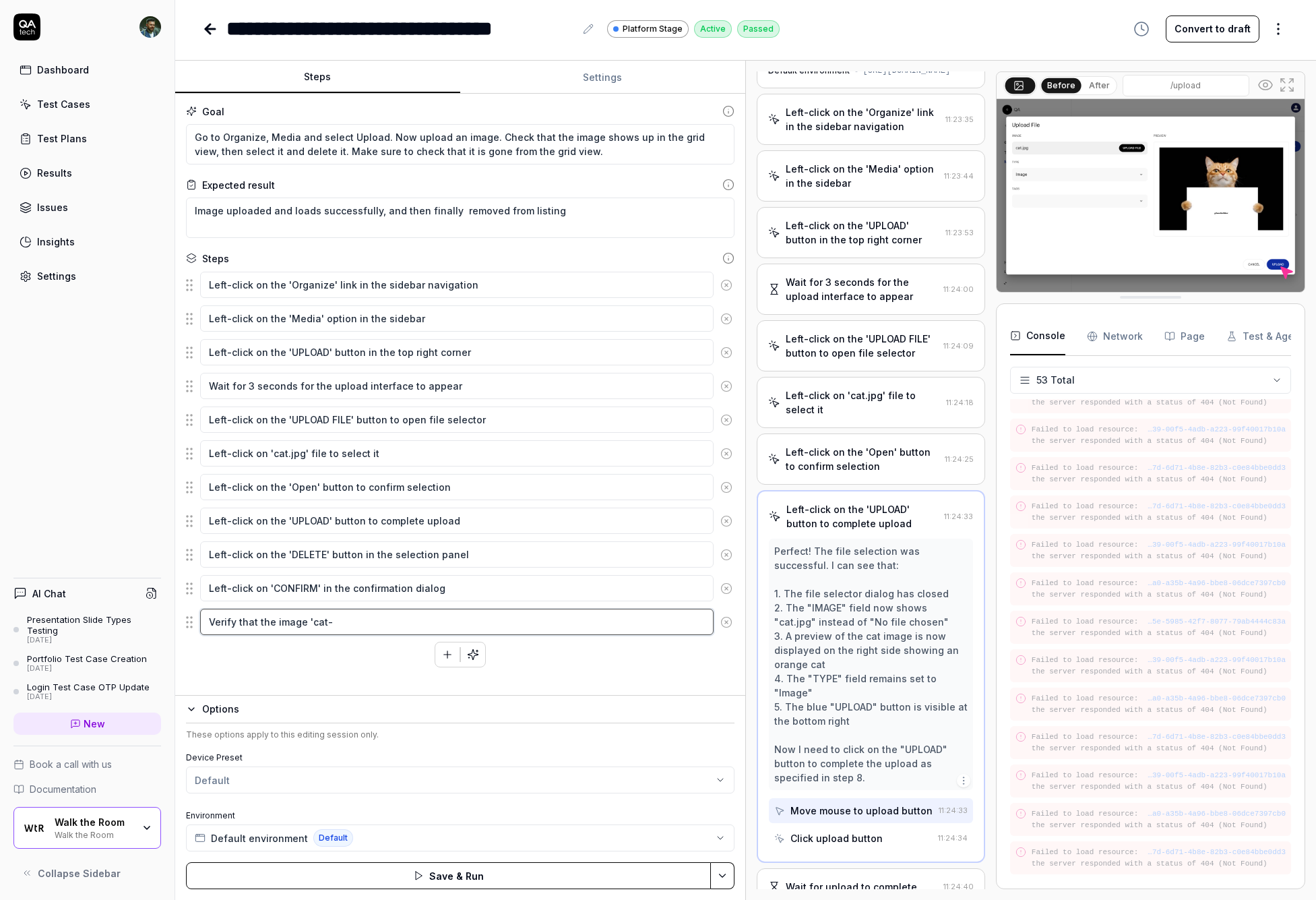
type textarea "Verify that the image 'cat"
type textarea "*"
type textarea "Verify that the image 'cat."
type textarea "*"
type textarea "Verify that the image 'cat.j"
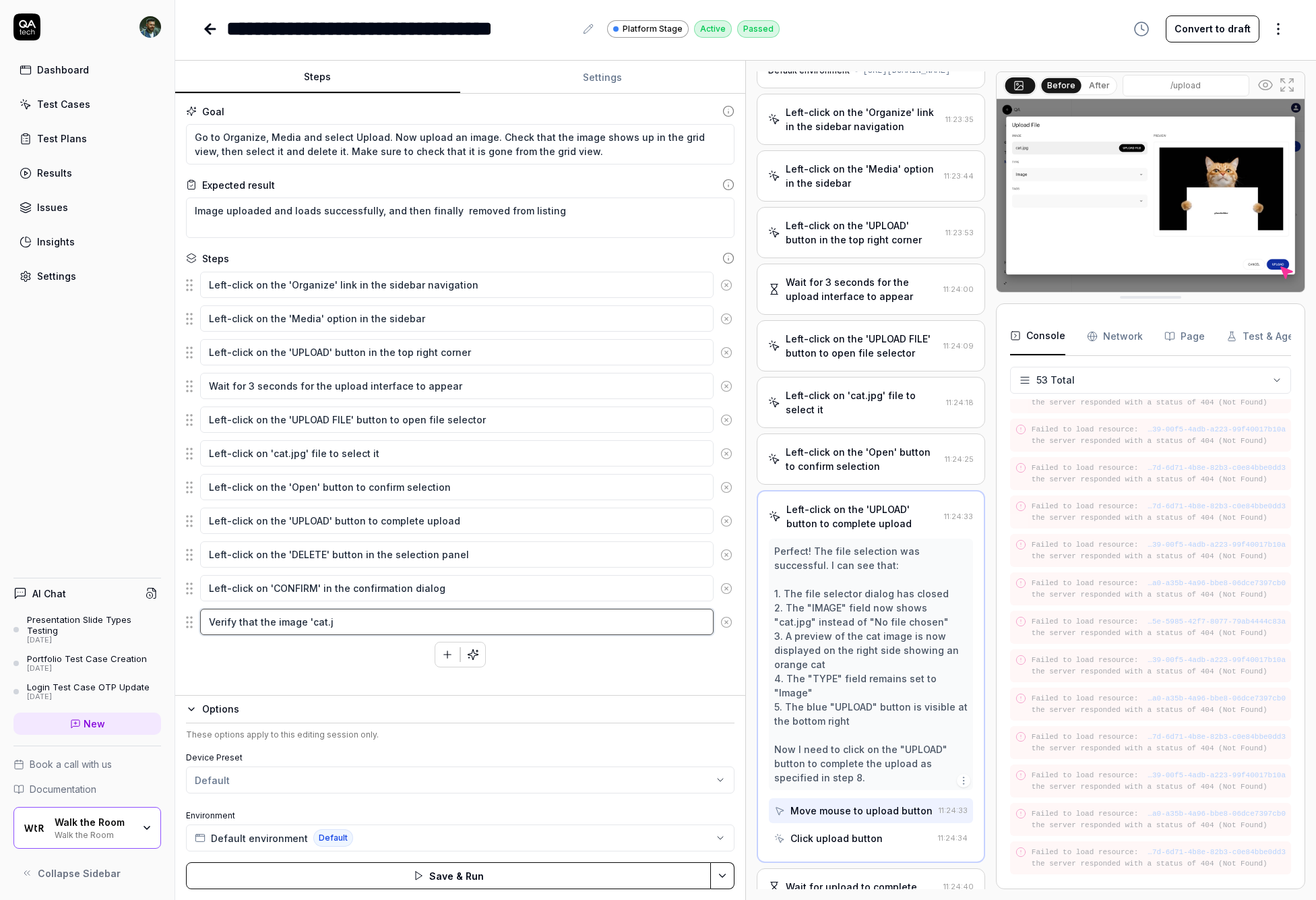
type textarea "*"
type textarea "Verify that the image '[DOMAIN_NAME]"
type textarea "*"
type textarea "Verify that the image 'cat.jpg"
type textarea "*"
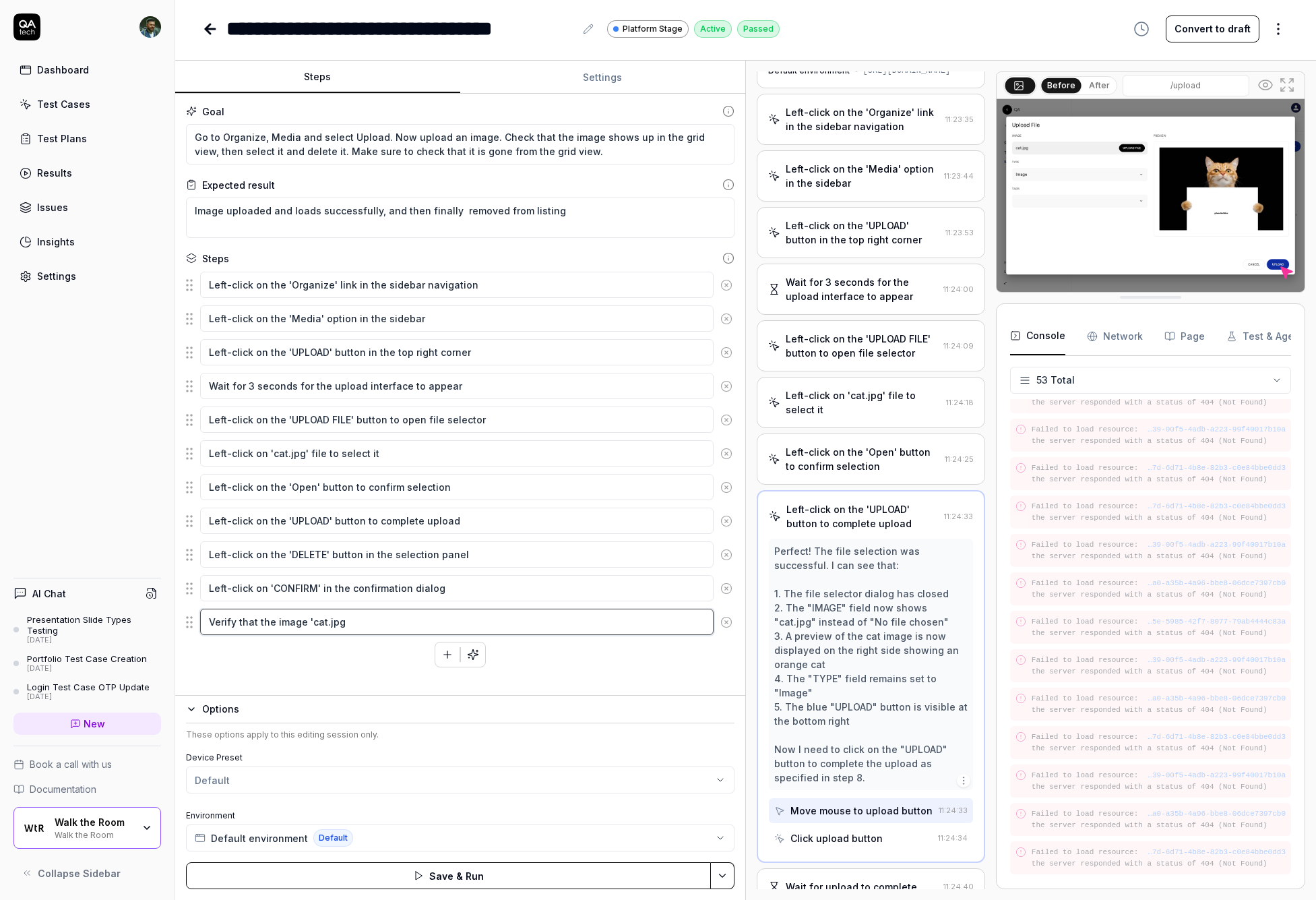
type textarea "Verify that the image 'cat.jpg'"
type textarea "*"
type textarea "Verify that the image 'cat.jpg'"
type textarea "*"
type textarea "Verify that the image 'cat.jpg' l"
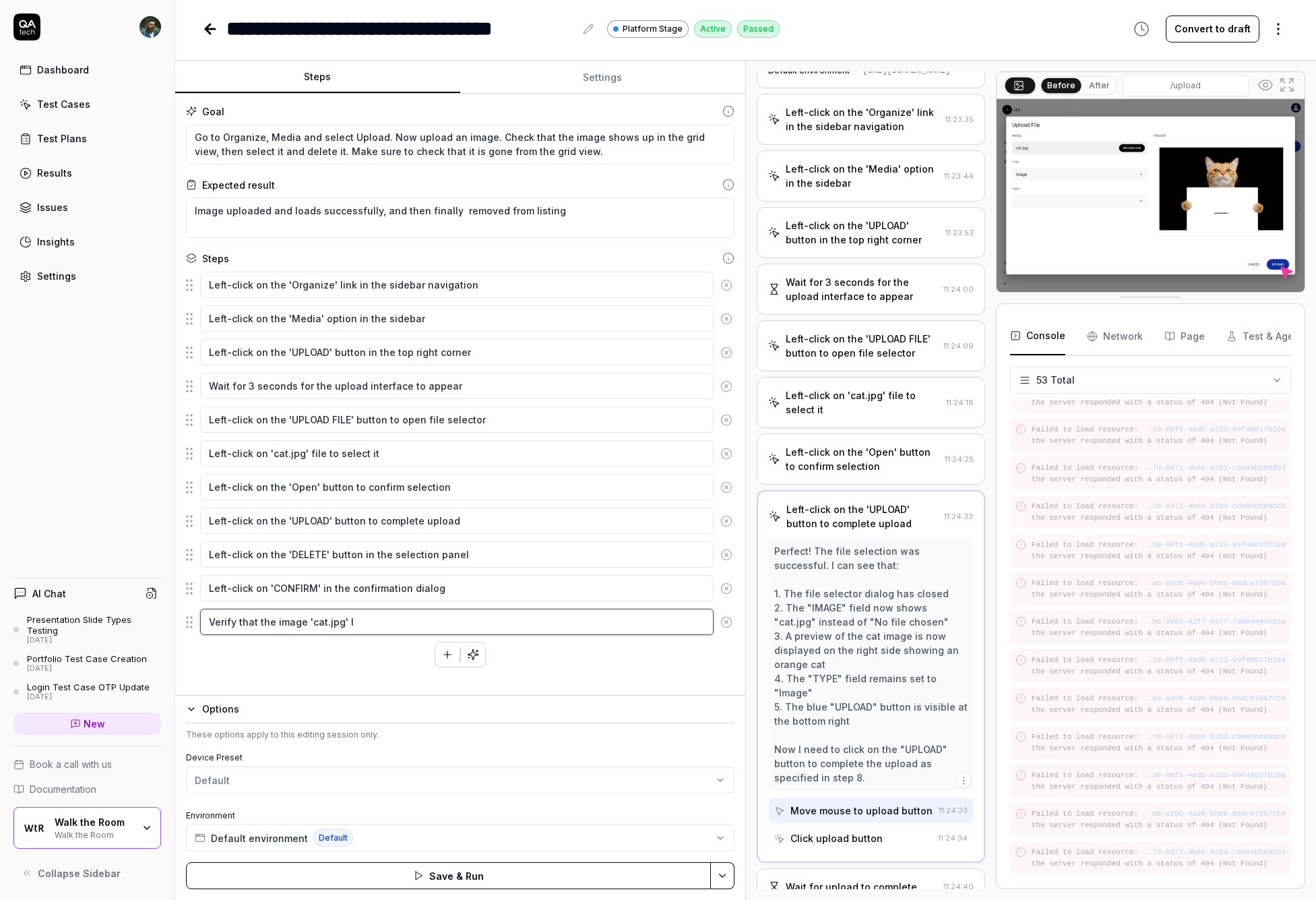
type textarea "*"
type textarea "Verify that the image 'cat.jpg' lo"
type textarea "*"
type textarea "Verify that the image 'cat.jpg' l"
type textarea "*"
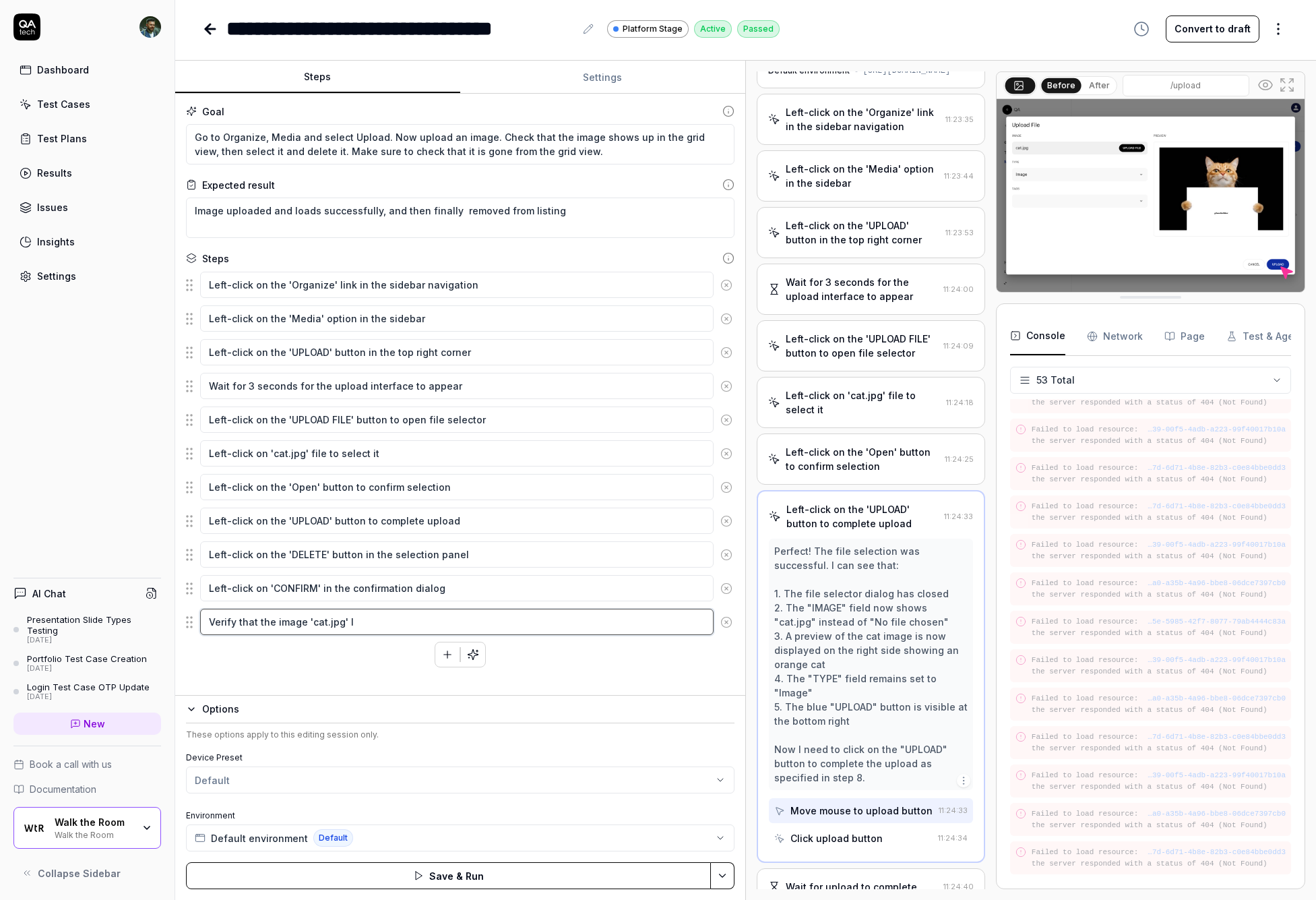
type textarea "Verify that the image 'cat.jpg'"
type textarea "*"
type textarea "Verify that the image 'cat.jpg' l"
type textarea "*"
type textarea "Verify that the image 'cat.jpg' lo"
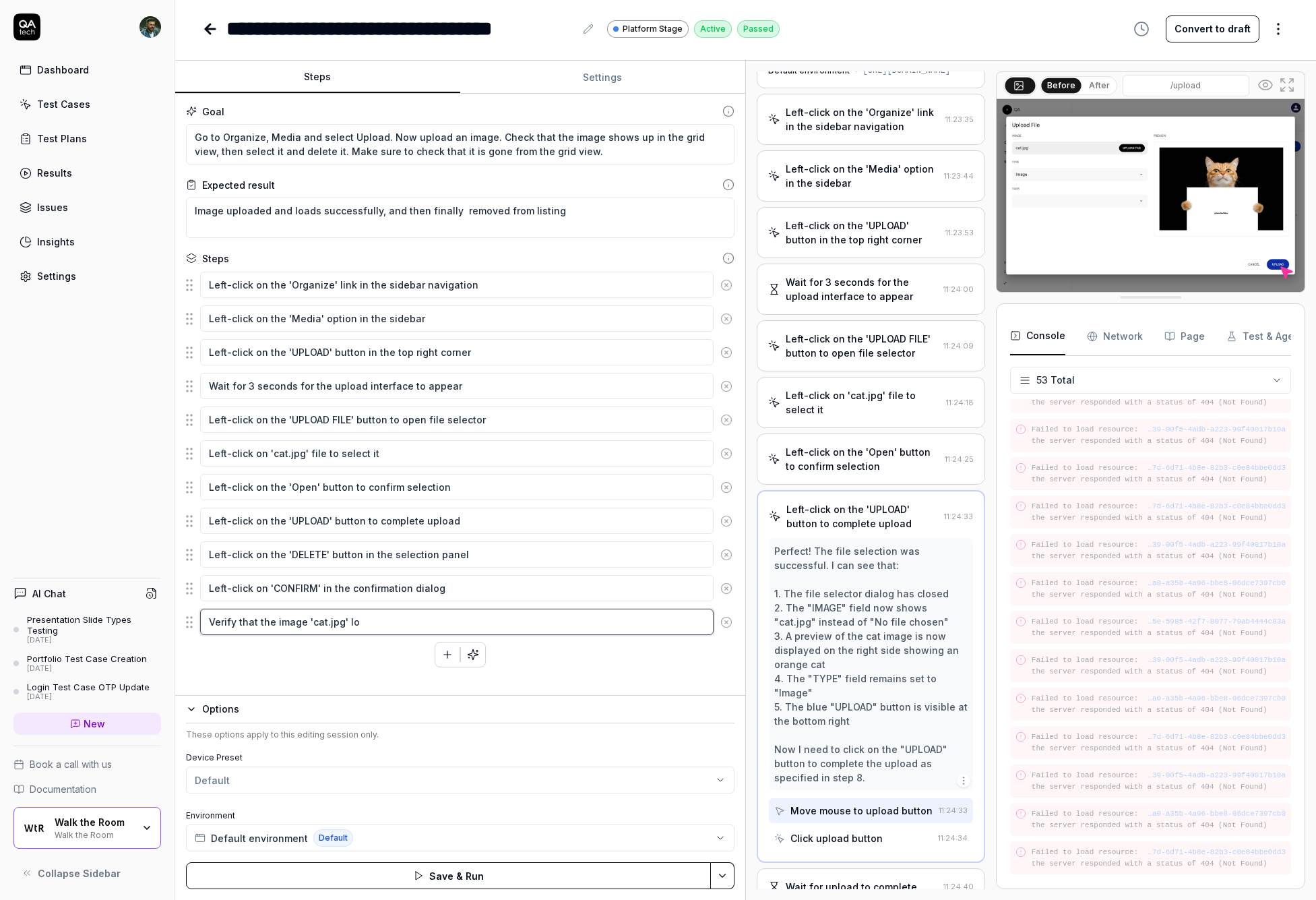
type textarea "*"
type textarea "Verify that the image 'cat.jpg' loa"
type textarea "*"
type textarea "Verify that the image 'cat.jpg' load"
type textarea "*"
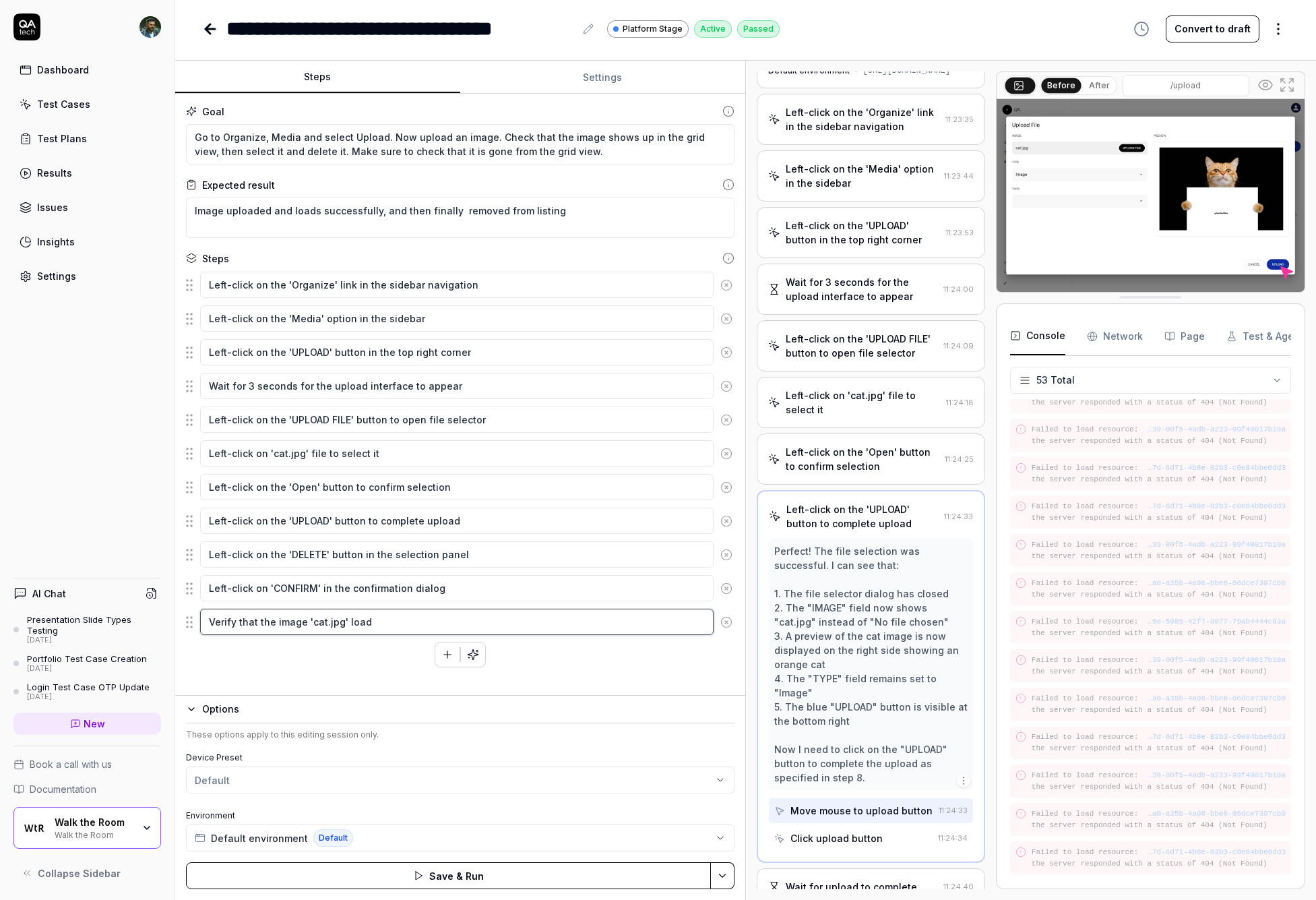
type textarea "Verify that the image 'cat.jpg' loads"
type textarea "*"
type textarea "Verify that the image 'cat.jpg' loads"
type textarea "*"
type textarea "Verify that the image 'cat.jpg' loads w"
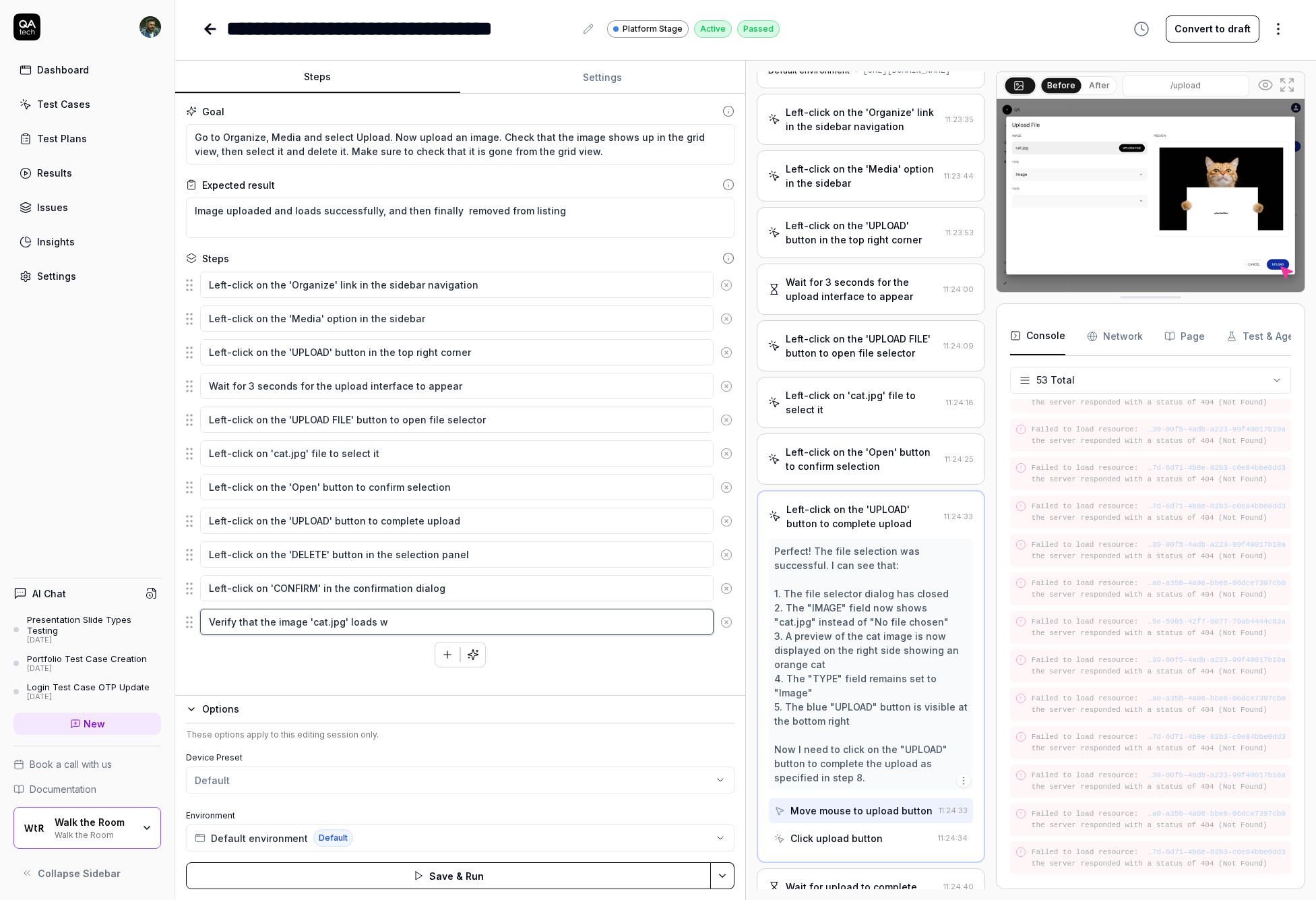
type textarea "*"
type textarea "Verify that the image 'cat.jpg' loads wi"
type textarea "*"
type textarea "Verify that the image 'cat.jpg' loads wit"
type textarea "*"
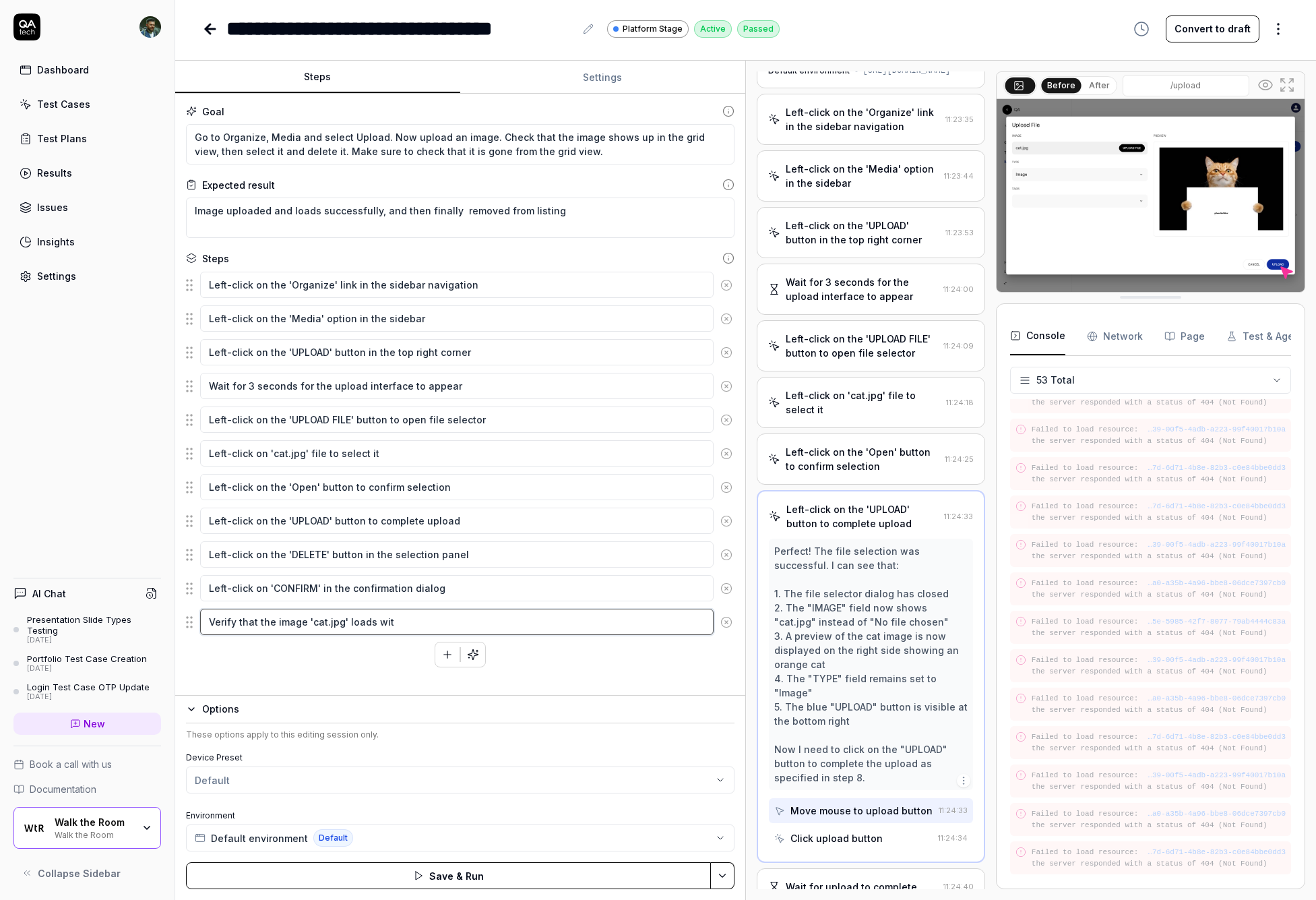
type textarea "Verify that the image 'cat.jpg' loads with"
type textarea "*"
type textarea "Verify that the image 'cat.jpg' loads witho"
type textarea "*"
type textarea "Verify that the image 'cat.jpg' loads withou"
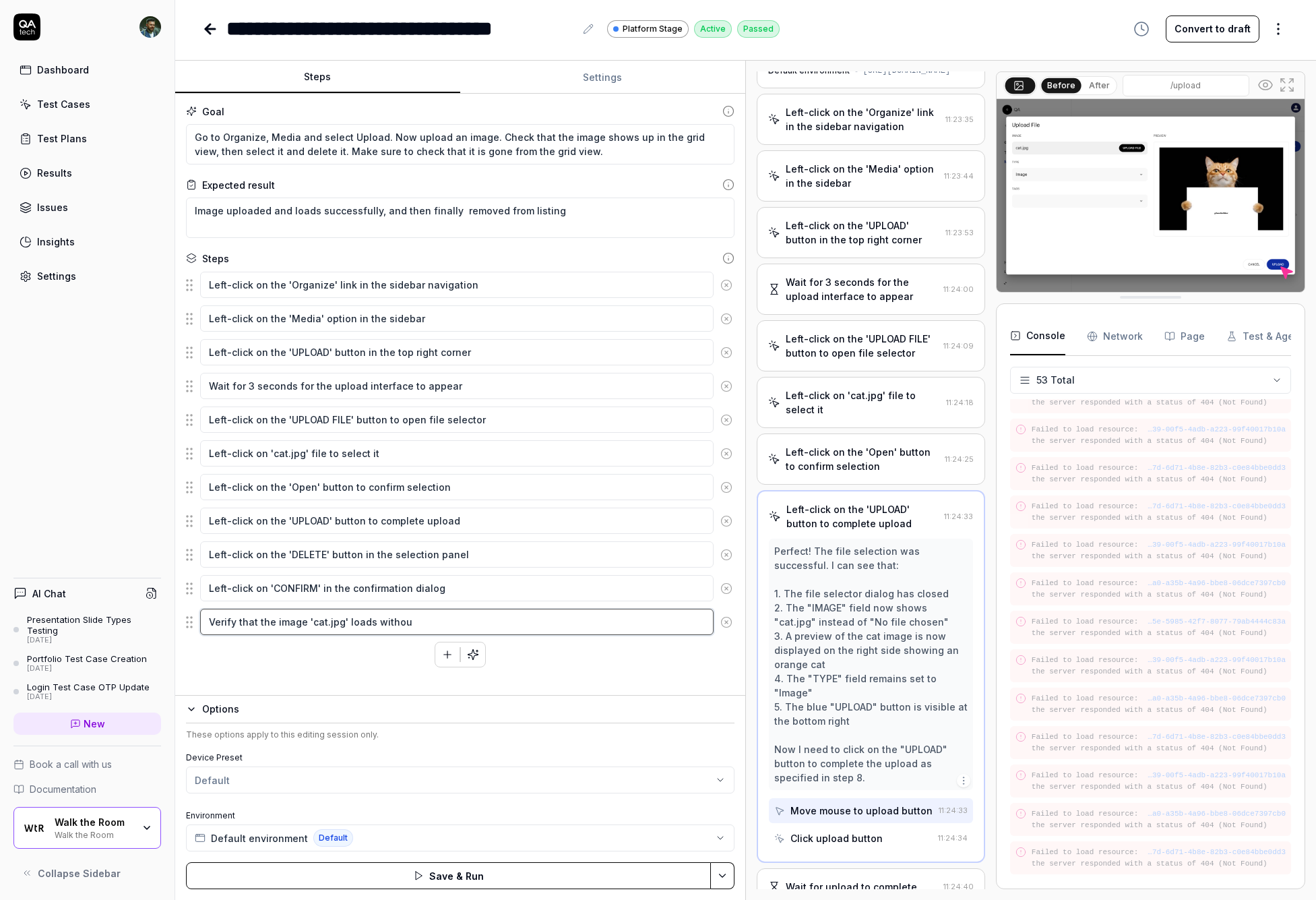
type textarea "*"
type textarea "Verify that the image 'cat.jpg' loads without"
type textarea "*"
type textarea "Verify that the image 'cat.jpg' loads without"
type textarea "*"
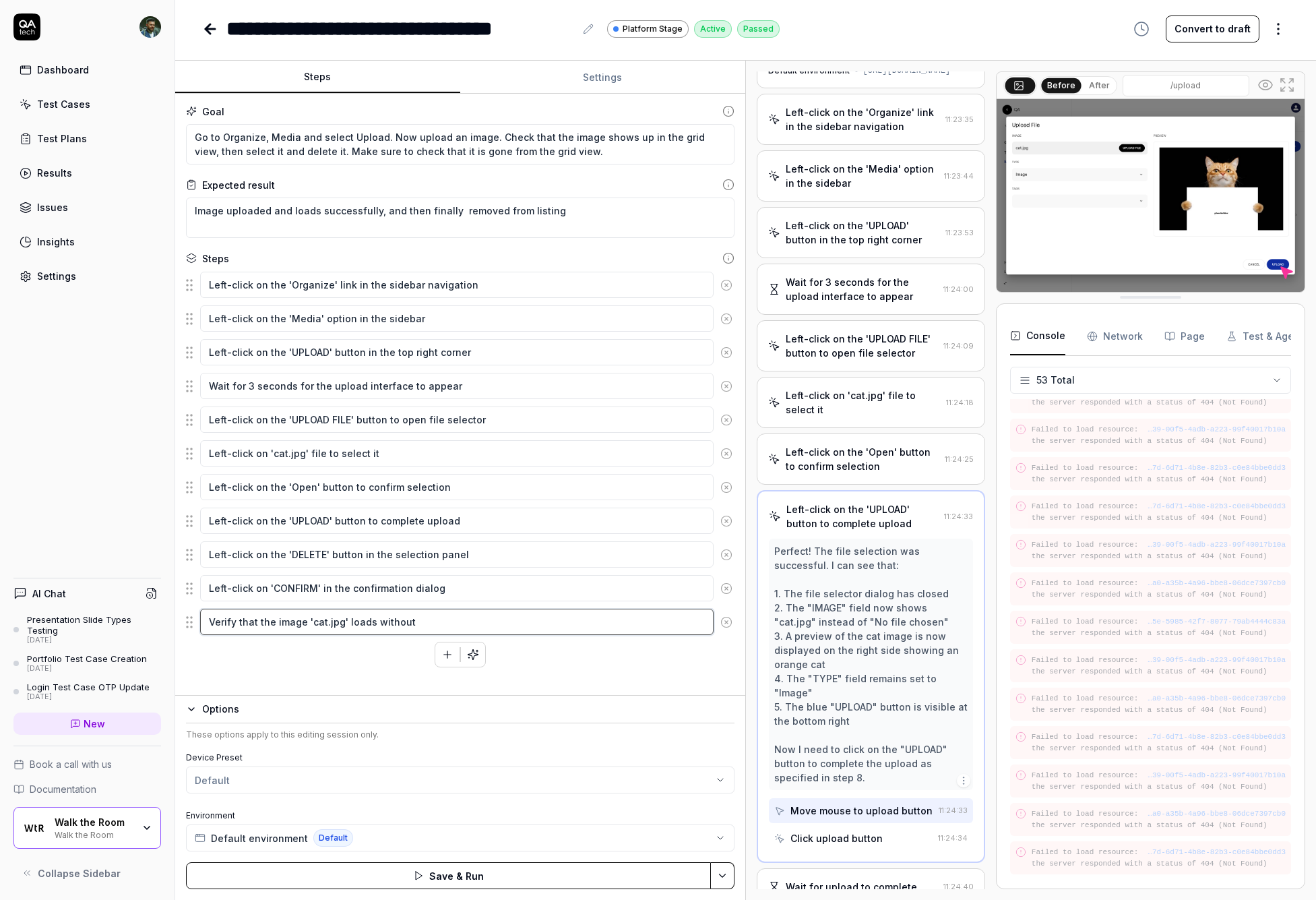
type textarea "Verify that the image 'cat.jpg' loads without"
type textarea "*"
type textarea "Verify that the image 'cat.jpg' loads withou"
type textarea "*"
type textarea "Verify that the image 'cat.jpg' loads witho"
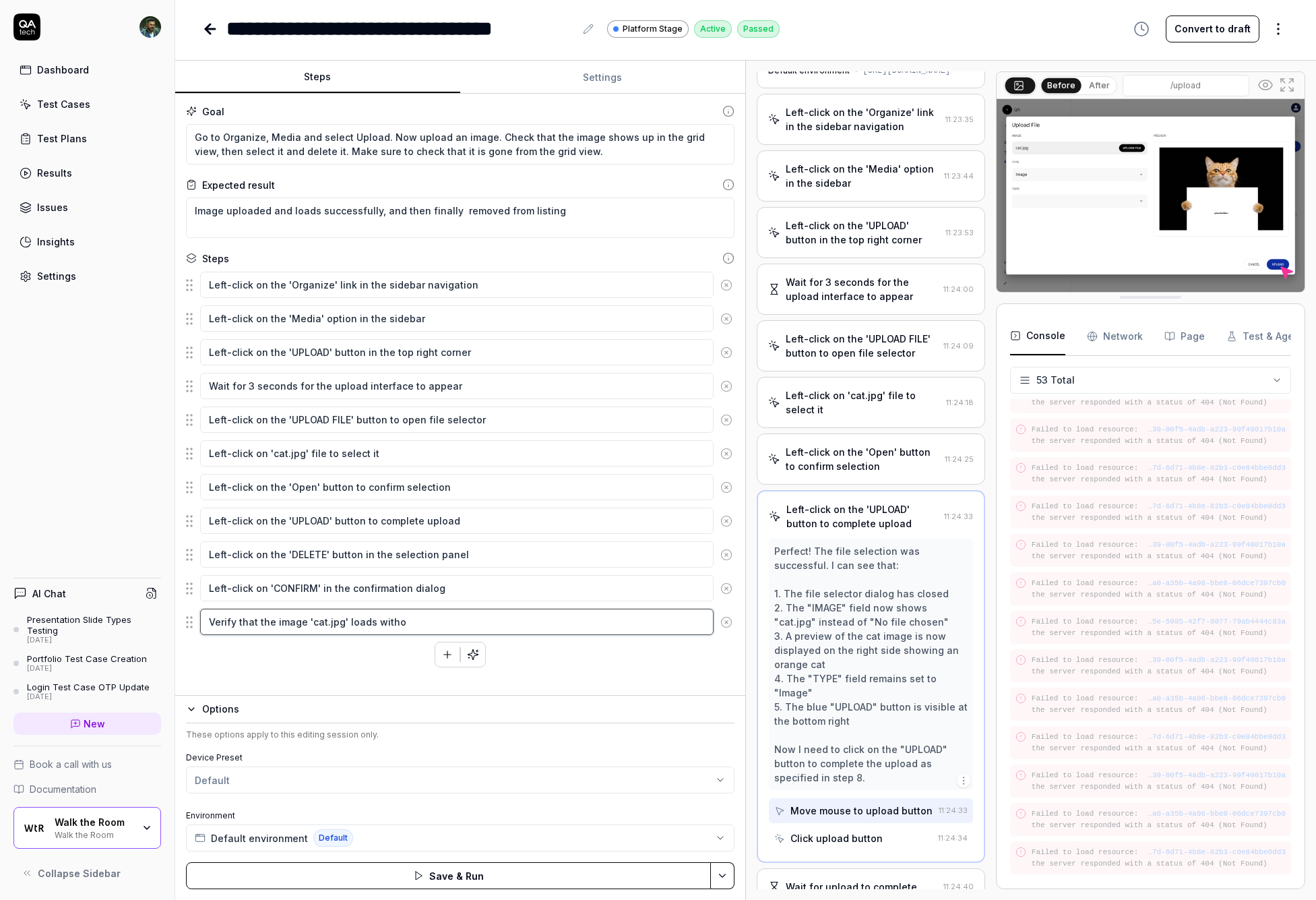
type textarea "*"
type textarea "Verify that the image 'cat.jpg' loads with"
type textarea "*"
type textarea "Verify that the image 'cat.jpg' loads wit"
type textarea "*"
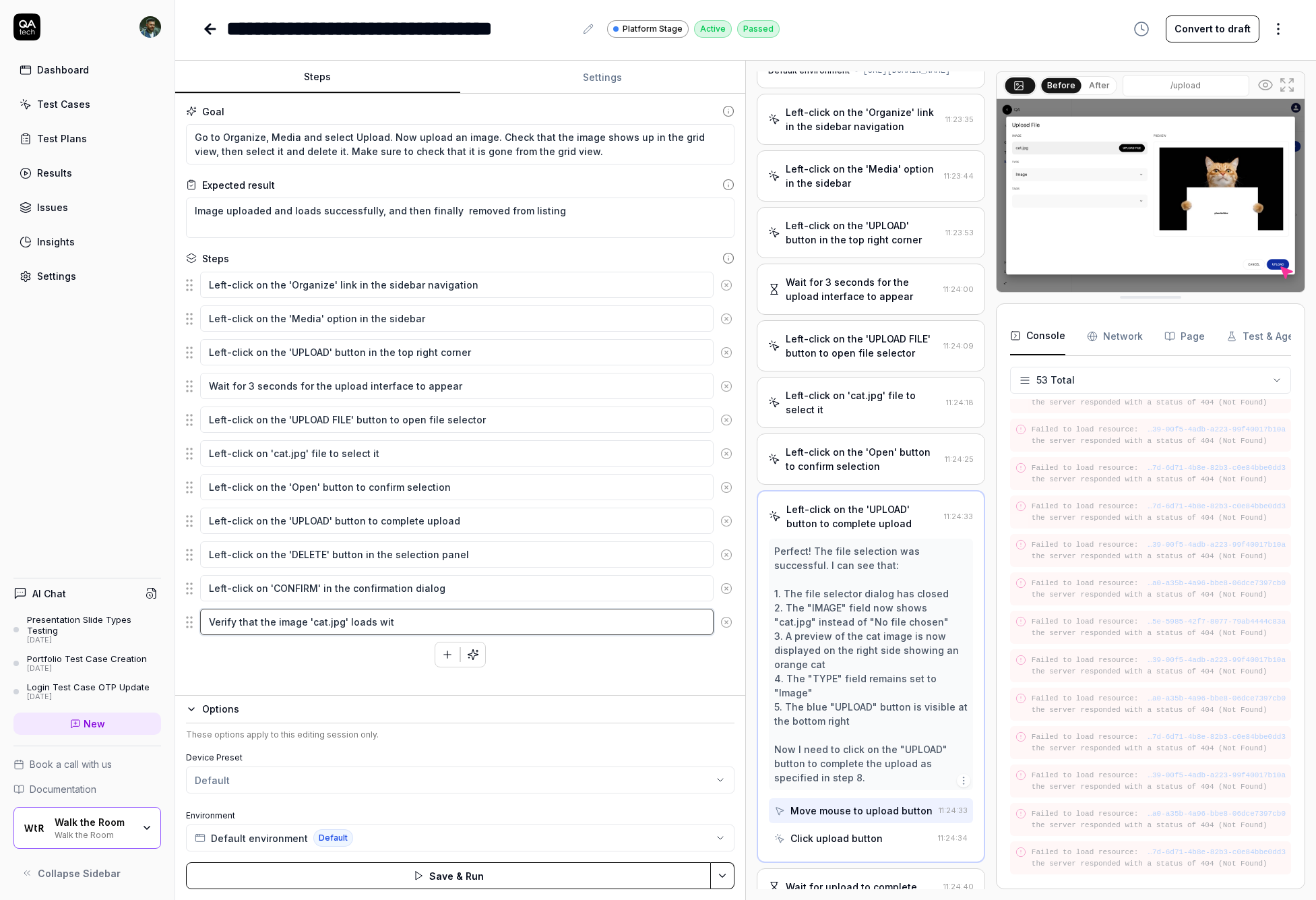
type textarea "Verify that the image 'cat.jpg' loads wi"
type textarea "*"
type textarea "Verify that the image 'cat.jpg' loads w"
type textarea "*"
type textarea "Verify that the image 'cat.jpg' loads"
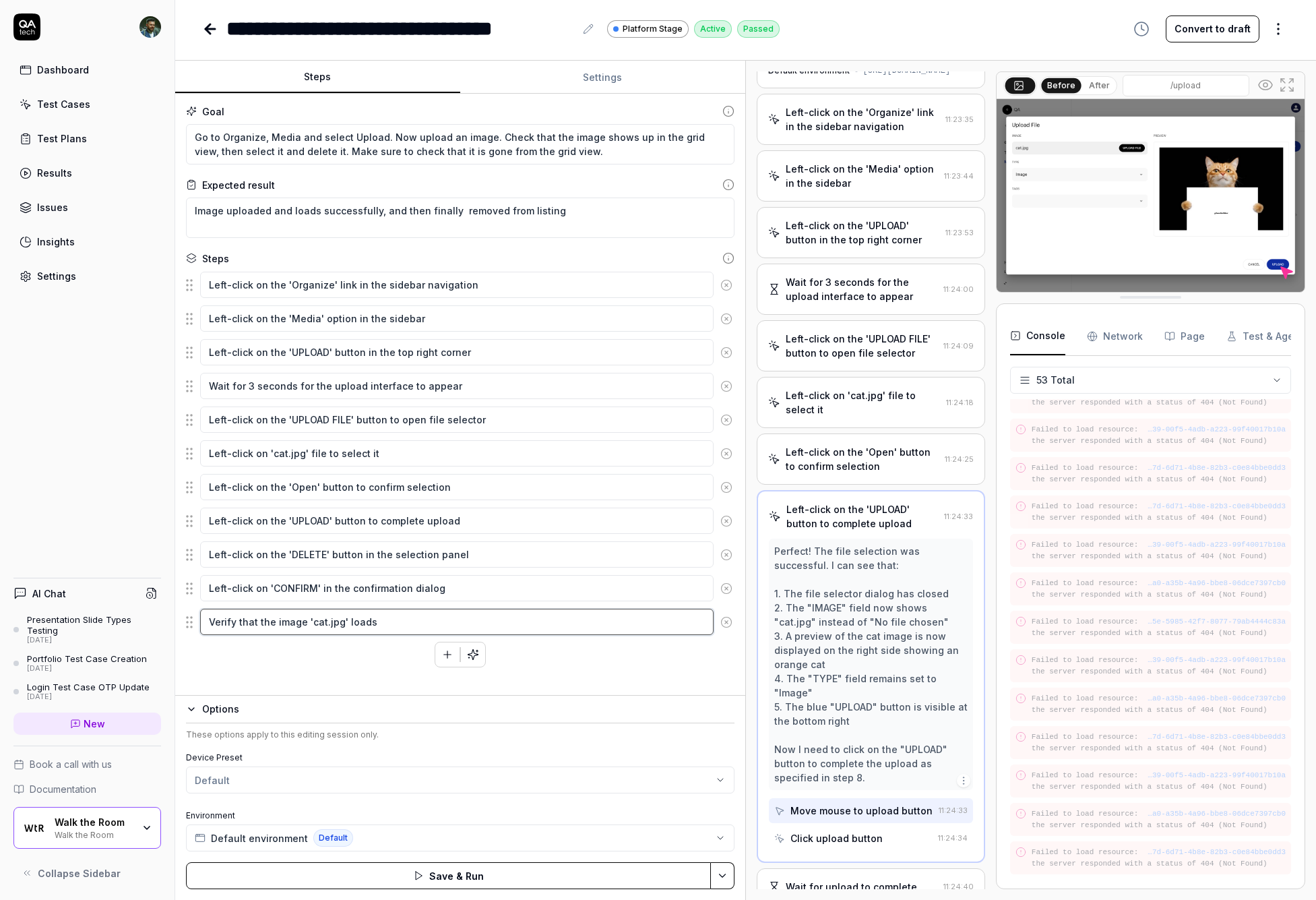
type textarea "*"
type textarea "Verify that the image 'cat.jpg' loads"
type textarea "*"
type textarea "Verify that the image 'cat.jpg' loads"
click at [647, 752] on label "Device Preset" at bounding box center [460, 757] width 548 height 12
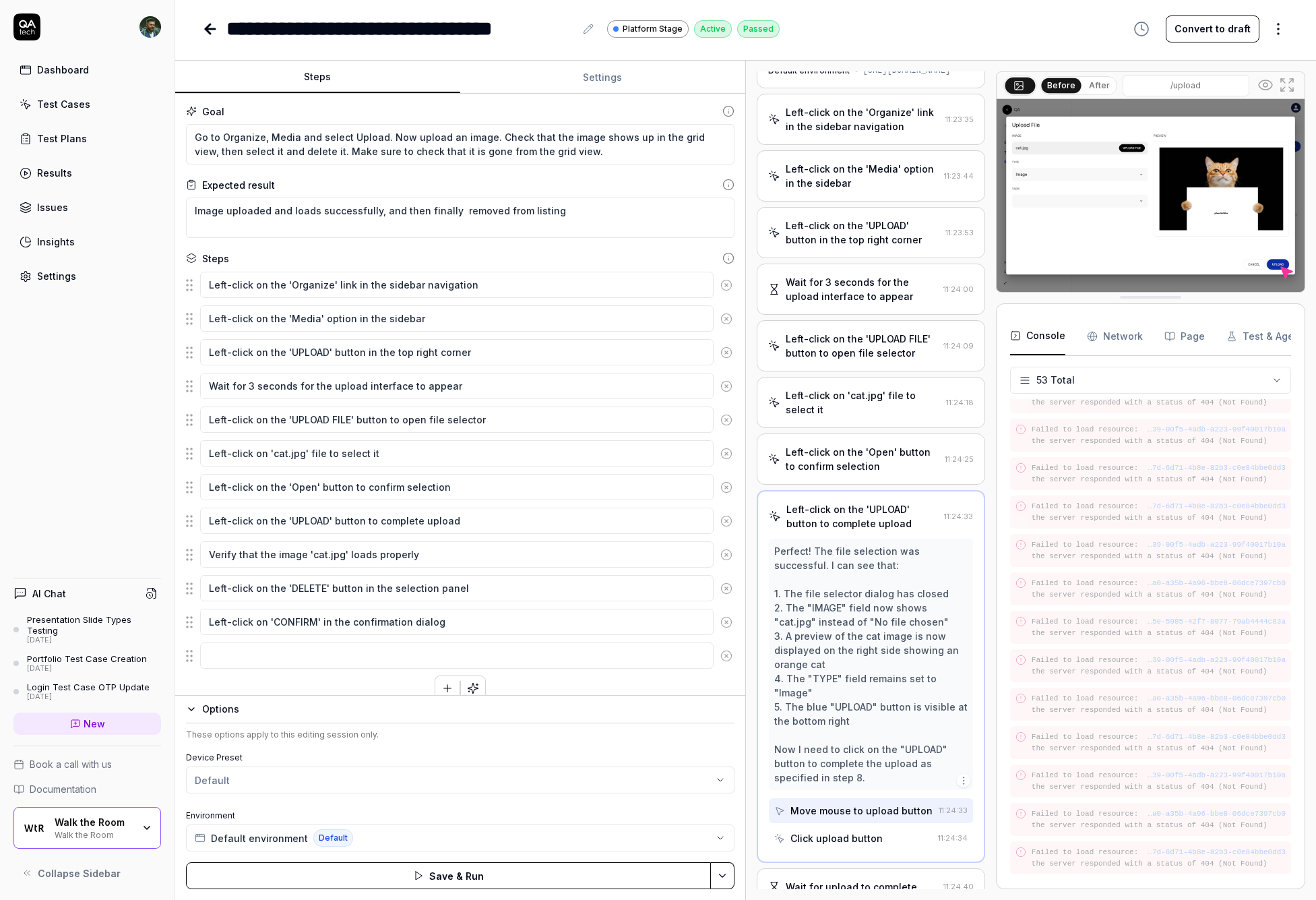
click at [721, 660] on circle at bounding box center [725, 655] width 10 height 10
click at [502, 879] on button "Save & Run" at bounding box center [448, 875] width 525 height 27
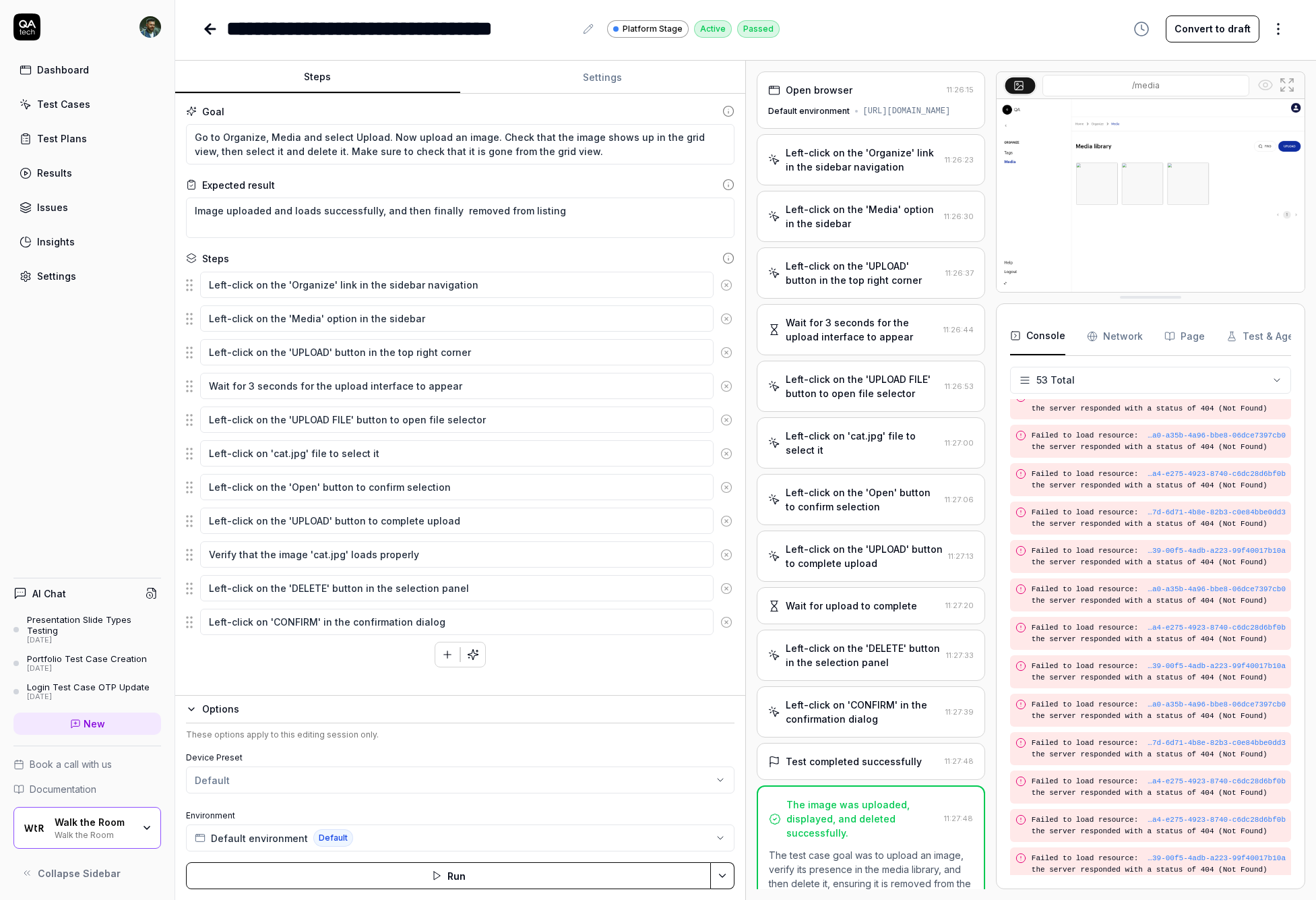
click at [726, 555] on icon at bounding box center [727, 554] width 12 height 12
click at [480, 622] on button "button" at bounding box center [473, 621] width 24 height 24
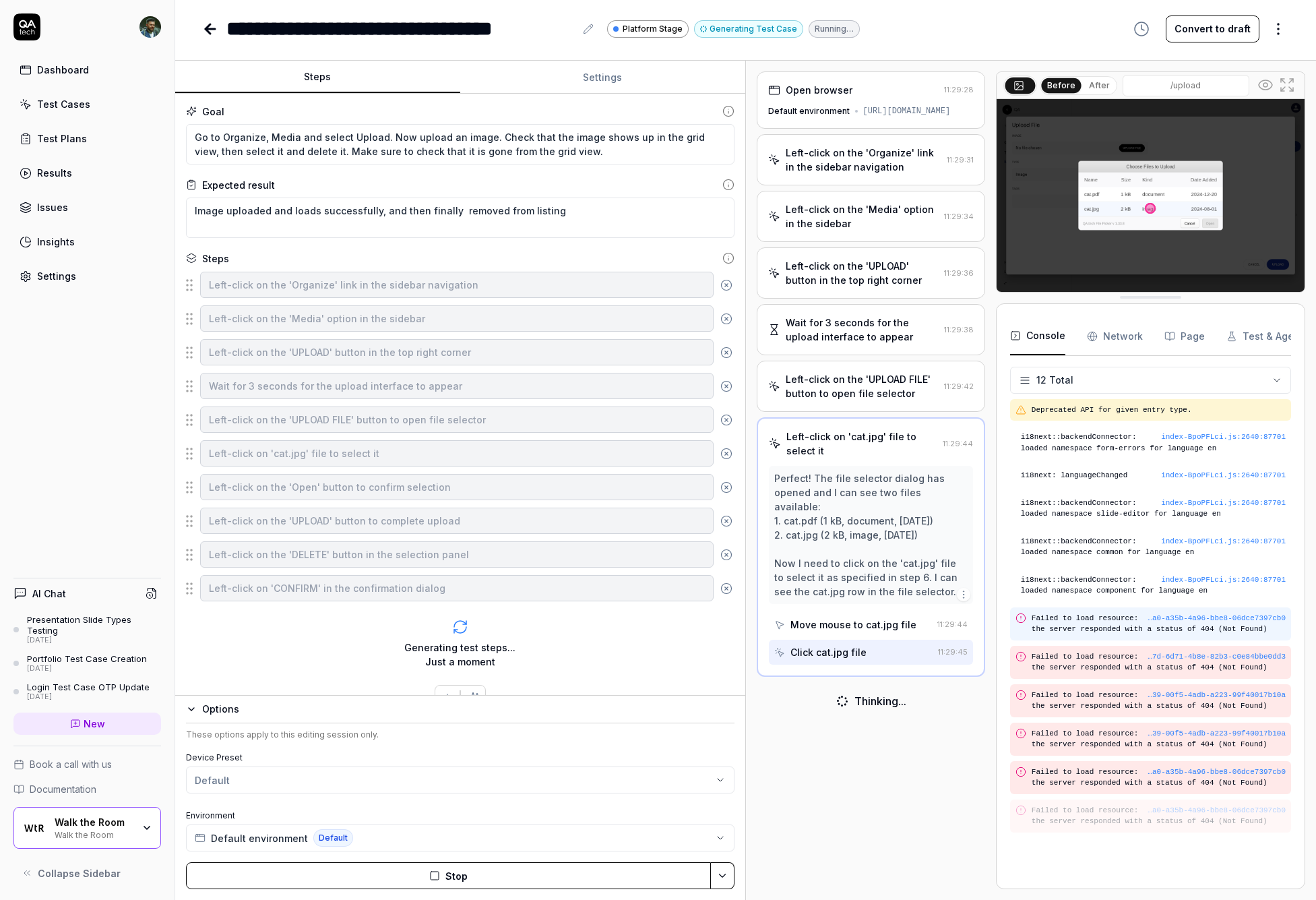
click at [862, 626] on pre "Failed to load resource: the server responded with a status of 404 (Not Found)" at bounding box center [1158, 623] width 254 height 22
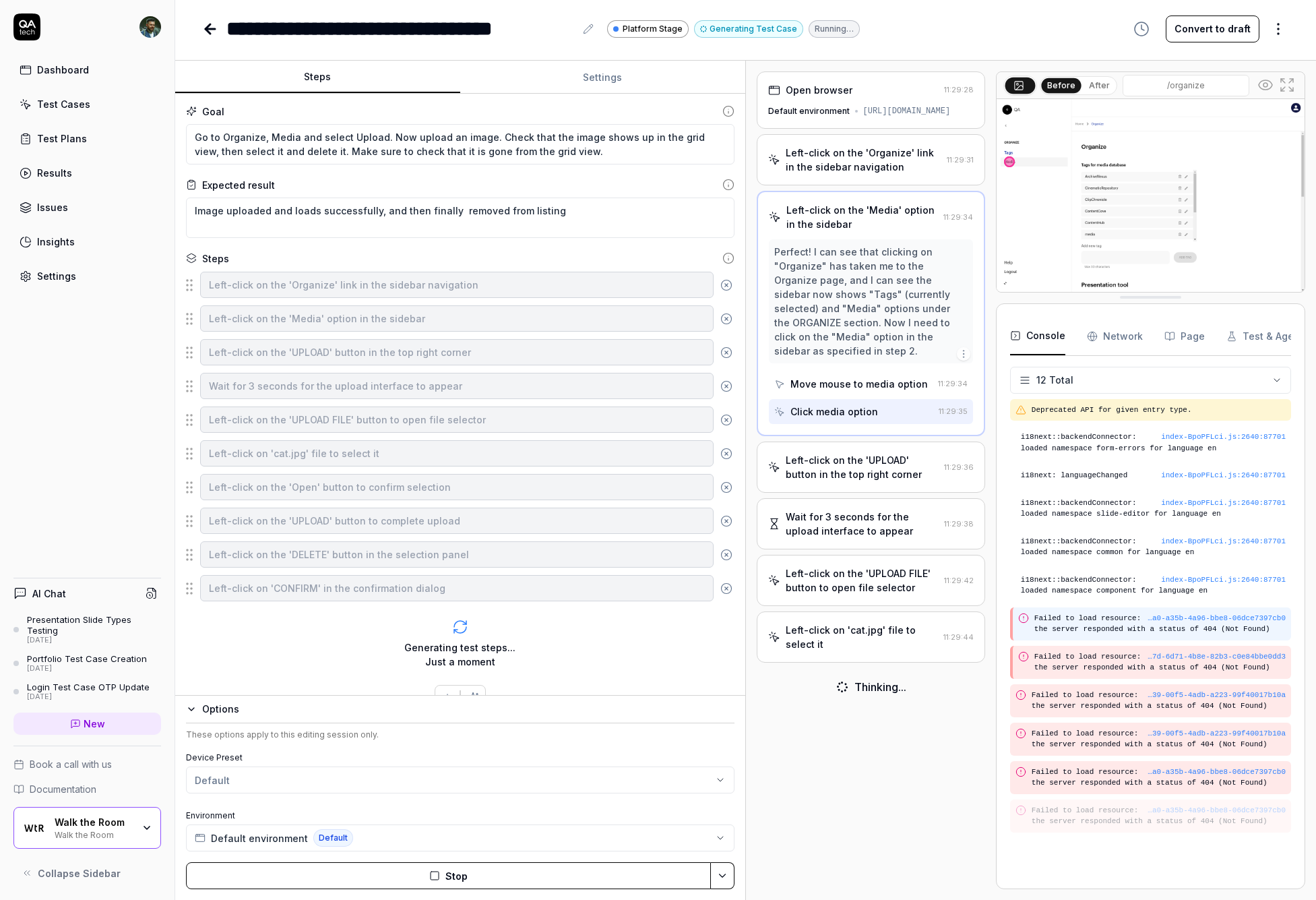
click at [862, 622] on icon at bounding box center [1023, 618] width 11 height 11
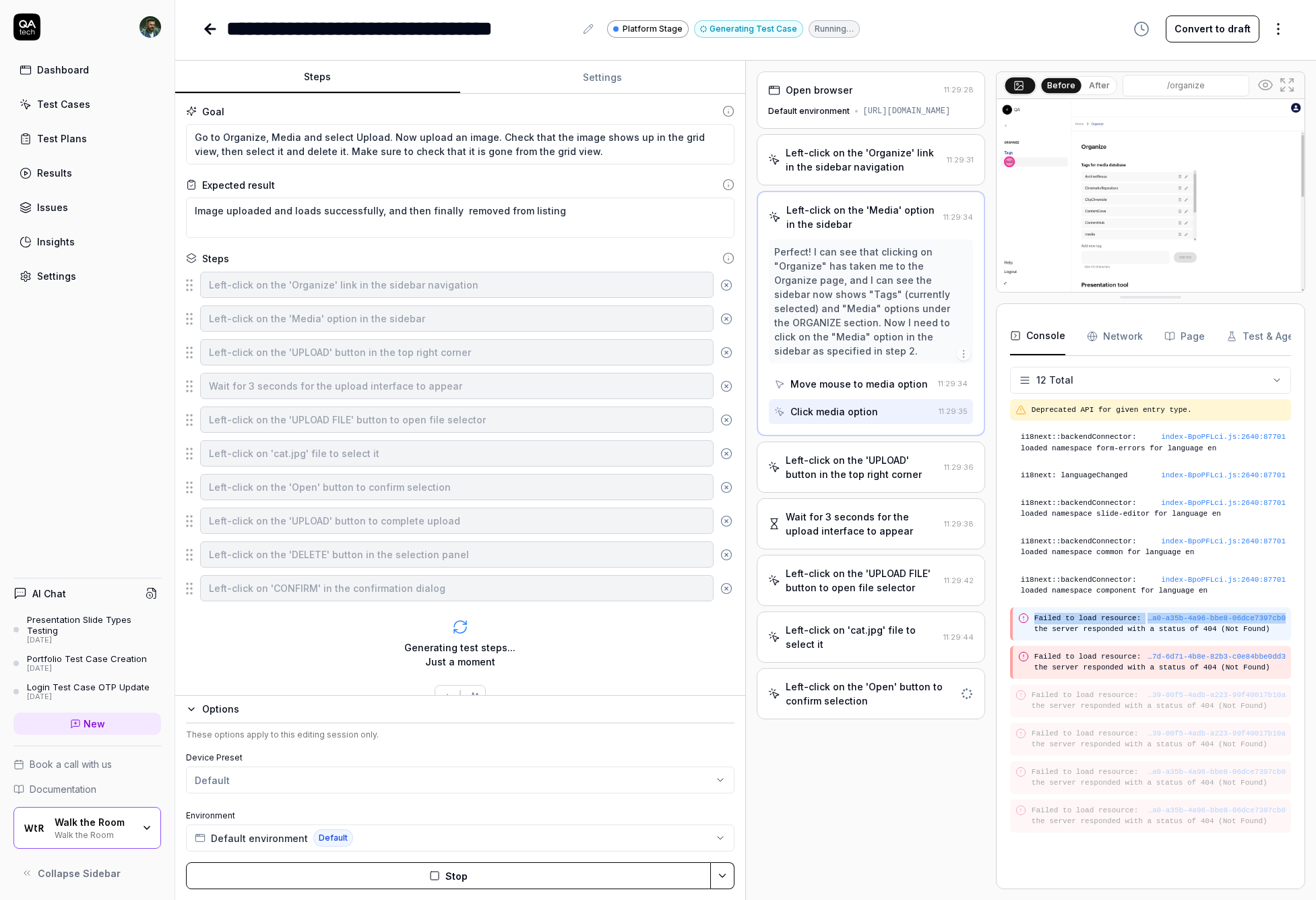
drag, startPoint x: 1017, startPoint y: 625, endPoint x: 1035, endPoint y: 632, distance: 19.3
click at [862, 632] on div "…a0-a35b-4a96-bbe8-06dce7397cb0 Failed to load resource: the server responded w…" at bounding box center [1150, 623] width 281 height 33
click at [862, 649] on div "Deprecated API for given entry type. index-BpoPFLci.js : 2640 : 87701 i18next::…" at bounding box center [1150, 637] width 281 height 476
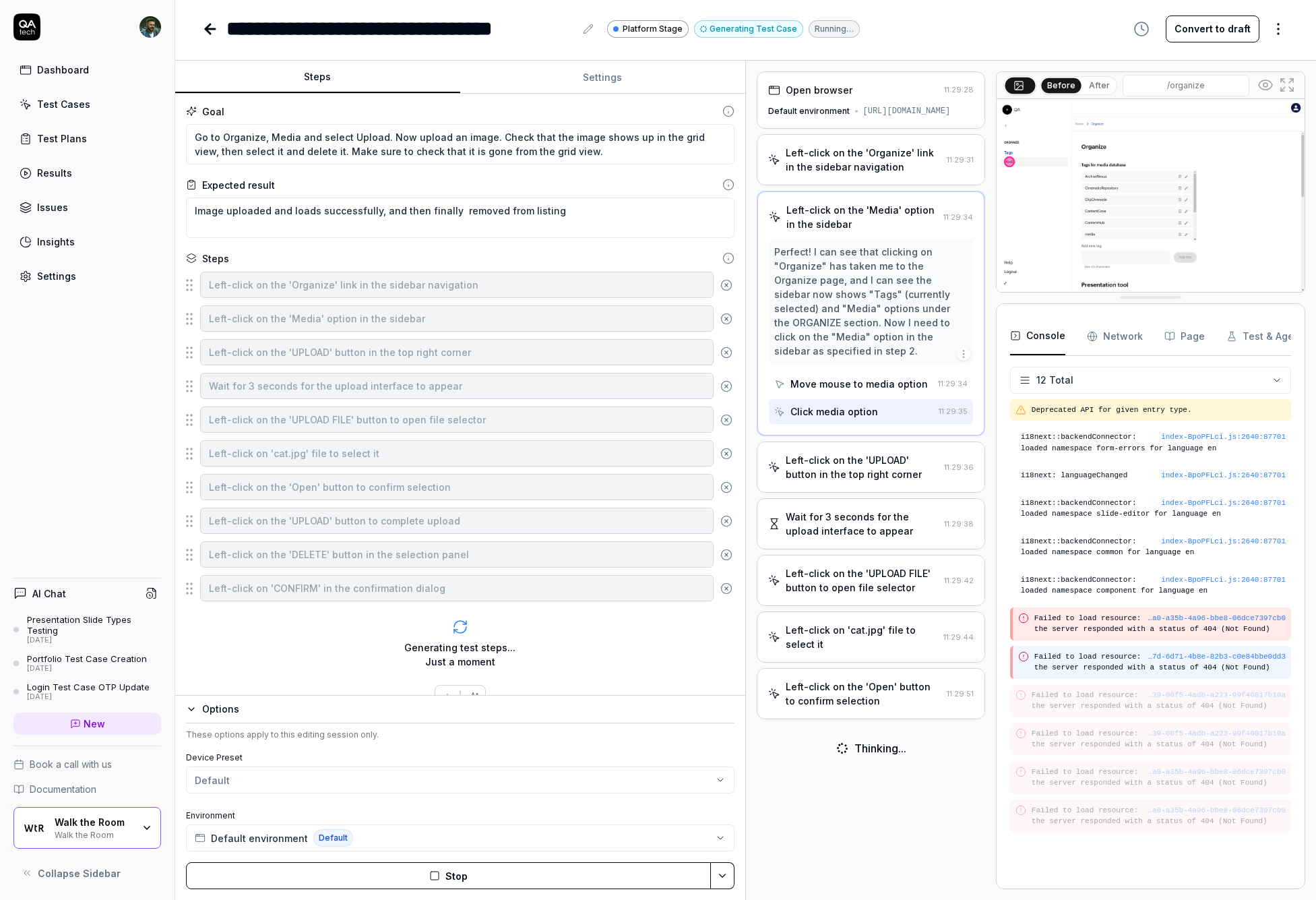
click at [862, 670] on pre "Failed to load resource: the server responded with a status of 404 (Not Found)" at bounding box center [1160, 662] width 252 height 22
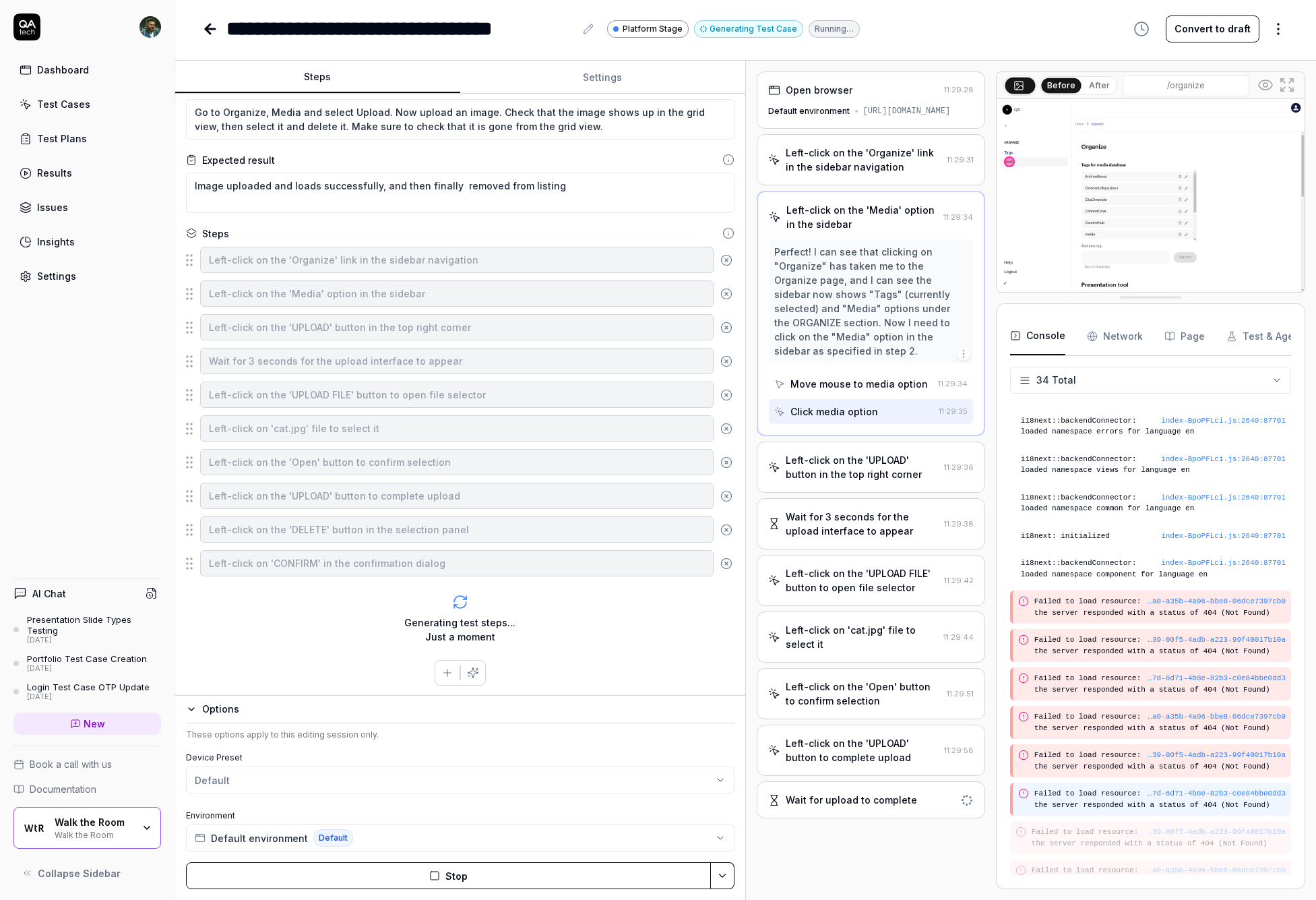
scroll to position [1048, 0]
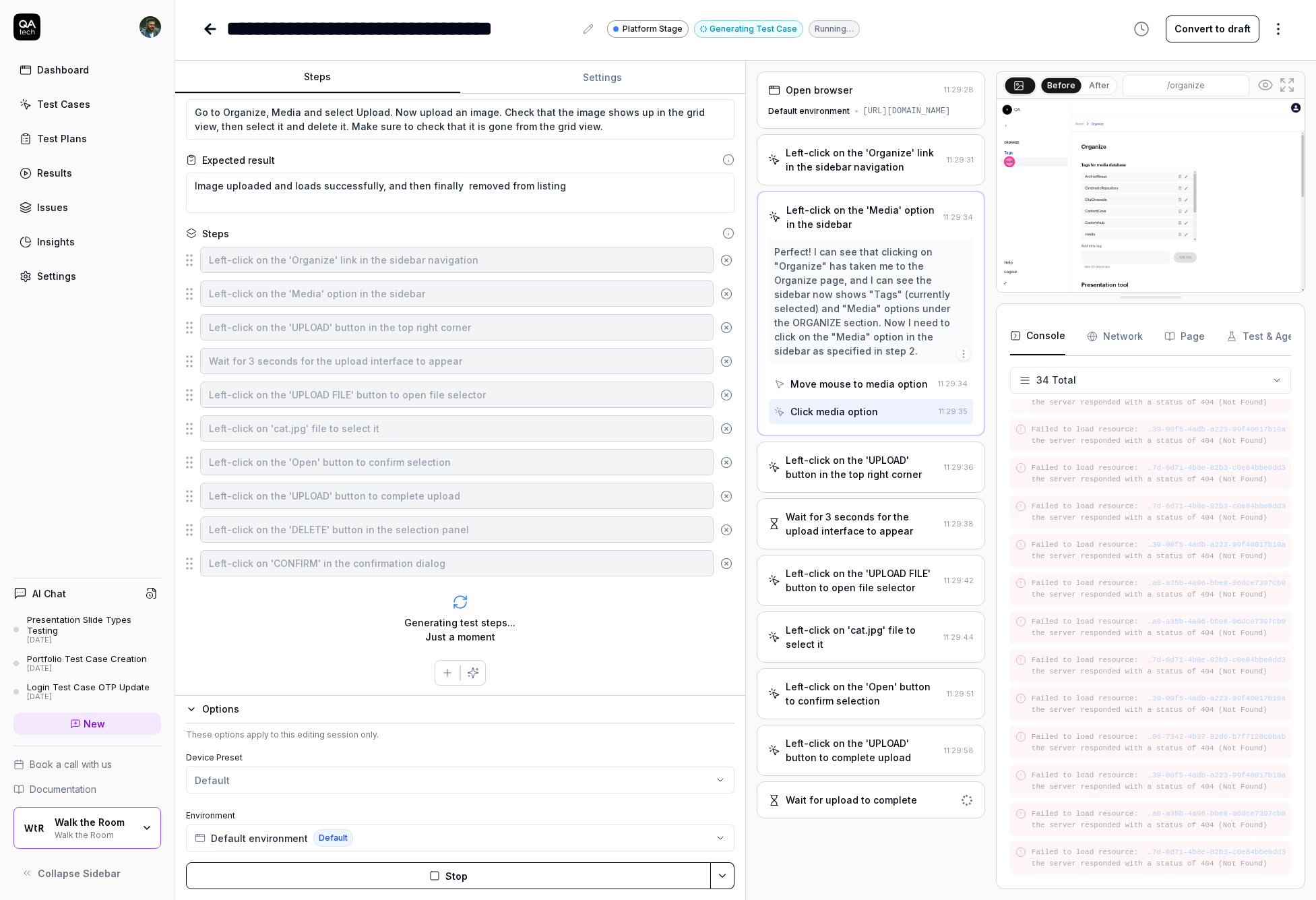
click at [441, 0] on div "**********" at bounding box center [746, 21] width 1141 height 43
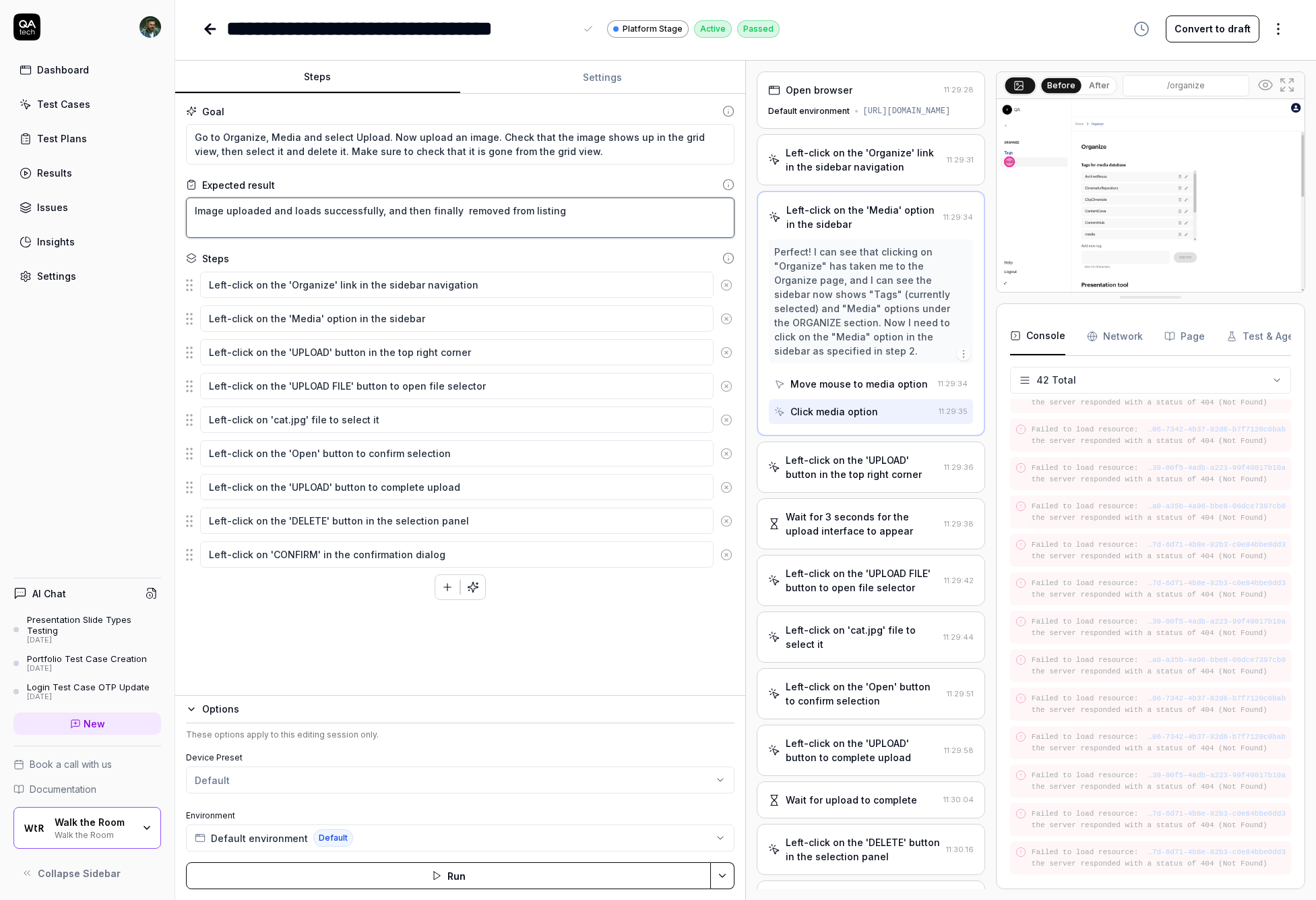
drag, startPoint x: 274, startPoint y: 214, endPoint x: 289, endPoint y: 220, distance: 16.2
click at [274, 214] on textarea "Image uploaded and loads successfully, and then finally removed from listing" at bounding box center [460, 217] width 548 height 40
click at [371, 211] on textarea "Image uploaded and loads successfully, and then finally removed from listing" at bounding box center [460, 217] width 548 height 40
click at [477, 592] on icon "button" at bounding box center [473, 587] width 12 height 12
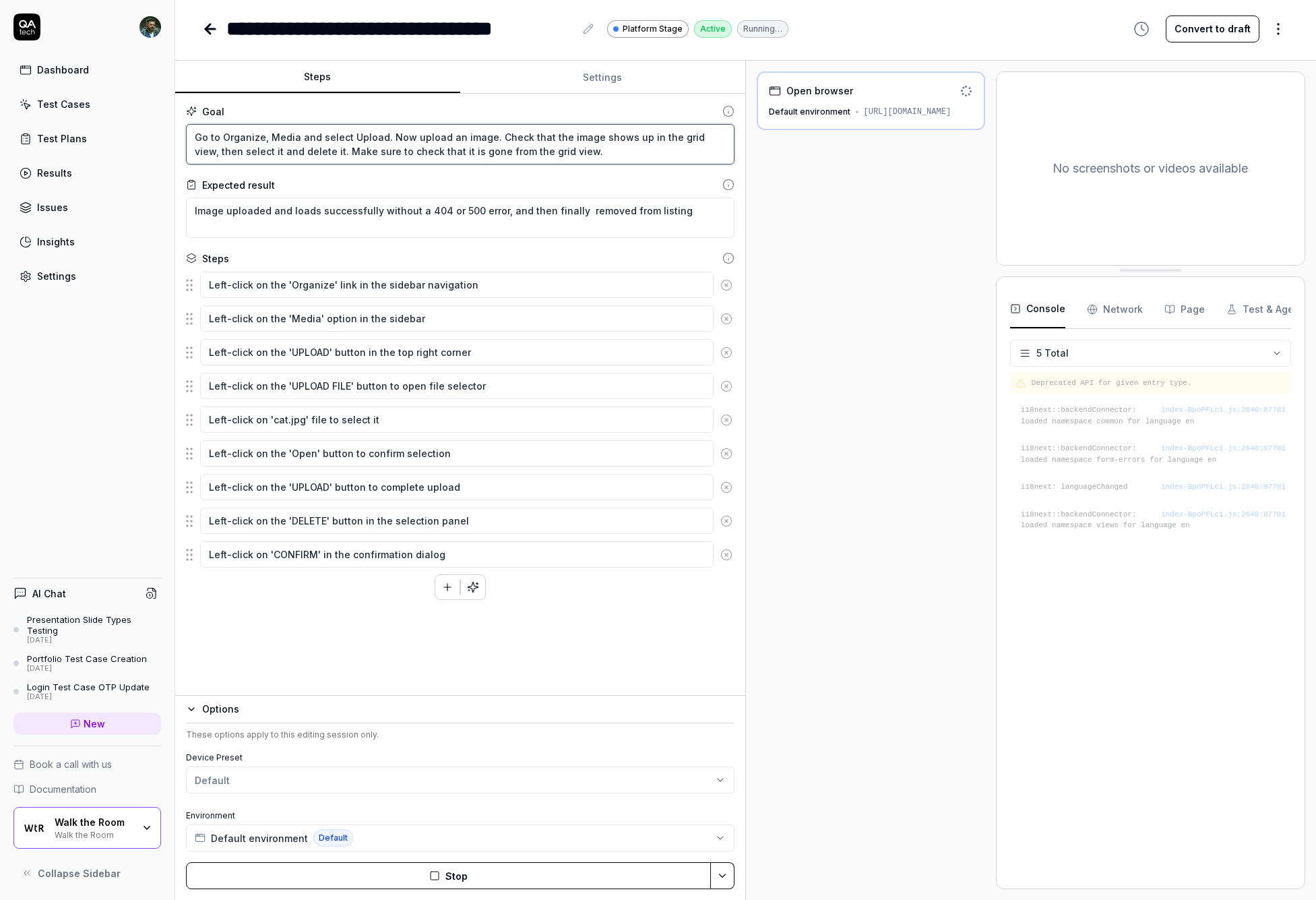
click at [311, 153] on textarea "Go to Organize, Media and select Upload. Now upload an image. Check that the im…" at bounding box center [460, 144] width 548 height 40
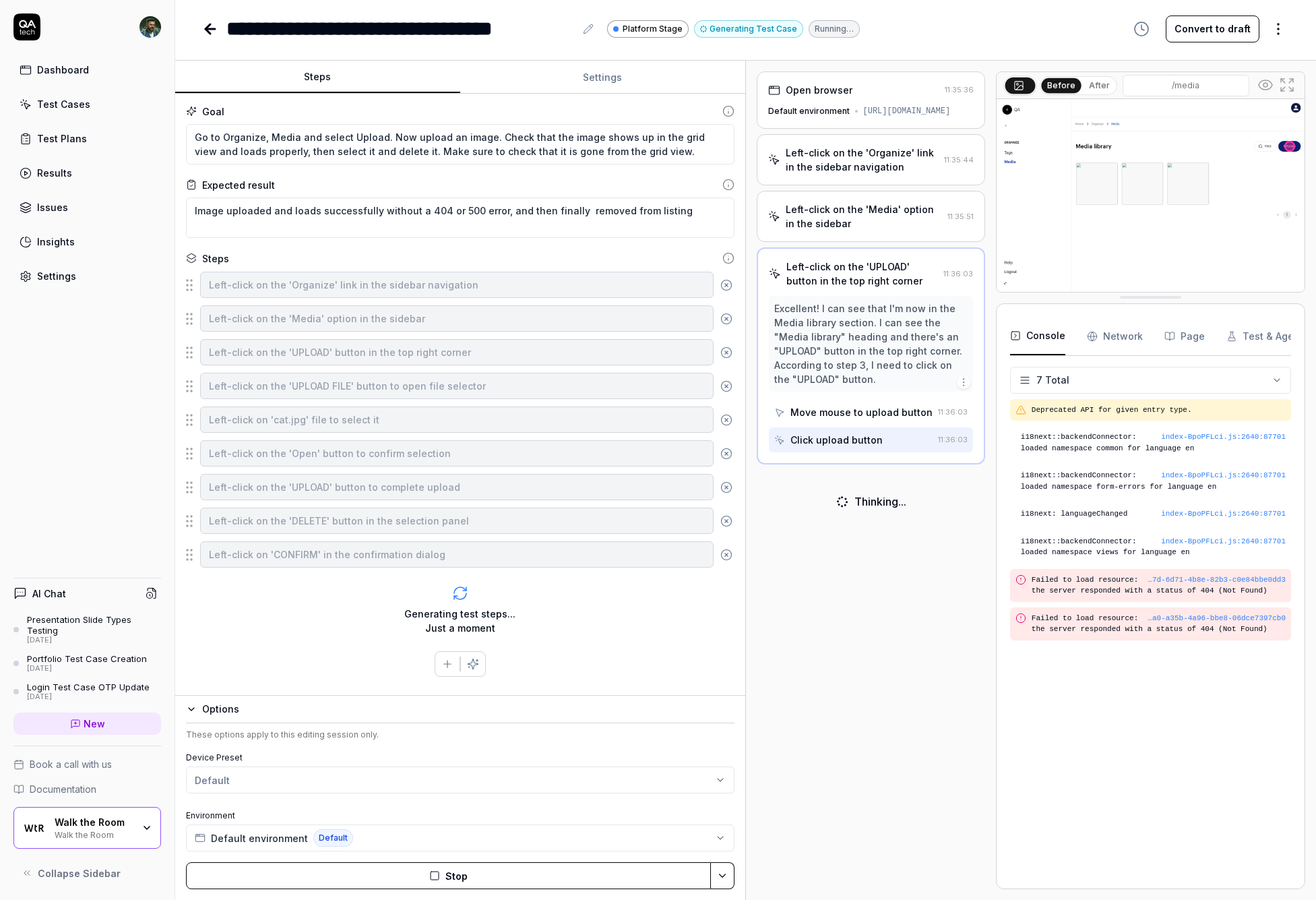
click at [512, 877] on button "Stop" at bounding box center [448, 875] width 525 height 27
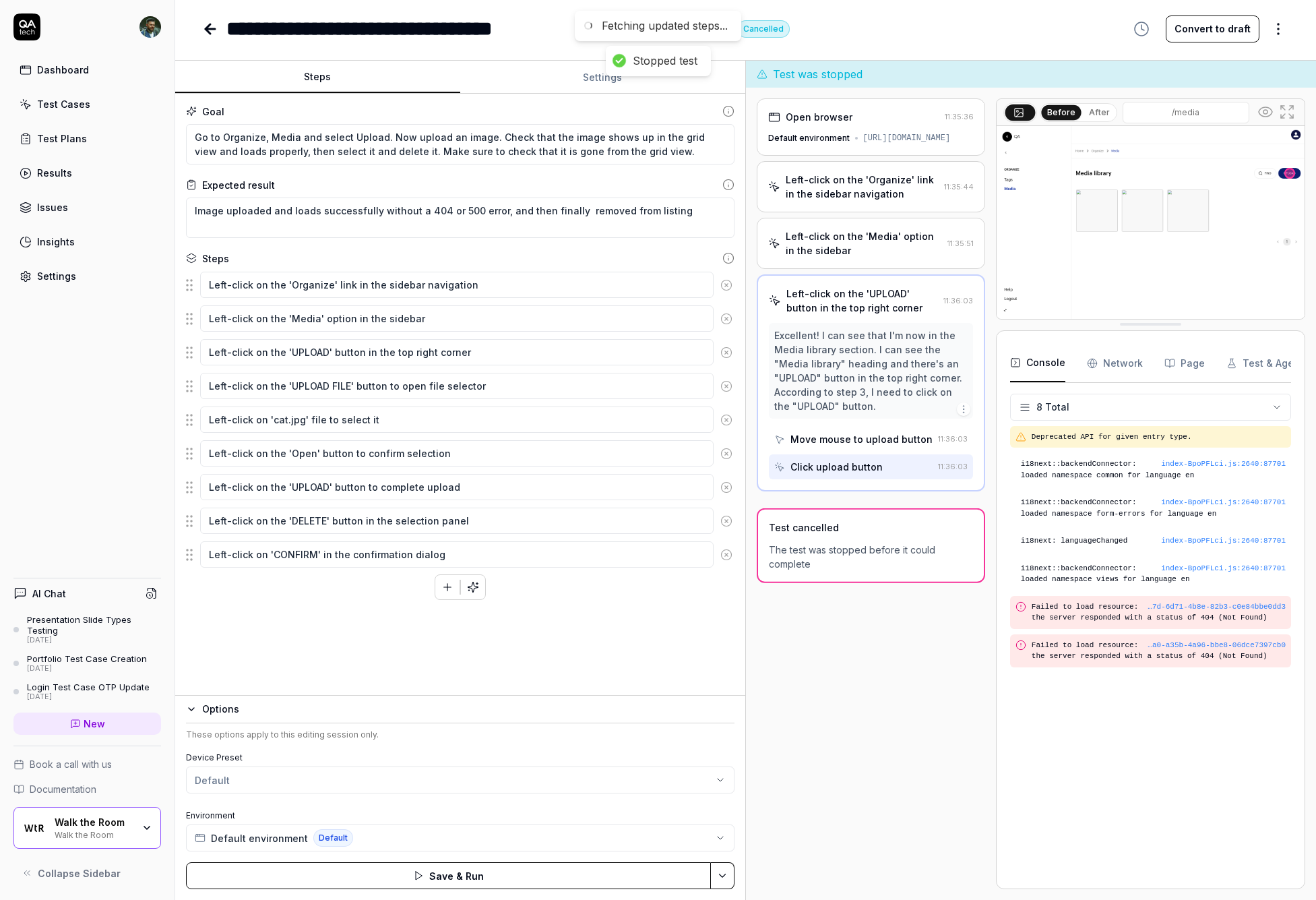
click at [477, 587] on icon "button" at bounding box center [472, 587] width 10 height 10
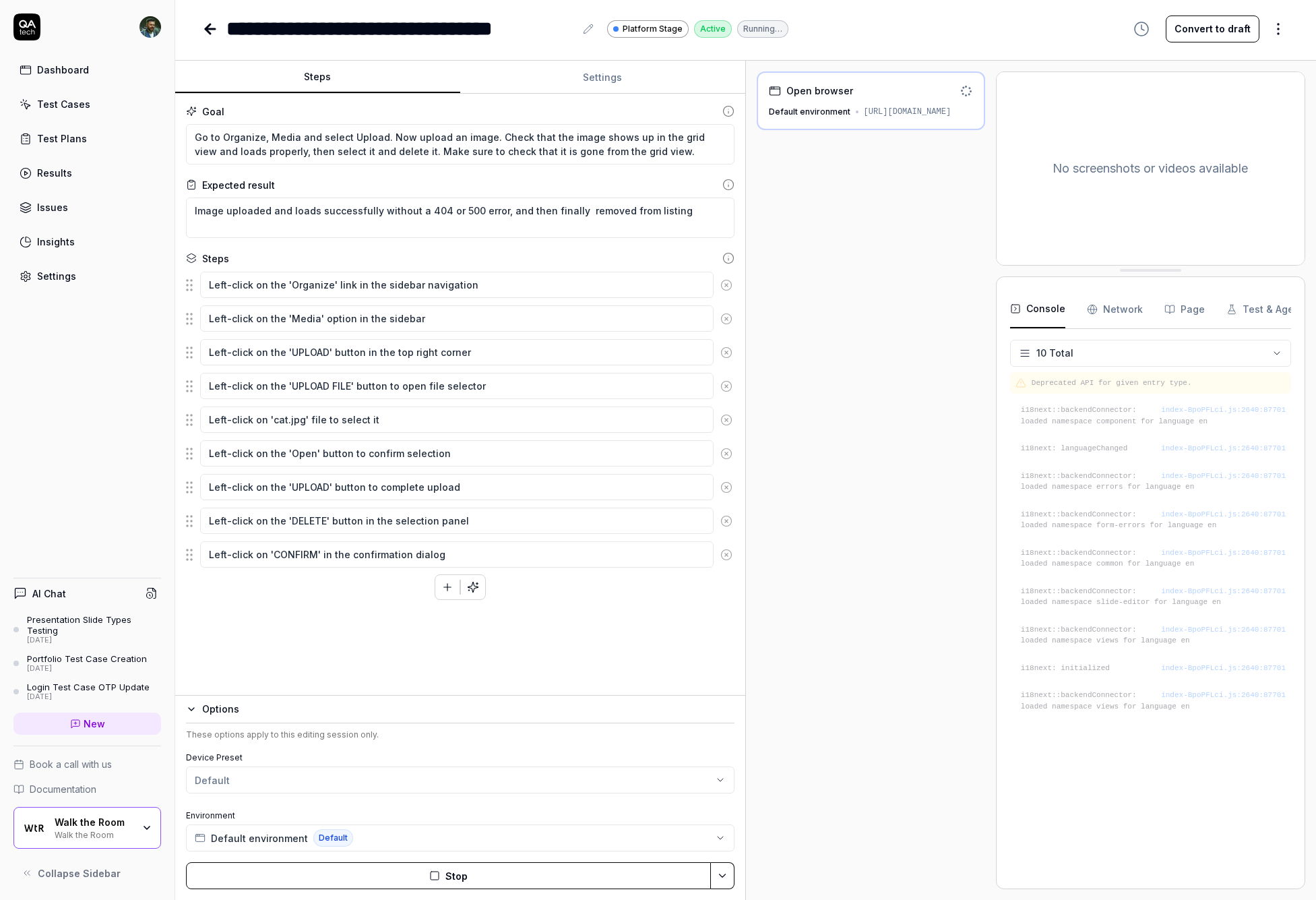
click at [547, 613] on div "Goal Go to Organize, Media and select Upload. Now upload an image. Check that t…" at bounding box center [461, 394] width 570 height 602
click at [480, 588] on button "button" at bounding box center [473, 587] width 24 height 24
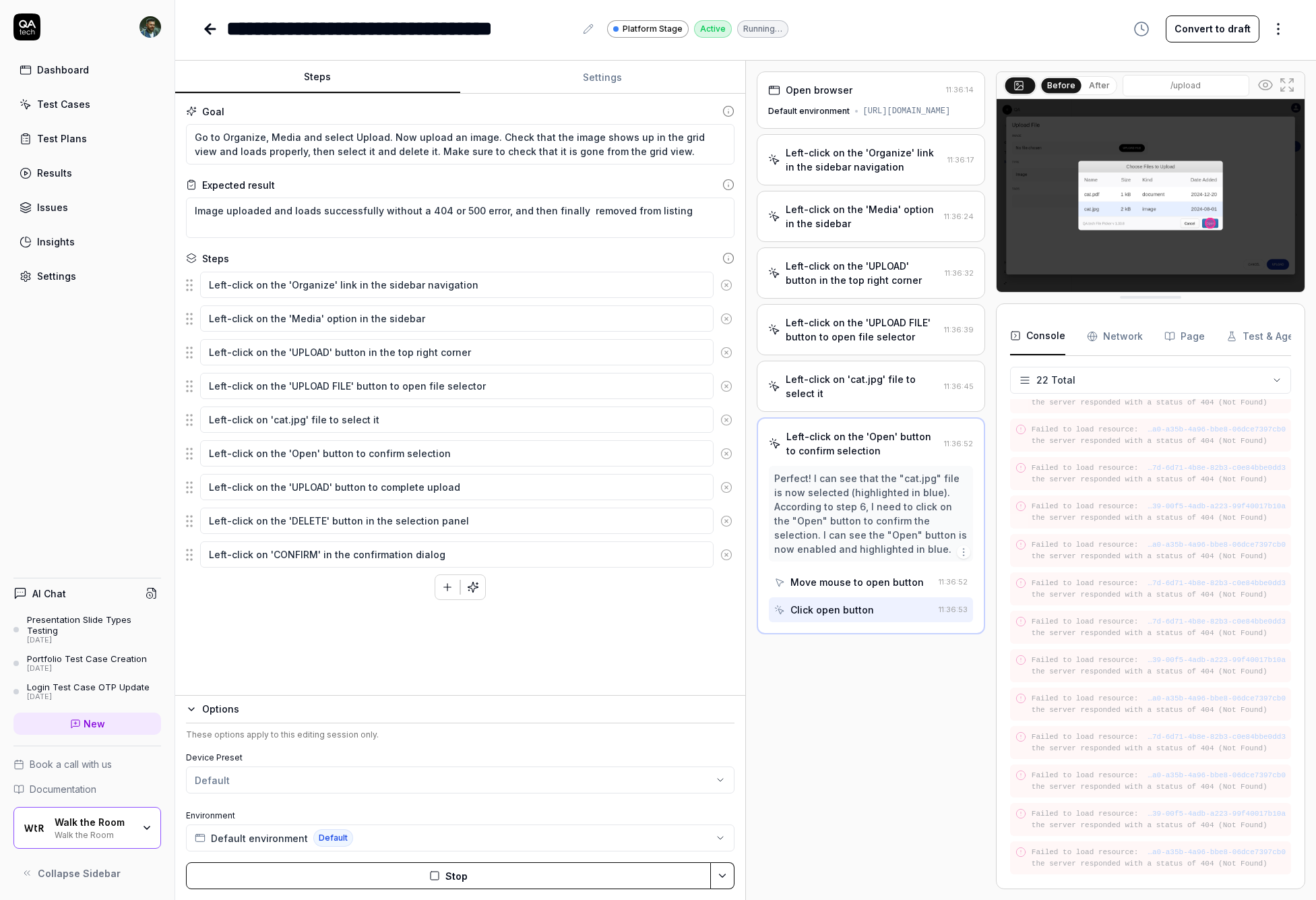
scroll to position [514, 0]
